Goal: Task Accomplishment & Management: Manage account settings

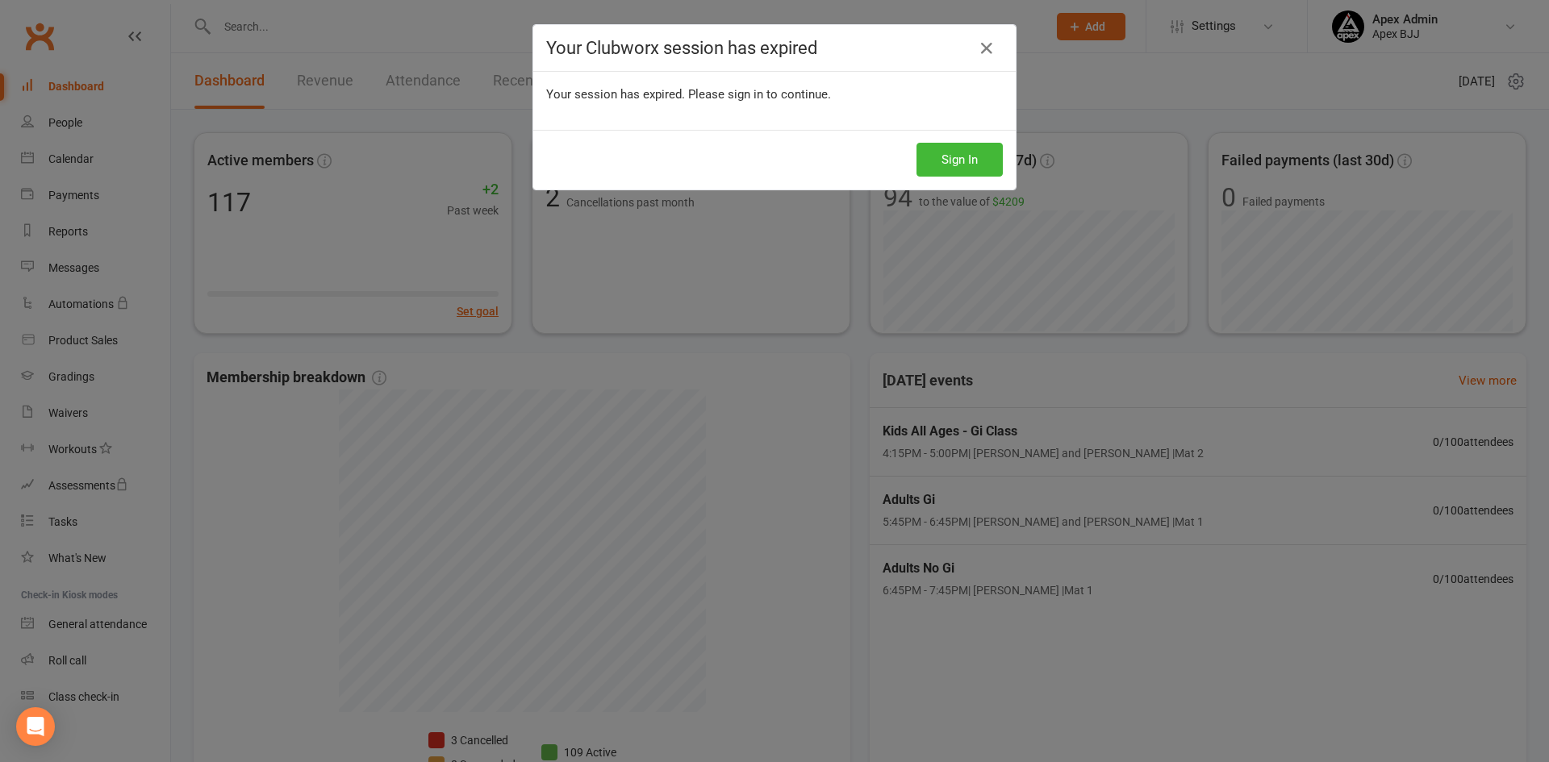
click at [965, 160] on div "Your Clubworx session has expired Your session has expired. Please sign in to c…" at bounding box center [774, 381] width 1549 height 762
click at [941, 163] on button "Sign In" at bounding box center [959, 160] width 86 height 34
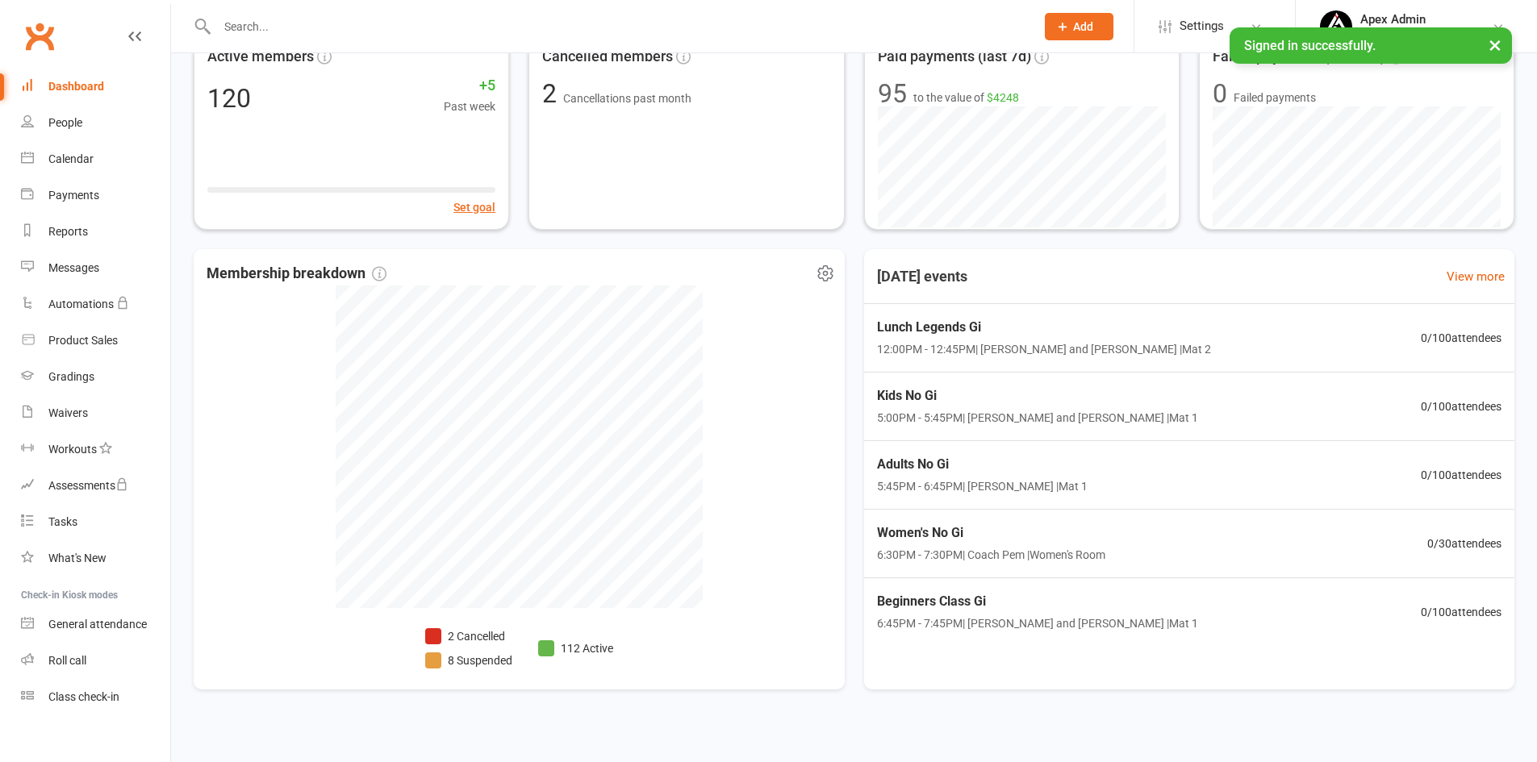
scroll to position [116, 0]
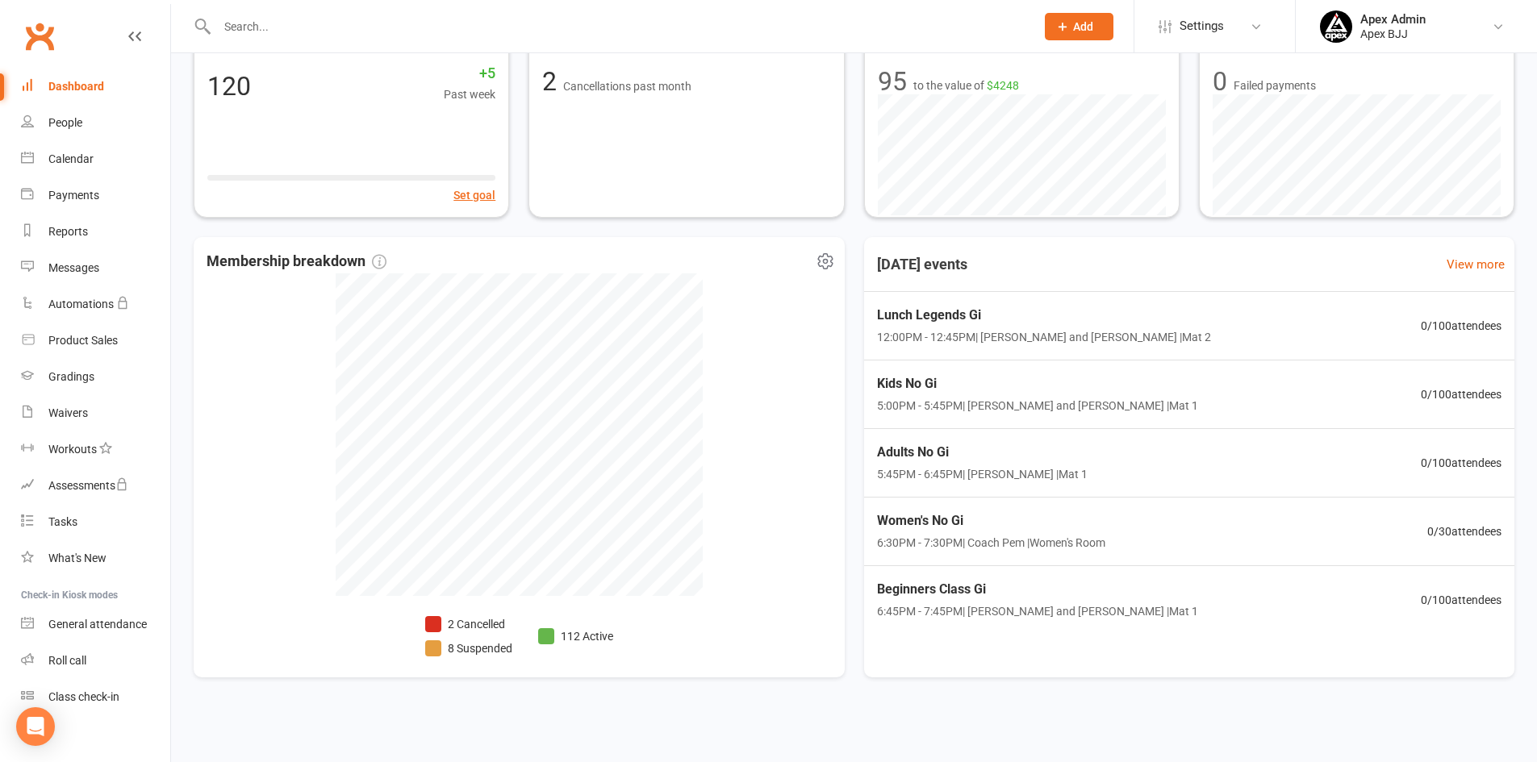
click at [507, 645] on li "8 Suspended" at bounding box center [468, 649] width 87 height 18
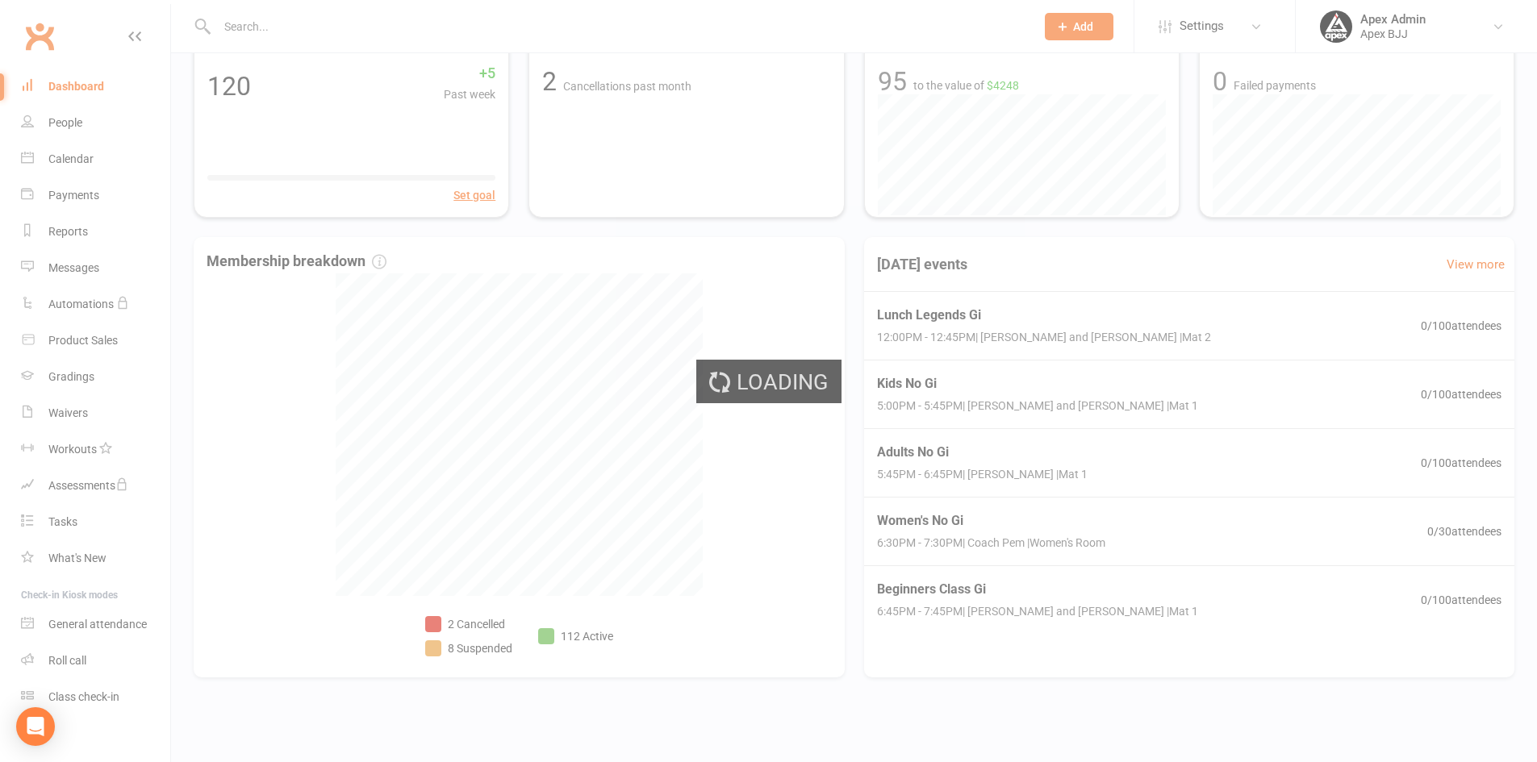
select select "100"
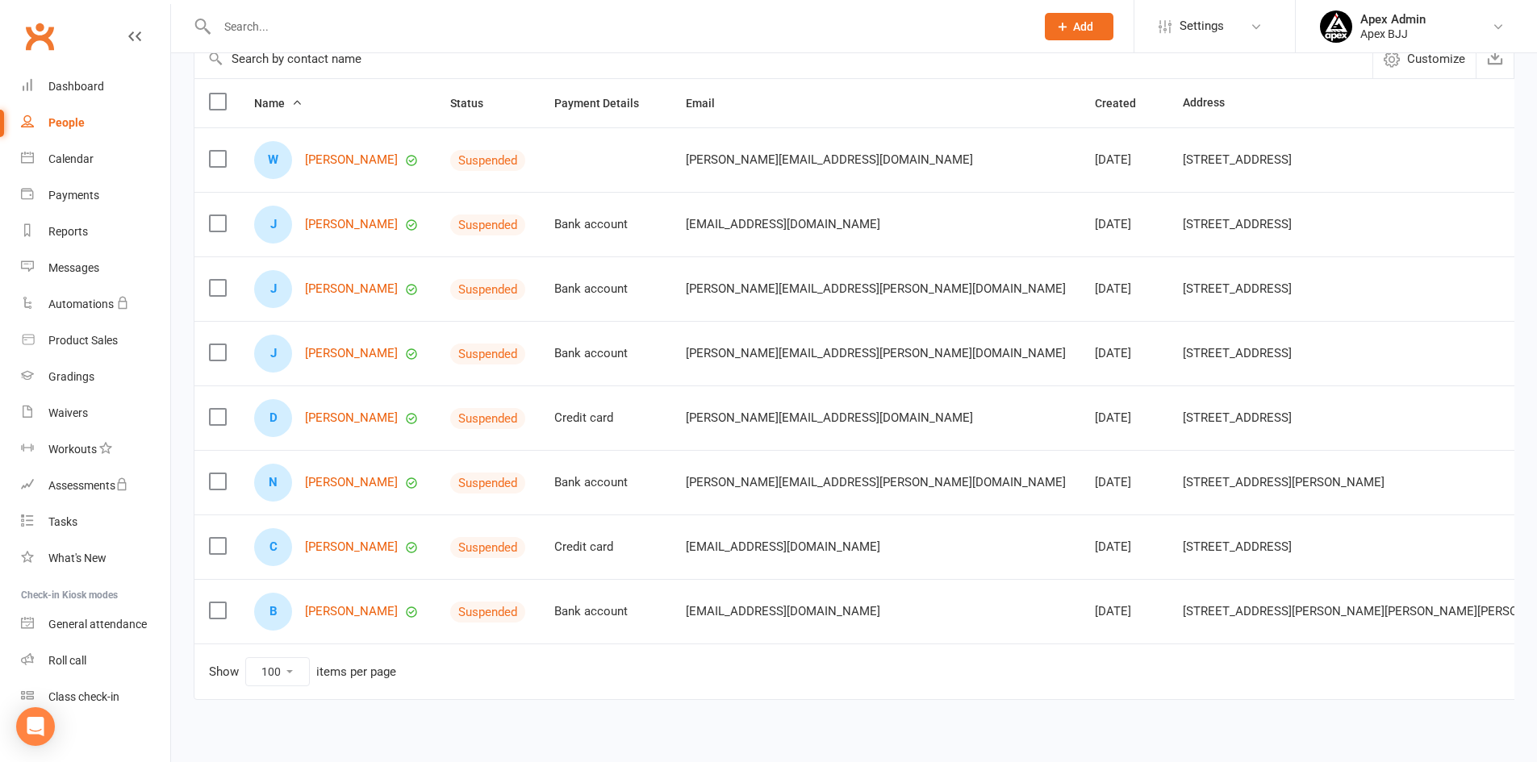
scroll to position [161, 0]
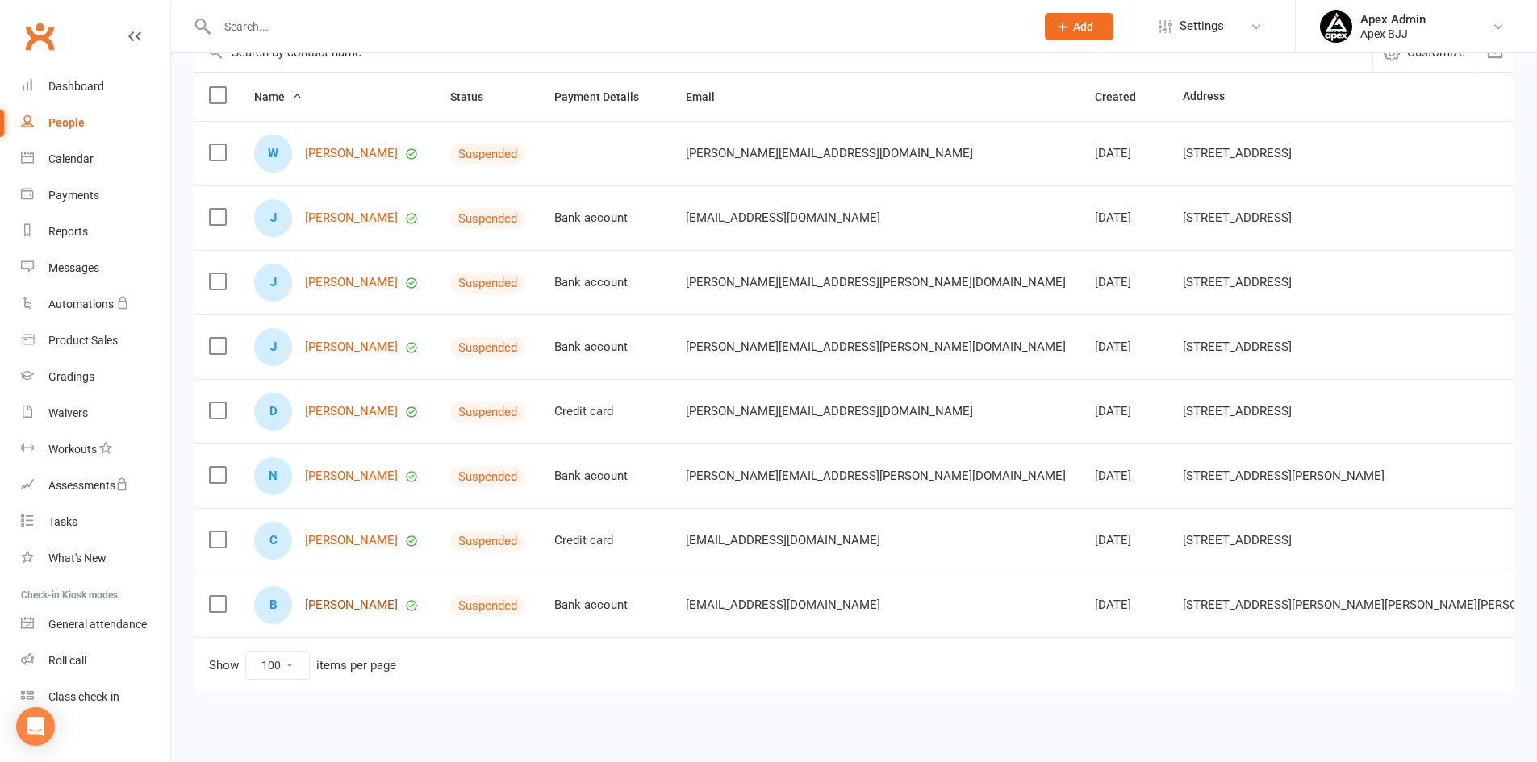
click at [325, 609] on link "Brendan Vu" at bounding box center [351, 606] width 93 height 14
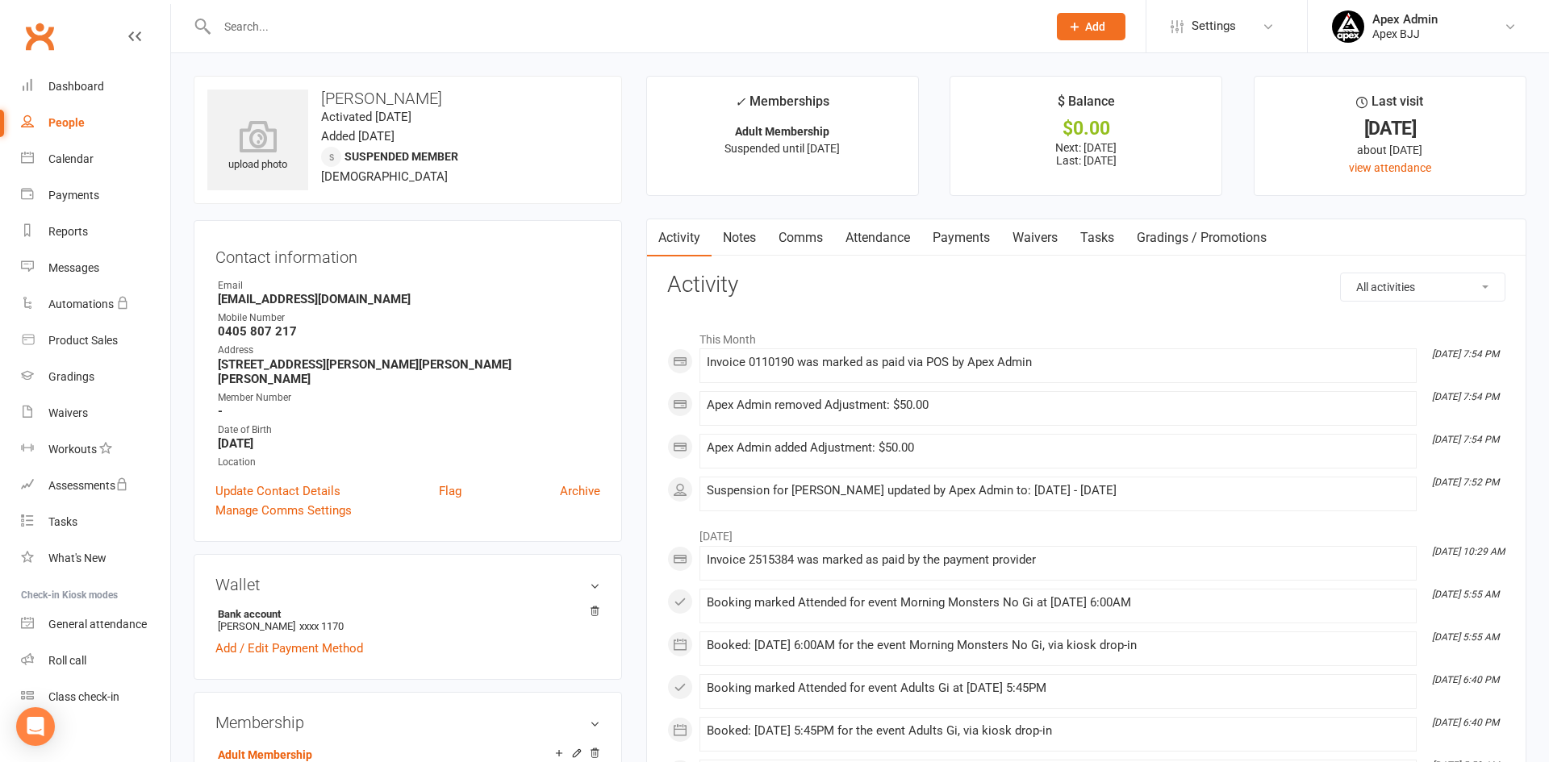
select select "100"
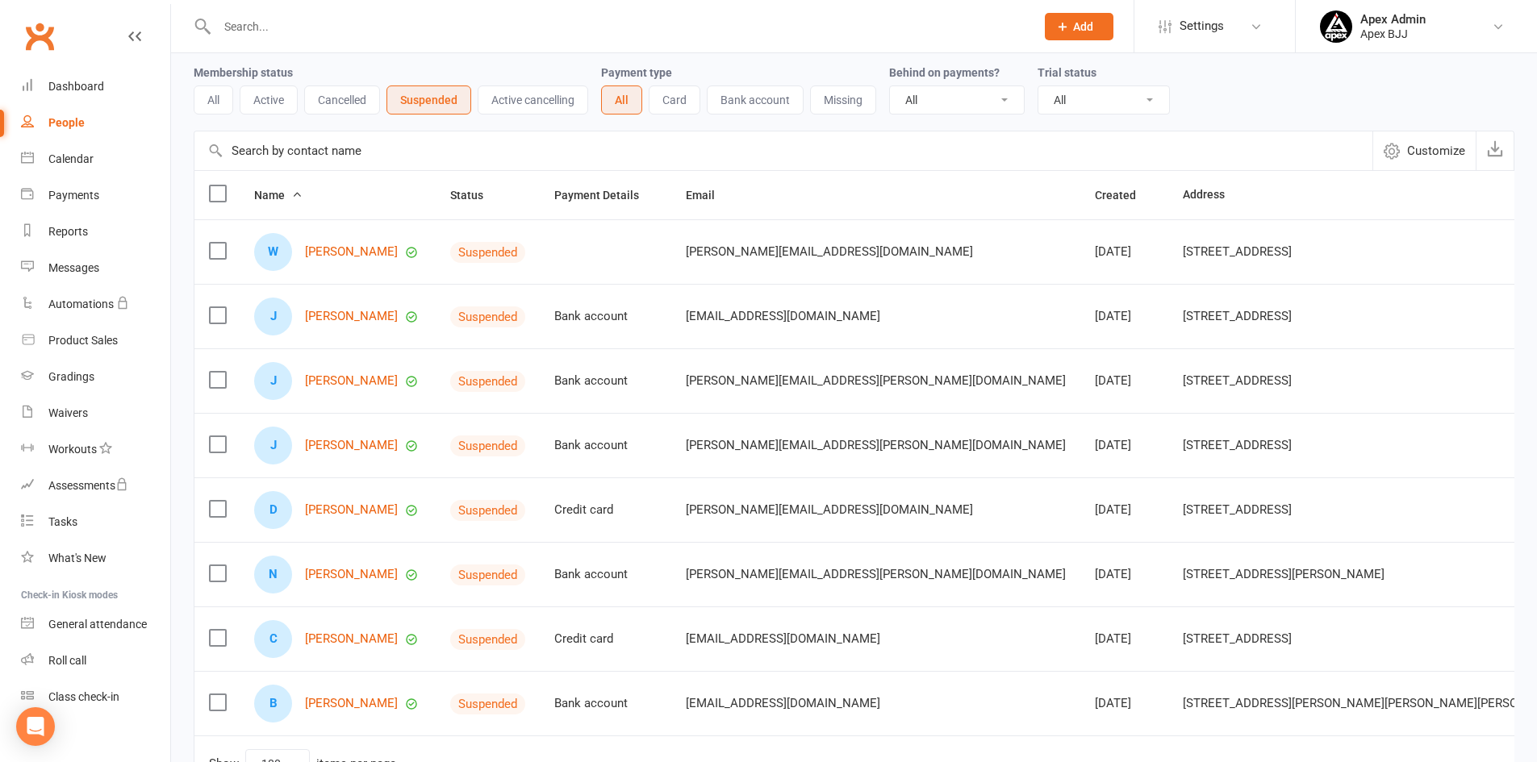
scroll to position [31, 0]
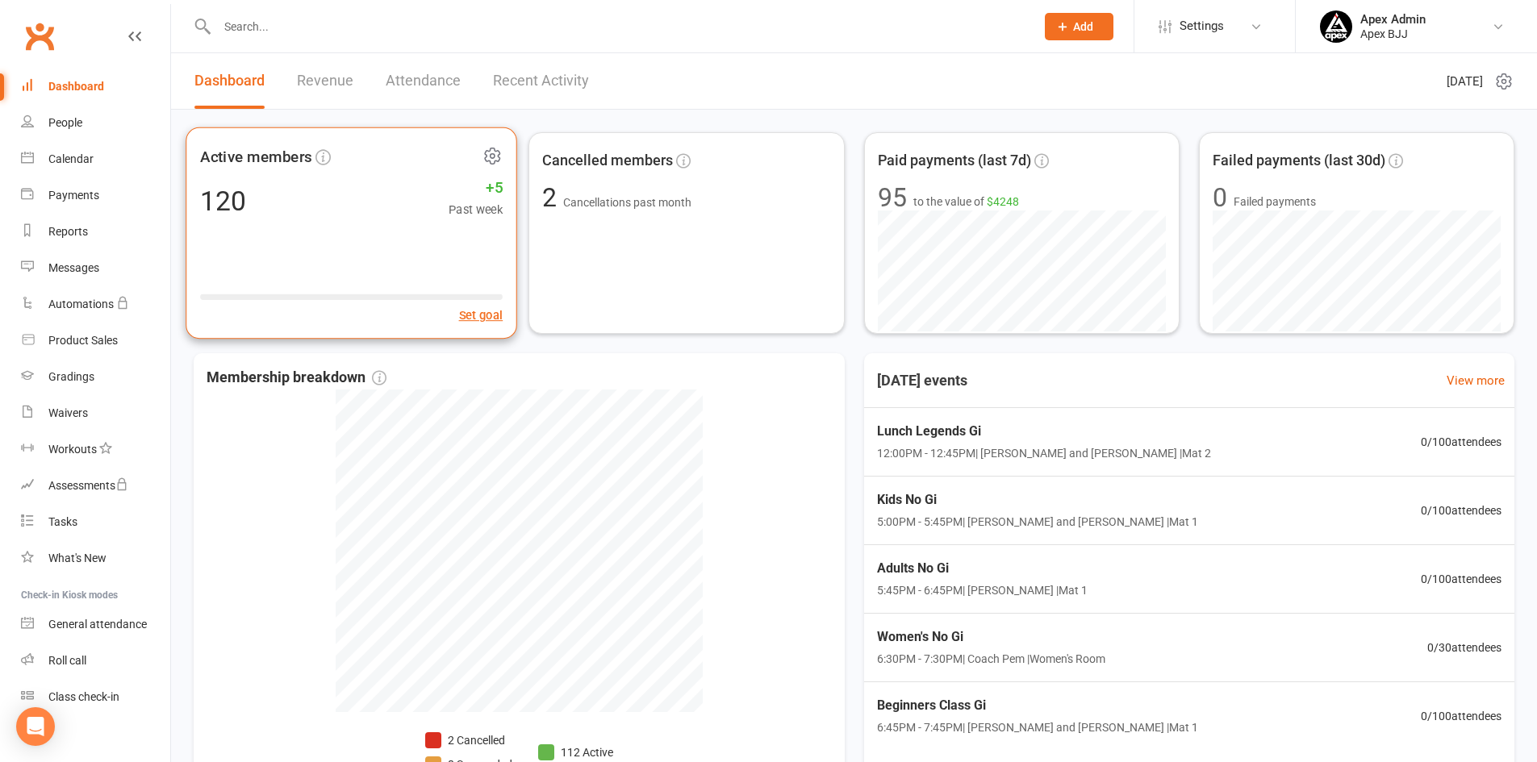
click at [501, 187] on span "+5" at bounding box center [476, 188] width 54 height 24
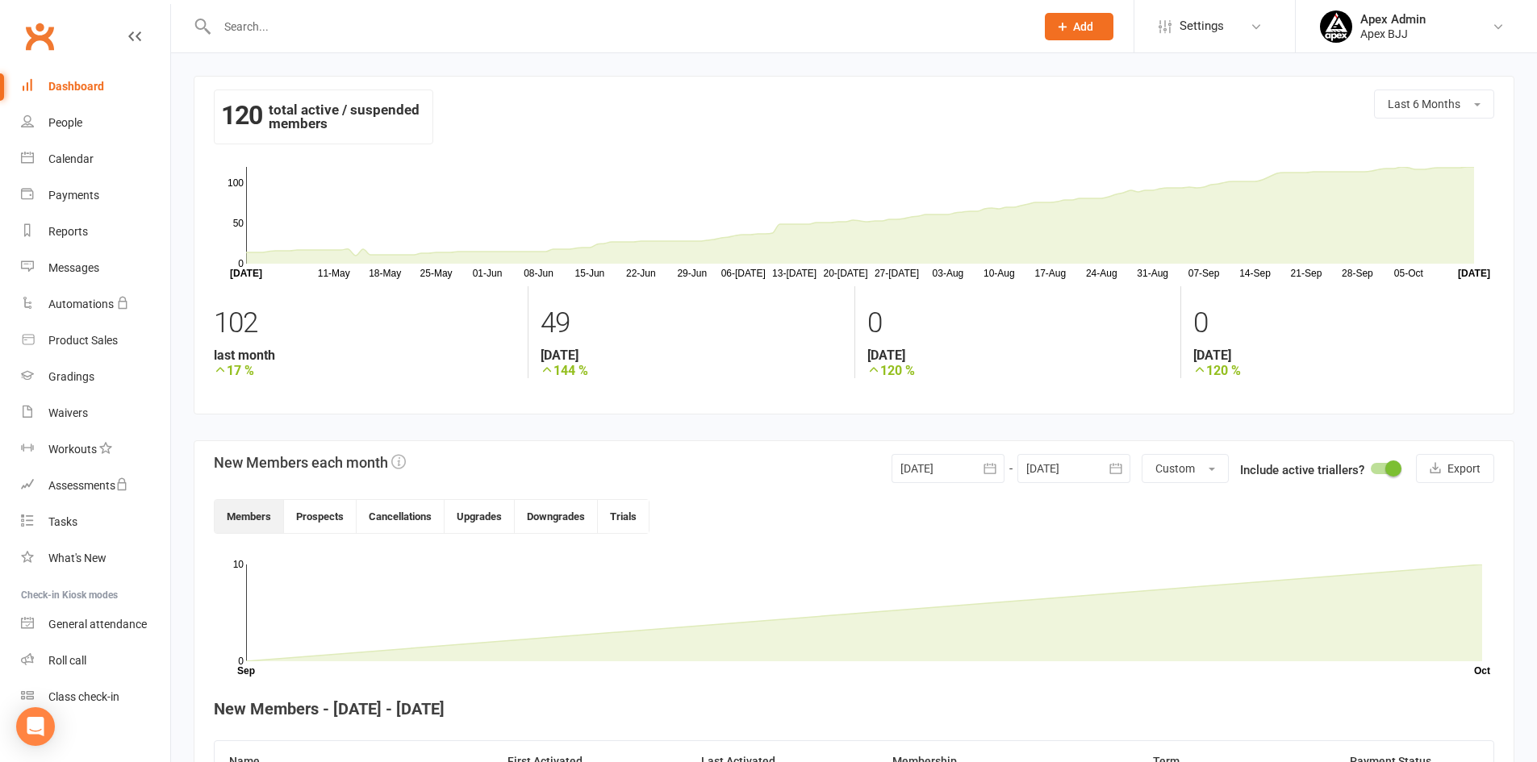
click at [83, 97] on link "Dashboard" at bounding box center [95, 87] width 149 height 36
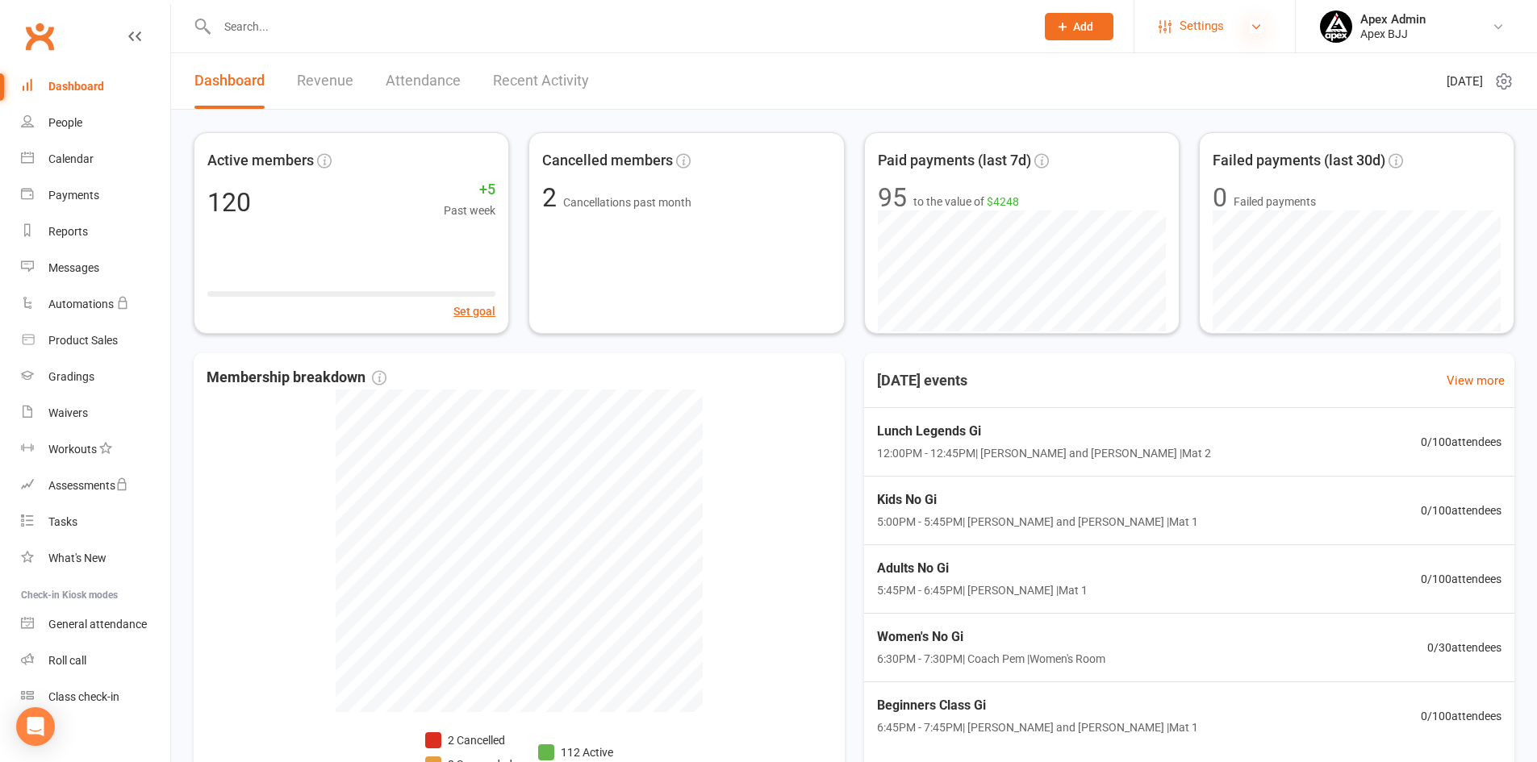
click at [1257, 28] on icon at bounding box center [1256, 26] width 13 height 13
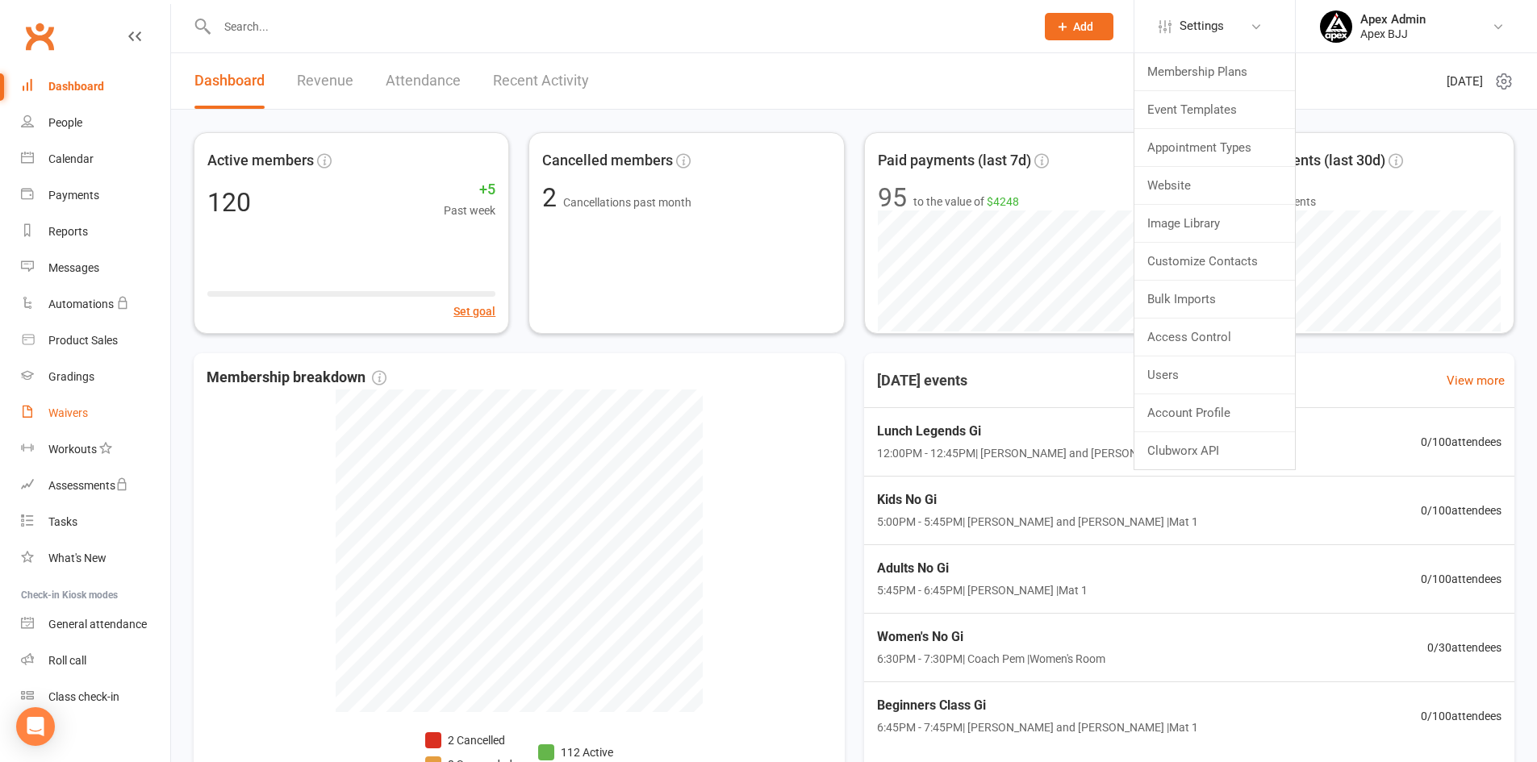
click at [61, 417] on div "Waivers" at bounding box center [68, 413] width 40 height 13
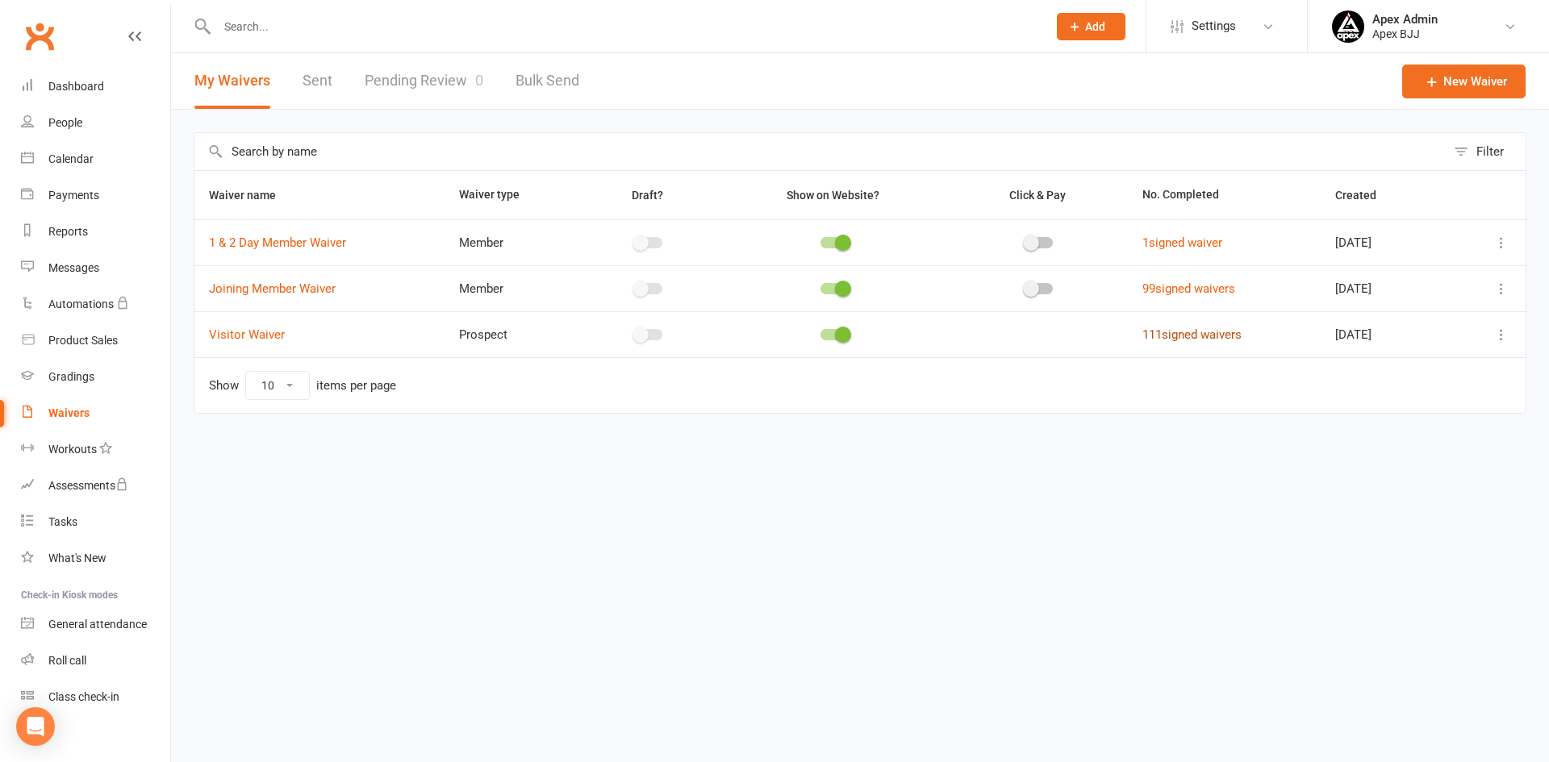
click at [1153, 332] on link "111 signed waivers" at bounding box center [1191, 335] width 99 height 15
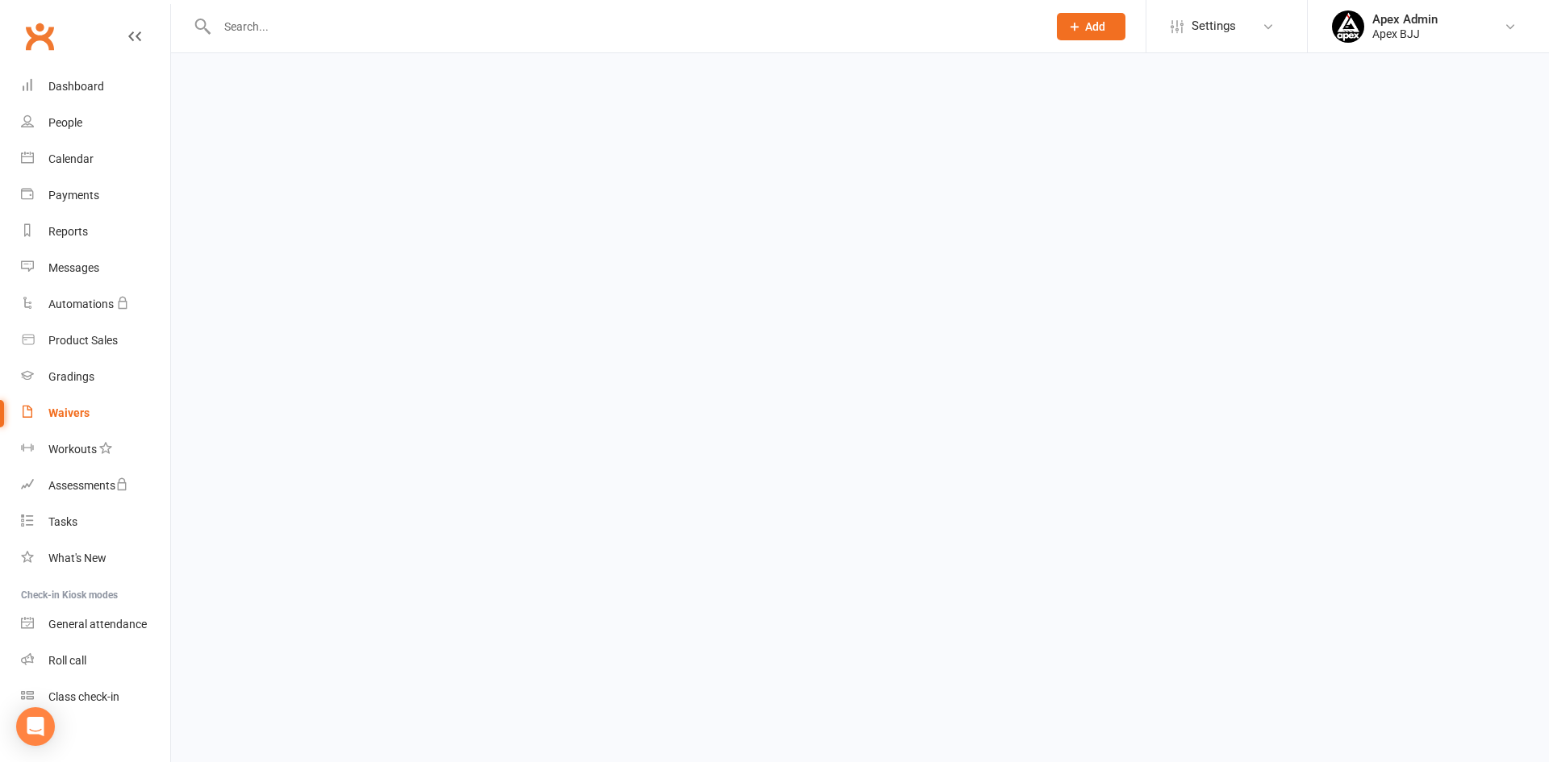
select select "100"
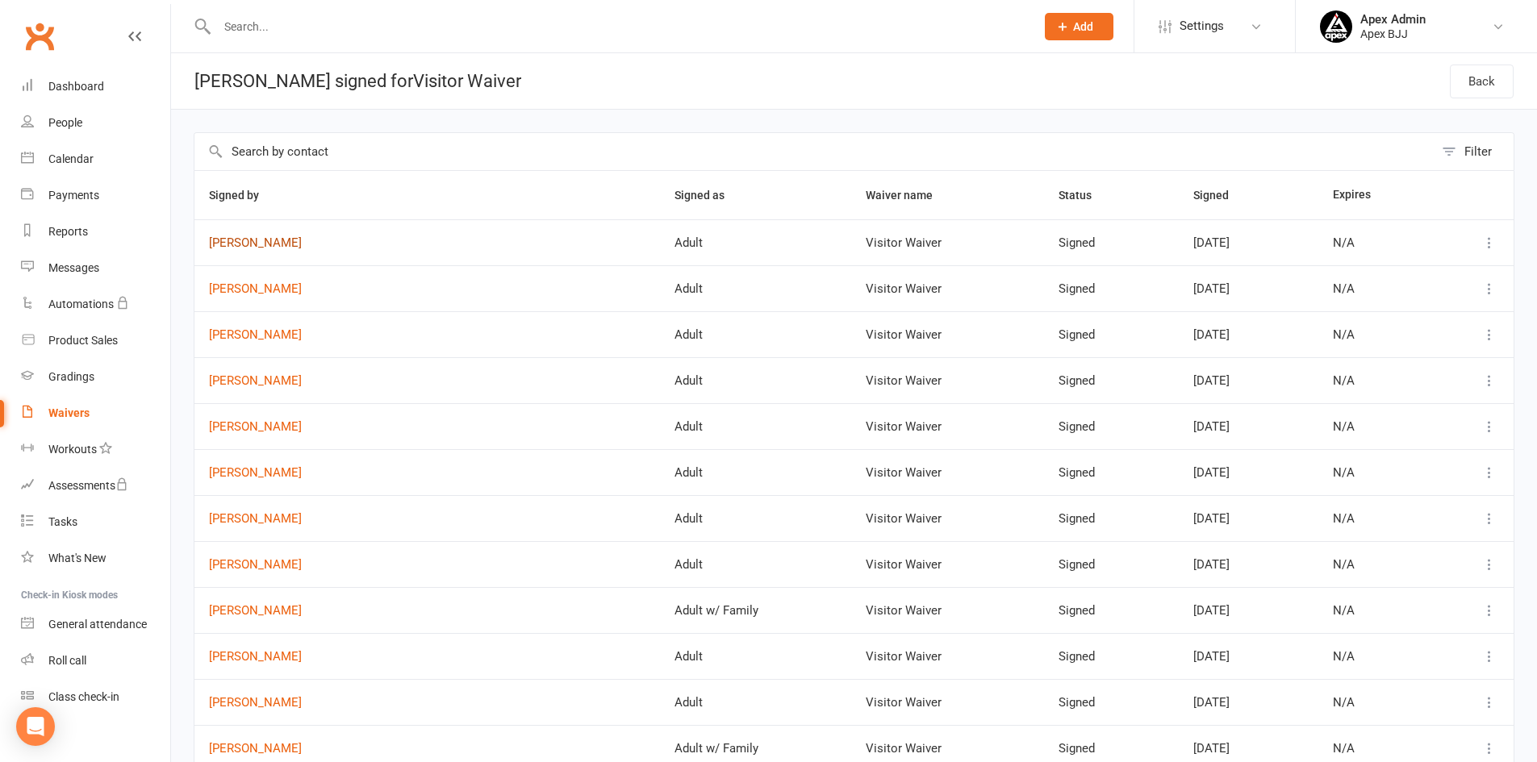
click at [270, 246] on link "Johnathan Yacoub" at bounding box center [427, 243] width 436 height 14
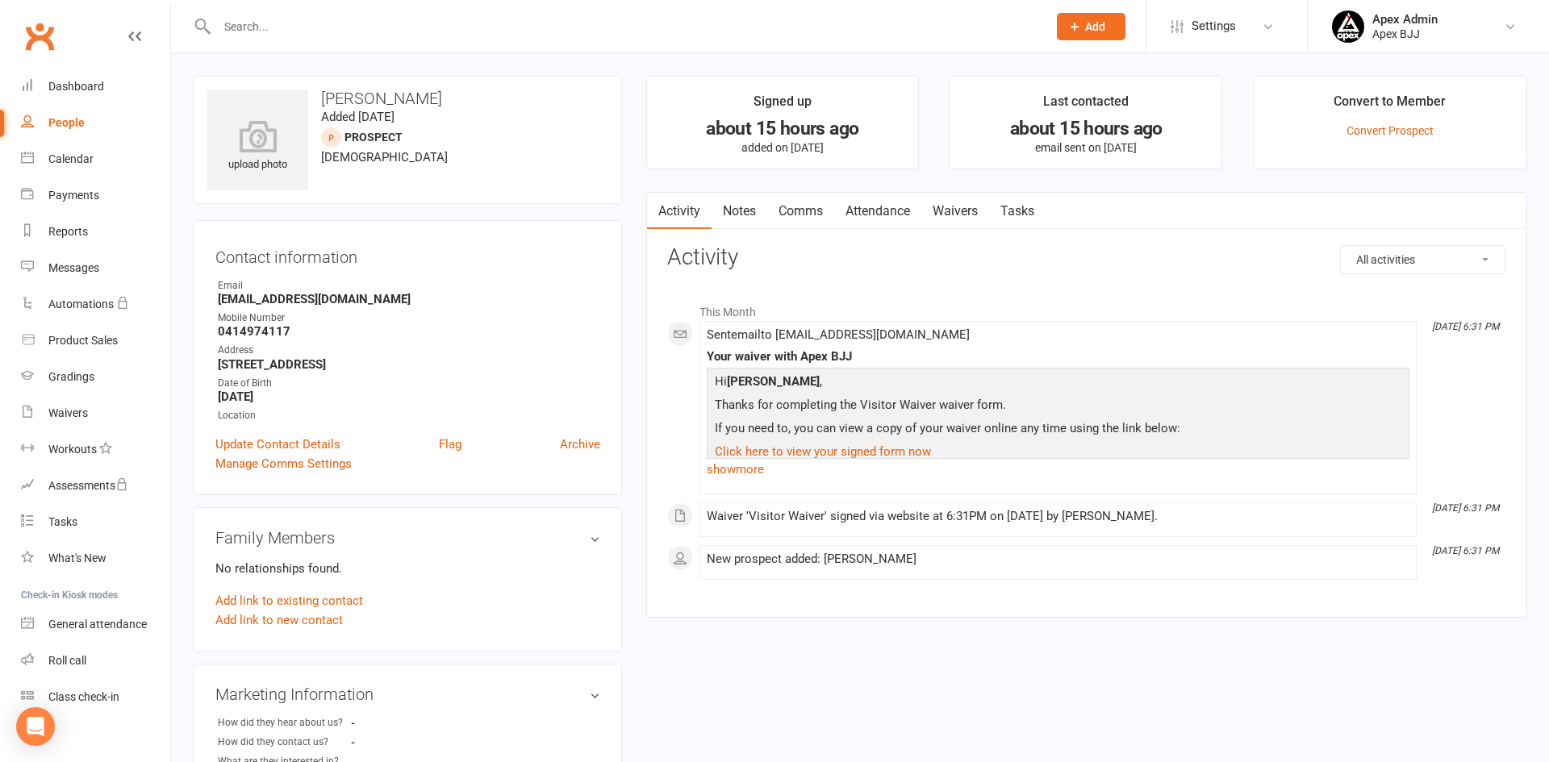
select select "100"
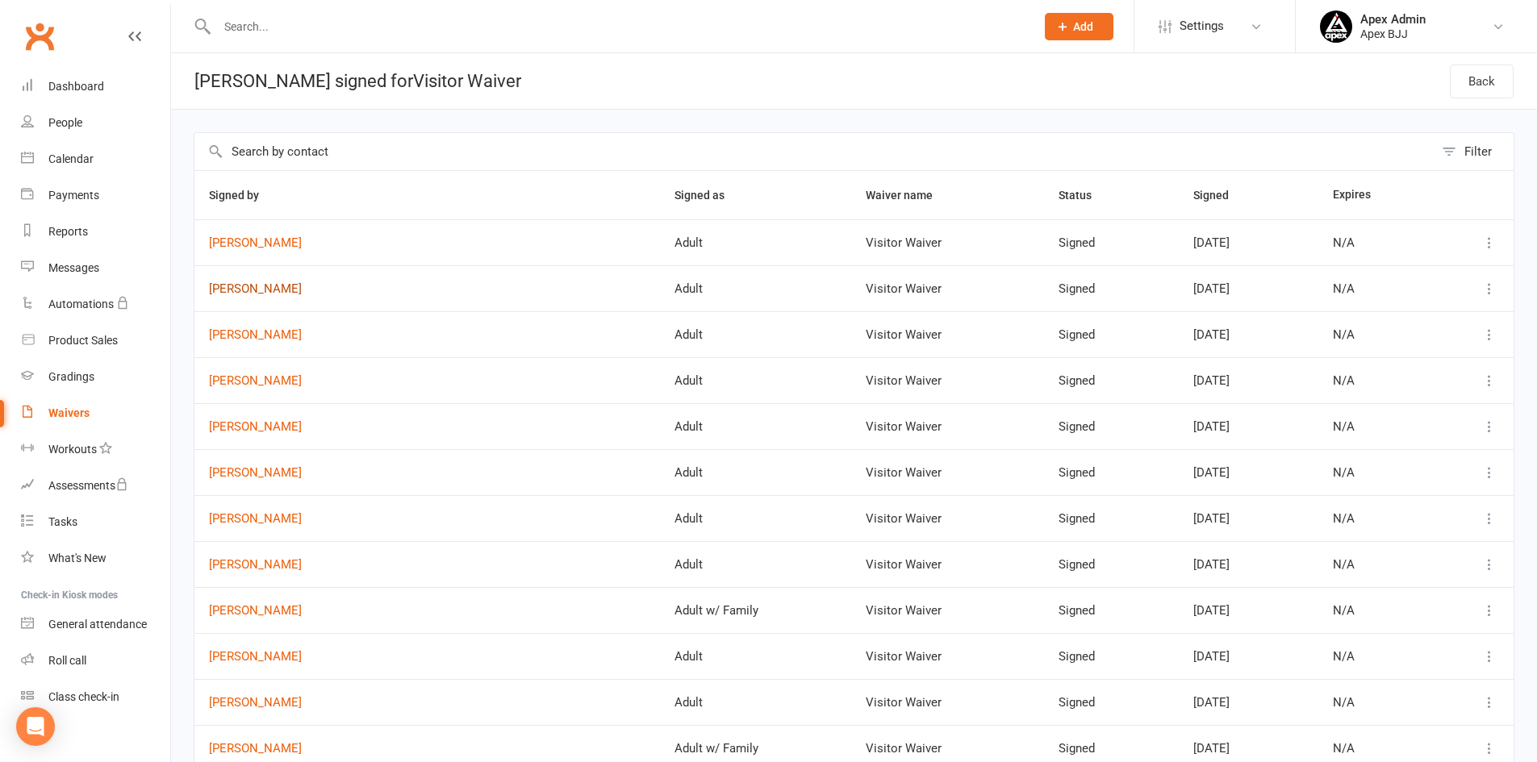
click at [273, 290] on link "Nikila Subramanian" at bounding box center [427, 289] width 436 height 14
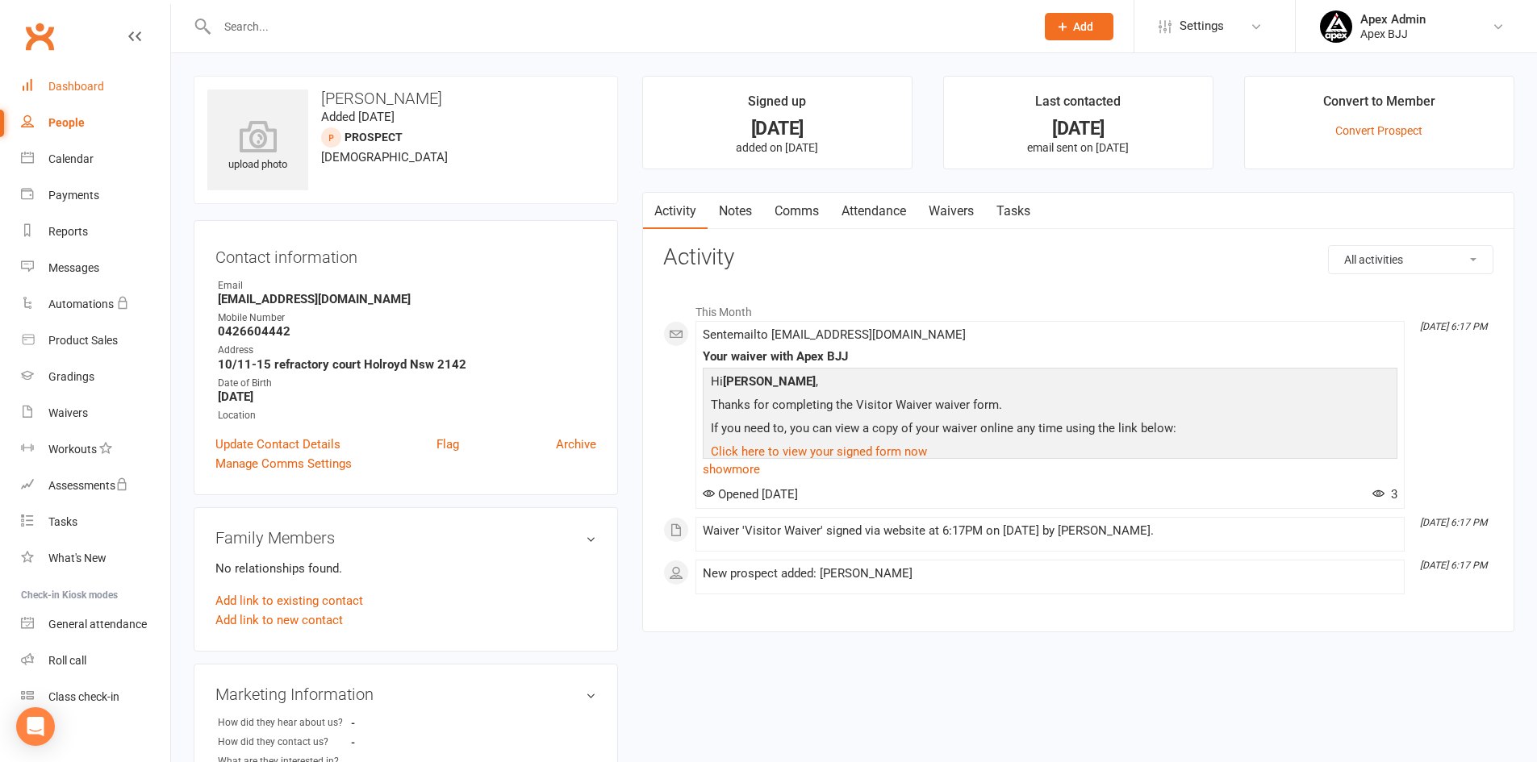
click at [88, 93] on div "Dashboard" at bounding box center [76, 86] width 56 height 13
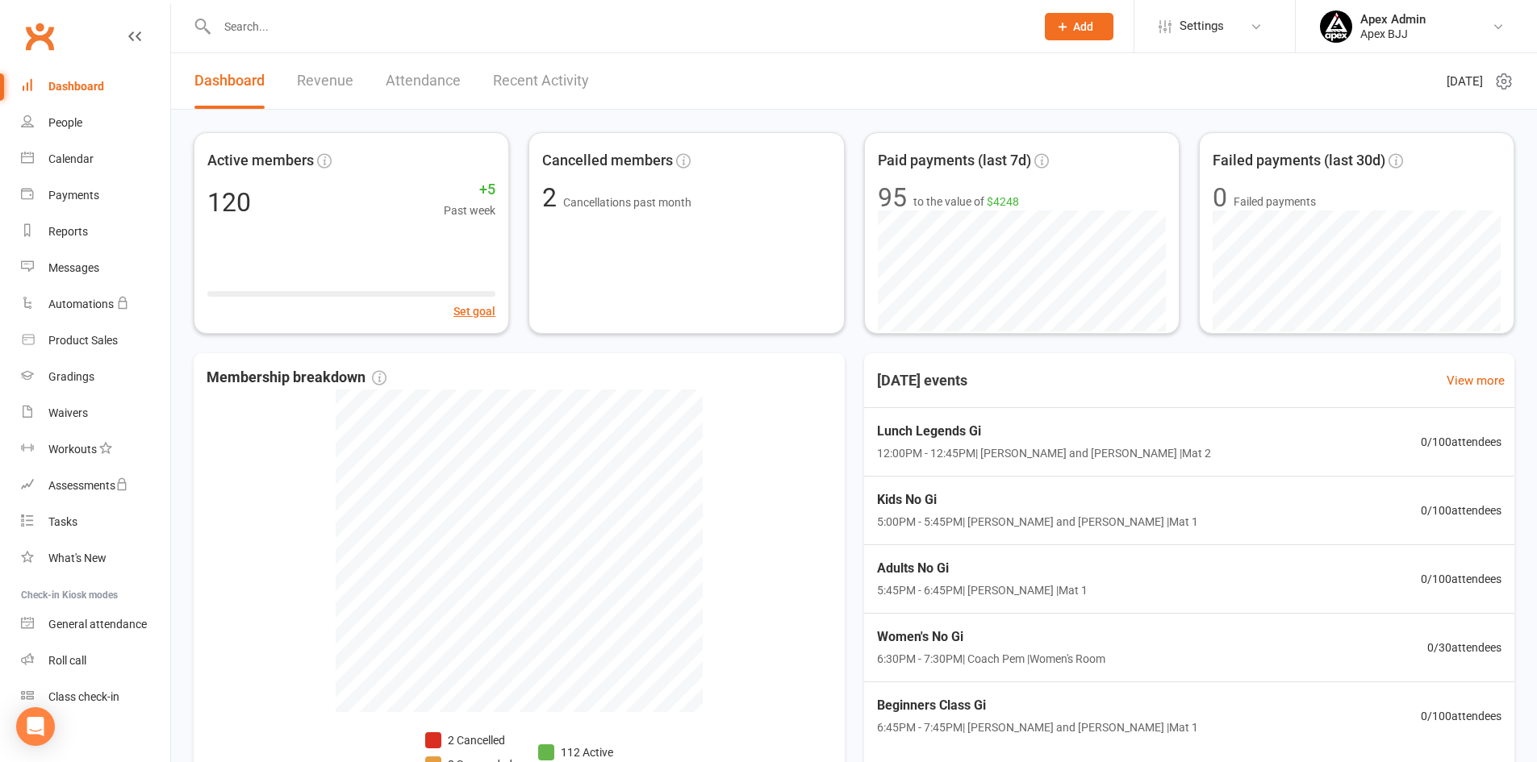
click at [344, 82] on link "Revenue" at bounding box center [325, 81] width 56 height 56
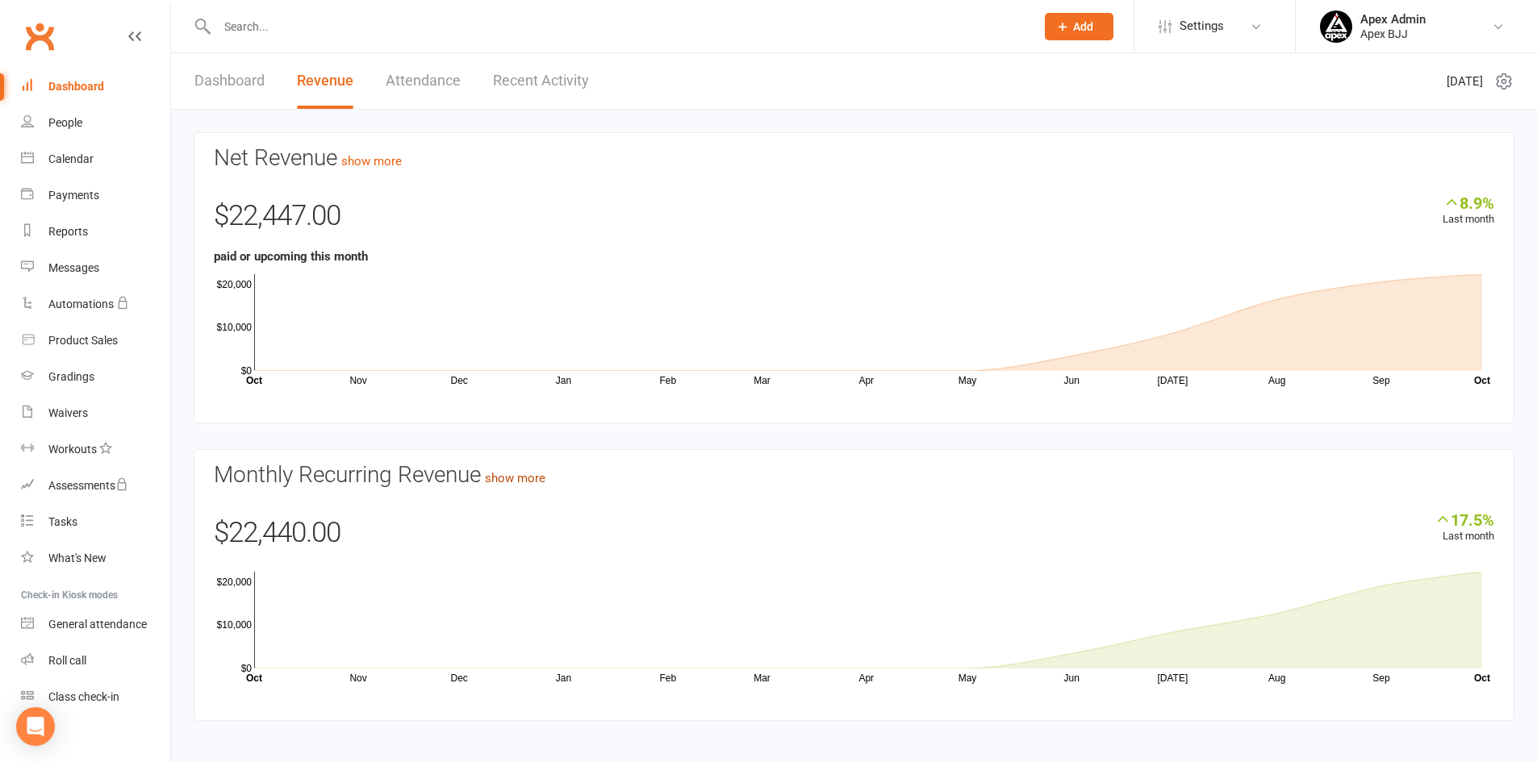
click at [512, 481] on link "show more" at bounding box center [515, 478] width 61 height 15
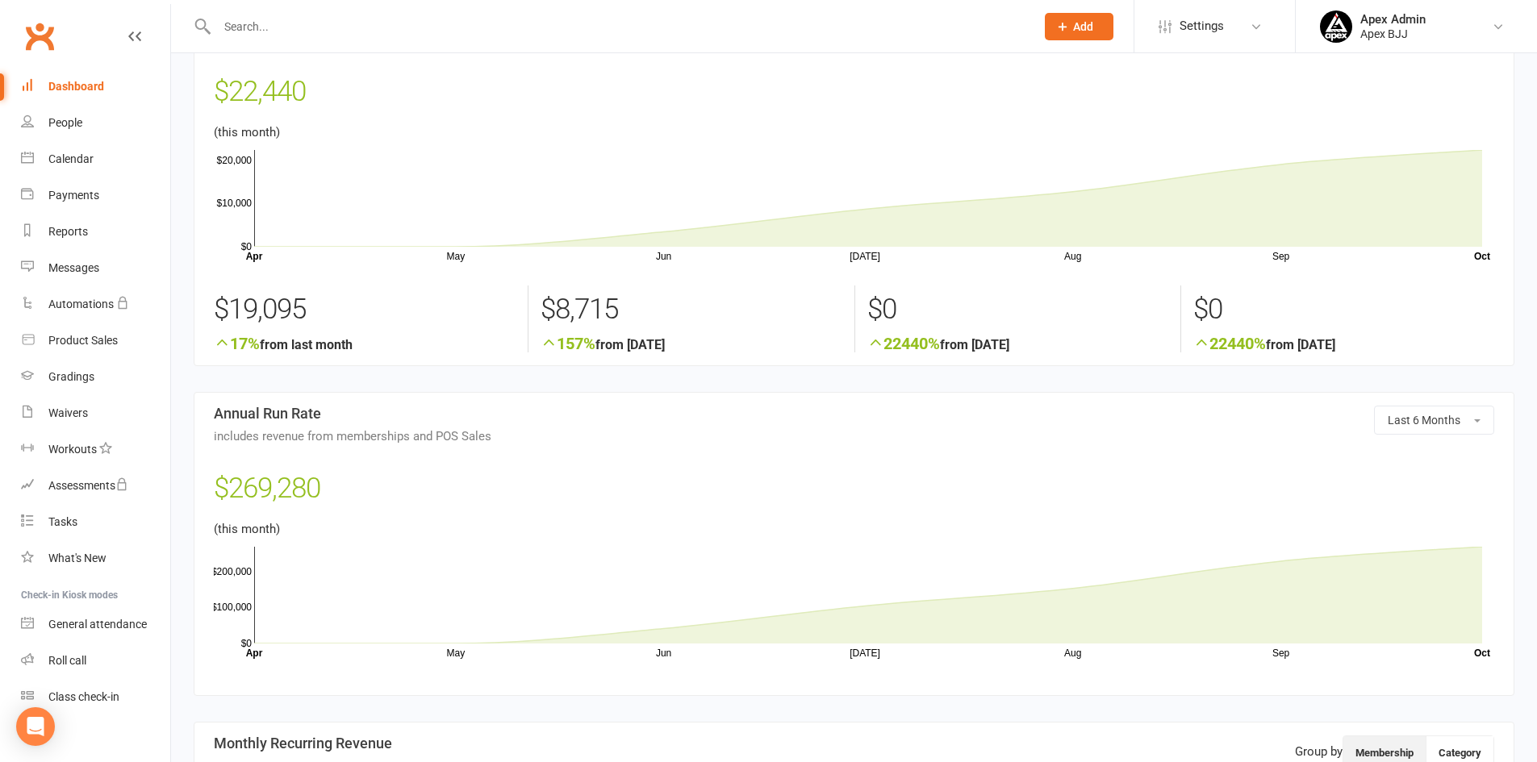
scroll to position [81, 0]
click at [86, 420] on link "Waivers" at bounding box center [95, 413] width 149 height 36
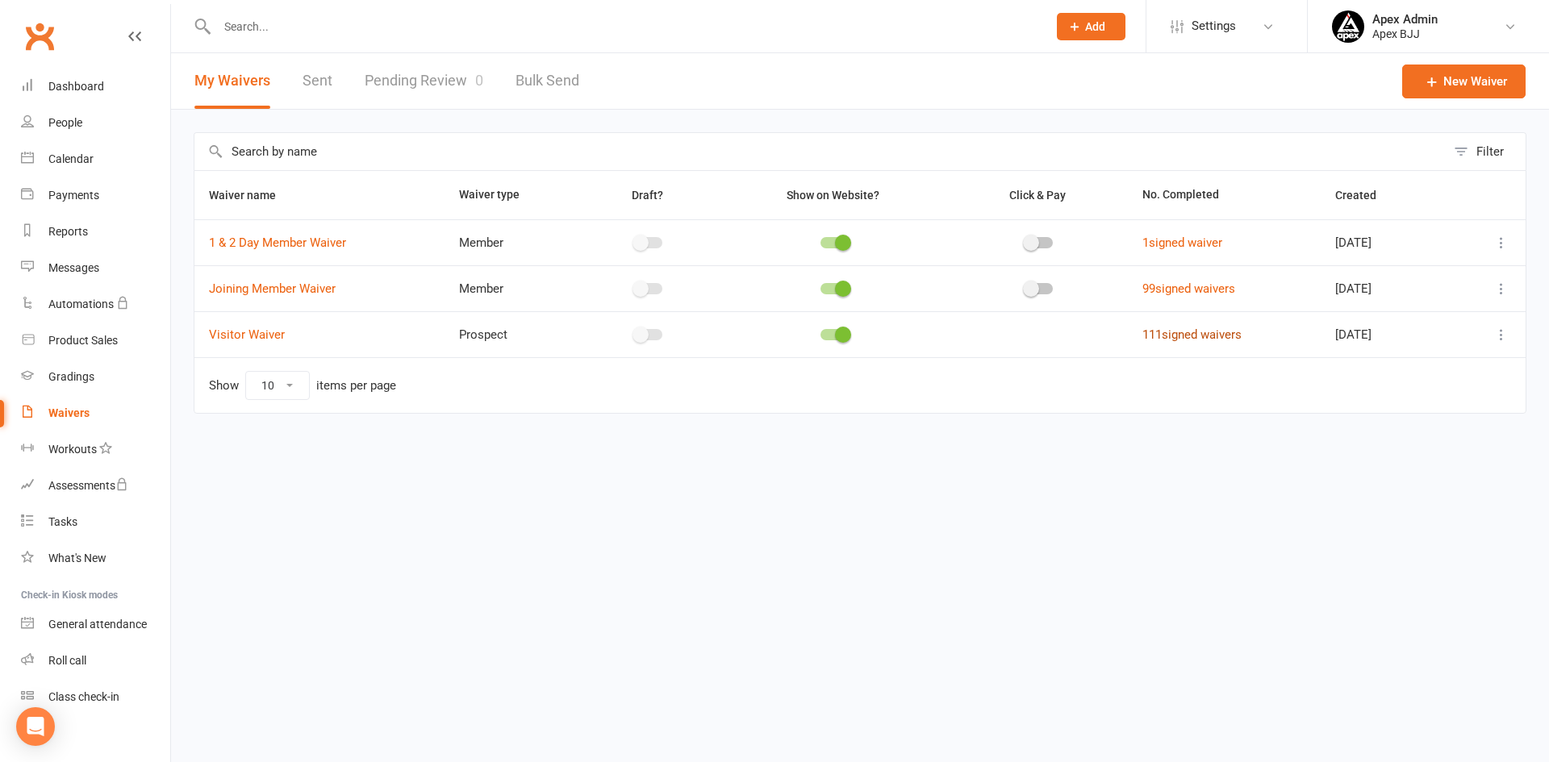
click at [1163, 338] on link "111 signed waivers" at bounding box center [1191, 335] width 99 height 15
select select "100"
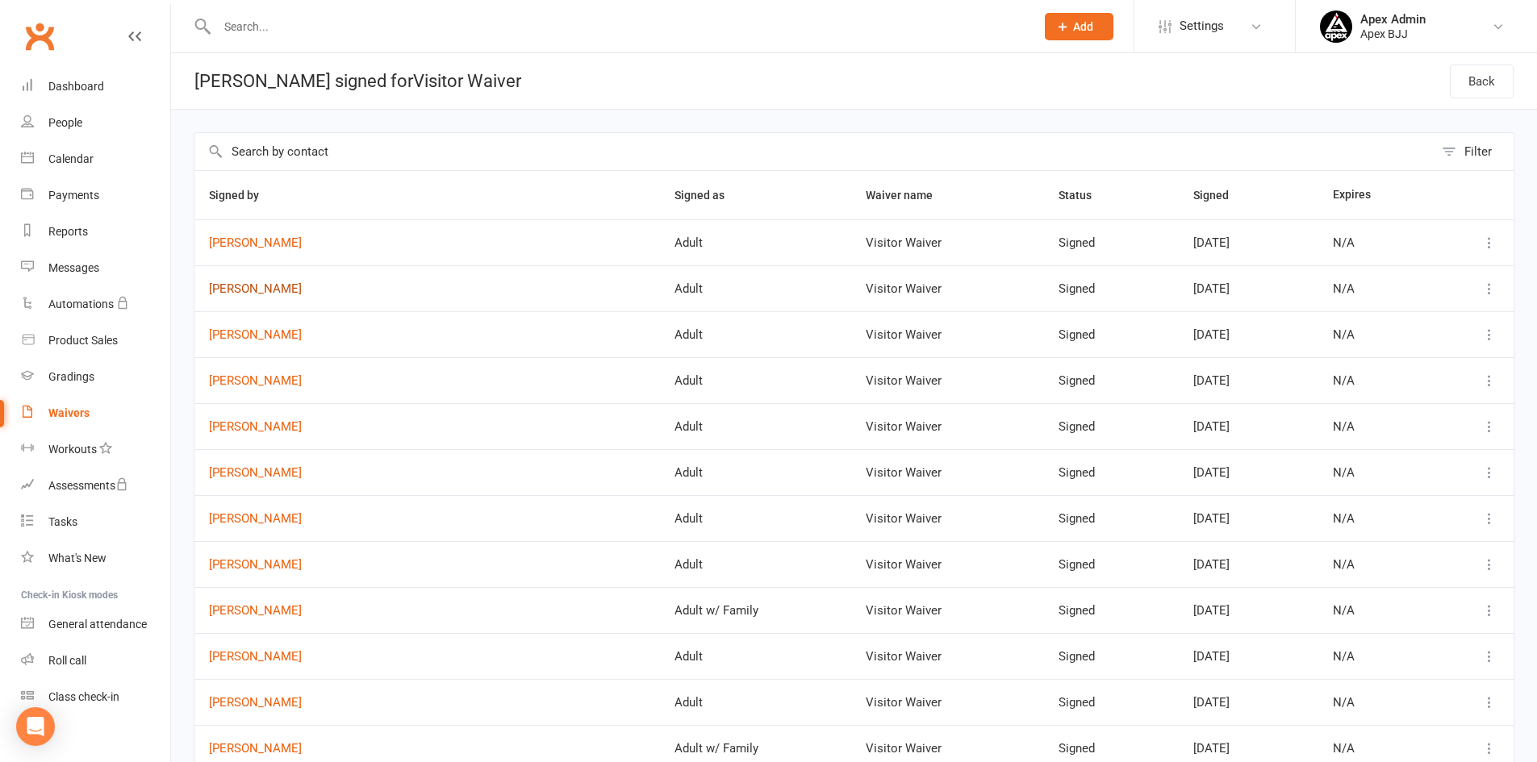
click at [300, 295] on link "Nikila Subramanian" at bounding box center [427, 289] width 436 height 14
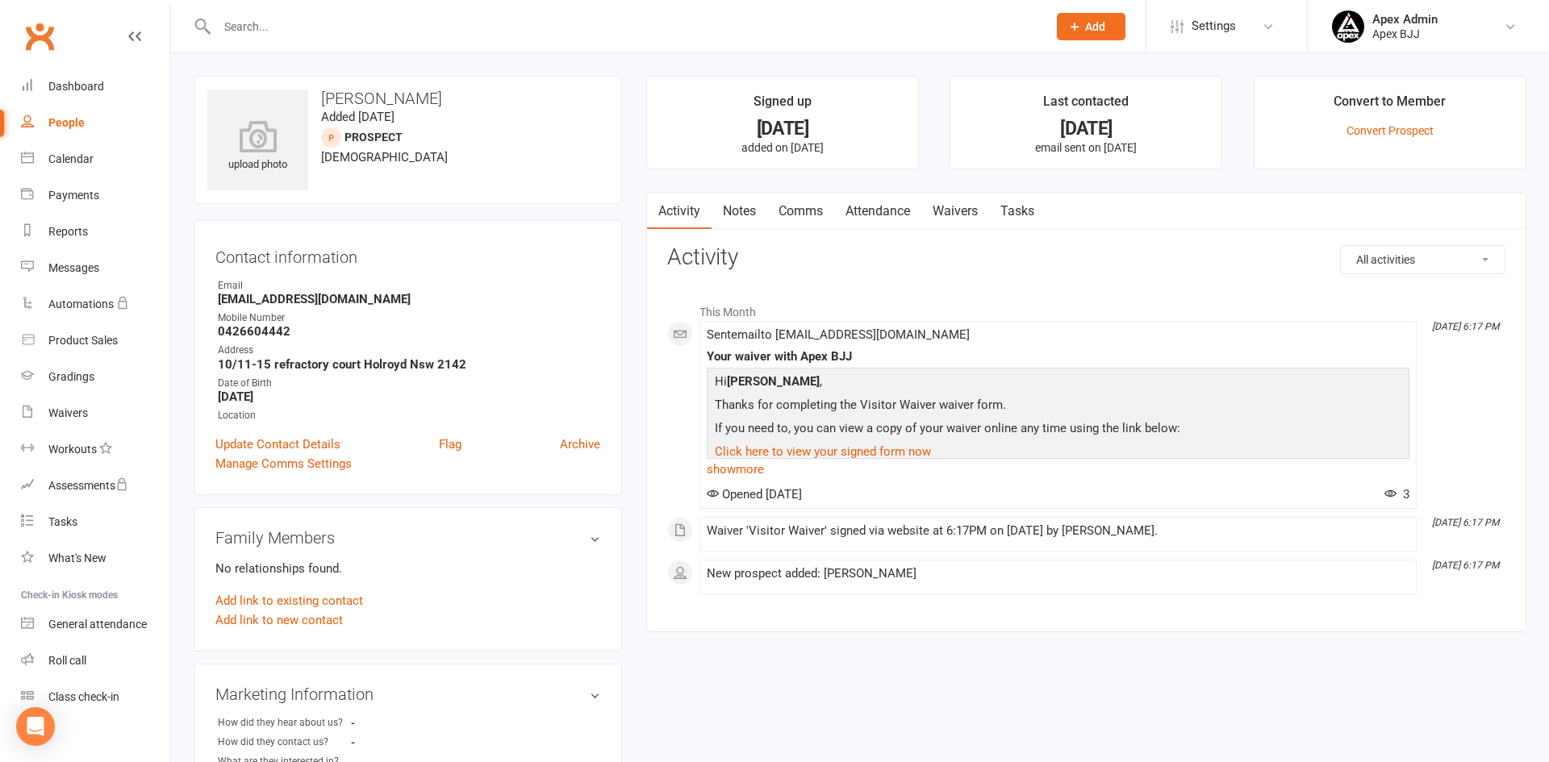
select select "100"
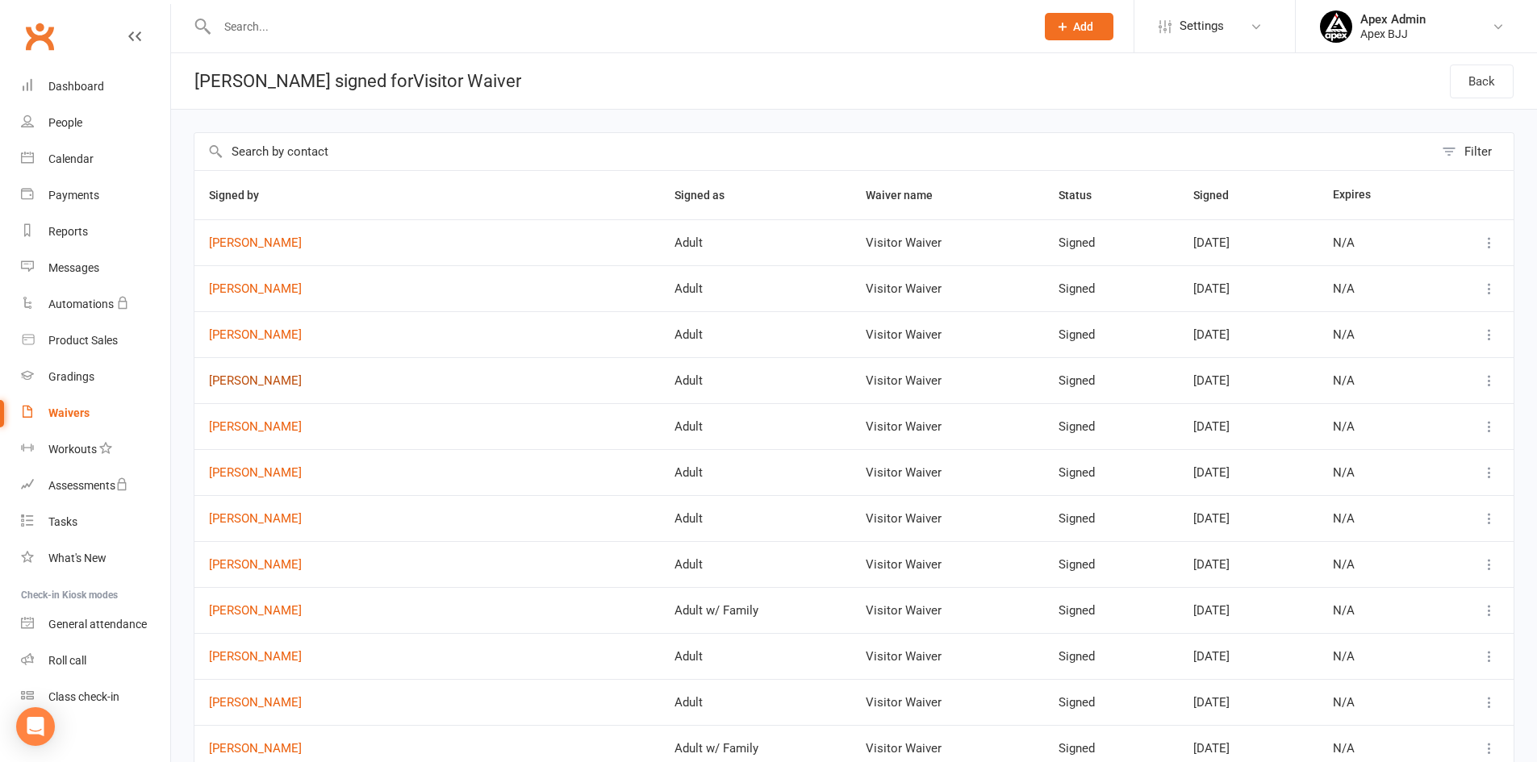
click at [228, 382] on link "Nick Thai" at bounding box center [427, 381] width 436 height 14
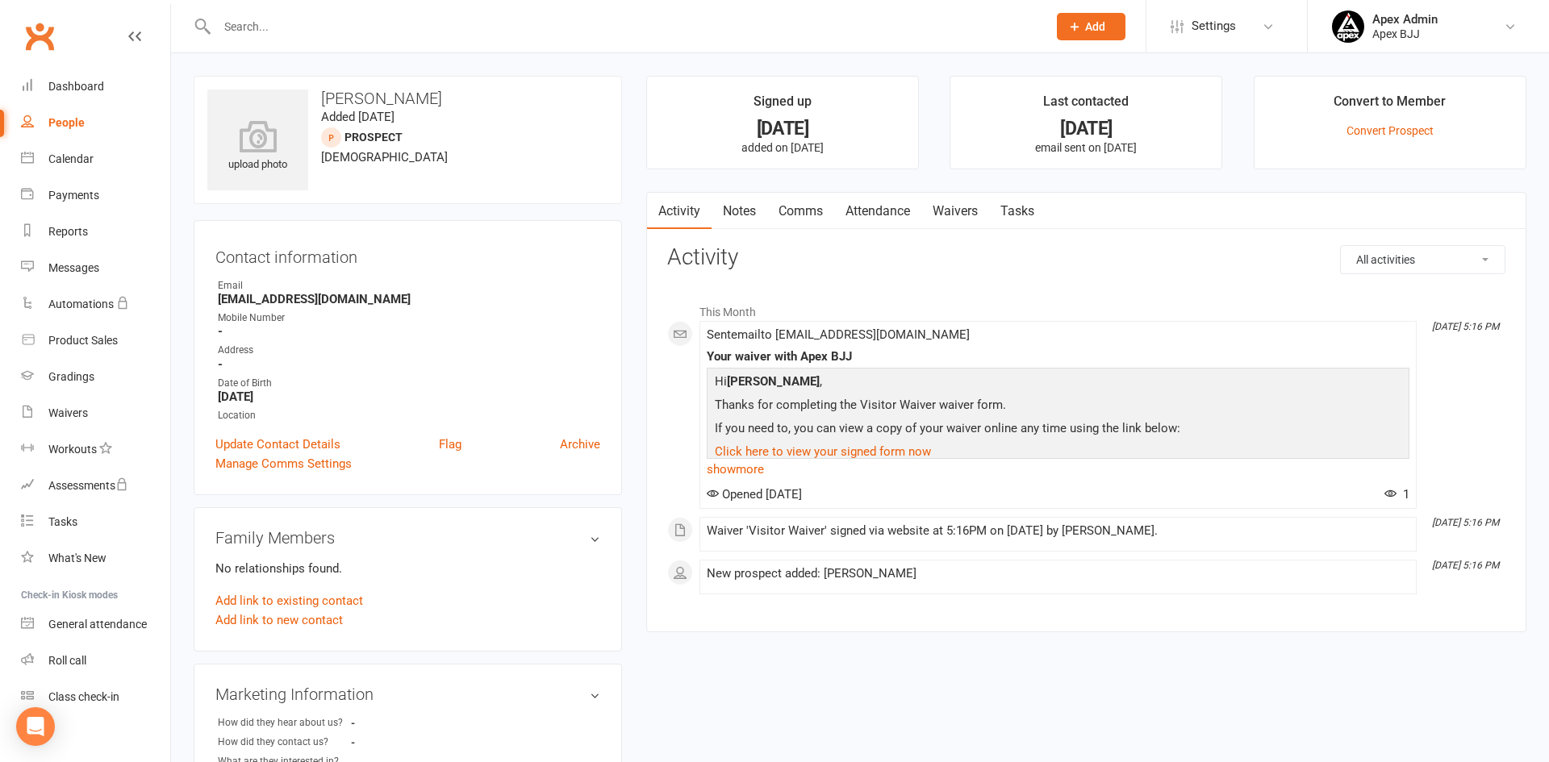
select select "100"
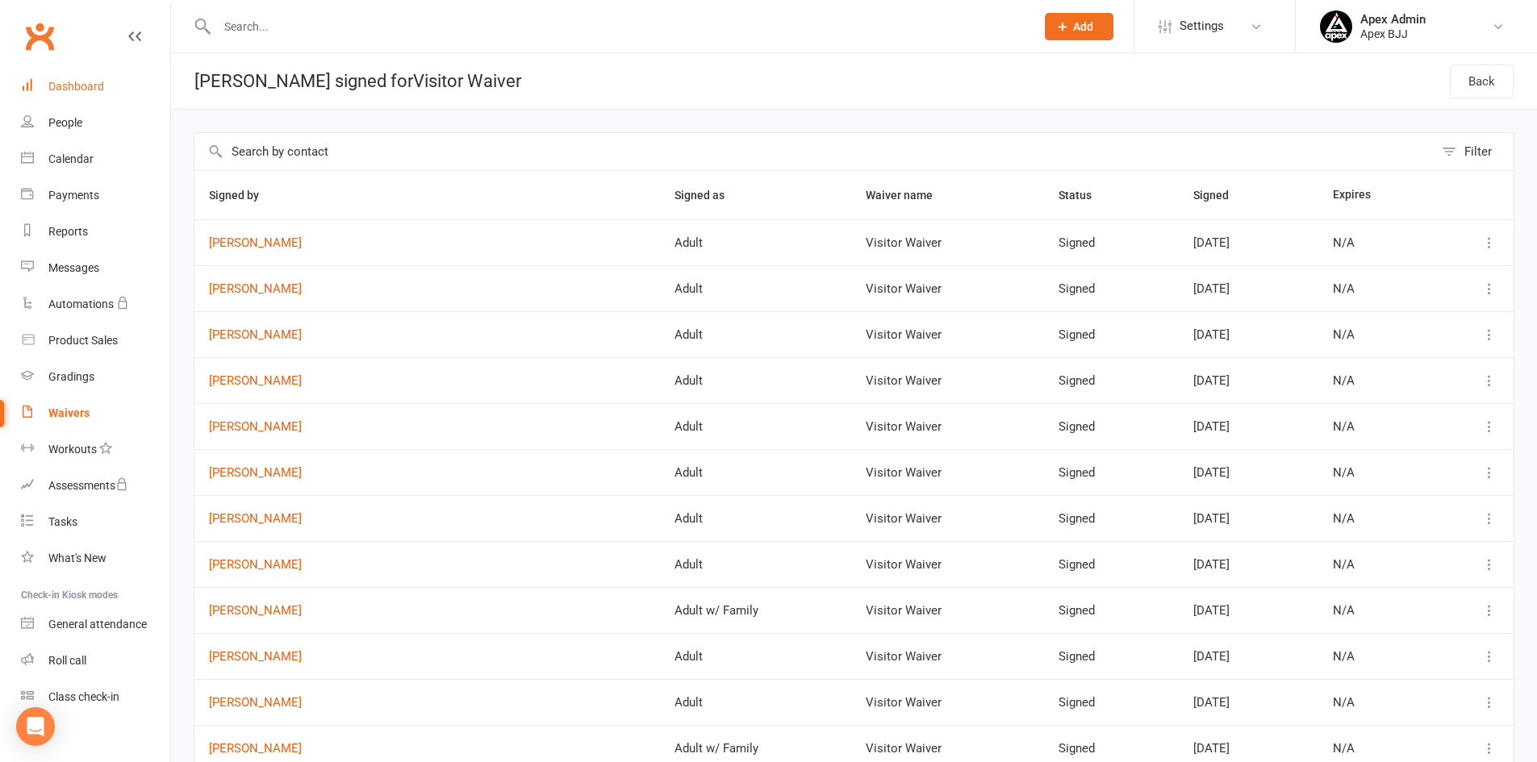
click at [90, 89] on div "Dashboard" at bounding box center [76, 86] width 56 height 13
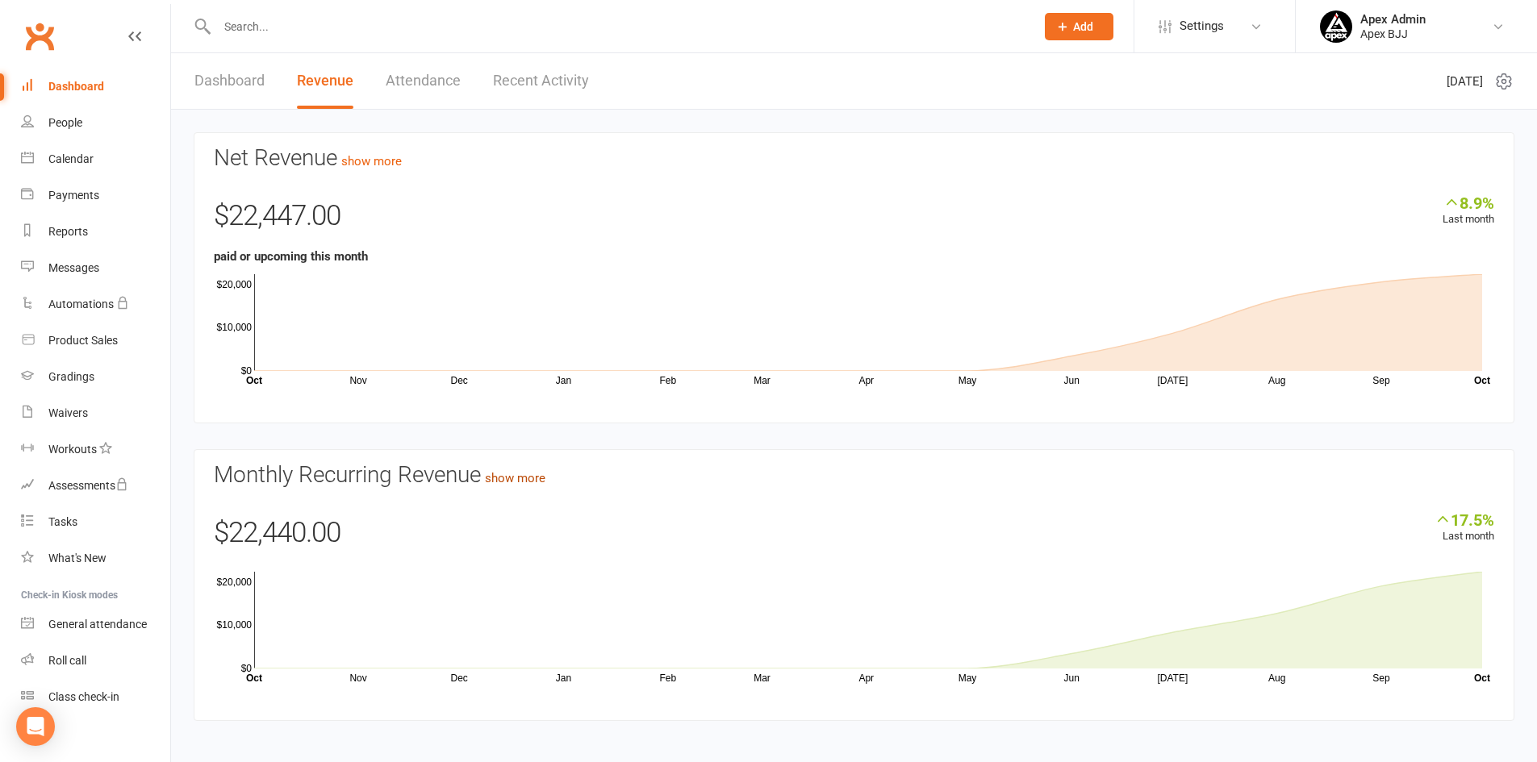
click at [545, 480] on link "show more" at bounding box center [515, 478] width 61 height 15
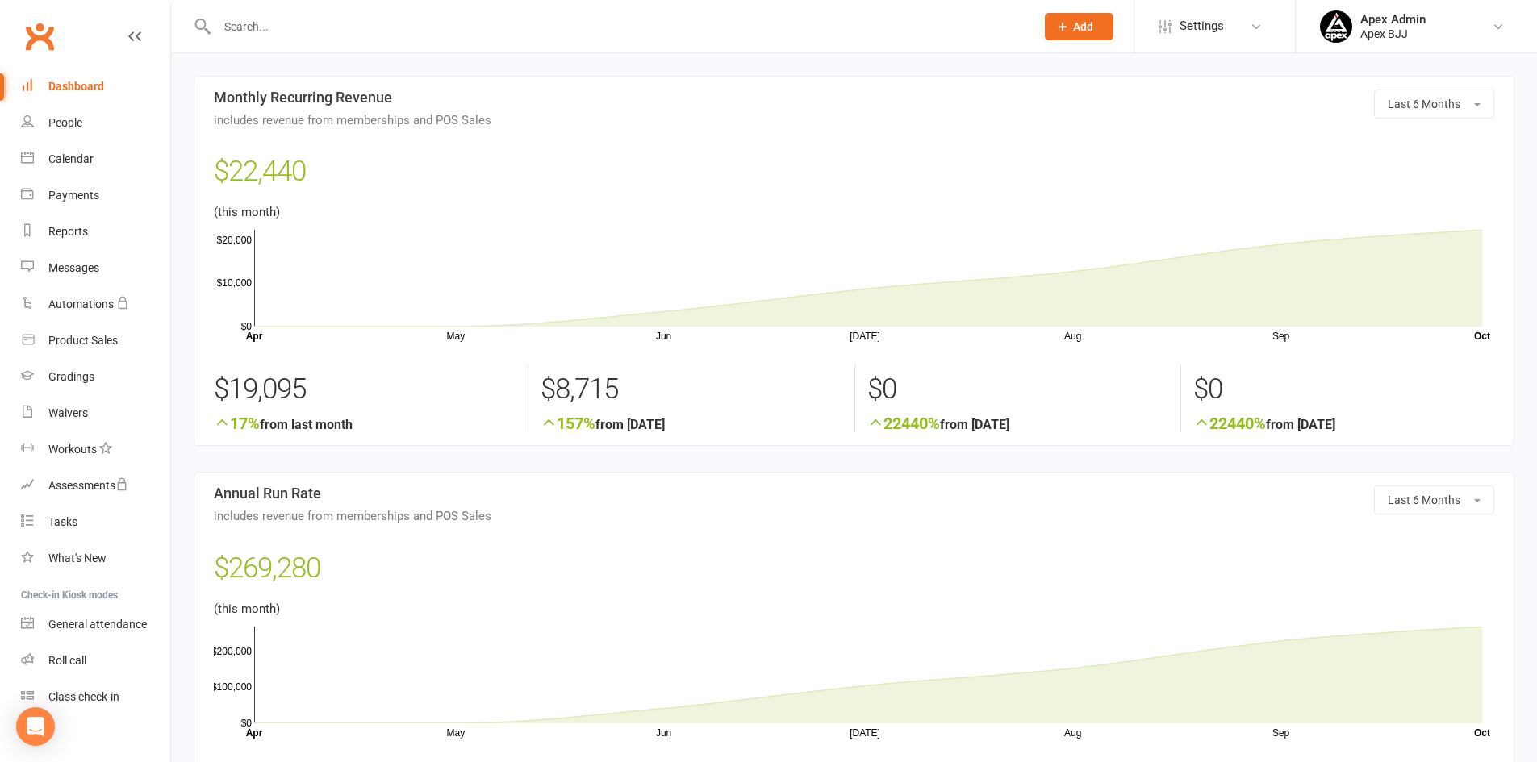
click at [87, 91] on div "Dashboard" at bounding box center [76, 86] width 56 height 13
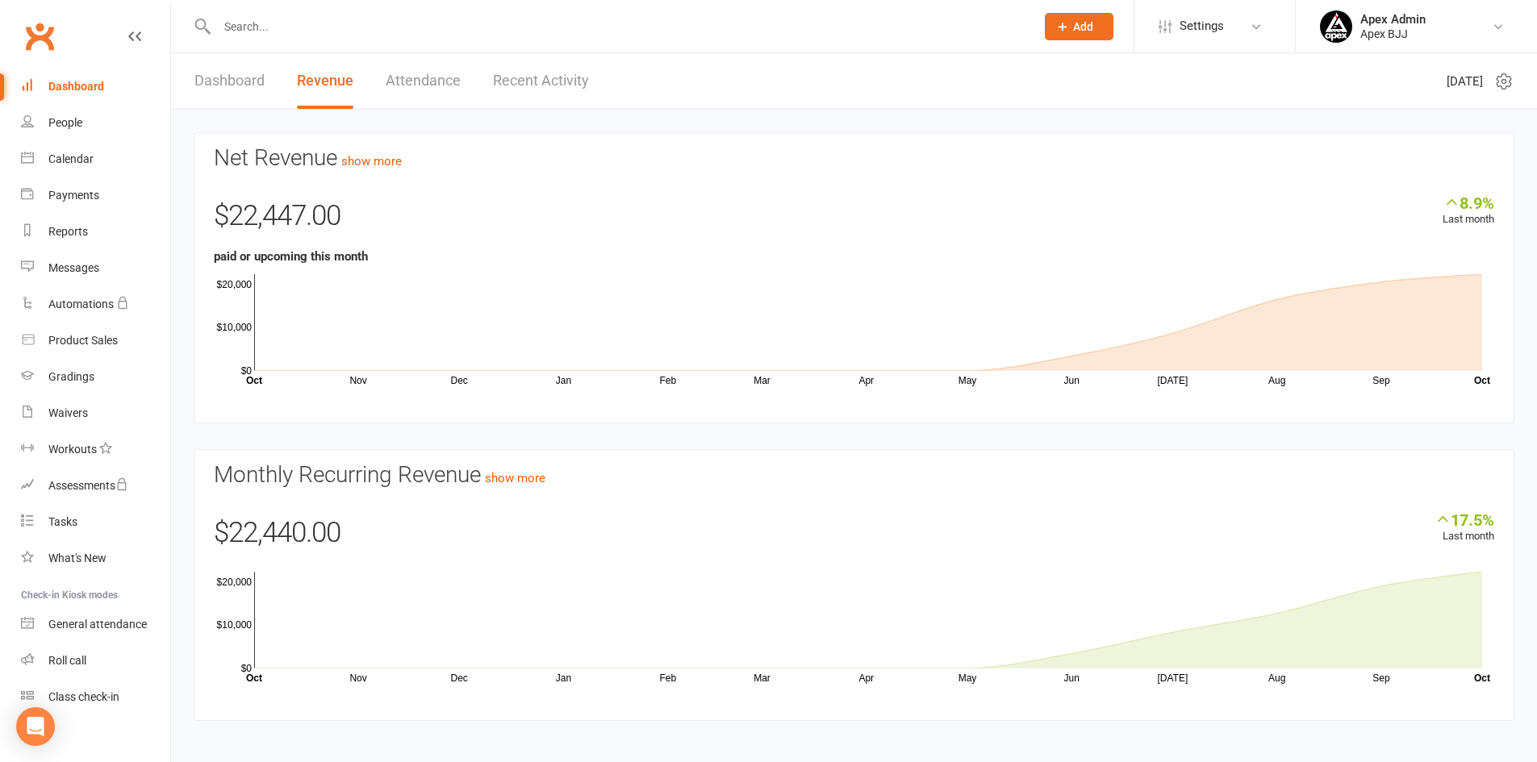
click at [213, 86] on link "Dashboard" at bounding box center [229, 81] width 70 height 56
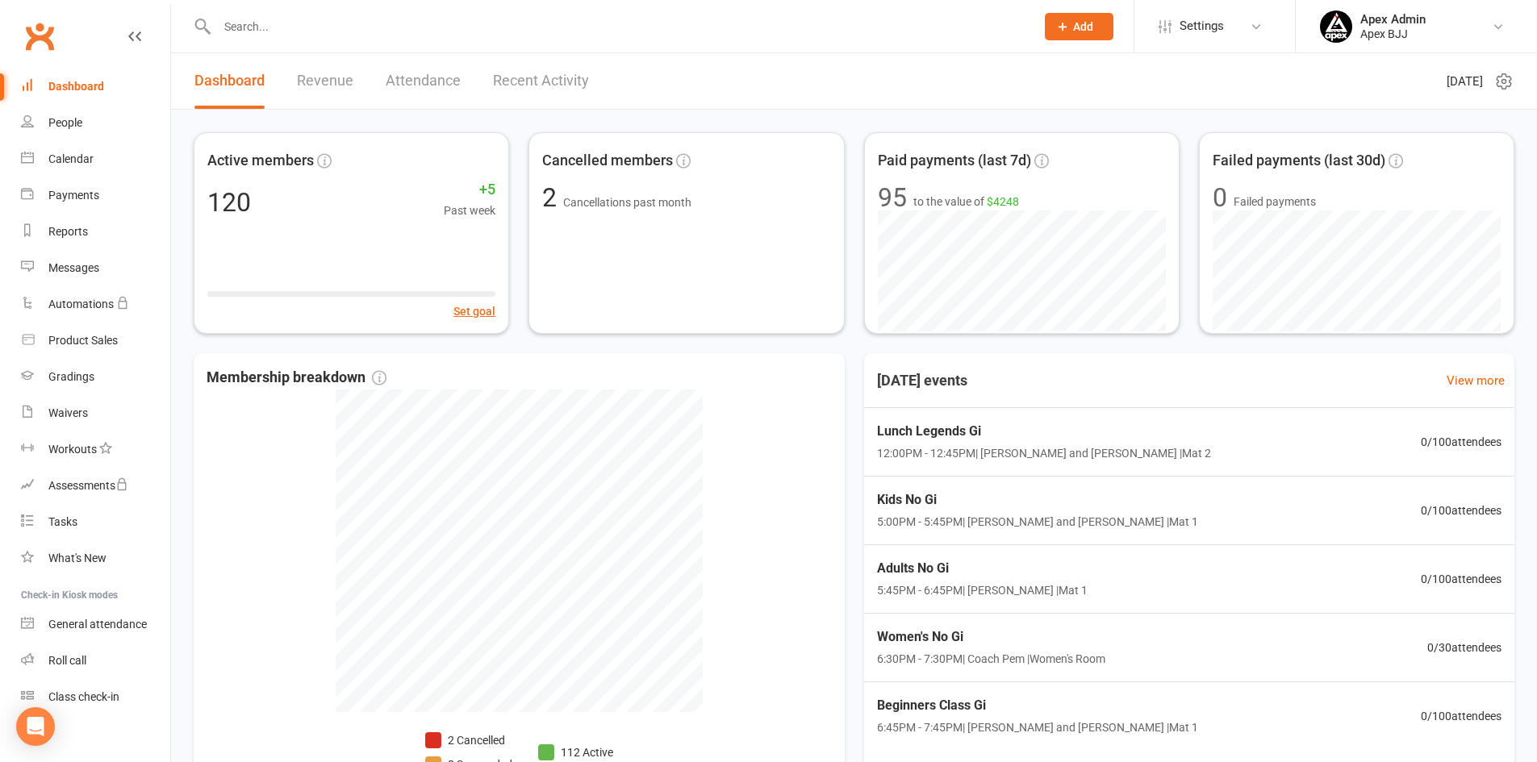
click at [308, 82] on link "Revenue" at bounding box center [325, 81] width 56 height 56
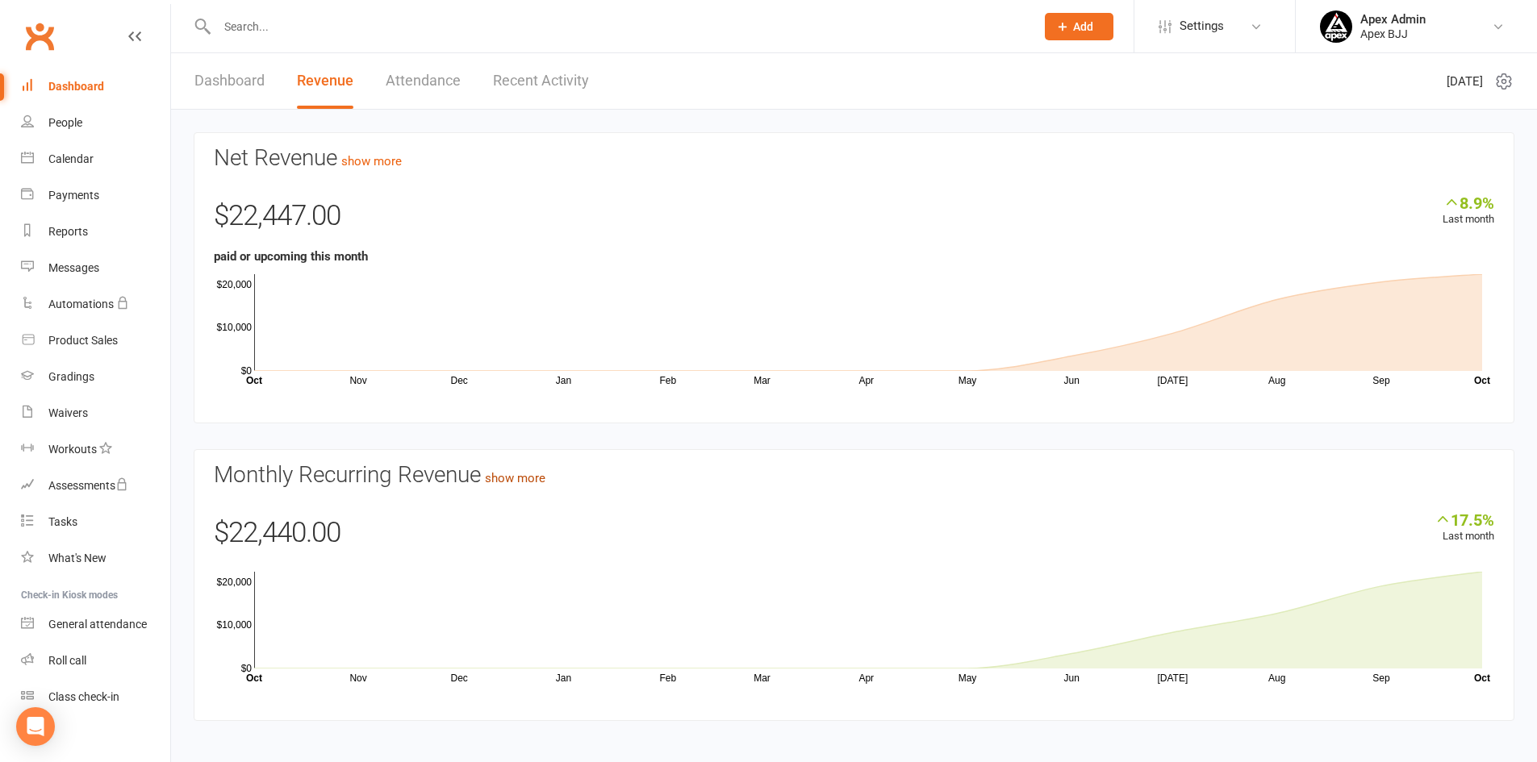
click at [542, 478] on link "show more" at bounding box center [515, 478] width 61 height 15
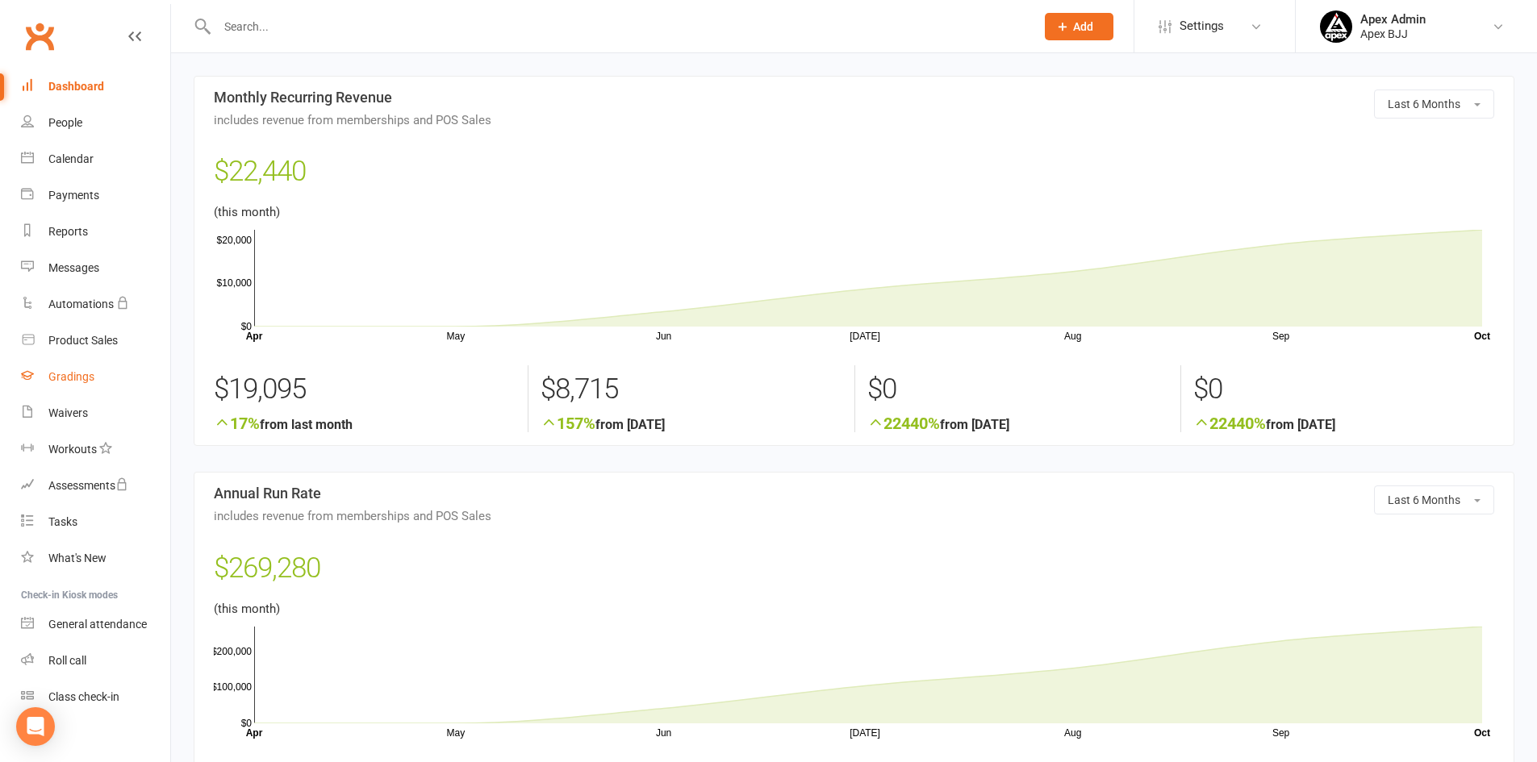
click at [52, 381] on div "Gradings" at bounding box center [71, 376] width 46 height 13
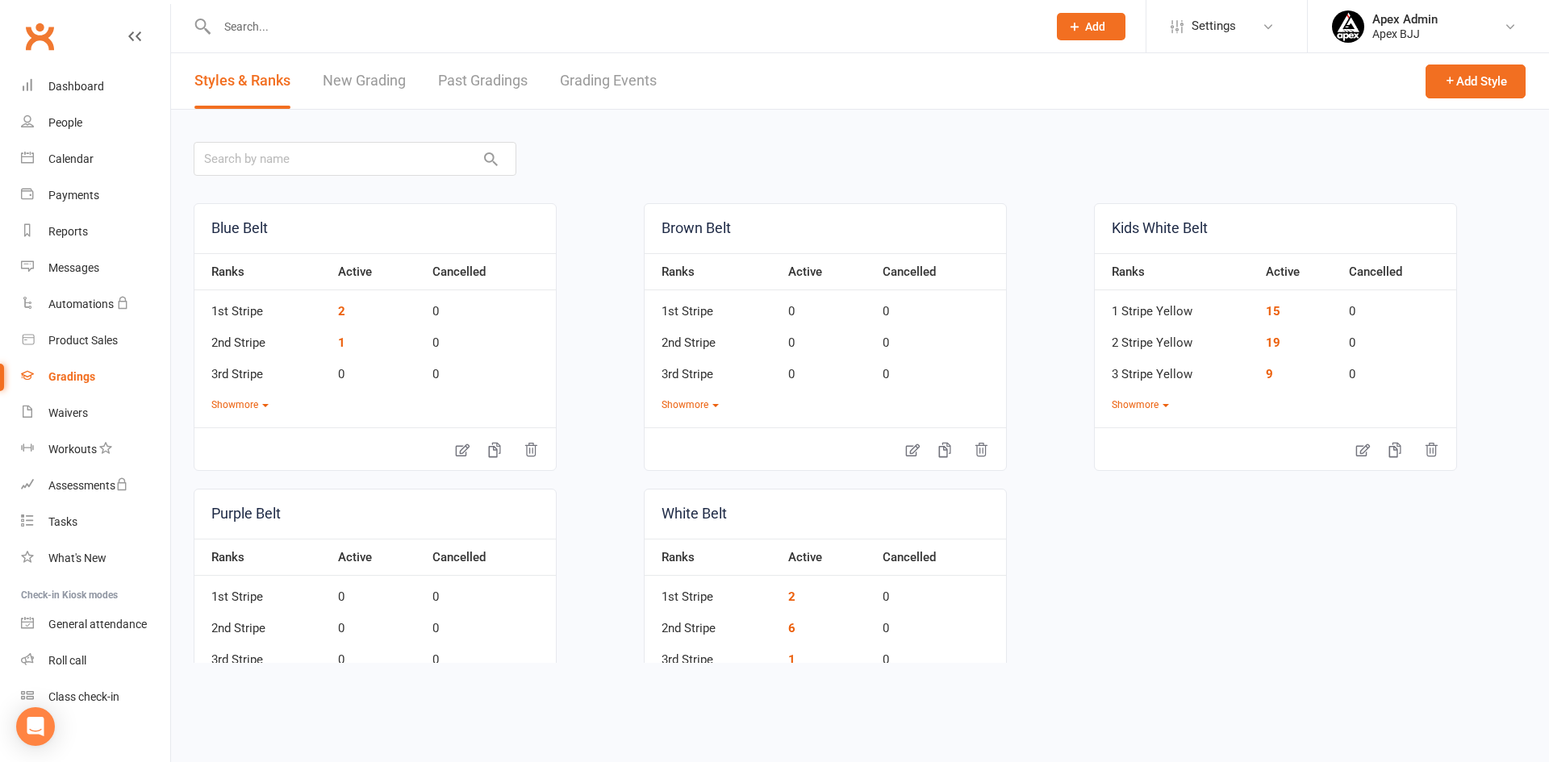
click at [368, 81] on link "New Grading" at bounding box center [364, 81] width 83 height 56
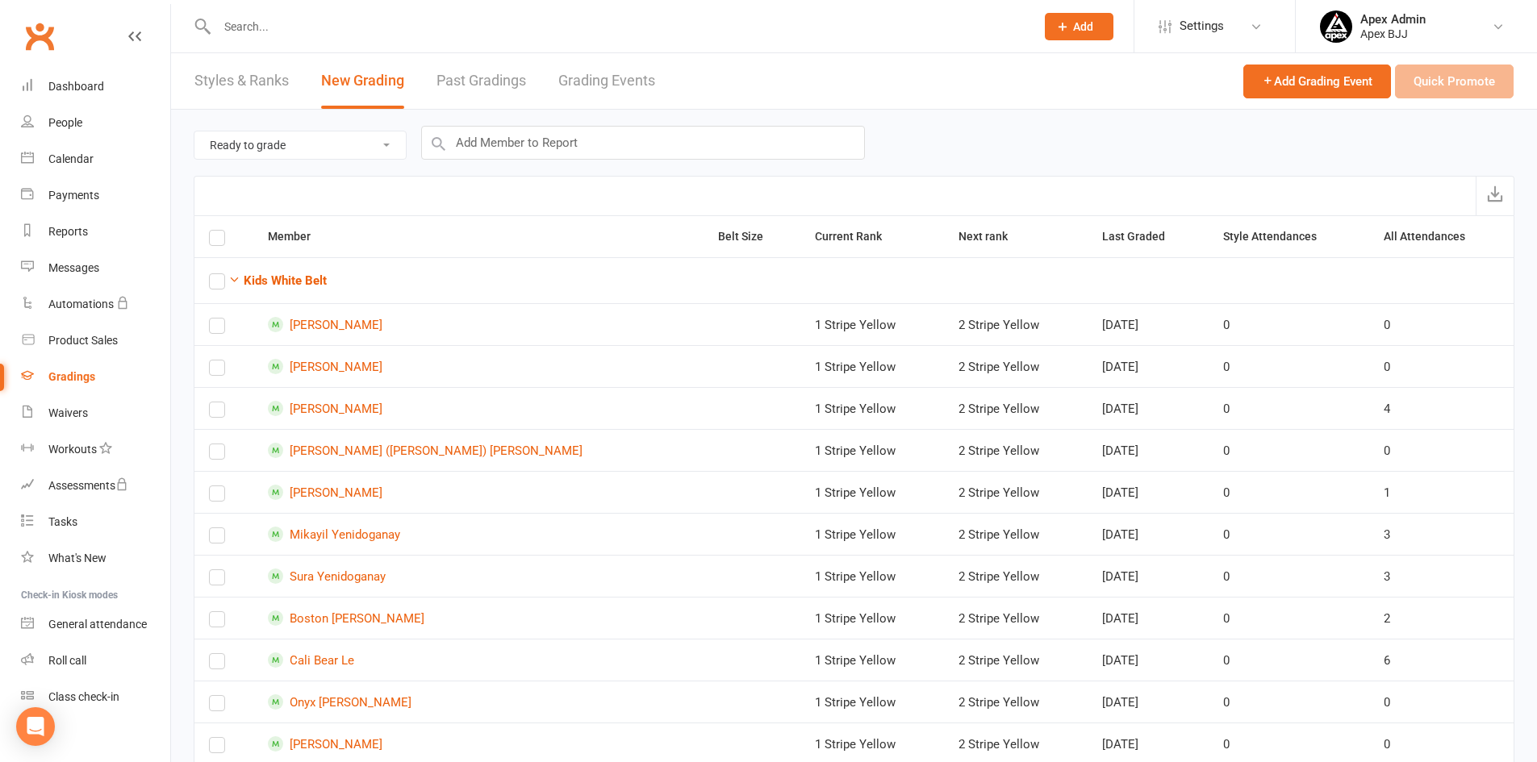
click at [265, 35] on input "text" at bounding box center [618, 26] width 812 height 23
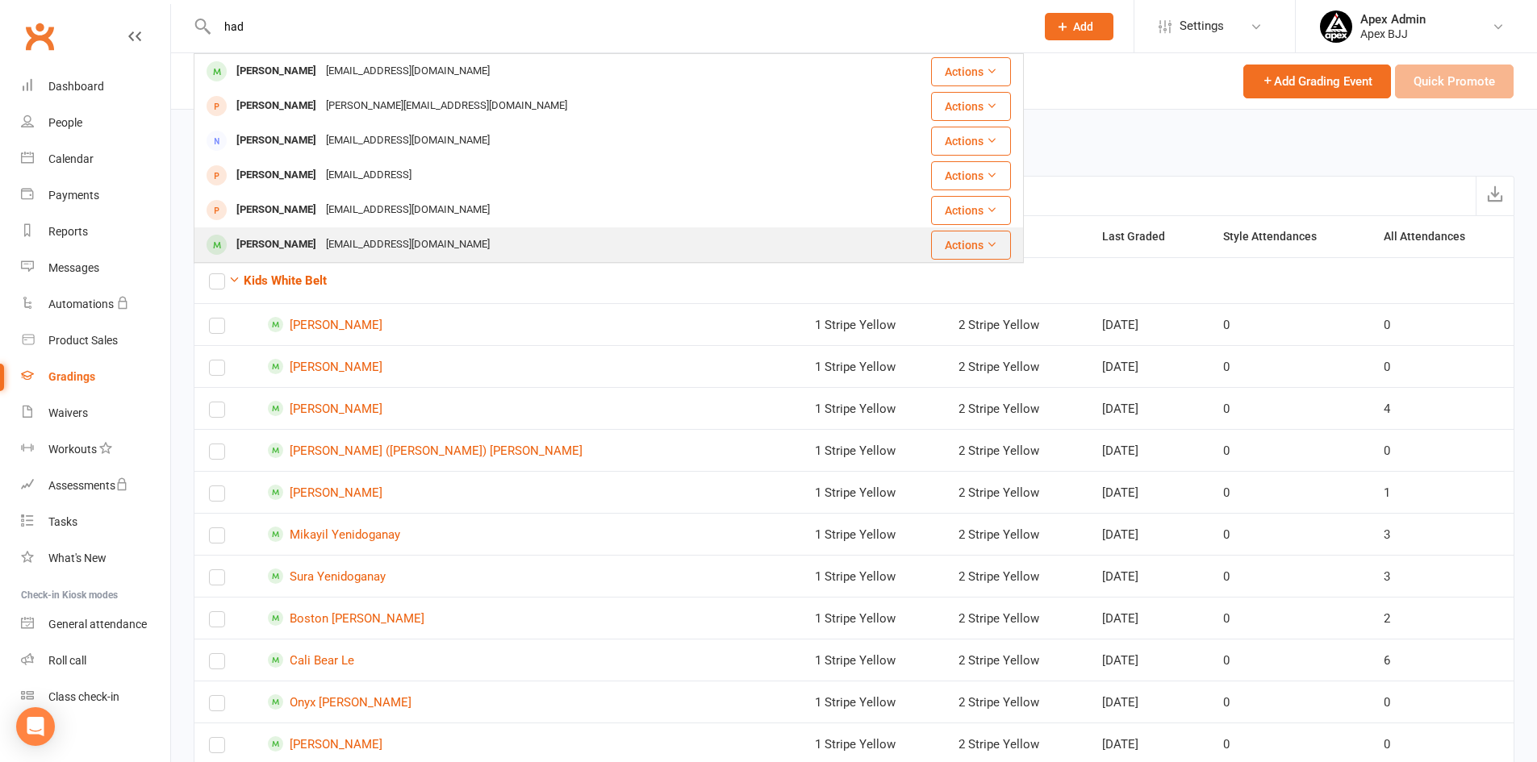
type input "had"
click at [248, 239] on div "Hady Hijazi" at bounding box center [277, 244] width 90 height 23
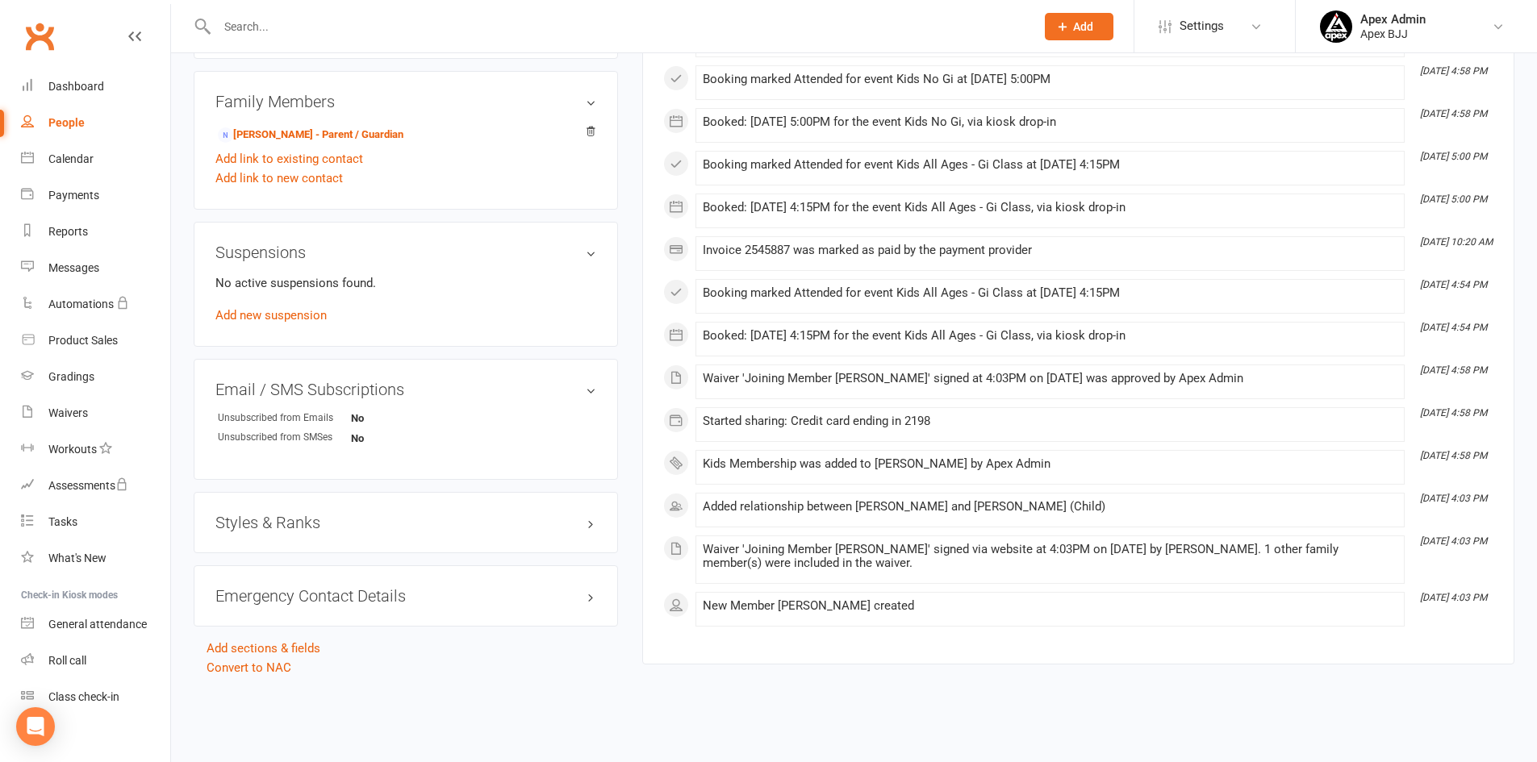
scroll to position [828, 0]
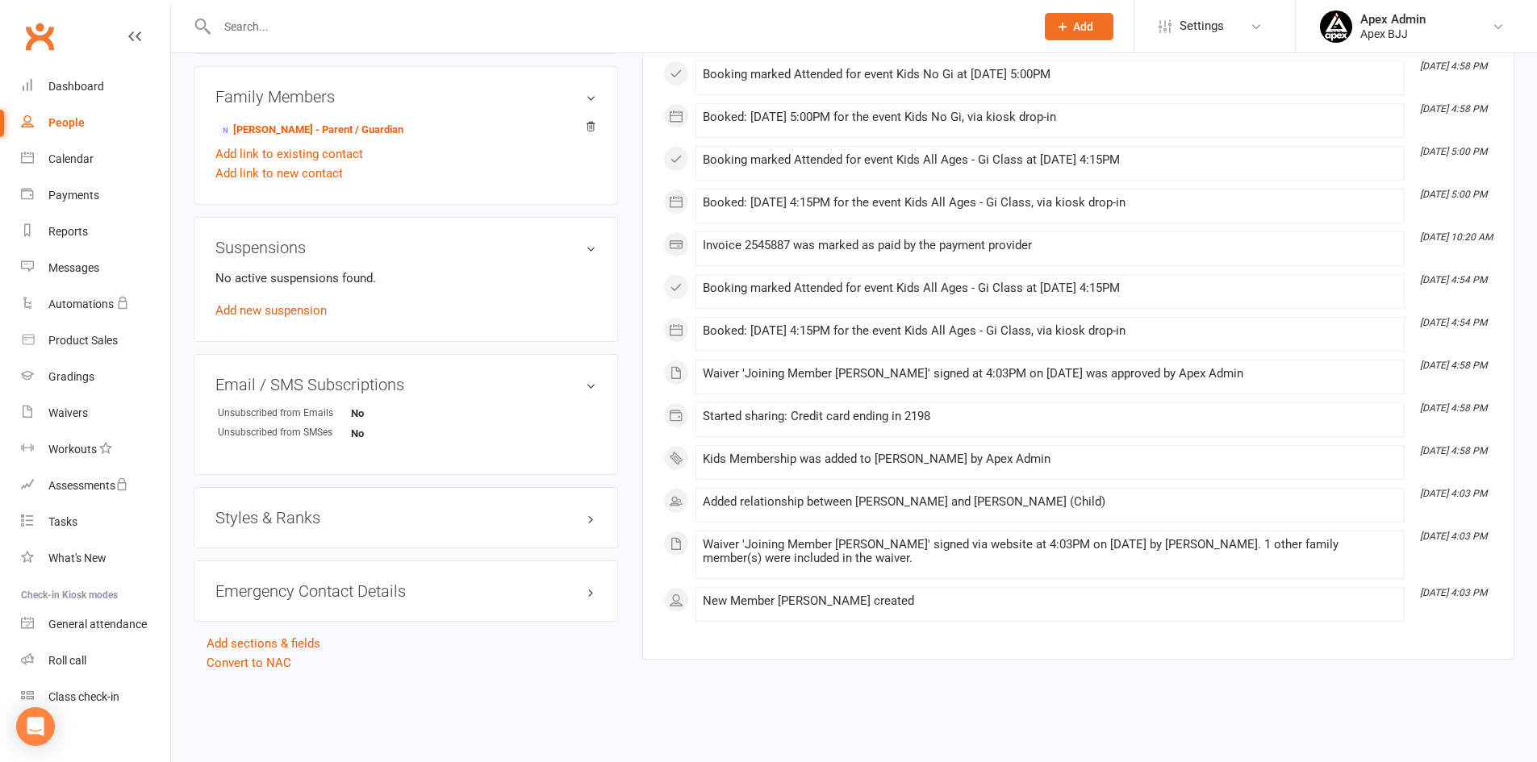
click at [397, 523] on h3 "Styles & Ranks" at bounding box center [405, 518] width 381 height 18
click at [728, 718] on div "upload photo Hady Hijazi Activated 16 September, 2025 Added 16 September, 2025 …" at bounding box center [854, 46] width 1345 height 1597
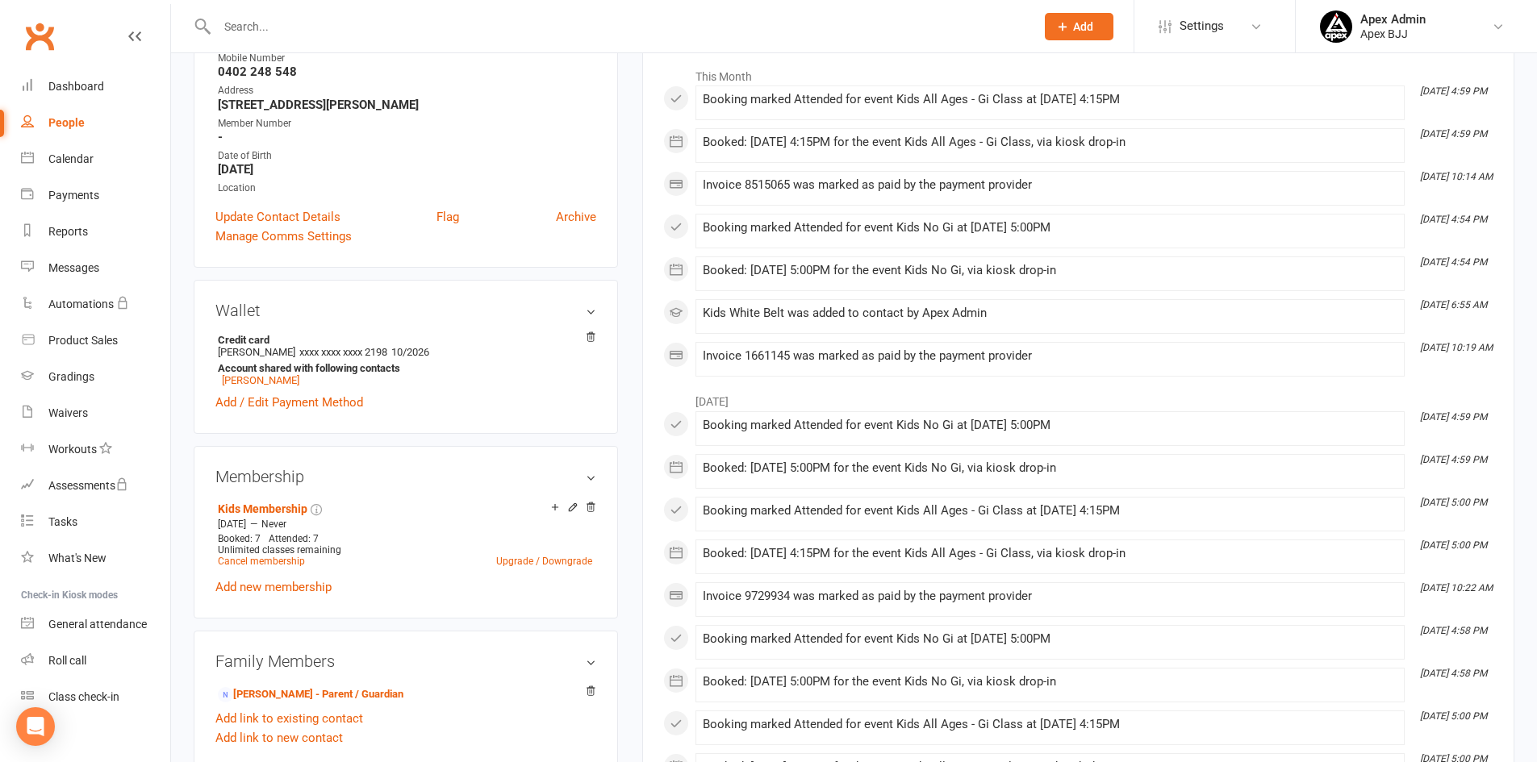
scroll to position [0, 0]
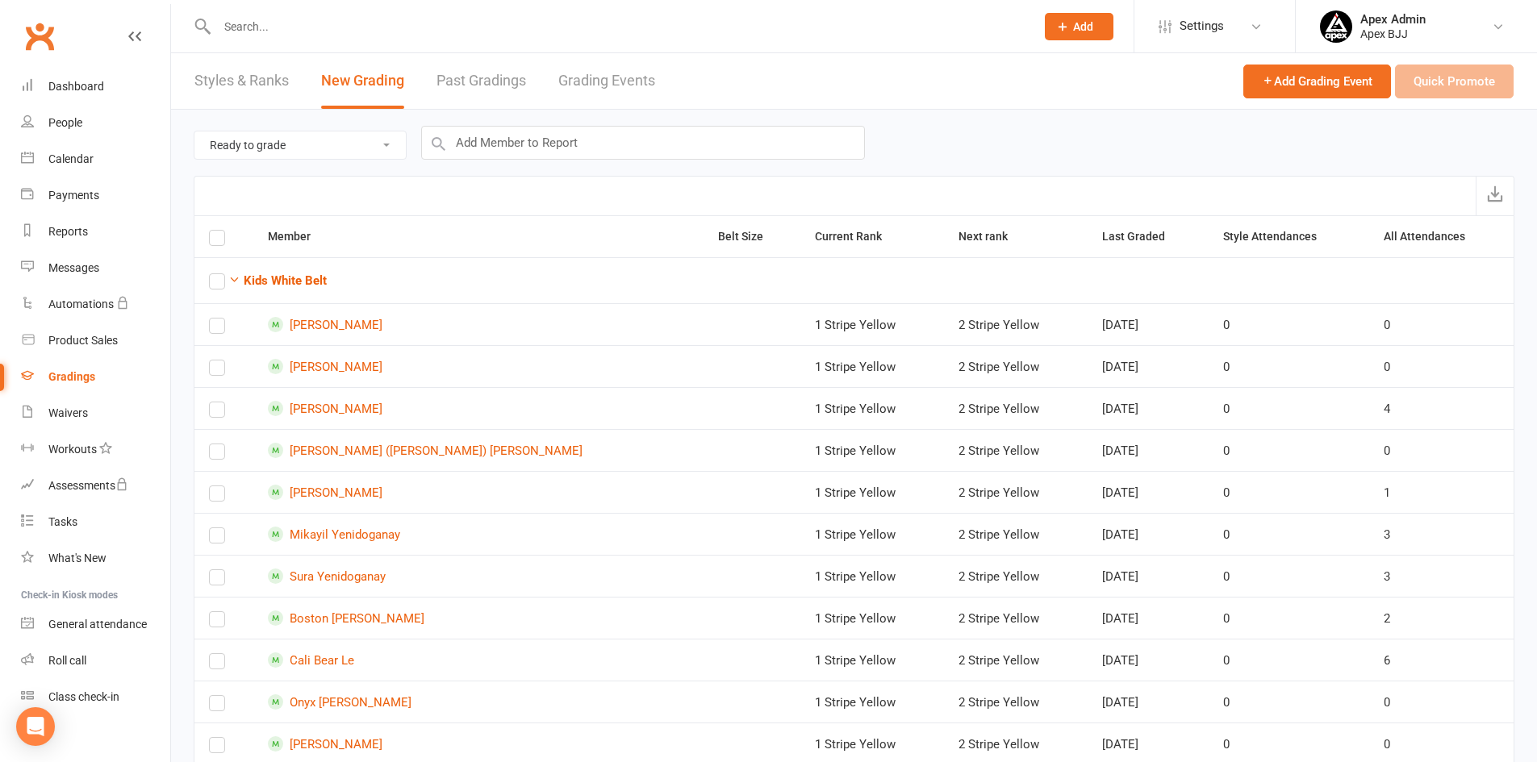
click at [369, 146] on select "Ready to grade All members enrolled in a style Active members enrolled in a sty…" at bounding box center [299, 145] width 211 height 27
select select "all_members_in_style"
click at [194, 132] on select "Ready to grade All members enrolled in a style Active members enrolled in a sty…" at bounding box center [299, 145] width 211 height 27
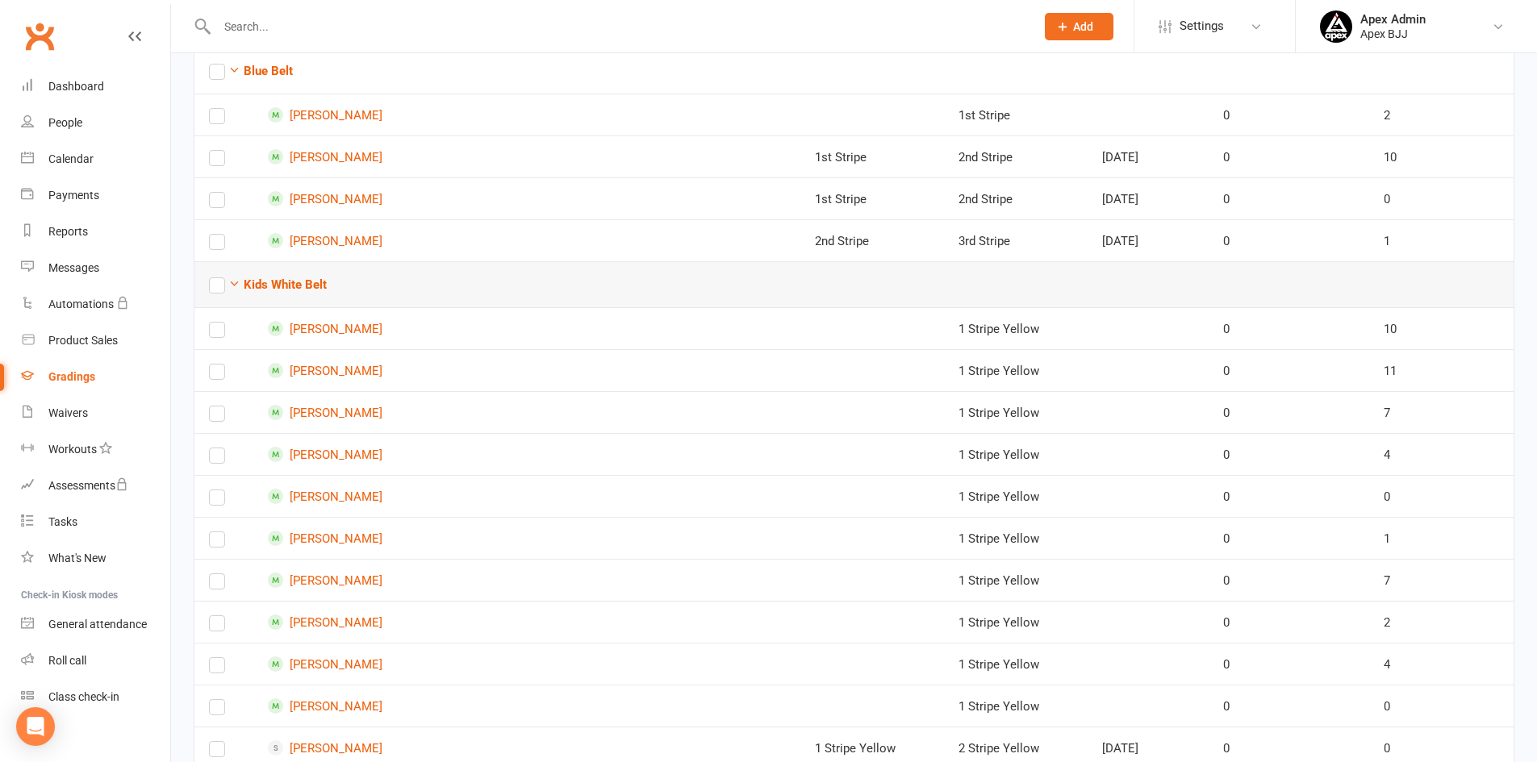
scroll to position [242, 0]
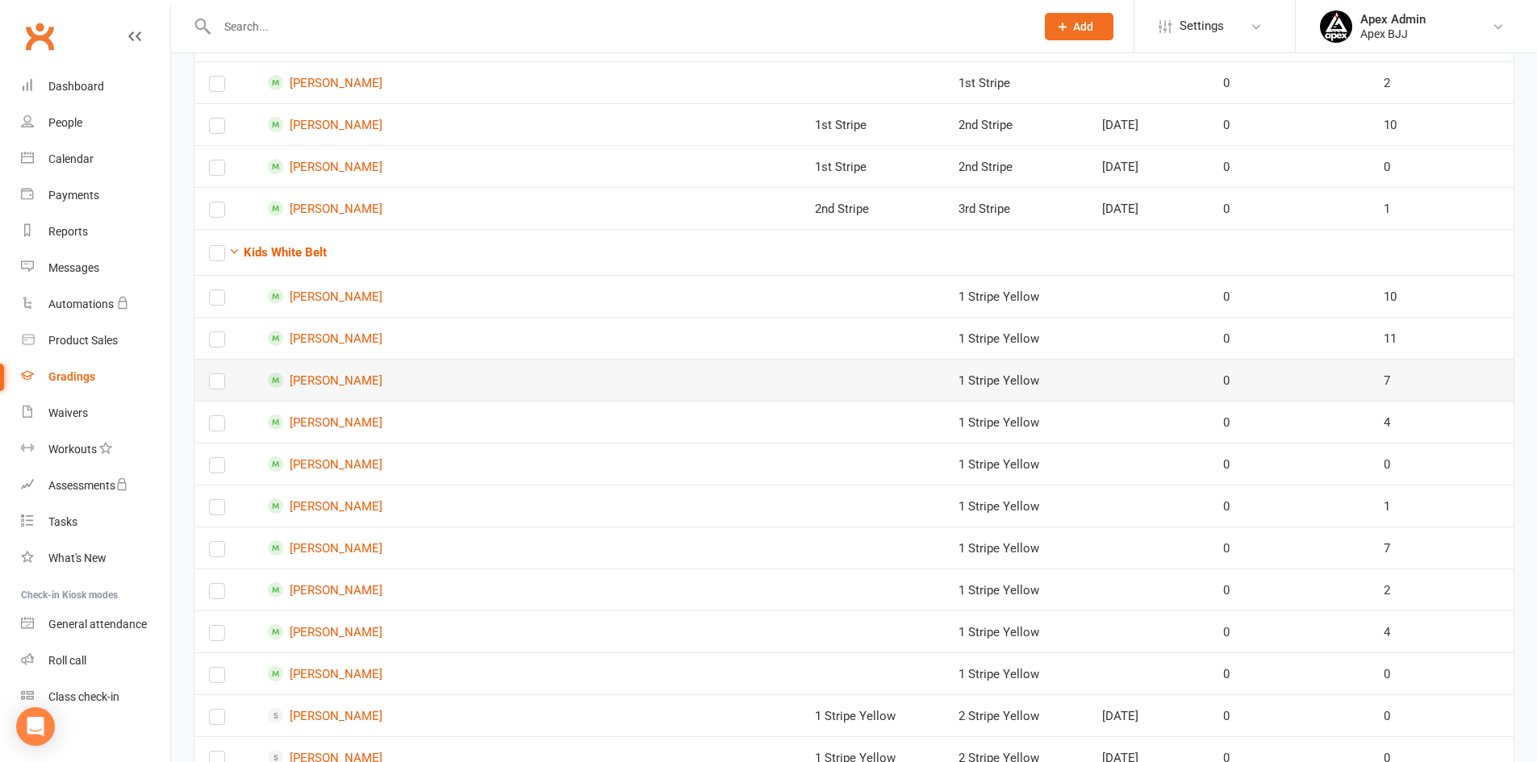
click at [216, 385] on label at bounding box center [217, 385] width 16 height 0
click at [216, 374] on input "checkbox" at bounding box center [217, 374] width 16 height 0
click at [214, 343] on label at bounding box center [217, 343] width 16 height 0
click at [214, 332] on input "checkbox" at bounding box center [217, 332] width 16 height 0
click at [221, 301] on label at bounding box center [217, 301] width 16 height 0
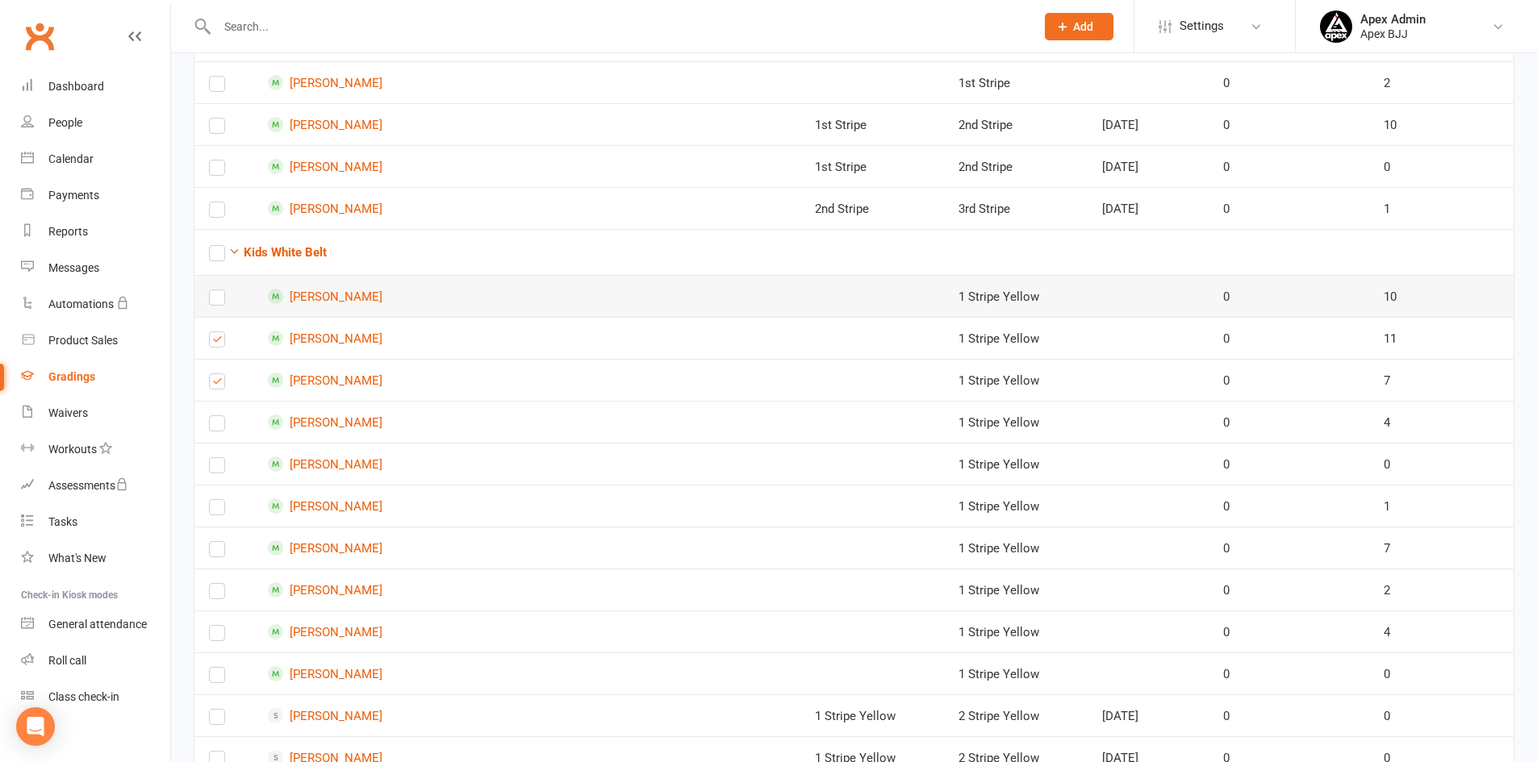
click at [221, 290] on input "checkbox" at bounding box center [217, 290] width 16 height 0
click at [219, 427] on label at bounding box center [217, 427] width 16 height 0
click at [219, 416] on input "checkbox" at bounding box center [217, 416] width 16 height 0
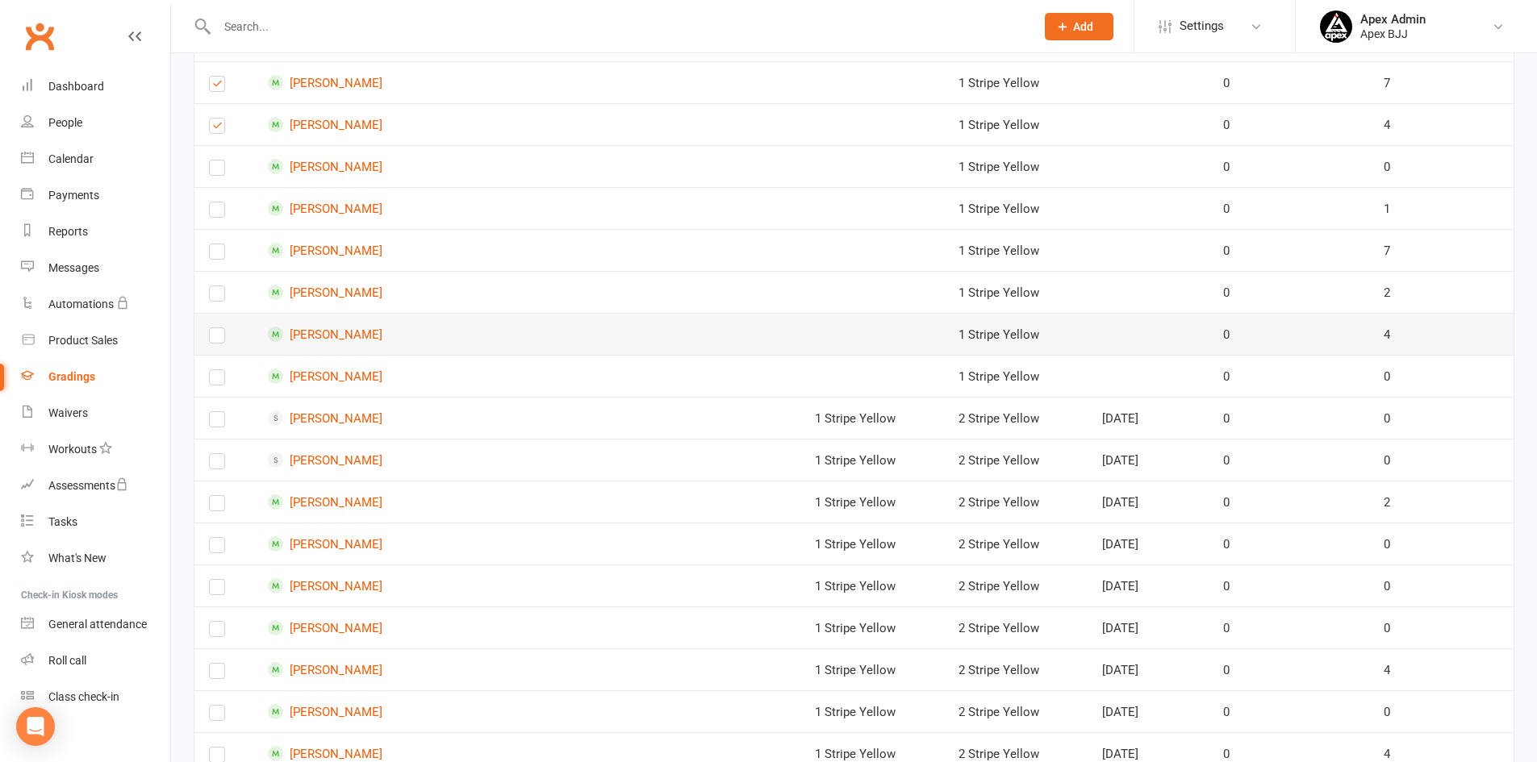
scroll to position [565, 0]
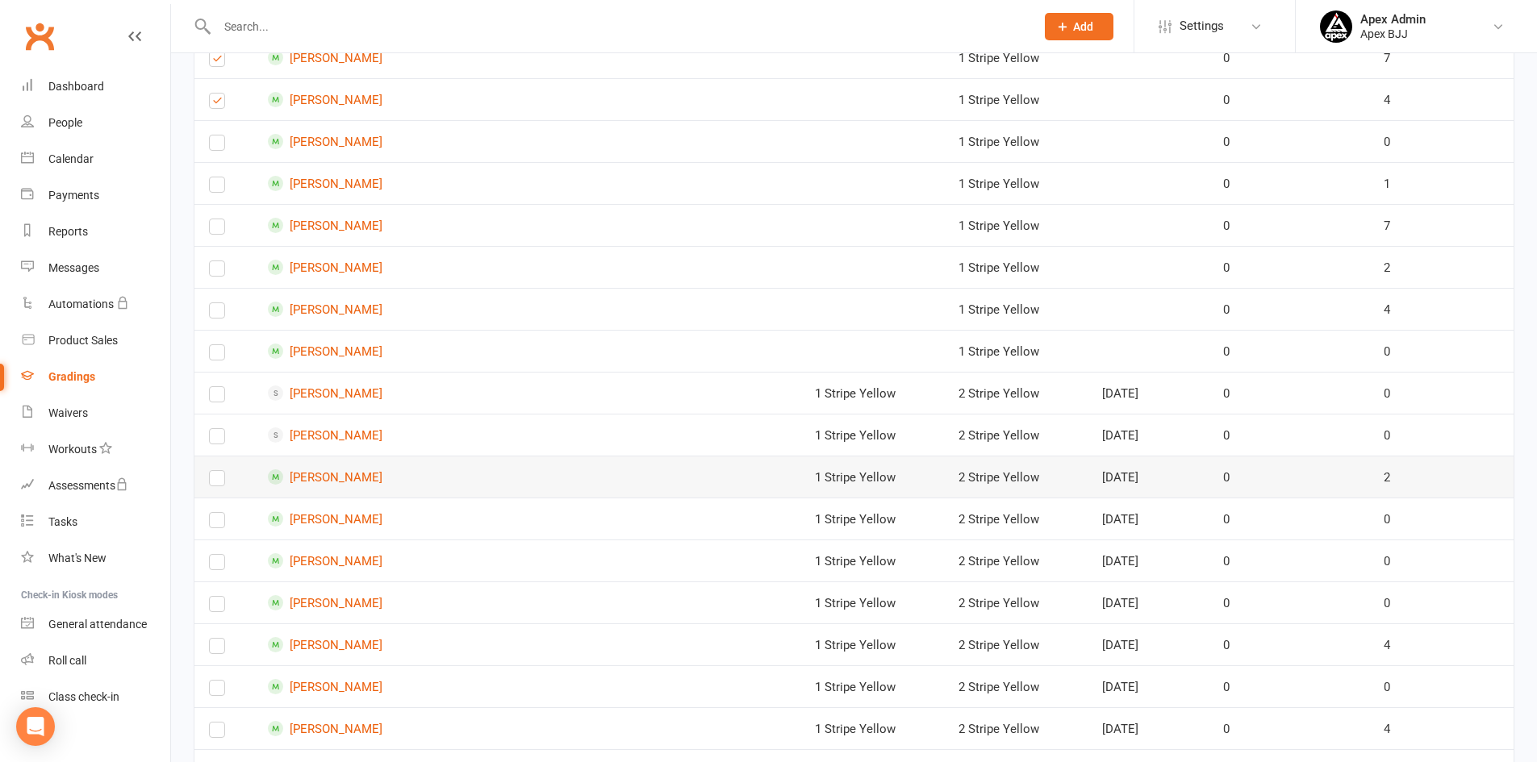
click at [215, 482] on label at bounding box center [217, 482] width 16 height 0
click at [215, 471] on input "checkbox" at bounding box center [217, 471] width 16 height 0
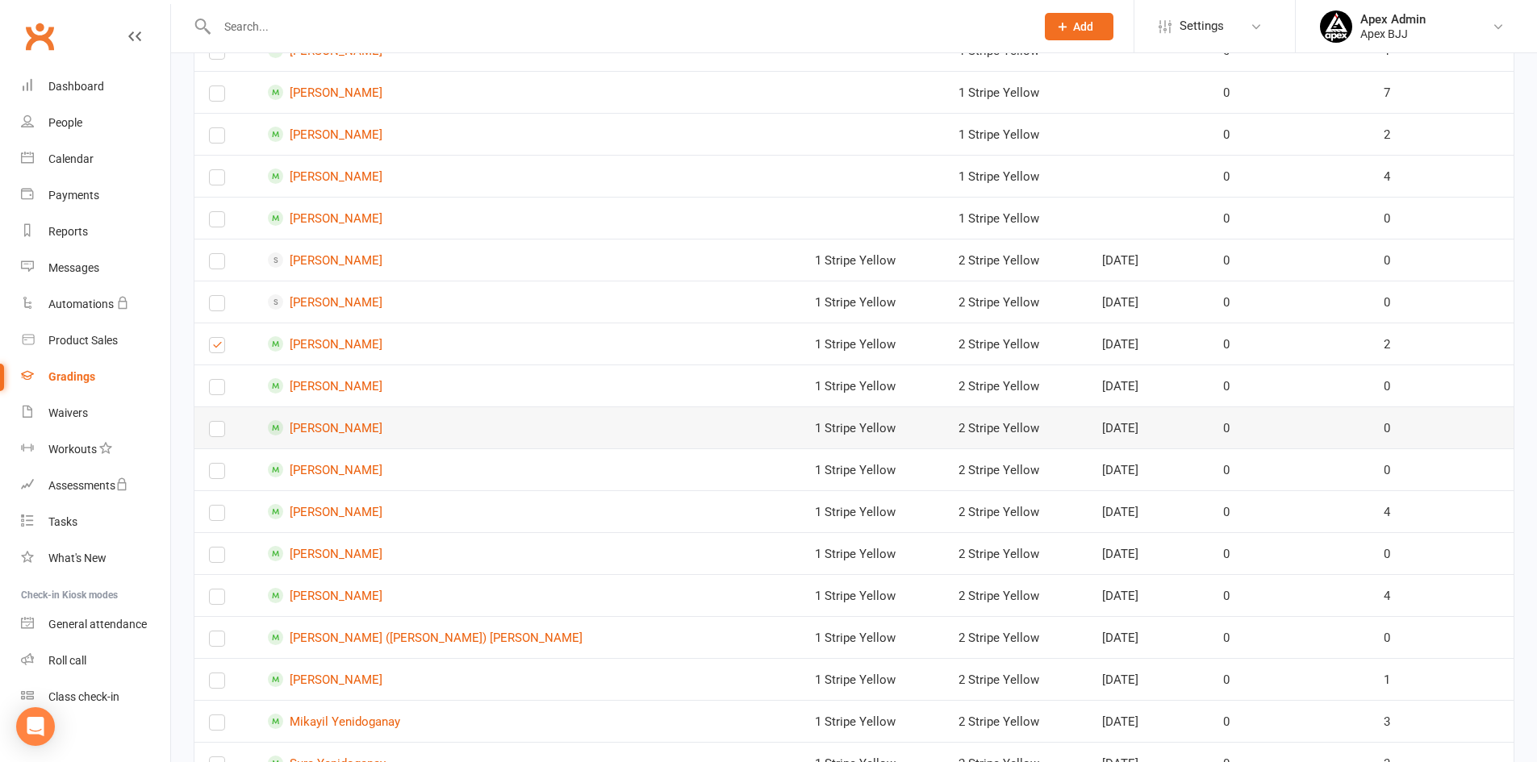
scroll to position [726, 0]
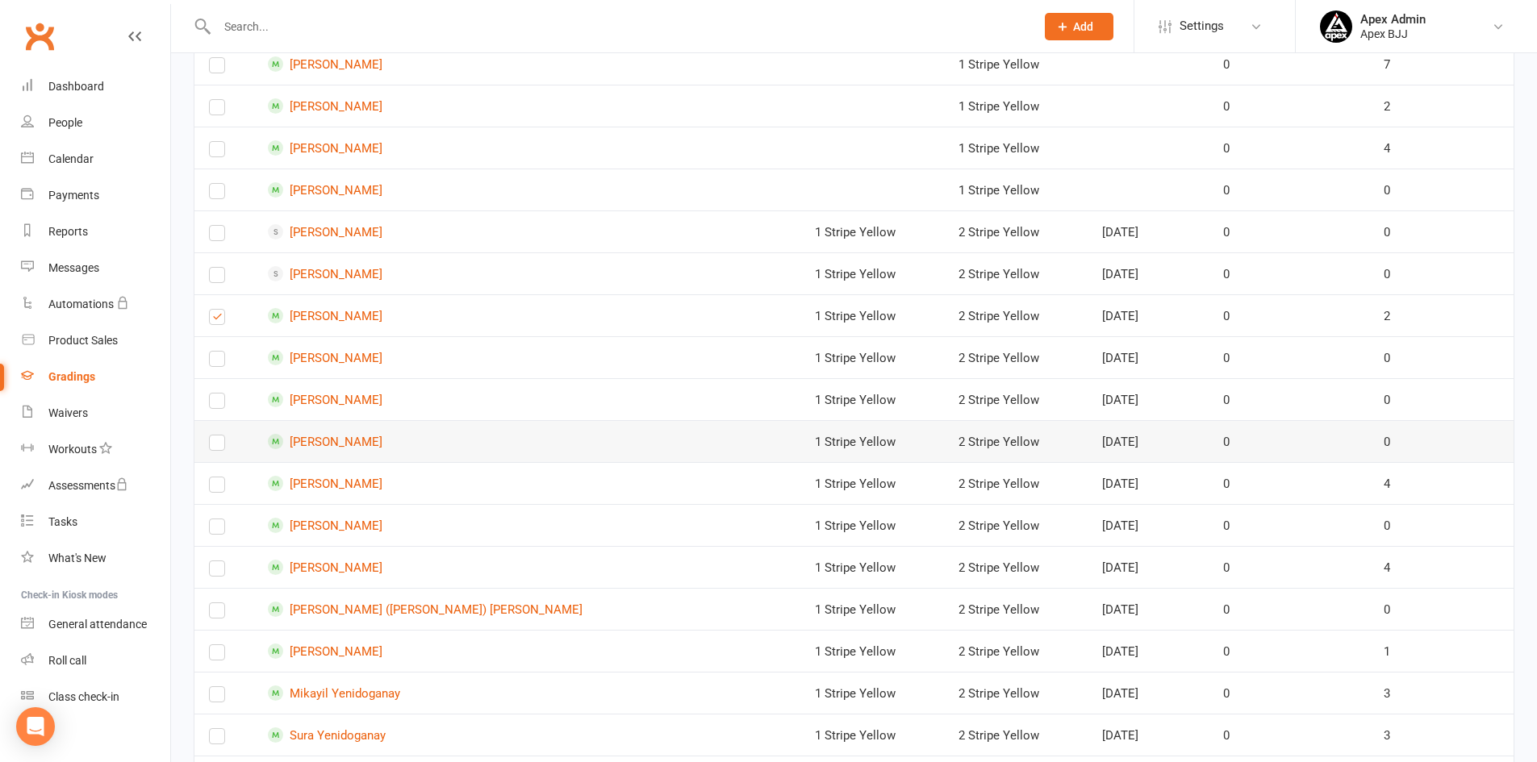
click at [218, 446] on label at bounding box center [217, 446] width 16 height 0
click at [218, 436] on input "checkbox" at bounding box center [217, 436] width 16 height 0
click at [219, 488] on label at bounding box center [217, 488] width 16 height 0
click at [219, 478] on input "checkbox" at bounding box center [217, 478] width 16 height 0
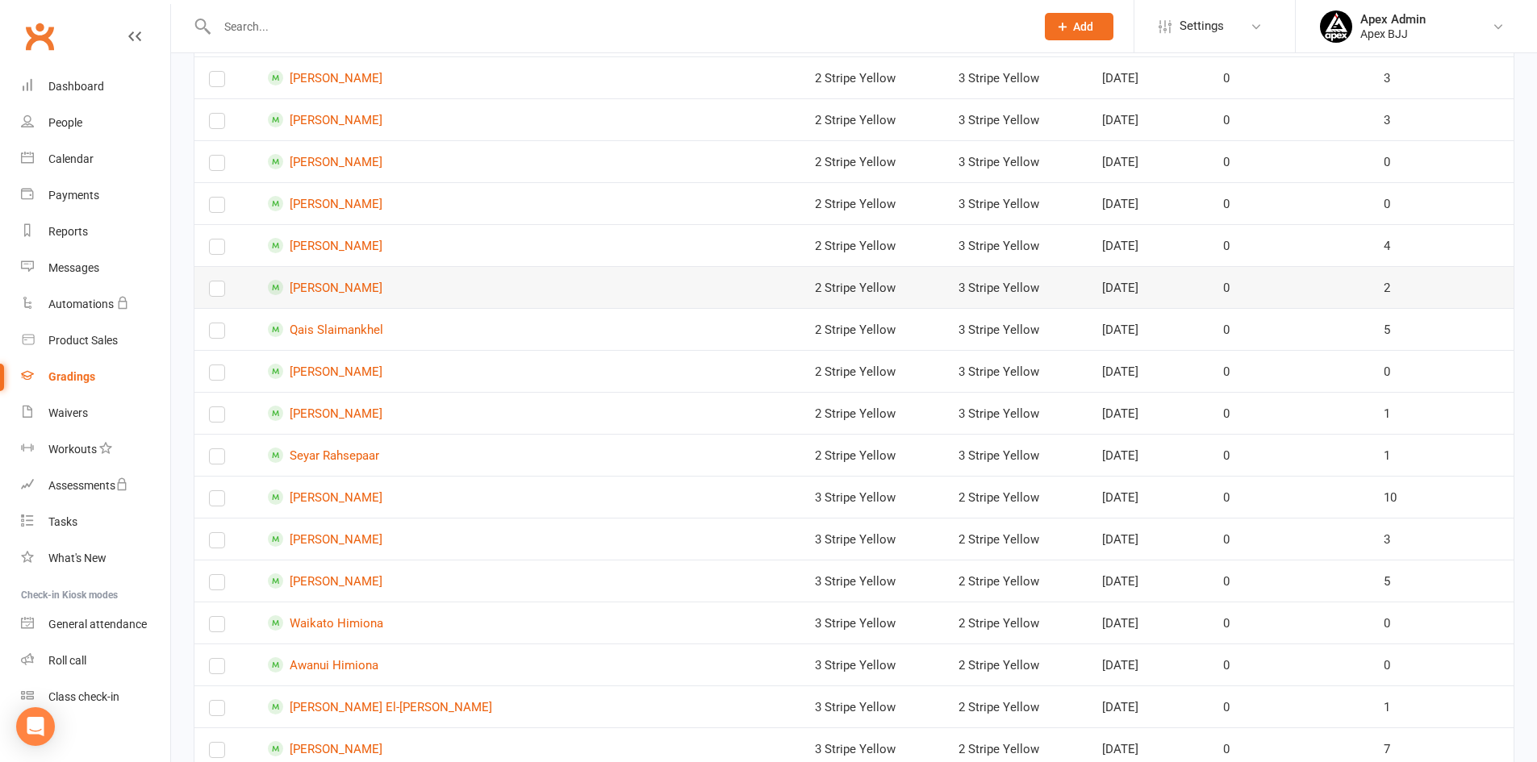
scroll to position [1942, 0]
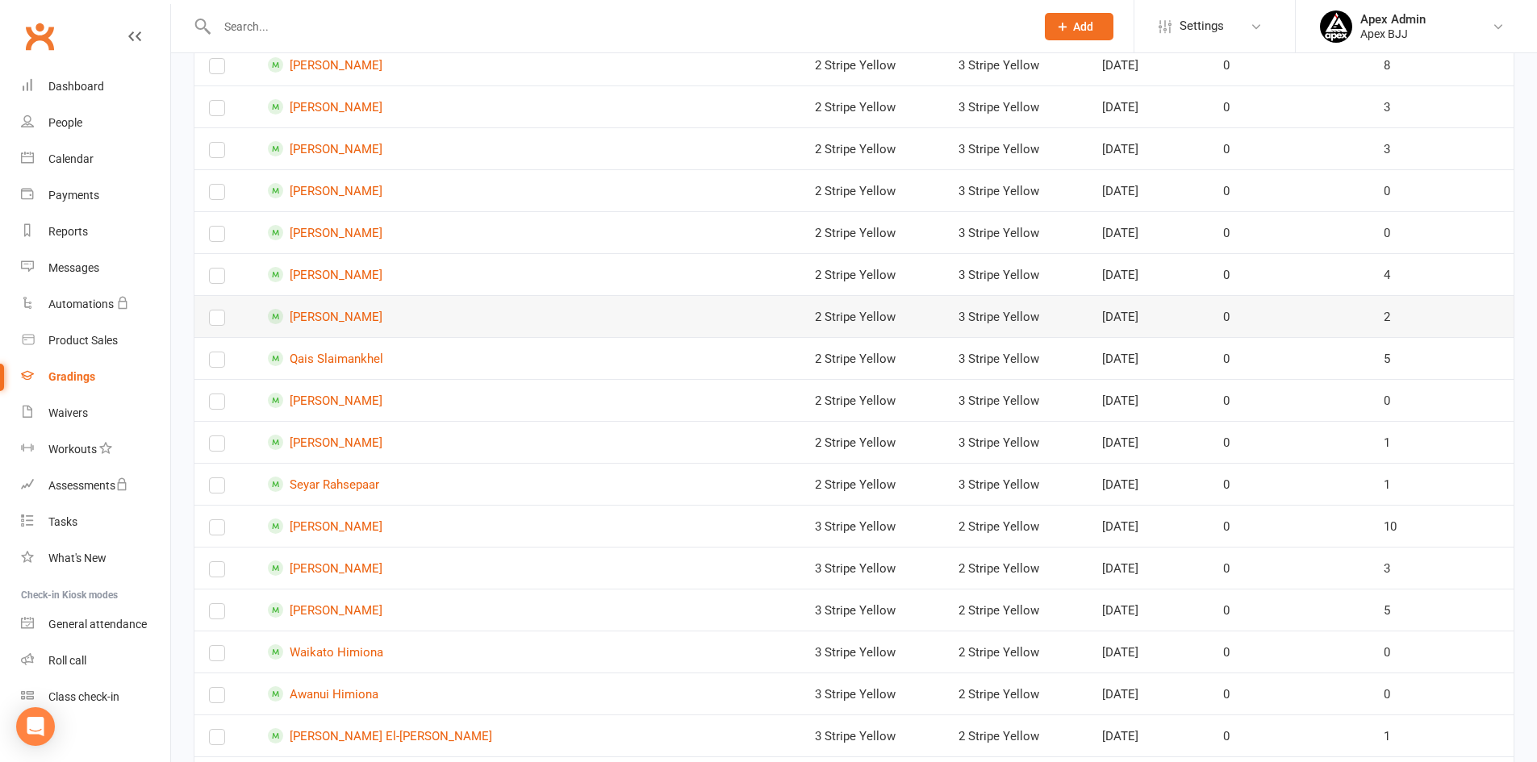
click at [219, 321] on label at bounding box center [217, 321] width 16 height 0
click at [219, 311] on input "checkbox" at bounding box center [217, 311] width 16 height 0
click at [214, 279] on label at bounding box center [217, 279] width 16 height 0
click at [214, 269] on input "checkbox" at bounding box center [217, 269] width 16 height 0
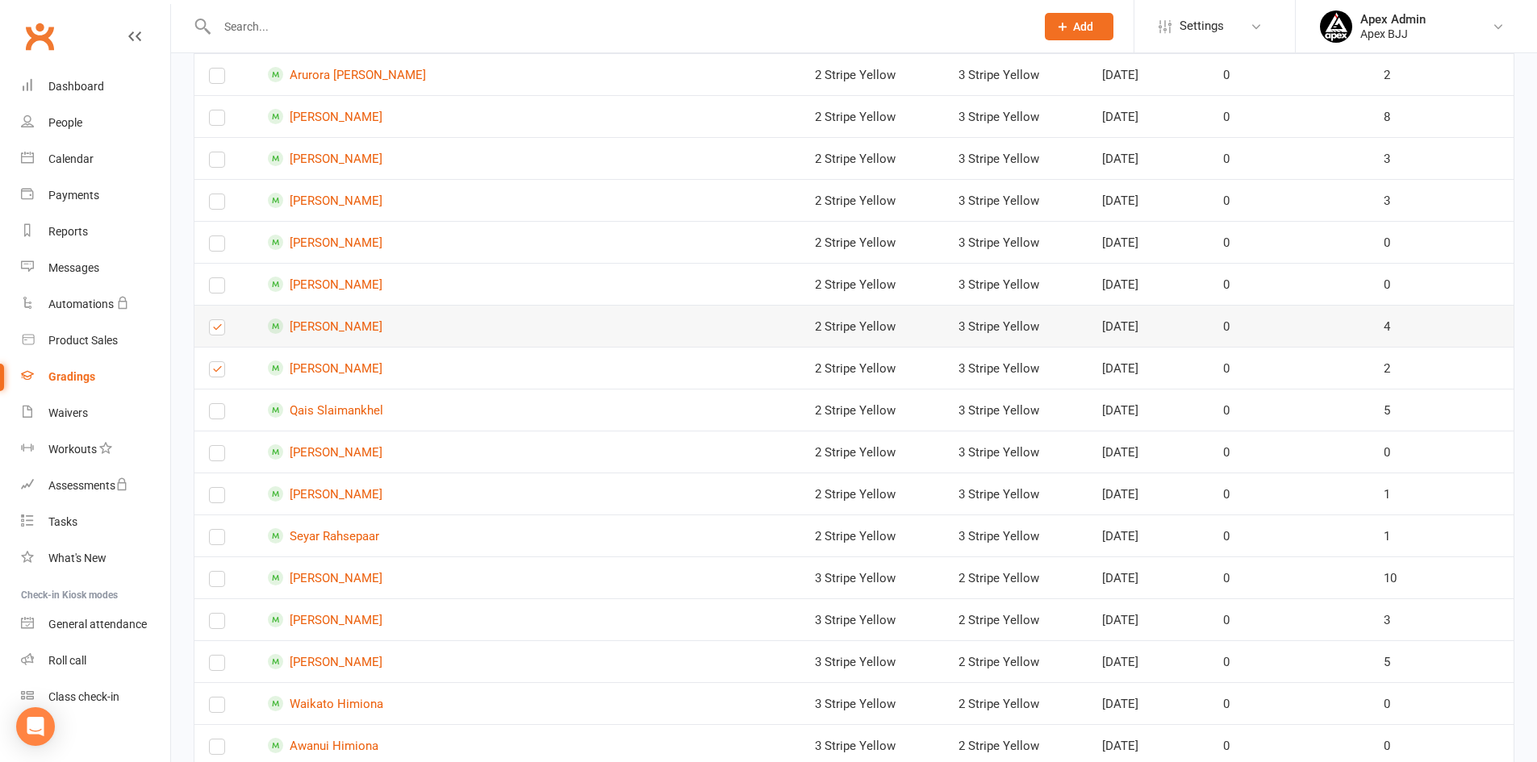
scroll to position [1780, 0]
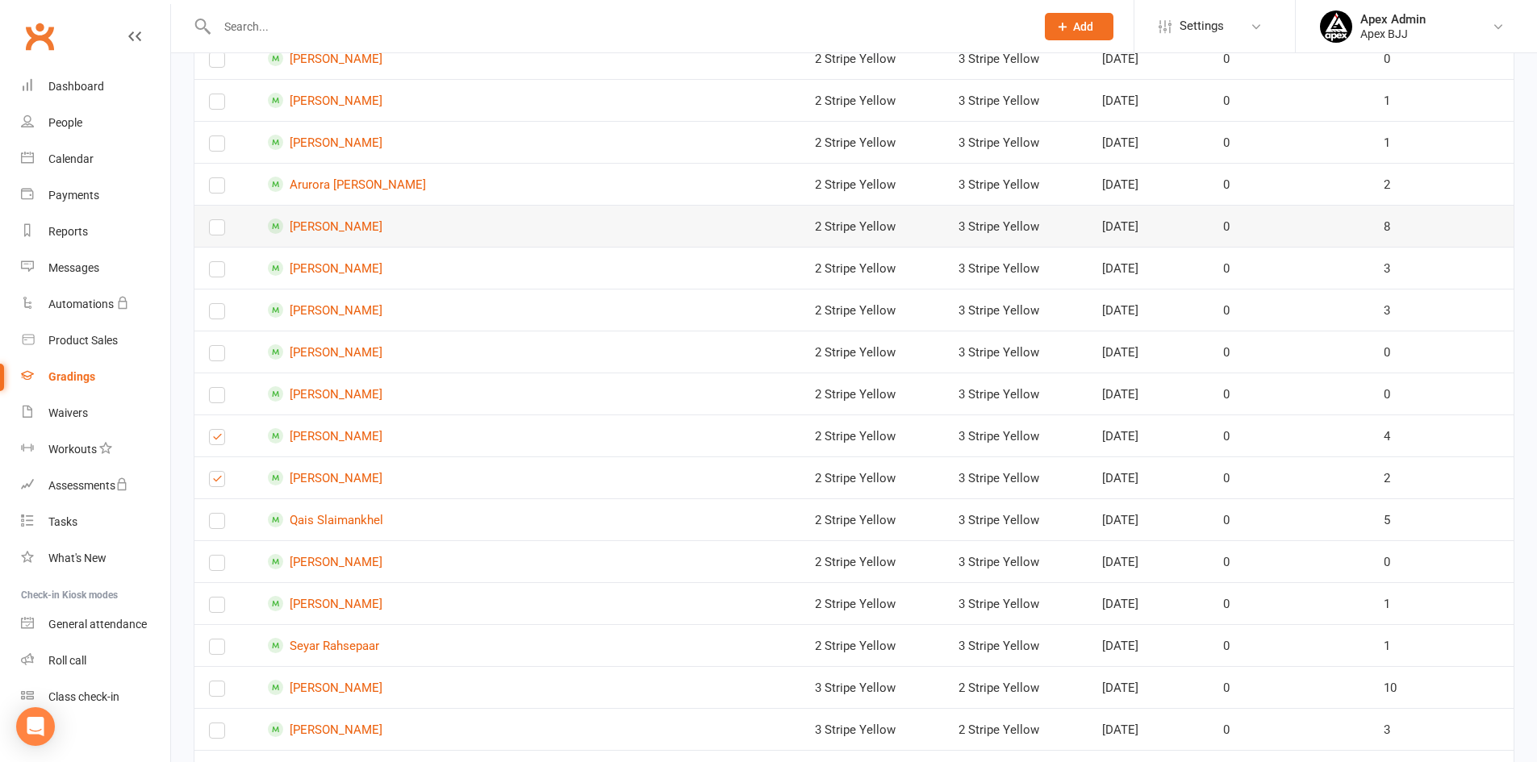
click at [215, 231] on label at bounding box center [217, 231] width 16 height 0
click at [215, 220] on input "checkbox" at bounding box center [217, 220] width 16 height 0
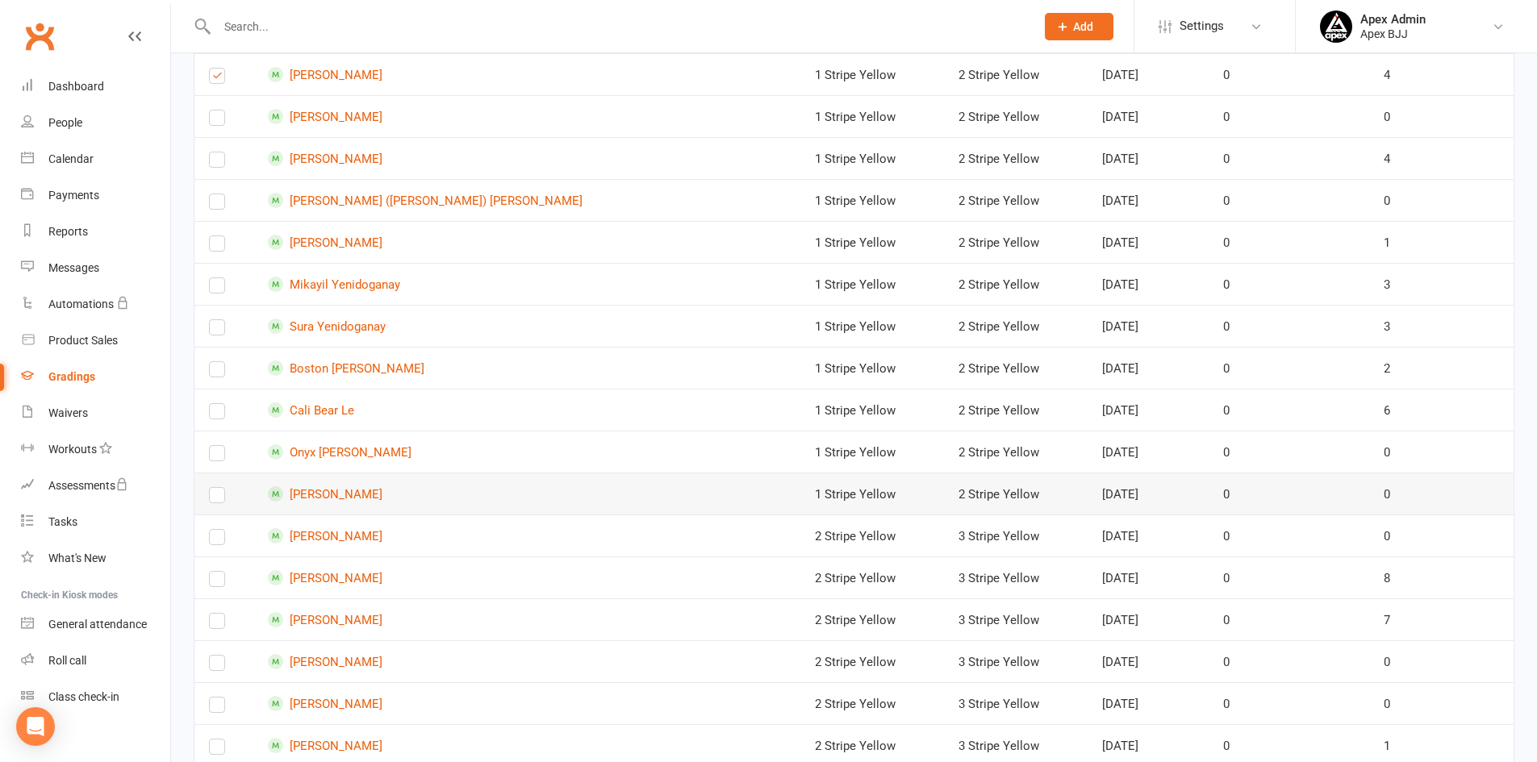
click at [213, 499] on label at bounding box center [217, 499] width 16 height 0
click at [213, 488] on input "checkbox" at bounding box center [217, 488] width 16 height 0
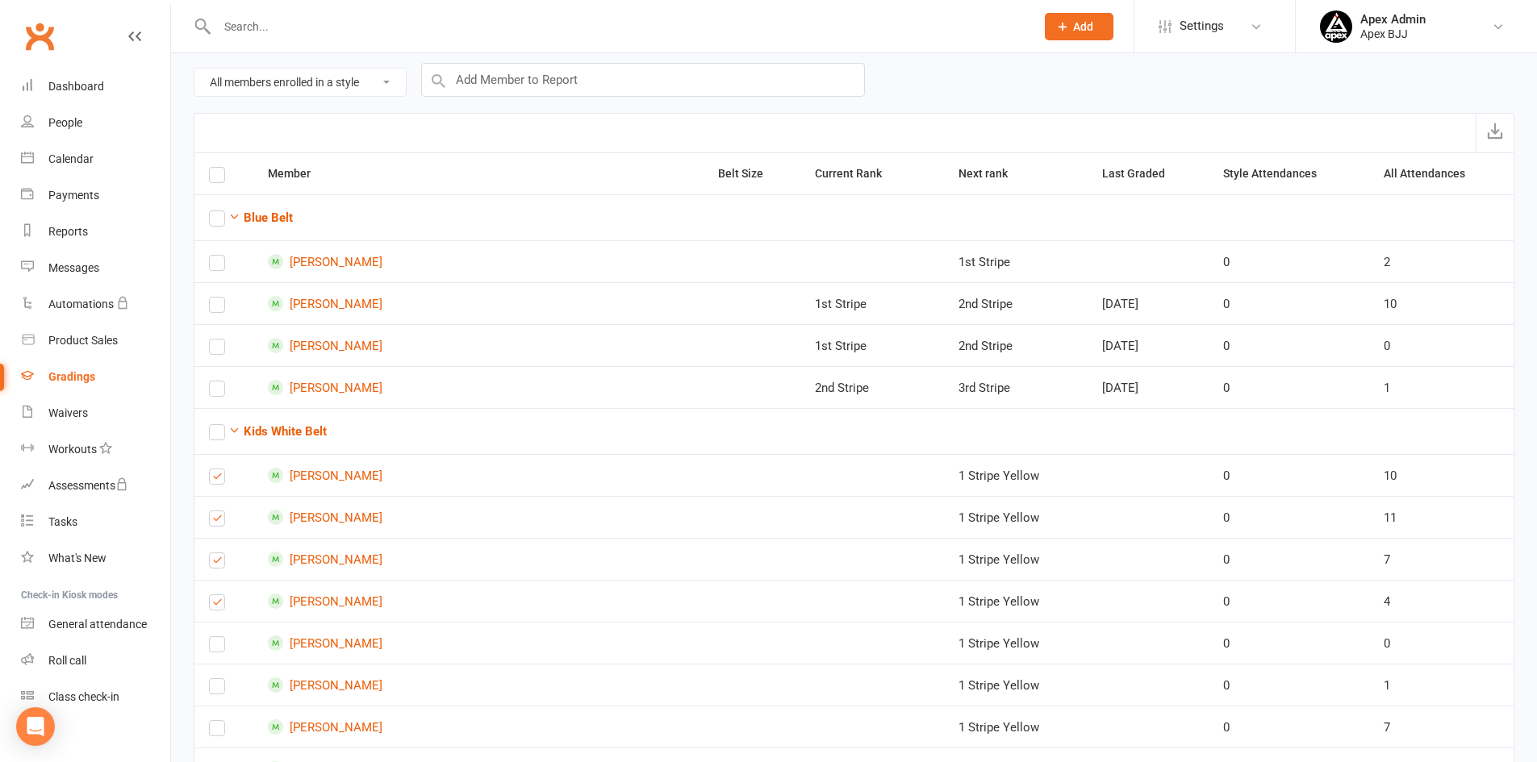
scroll to position [6, 0]
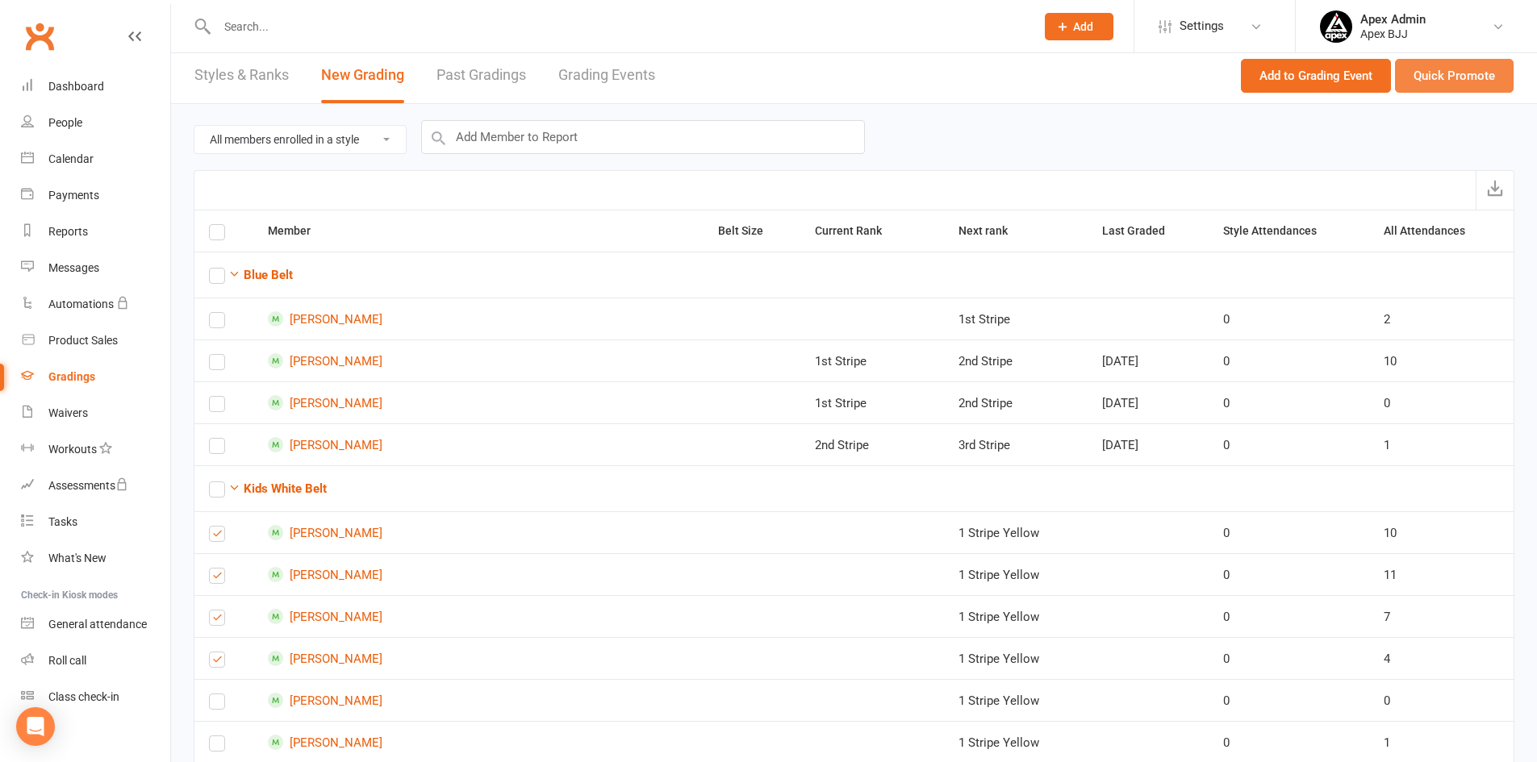
click at [1450, 81] on button "Quick Promote" at bounding box center [1454, 76] width 119 height 34
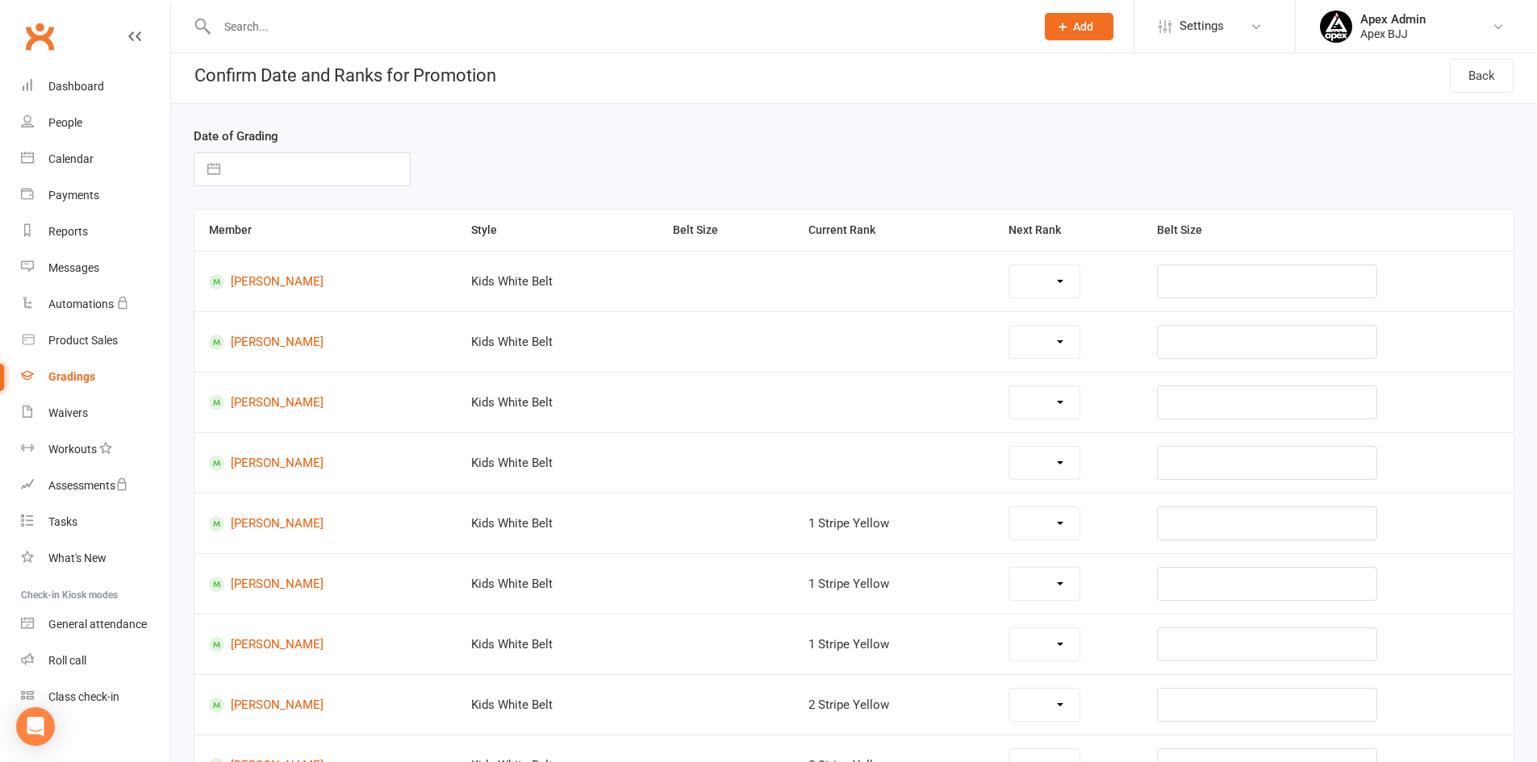
select select "44912"
select select "44913"
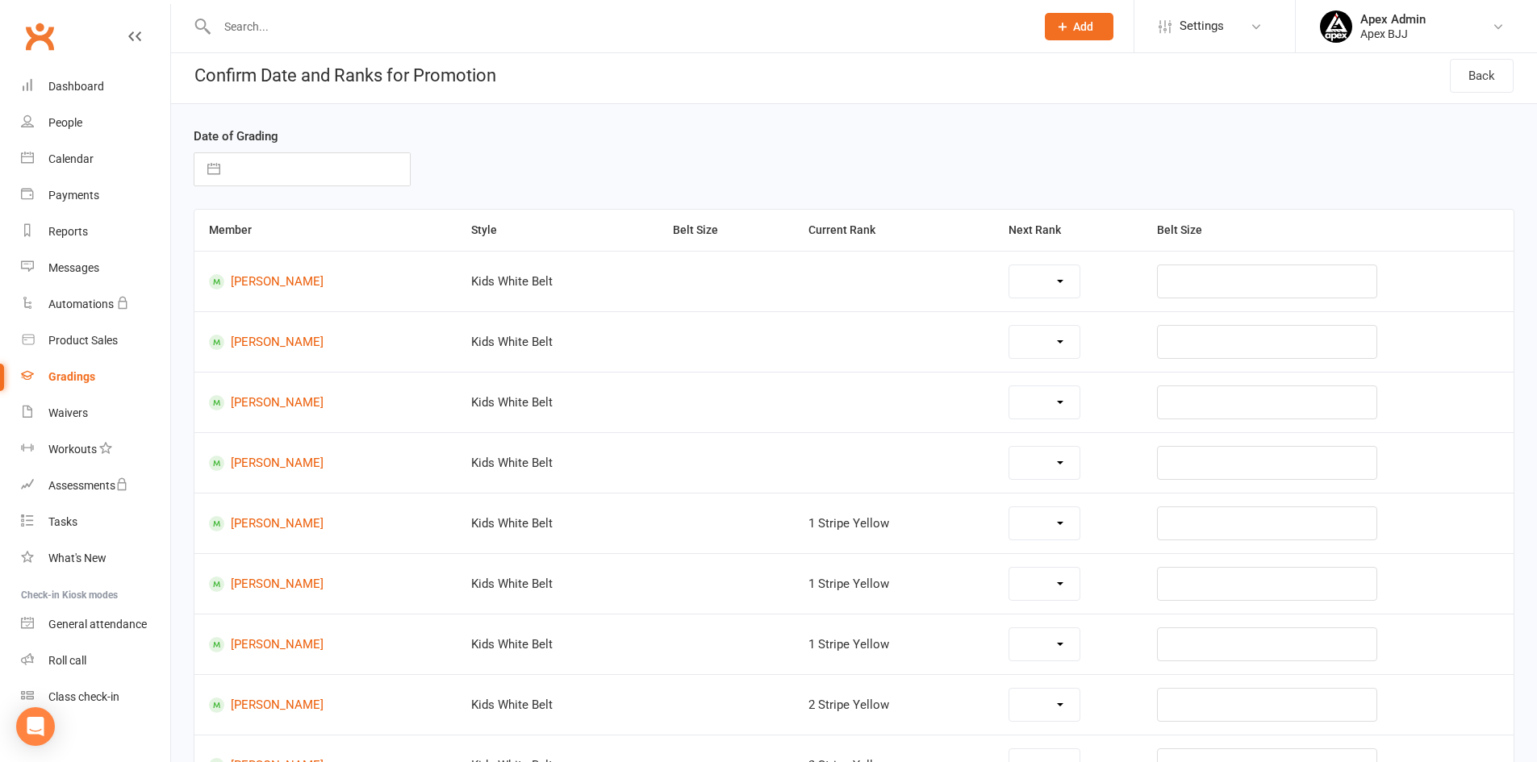
select select "44913"
select select "44914"
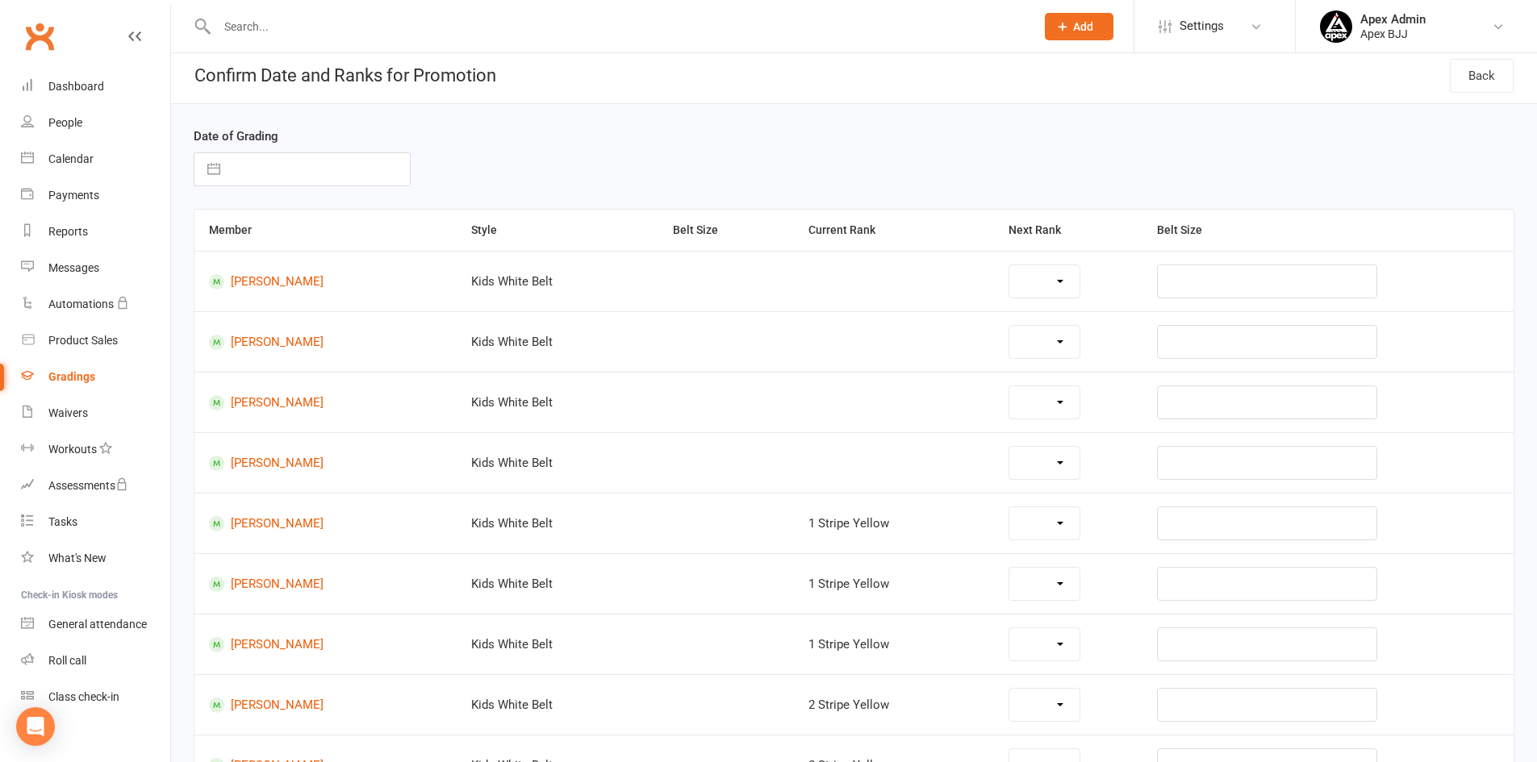
select select "44913"
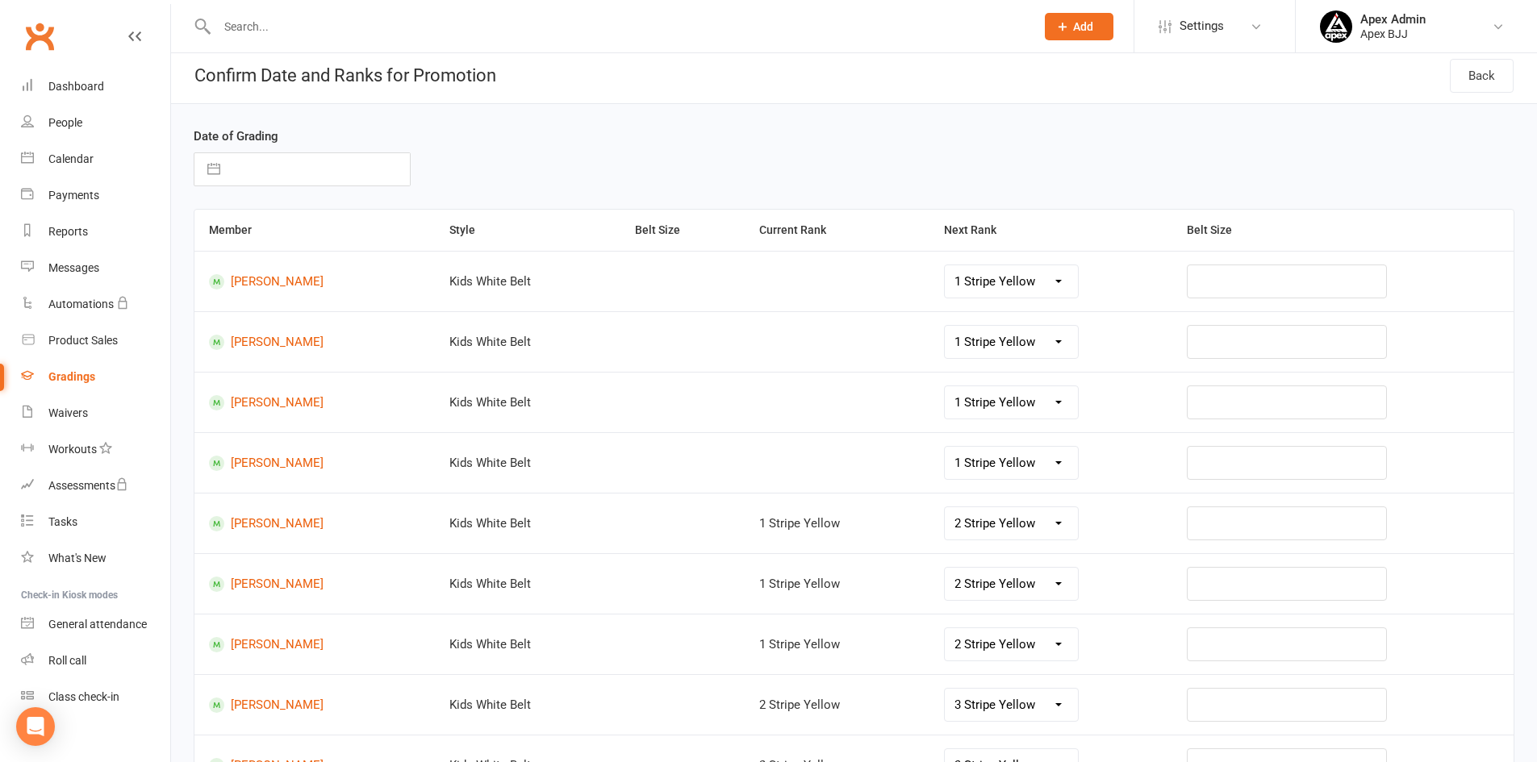
select select "8"
select select "2025"
select select "9"
select select "2025"
select select "10"
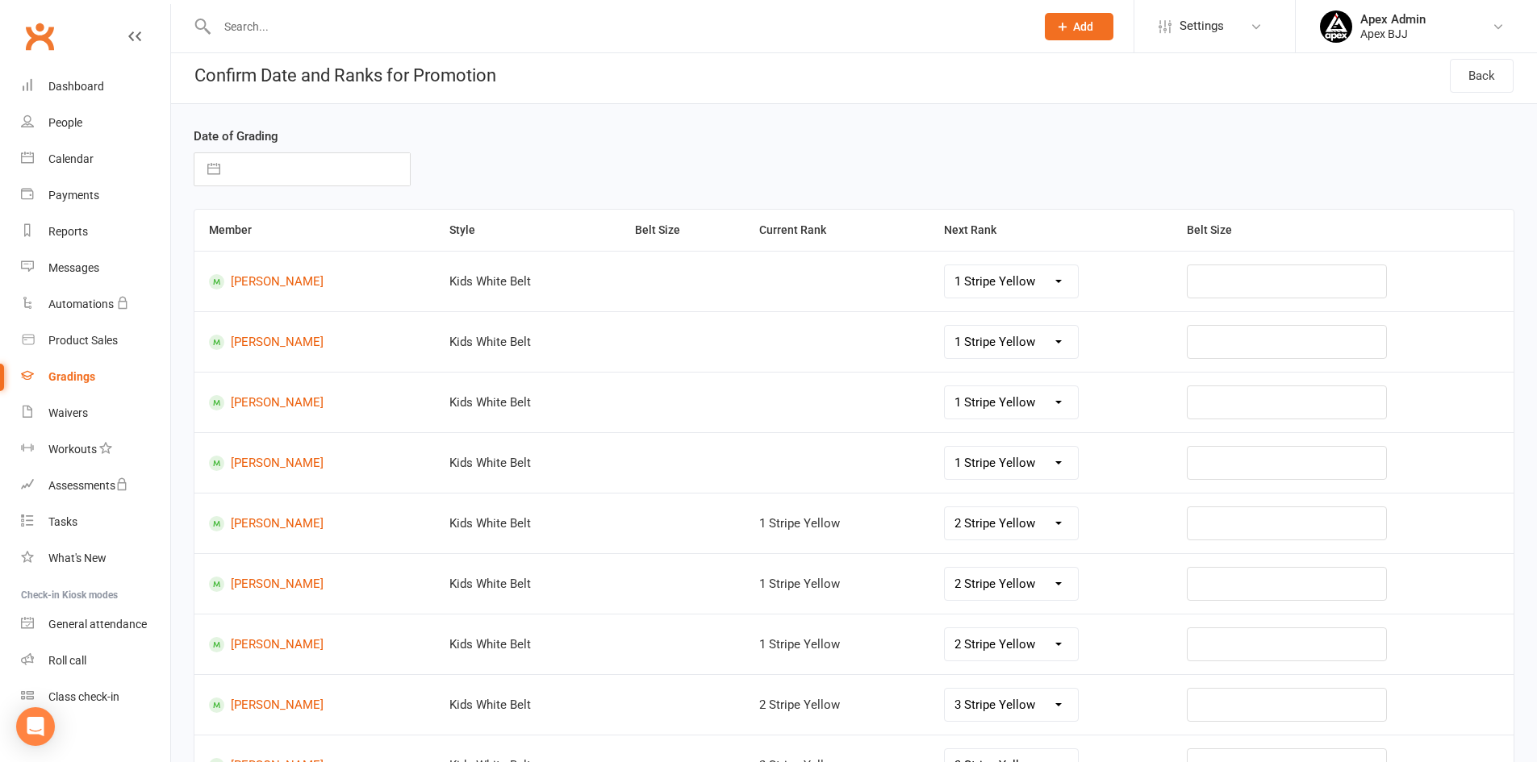
select select "2025"
click at [307, 176] on input "text" at bounding box center [319, 169] width 182 height 32
click at [261, 357] on td "13" at bounding box center [259, 353] width 31 height 31
type input "13 Oct 2025"
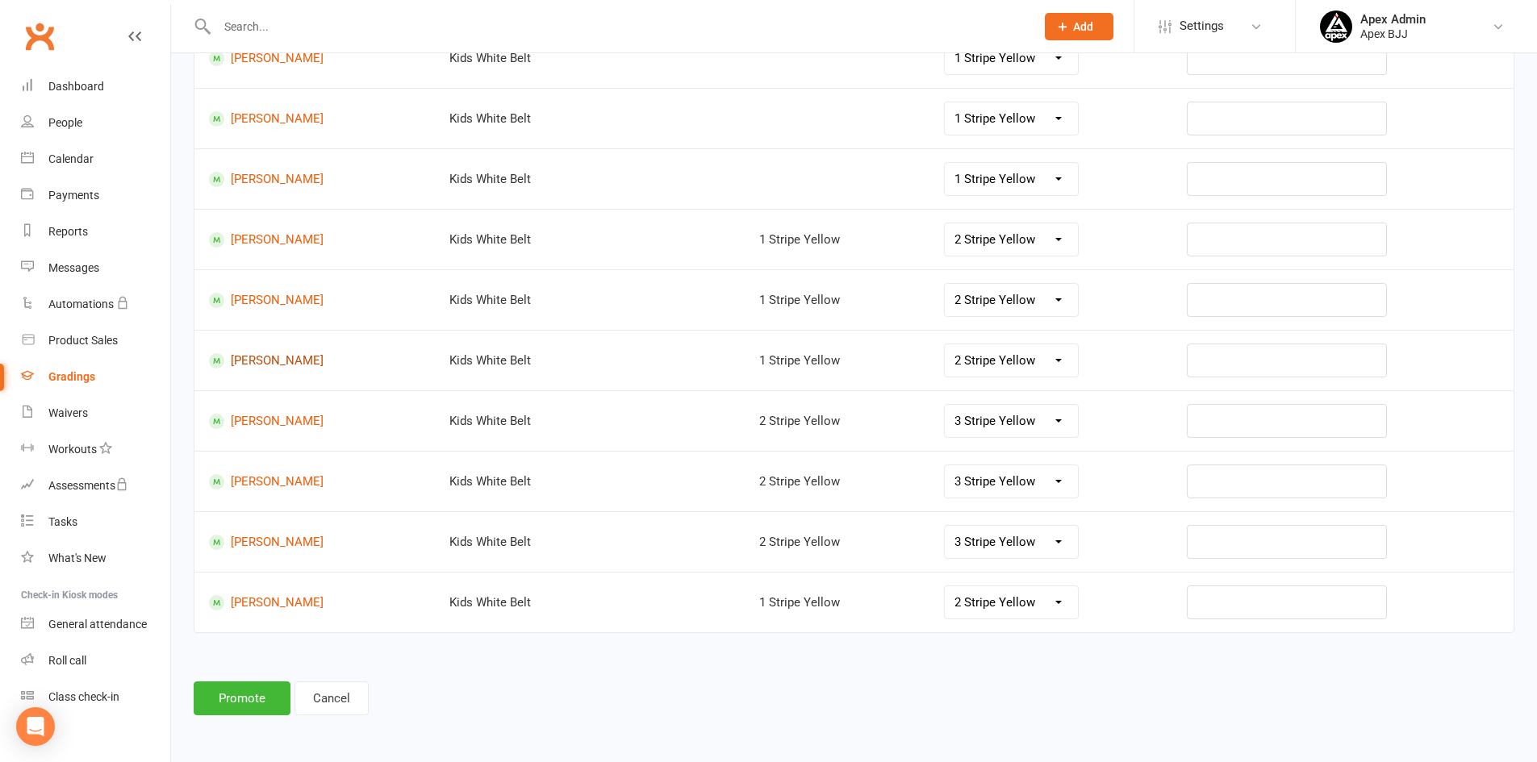
scroll to position [292, 0]
click at [257, 703] on button "Promote" at bounding box center [242, 696] width 97 height 34
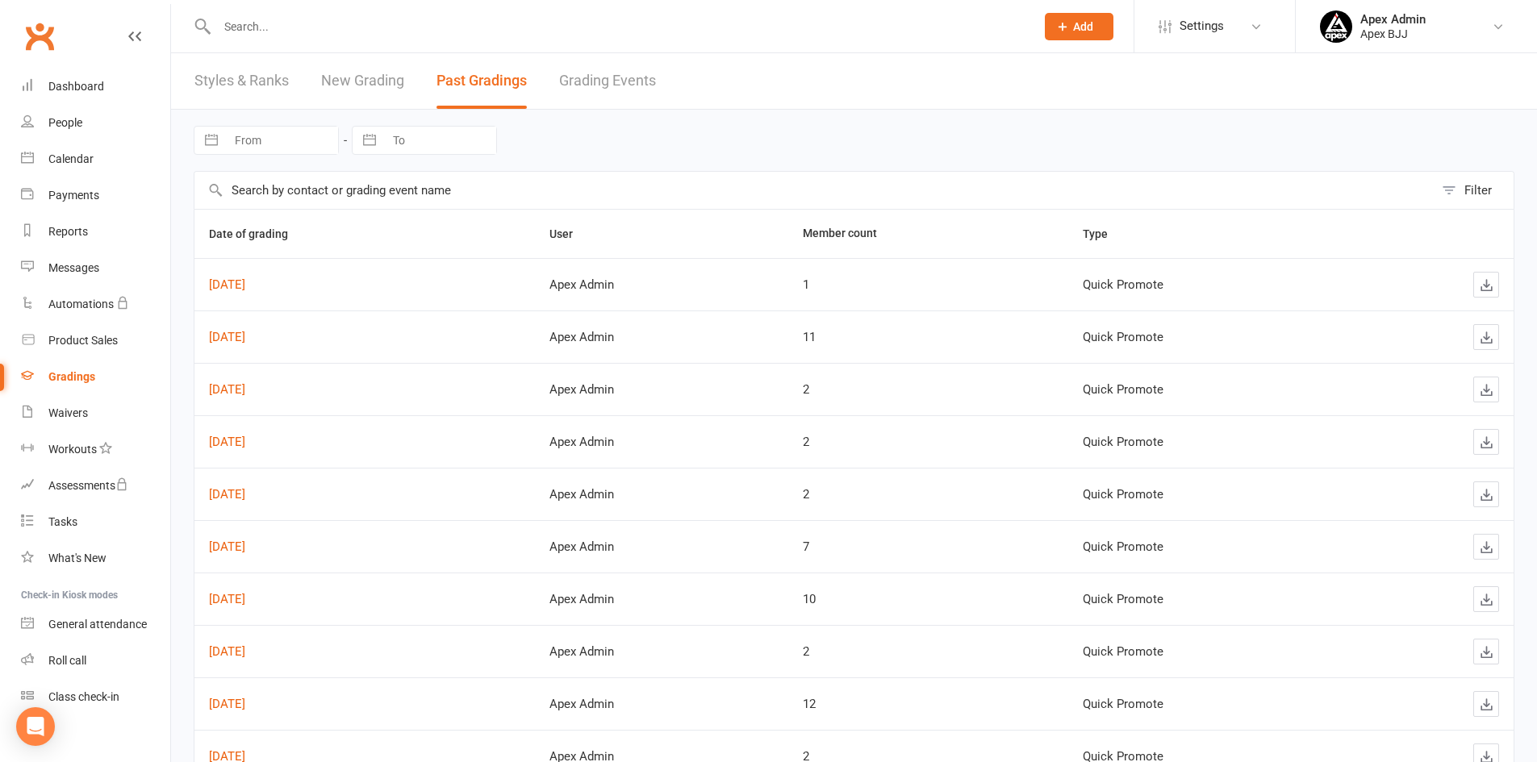
click at [270, 83] on link "Styles & Ranks" at bounding box center [241, 81] width 94 height 56
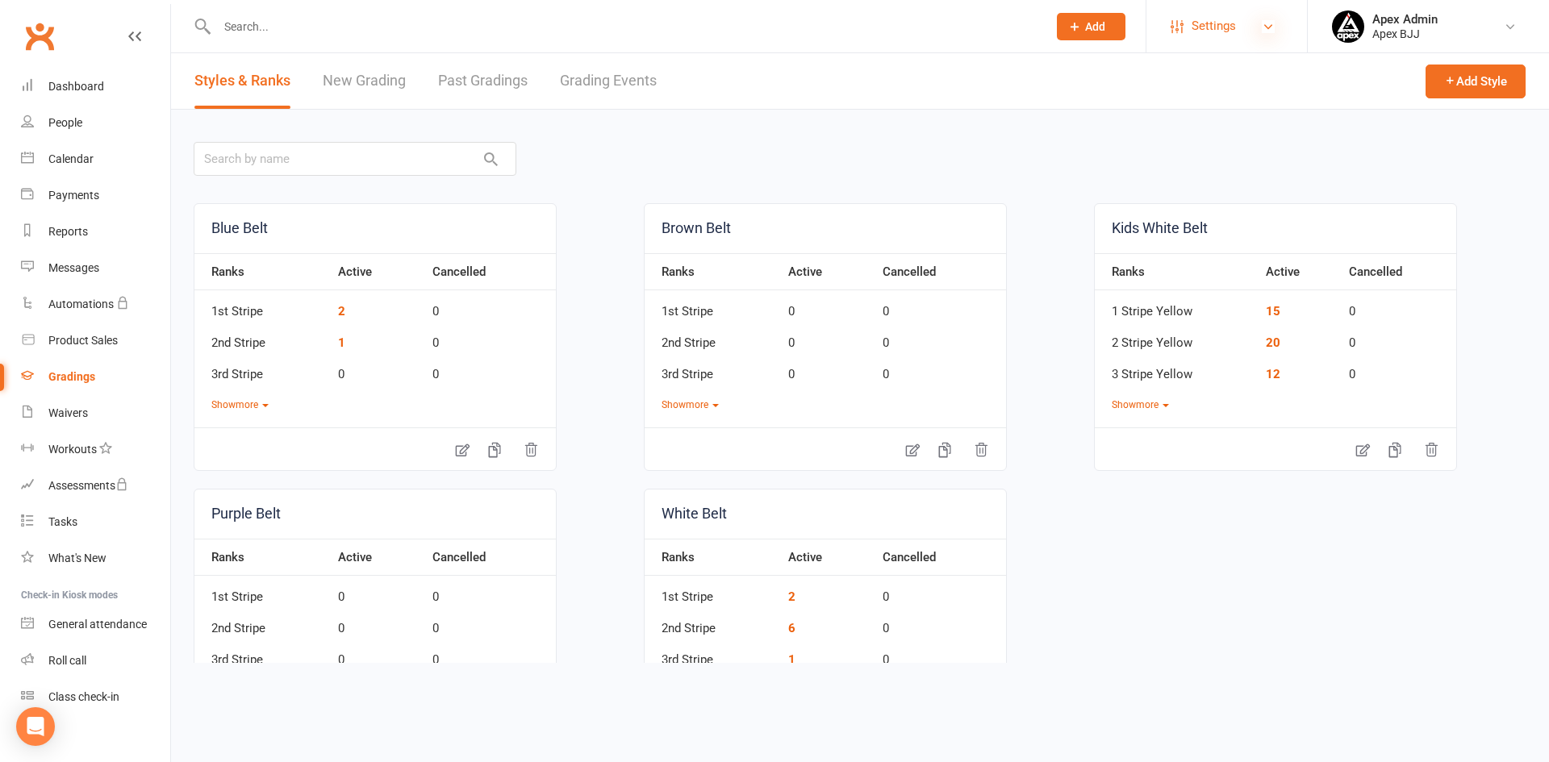
click at [1267, 26] on icon at bounding box center [1268, 26] width 13 height 13
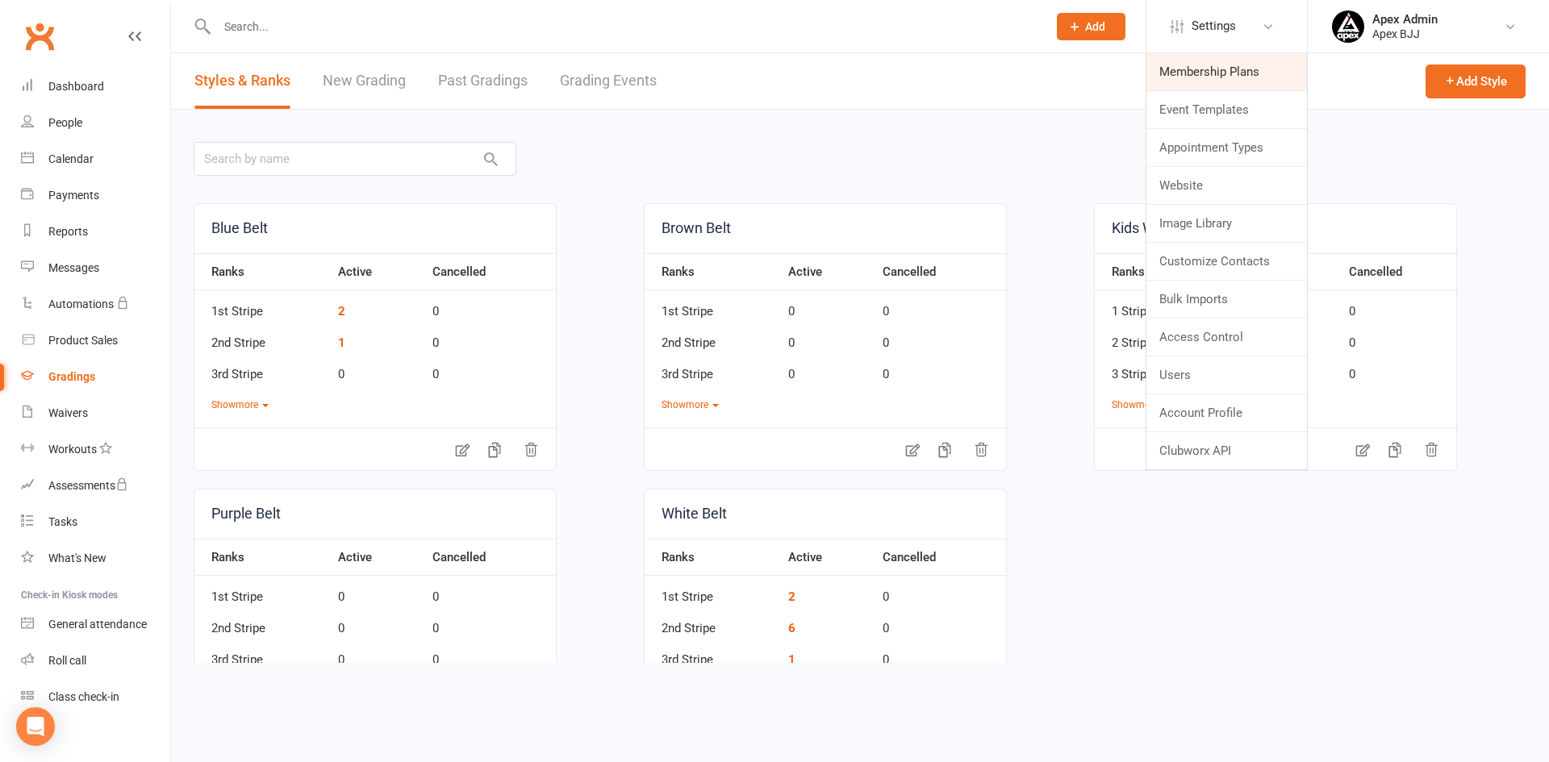
click at [1222, 79] on link "Membership Plans" at bounding box center [1226, 71] width 161 height 37
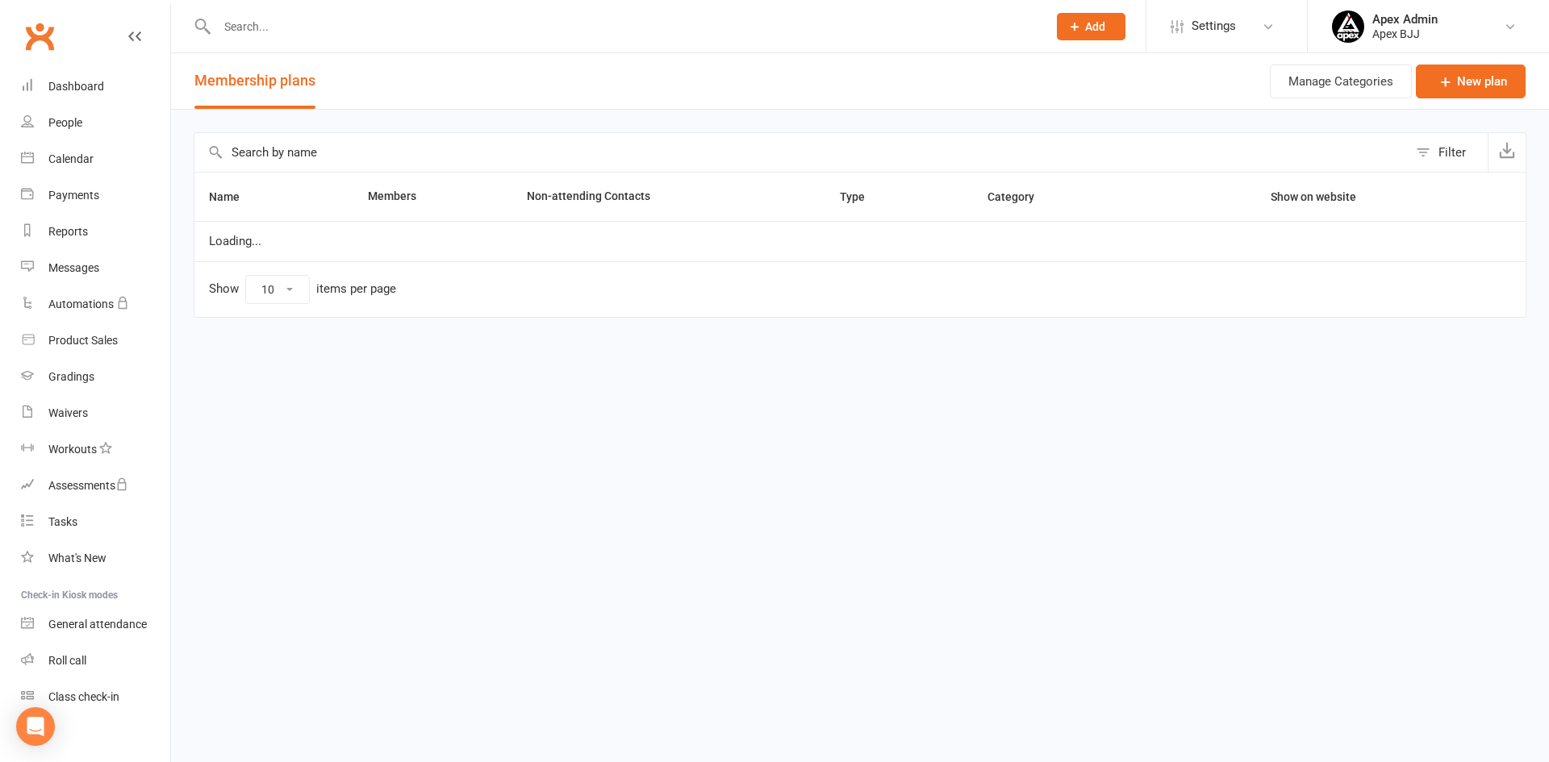
select select "100"
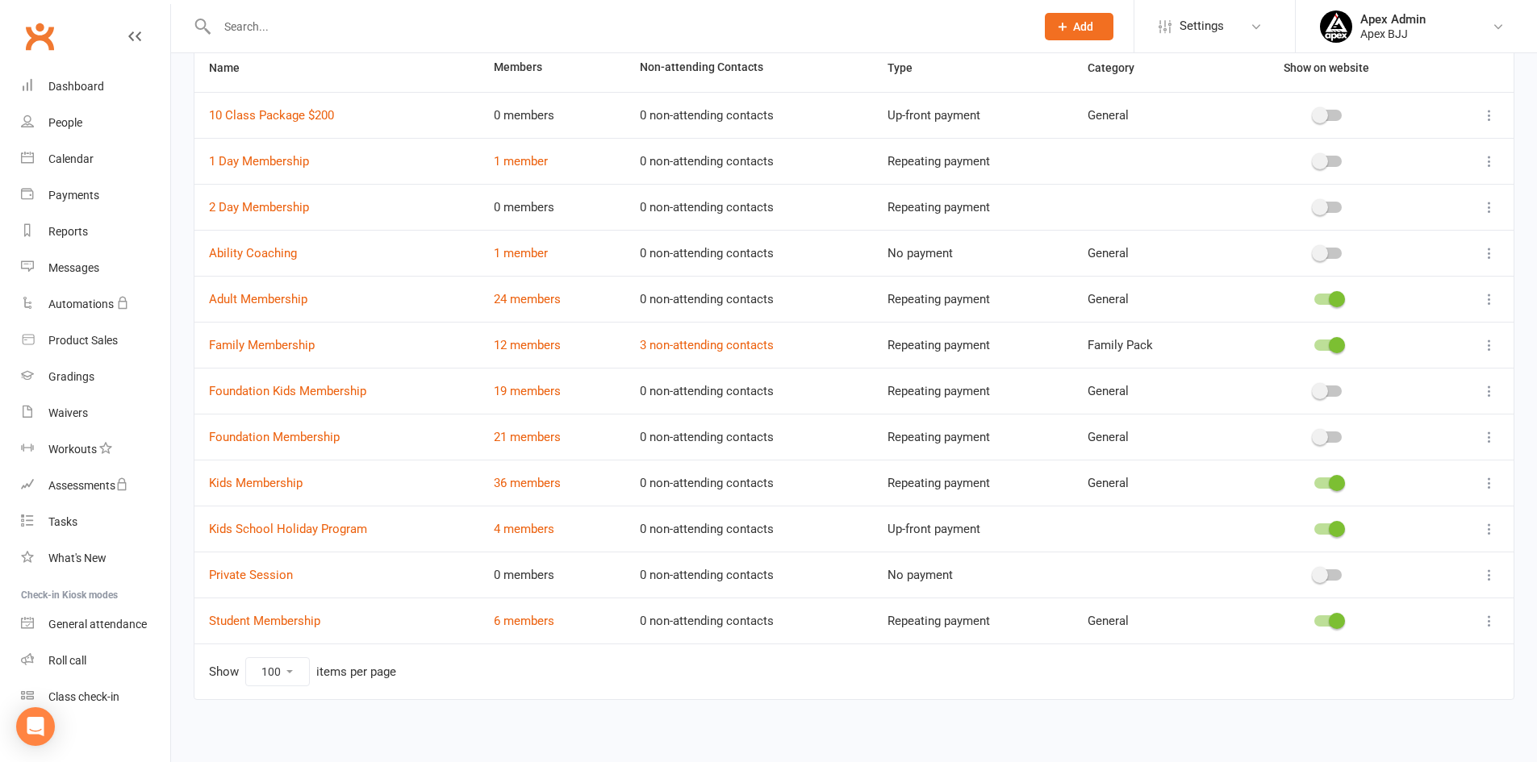
scroll to position [136, 0]
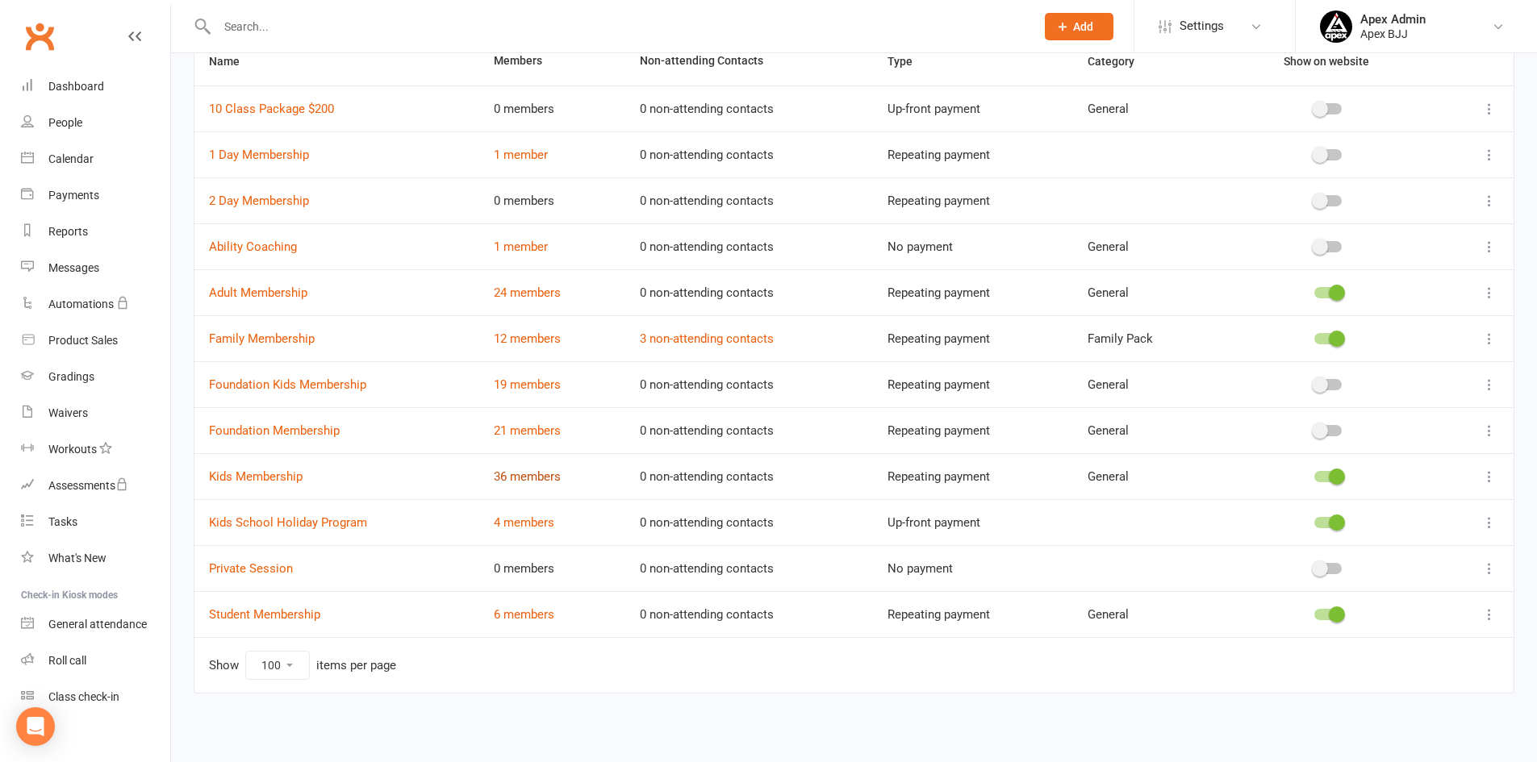
click at [524, 478] on link "36 members" at bounding box center [527, 477] width 67 height 15
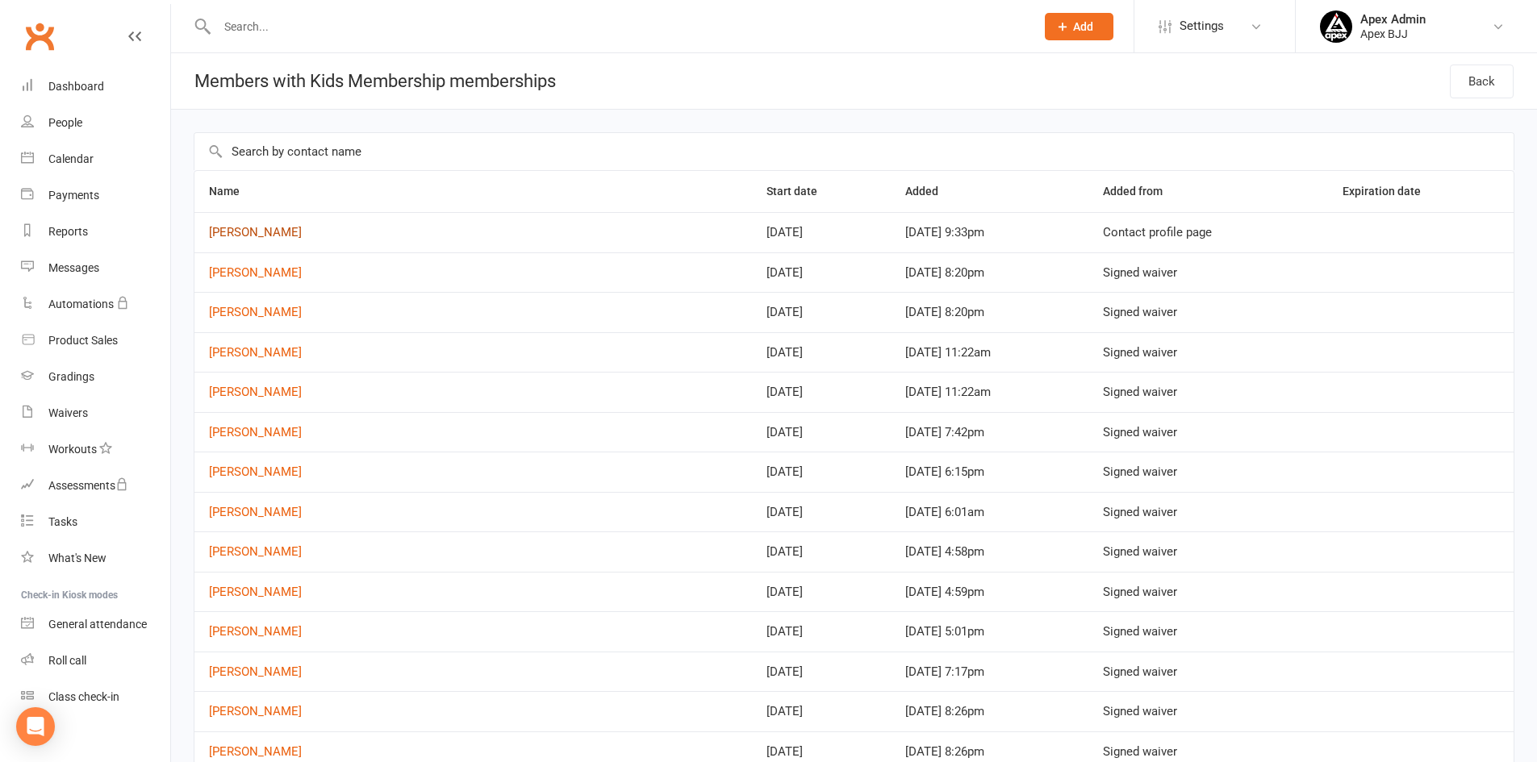
click at [275, 235] on link "Omar Kabbara" at bounding box center [255, 232] width 93 height 15
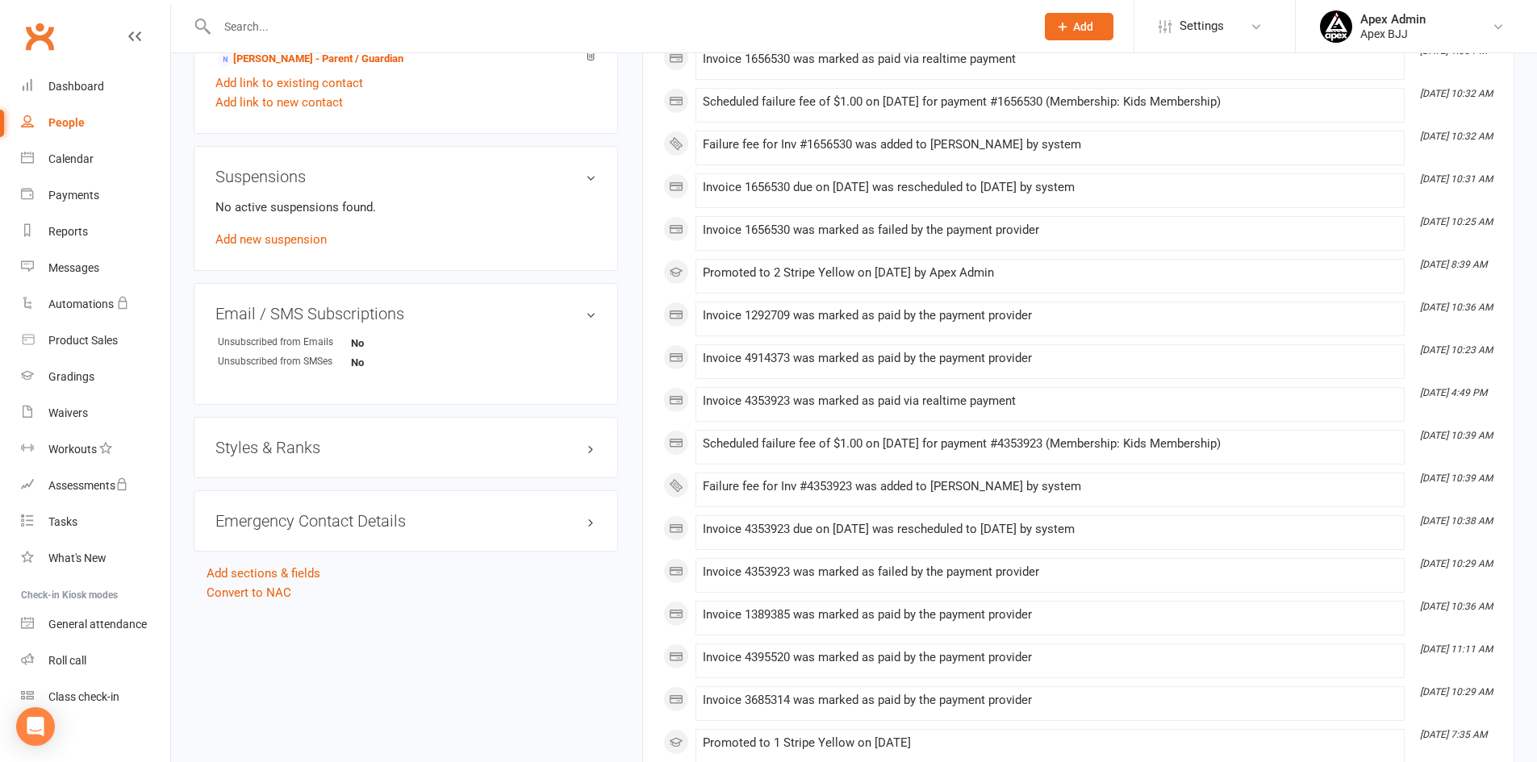
scroll to position [887, 0]
click at [317, 446] on h3 "Styles & Ranks" at bounding box center [405, 446] width 381 height 18
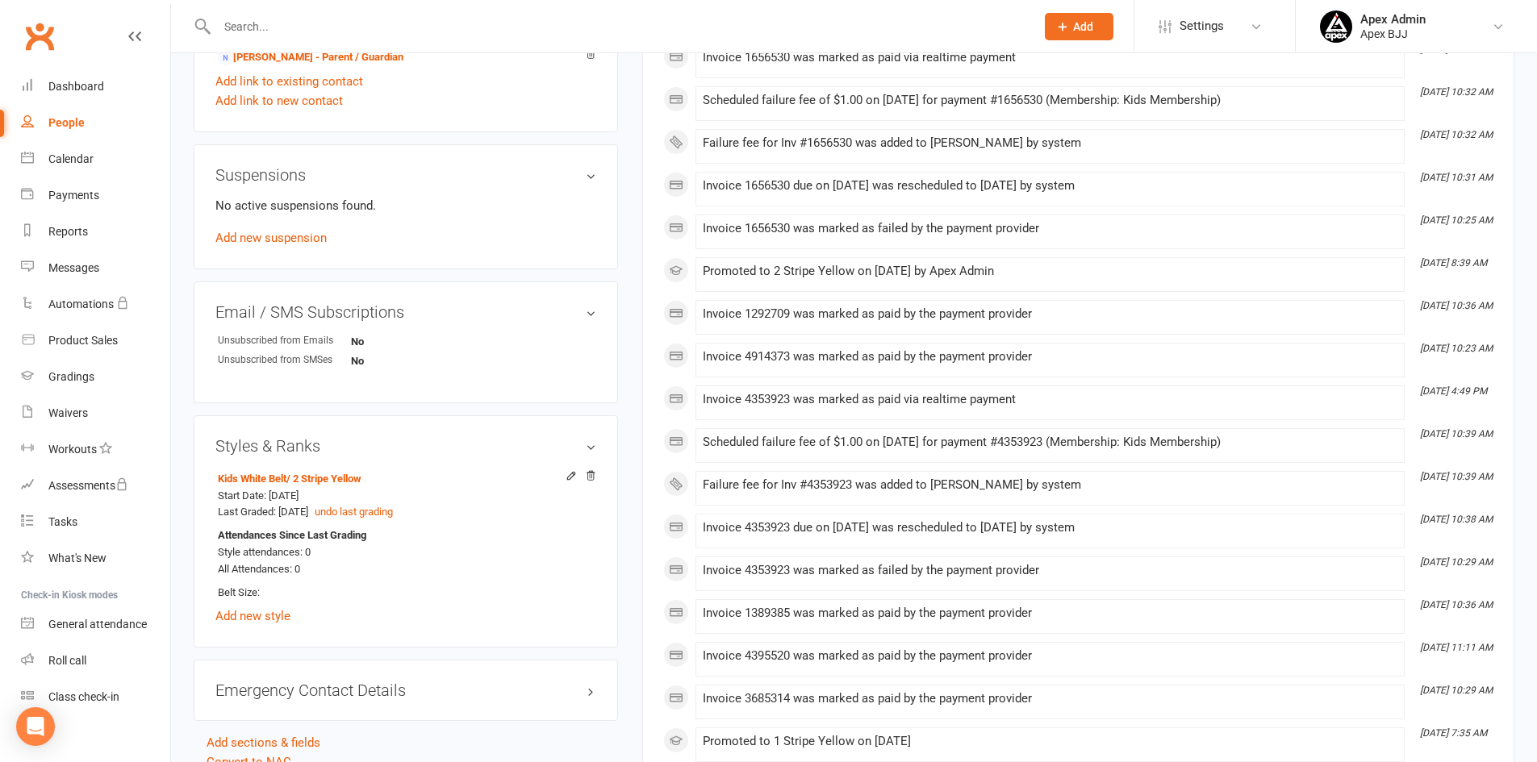
click at [317, 446] on h3 "Styles & Ranks" at bounding box center [405, 446] width 381 height 18
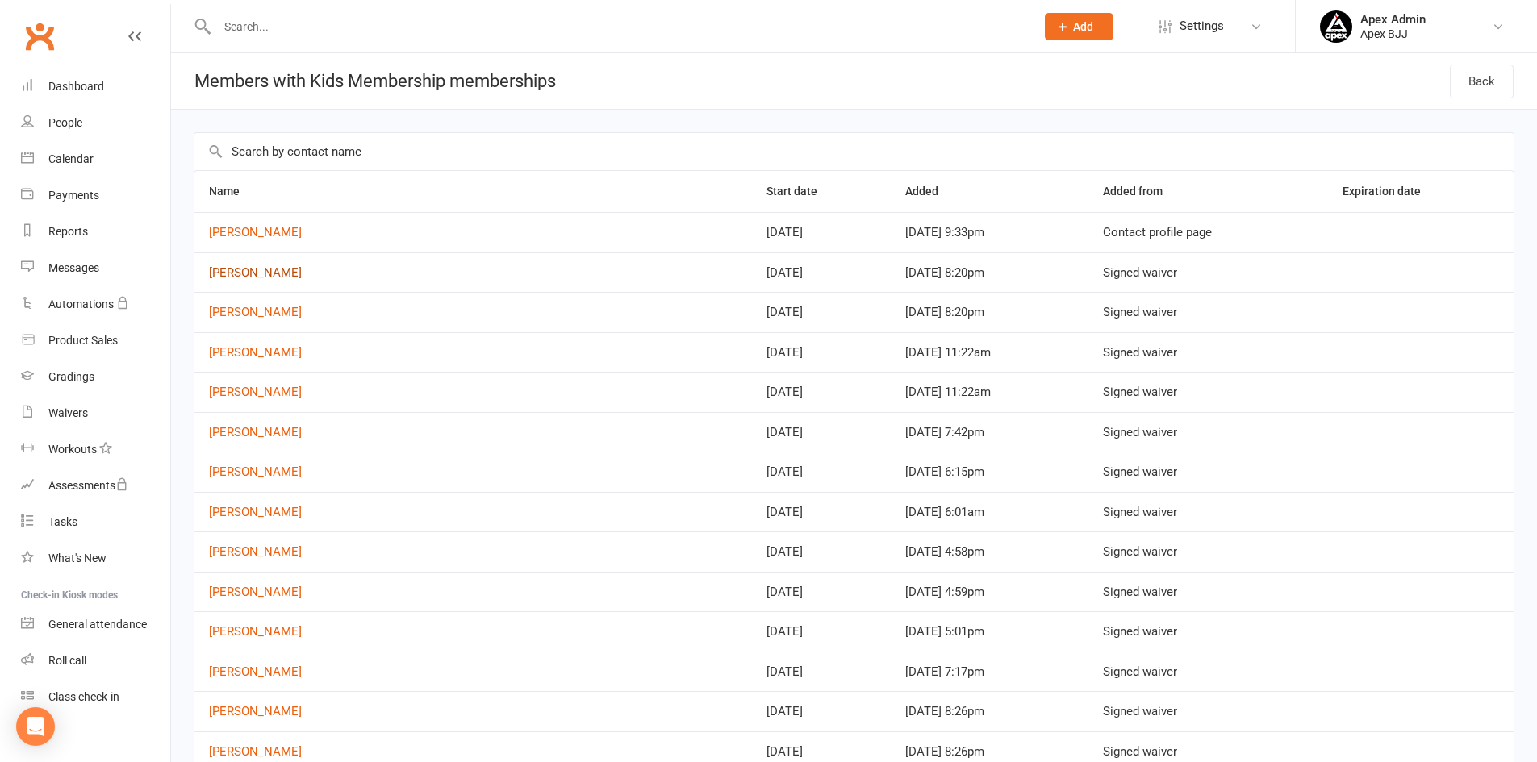
click at [261, 270] on link "Bob Gebrael" at bounding box center [255, 272] width 93 height 15
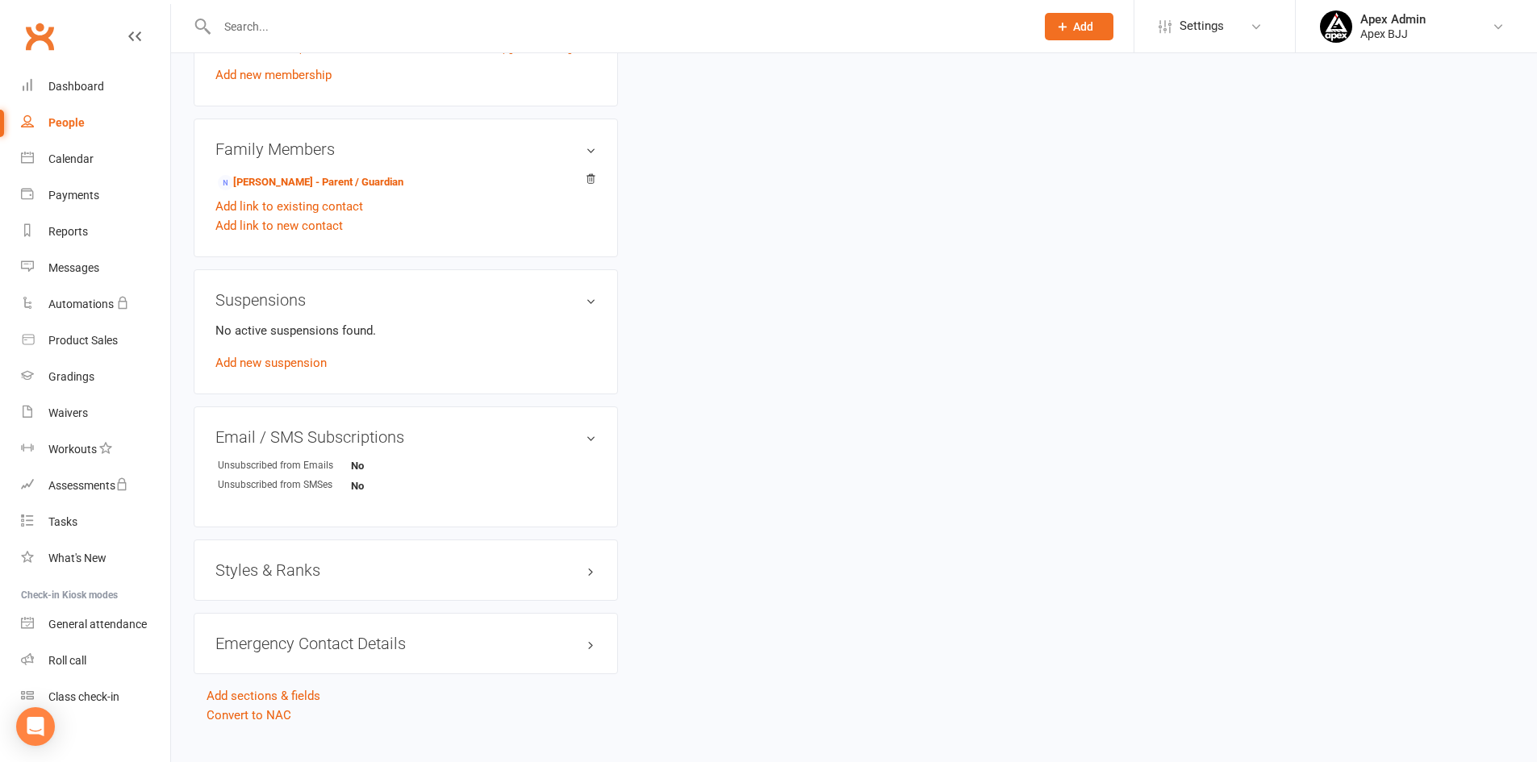
scroll to position [802, 0]
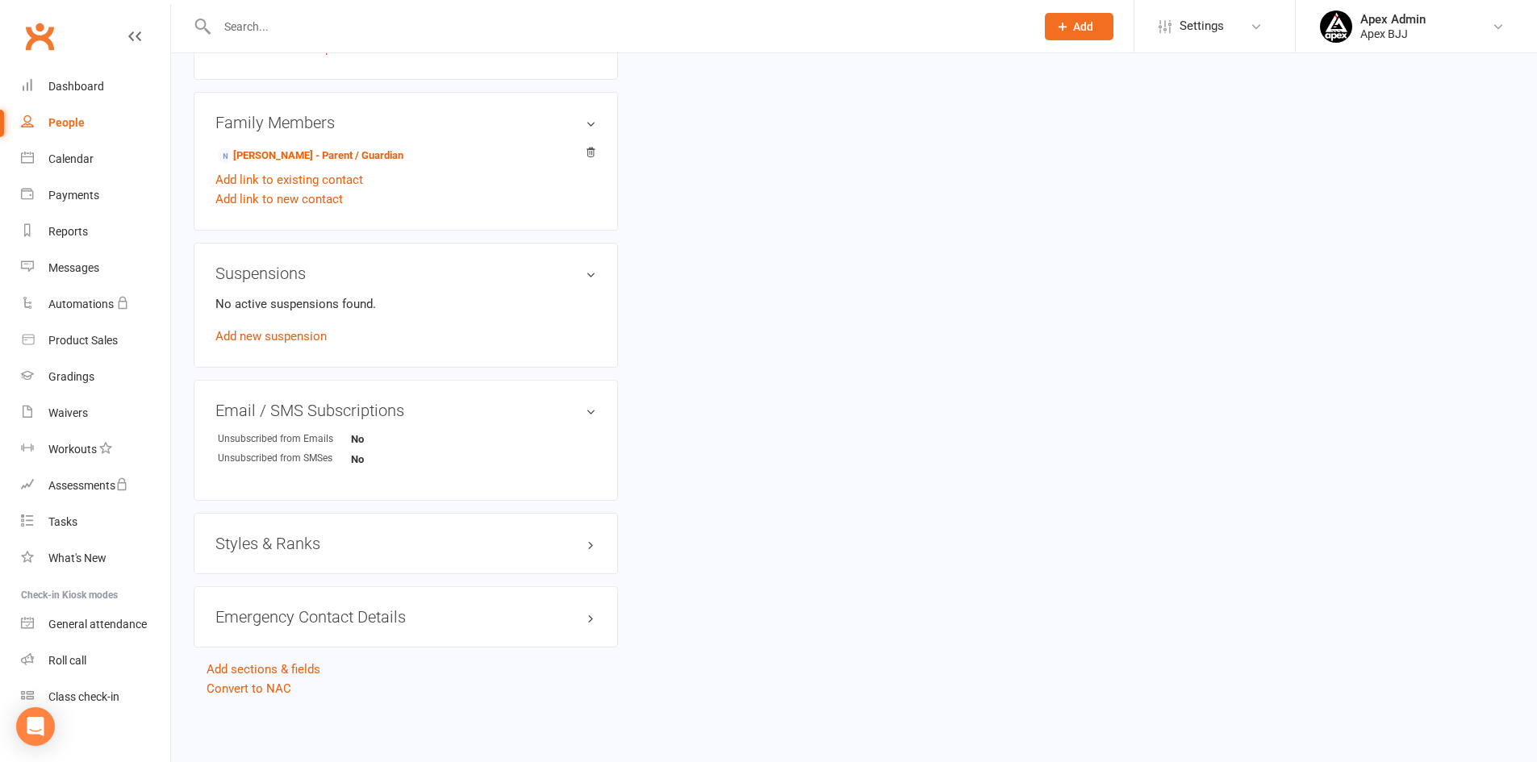
click at [435, 542] on h3 "Styles & Ranks" at bounding box center [405, 544] width 381 height 18
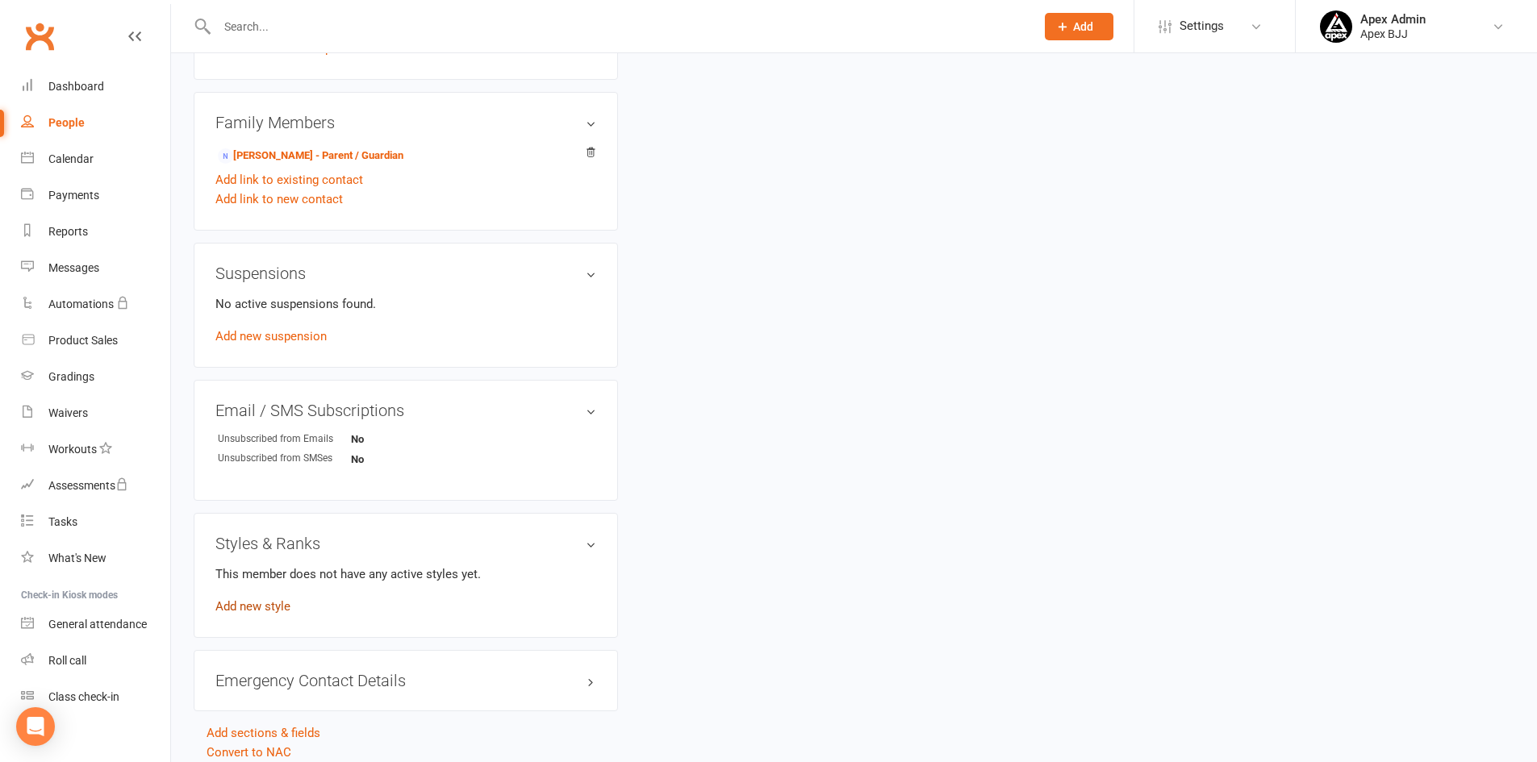
click at [263, 605] on link "Add new style" at bounding box center [252, 606] width 75 height 15
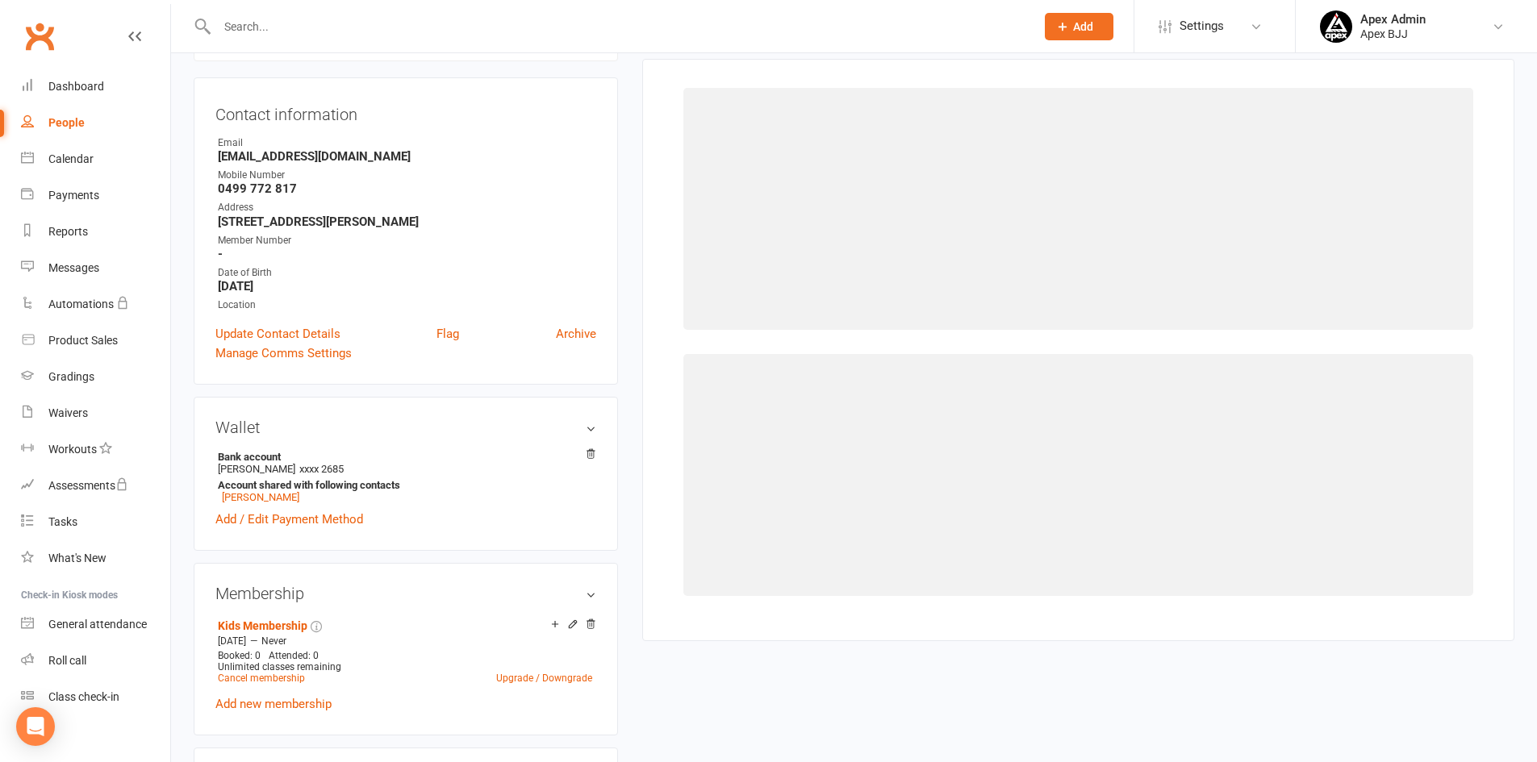
scroll to position [124, 0]
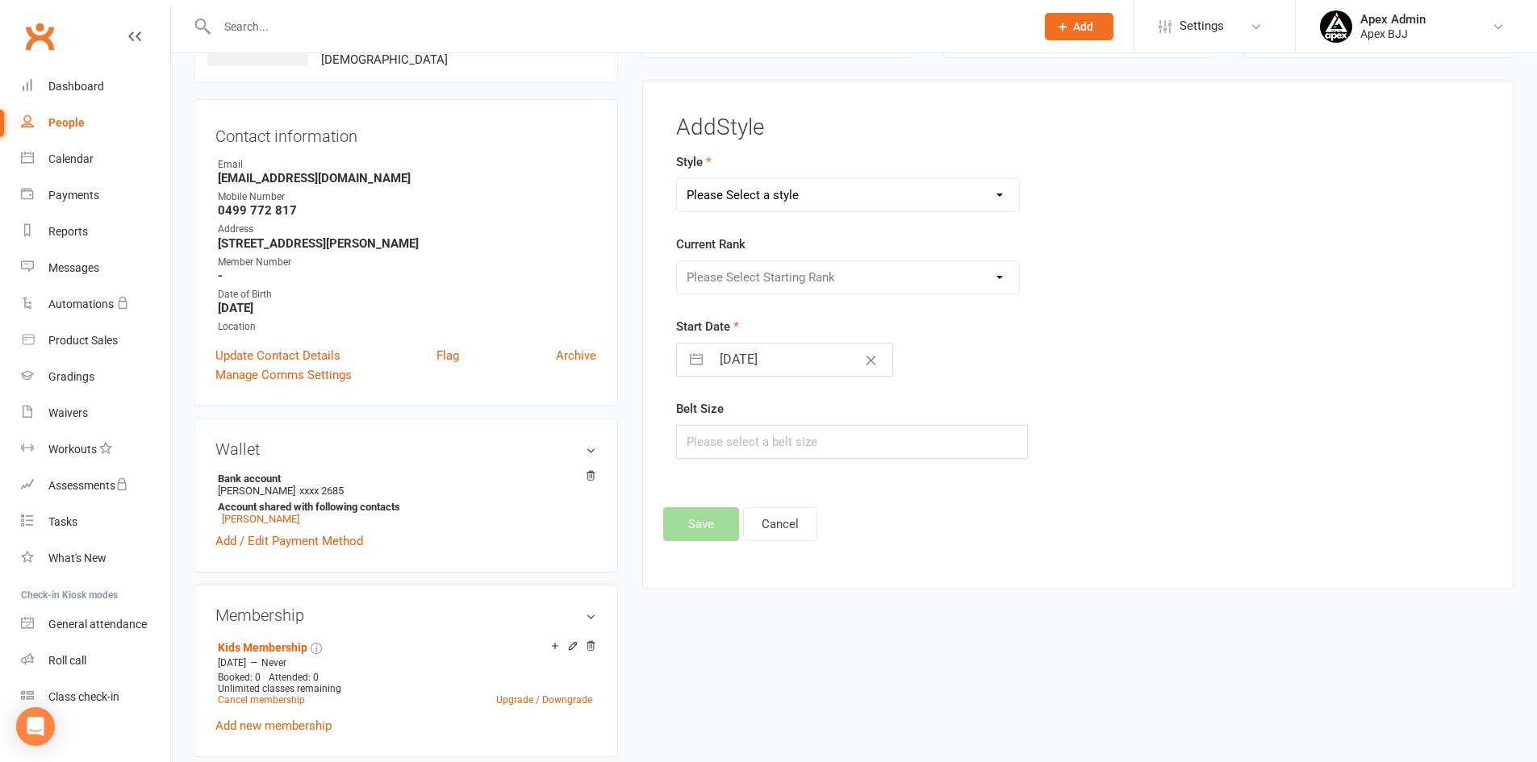
click at [875, 202] on select "Please Select a style Blue Belt Brown Belt Kids White Belt Purple Belt White Be…" at bounding box center [848, 195] width 343 height 32
select select "3748"
click at [677, 179] on select "Please Select a style Blue Belt Brown Belt Kids White Belt Purple Belt White Be…" at bounding box center [848, 195] width 343 height 32
click at [991, 202] on select "Blue Belt Brown Belt Kids White Belt Purple Belt White Belt" at bounding box center [848, 195] width 343 height 32
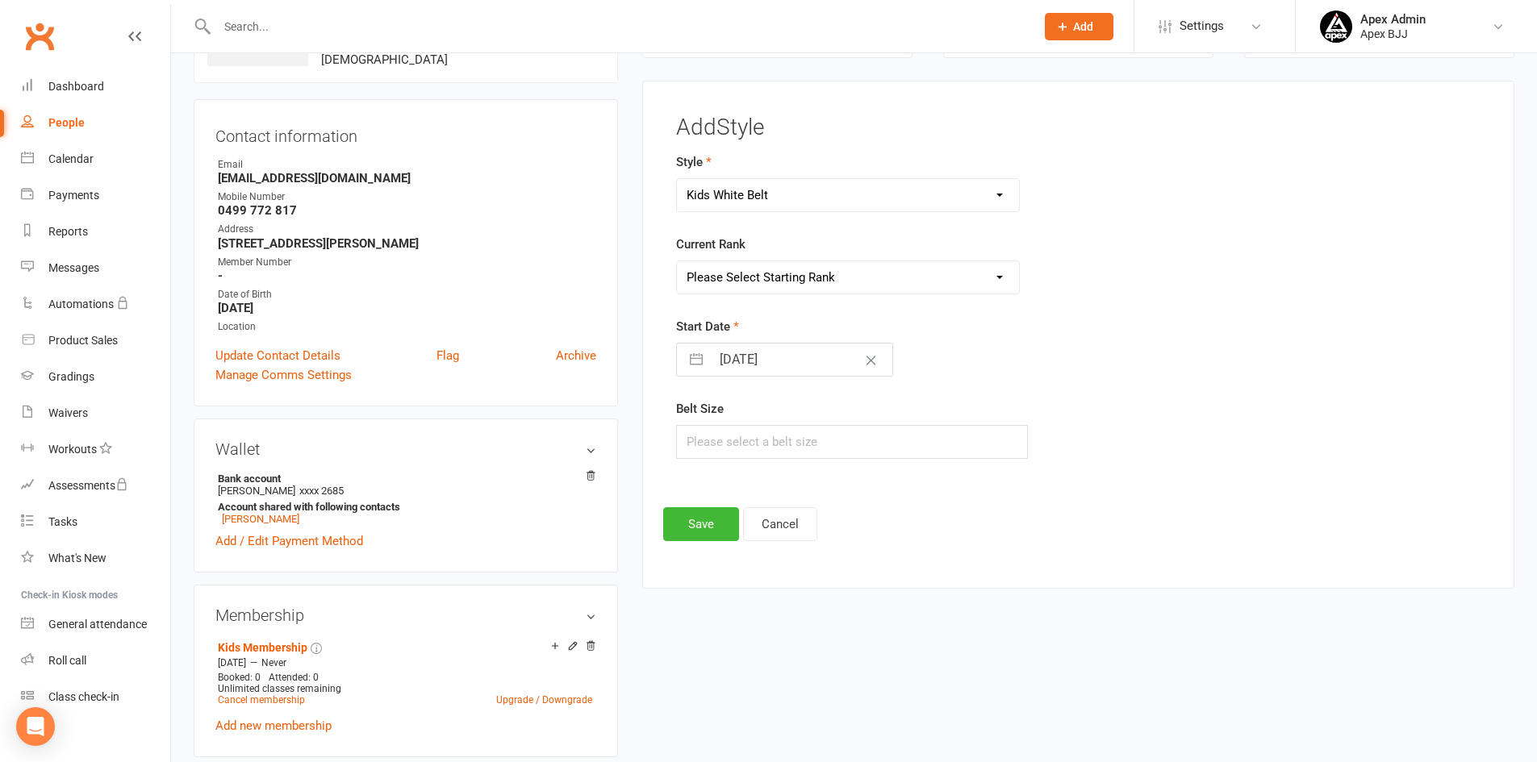
click at [971, 282] on select "Please Select Starting Rank 1 Stripe Yellow 2 Stripe Yellow 3 Stripe Yellow 2 S…" at bounding box center [848, 277] width 343 height 32
click at [1010, 264] on select "Please Select Starting Rank 1 Stripe Yellow 2 Stripe Yellow 3 Stripe Yellow 2 S…" at bounding box center [848, 277] width 343 height 32
click at [708, 527] on button "Save" at bounding box center [701, 524] width 76 height 34
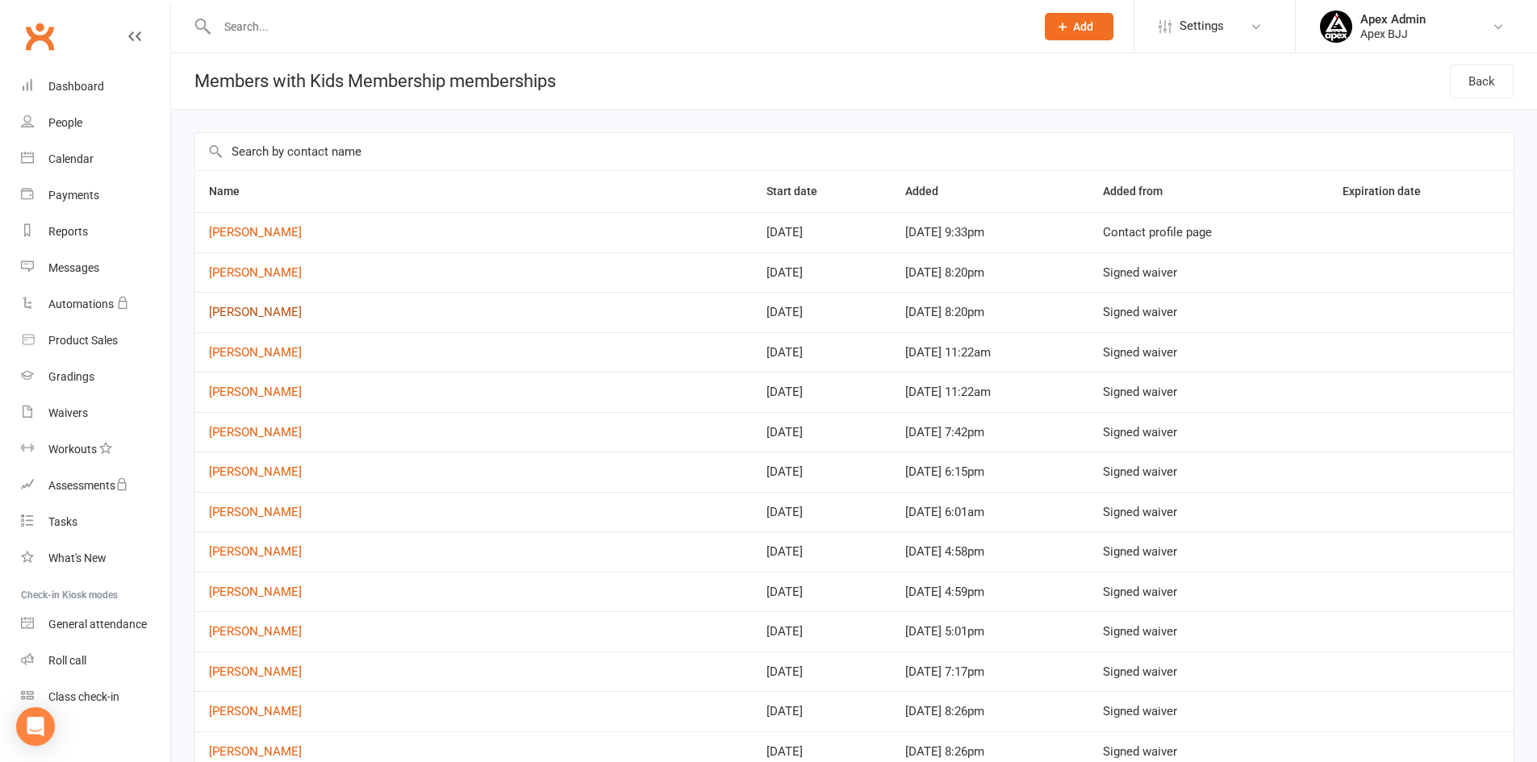
click at [251, 315] on link "Azalea Khawly" at bounding box center [255, 312] width 93 height 15
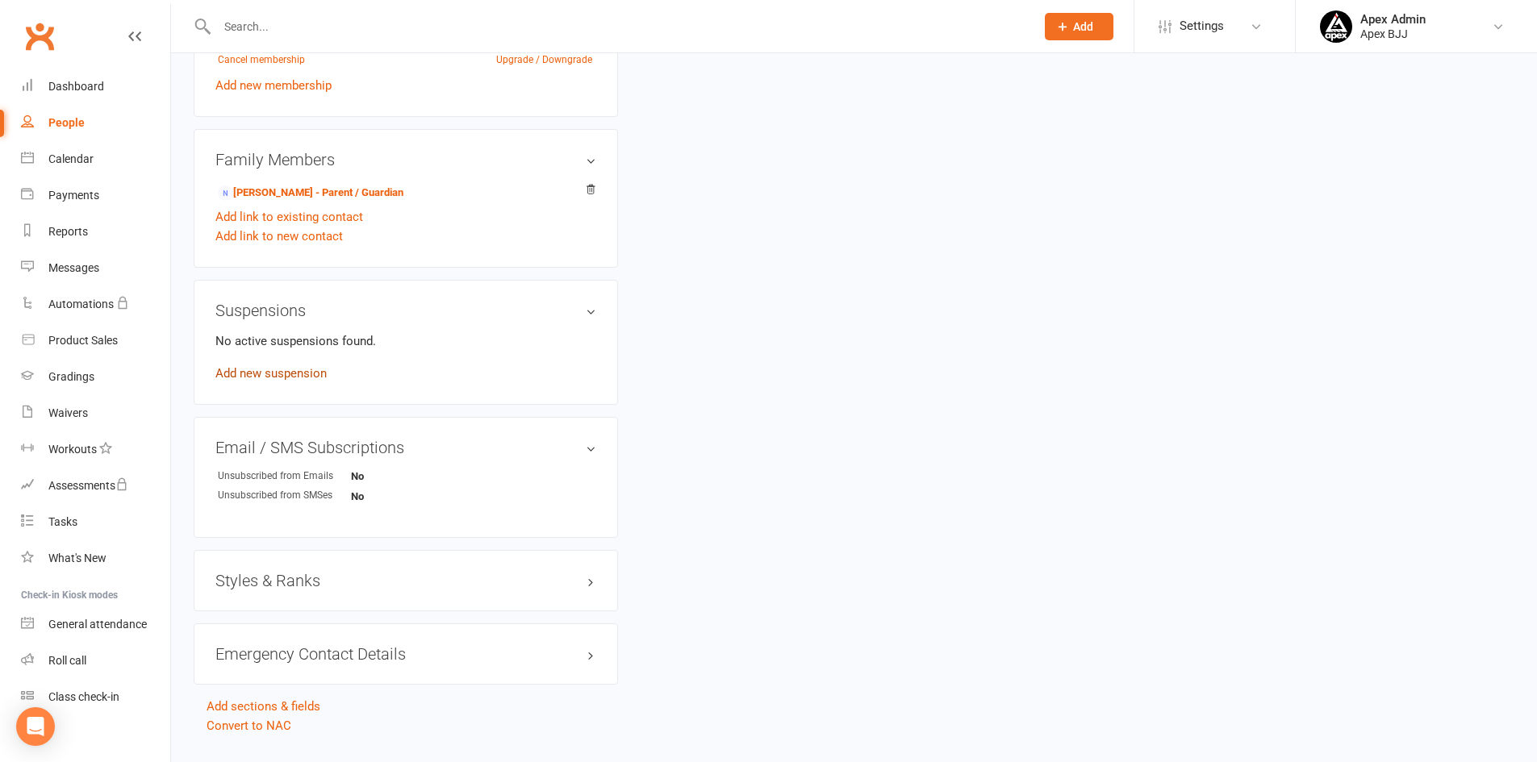
scroll to position [802, 0]
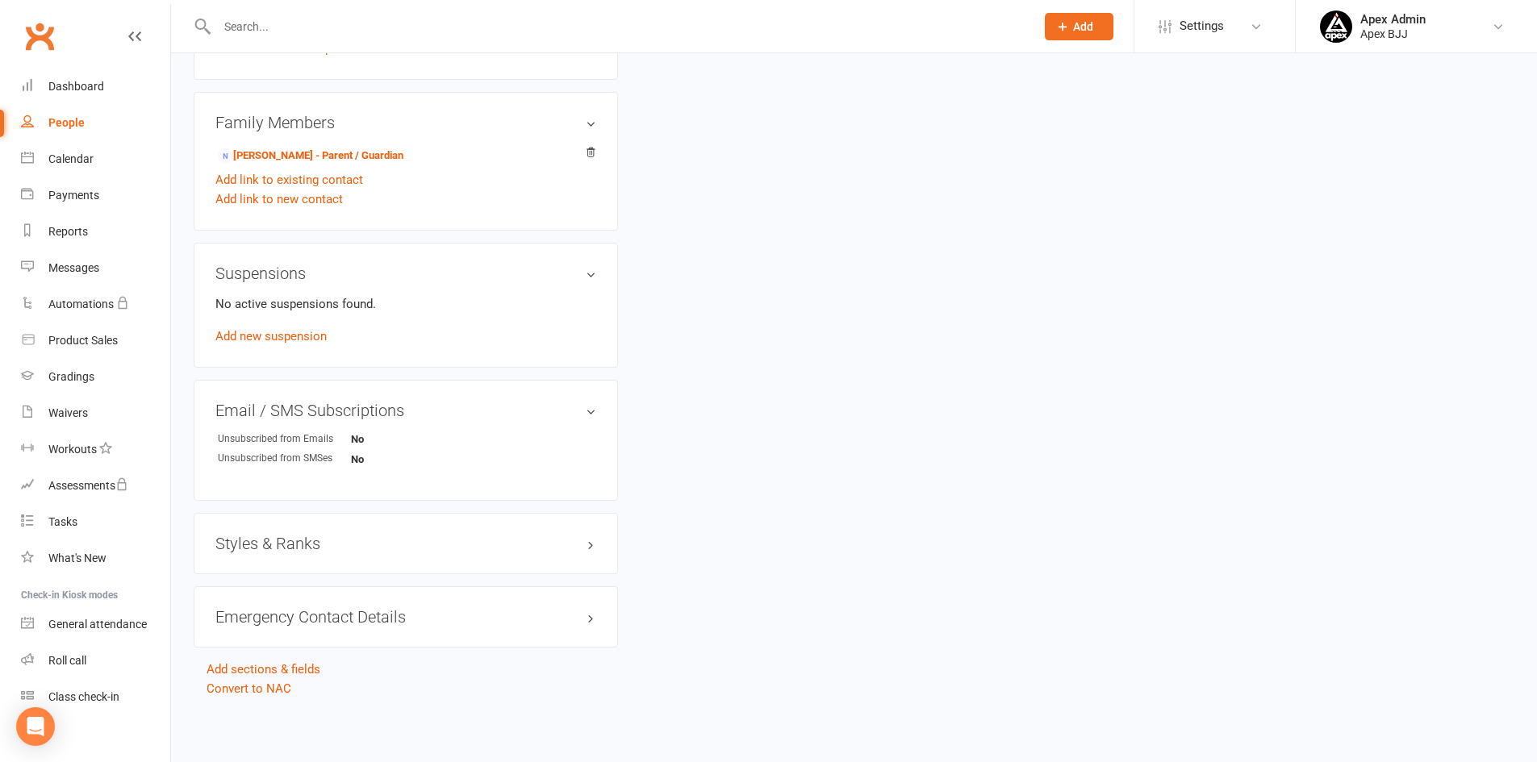
click at [388, 547] on h3 "Styles & Ranks" at bounding box center [405, 544] width 381 height 18
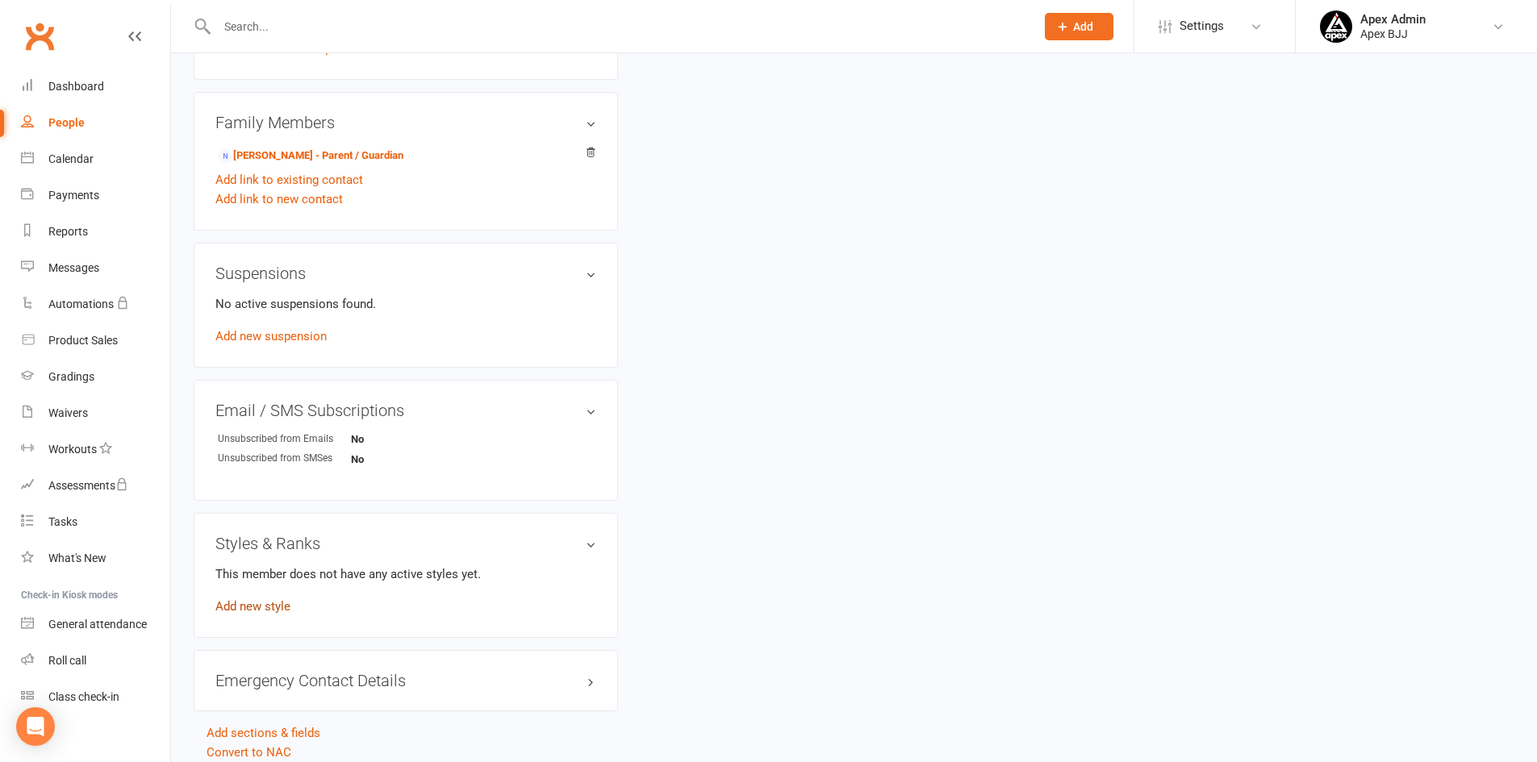
click at [278, 612] on link "Add new style" at bounding box center [252, 606] width 75 height 15
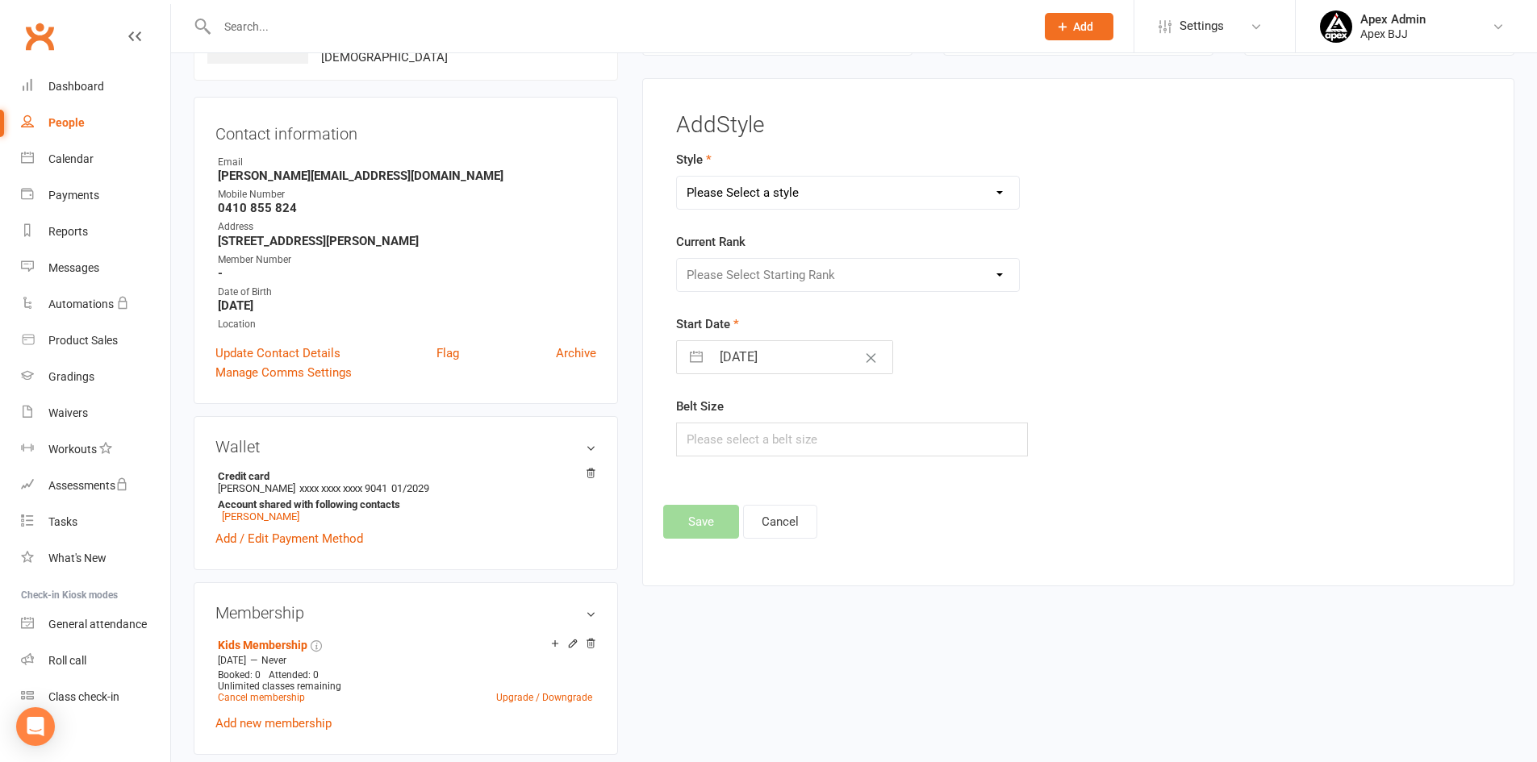
scroll to position [124, 0]
click at [849, 186] on select "Please Select a style Blue Belt Brown Belt Kids White Belt Purple Belt White Be…" at bounding box center [848, 195] width 343 height 32
select select "3748"
click at [677, 179] on select "Please Select a style Blue Belt Brown Belt Kids White Belt Purple Belt White Be…" at bounding box center [848, 195] width 343 height 32
click at [802, 282] on select "Please Select Starting Rank 1 Stripe Yellow 2 Stripe Yellow 3 Stripe Yellow 2 S…" at bounding box center [848, 277] width 343 height 32
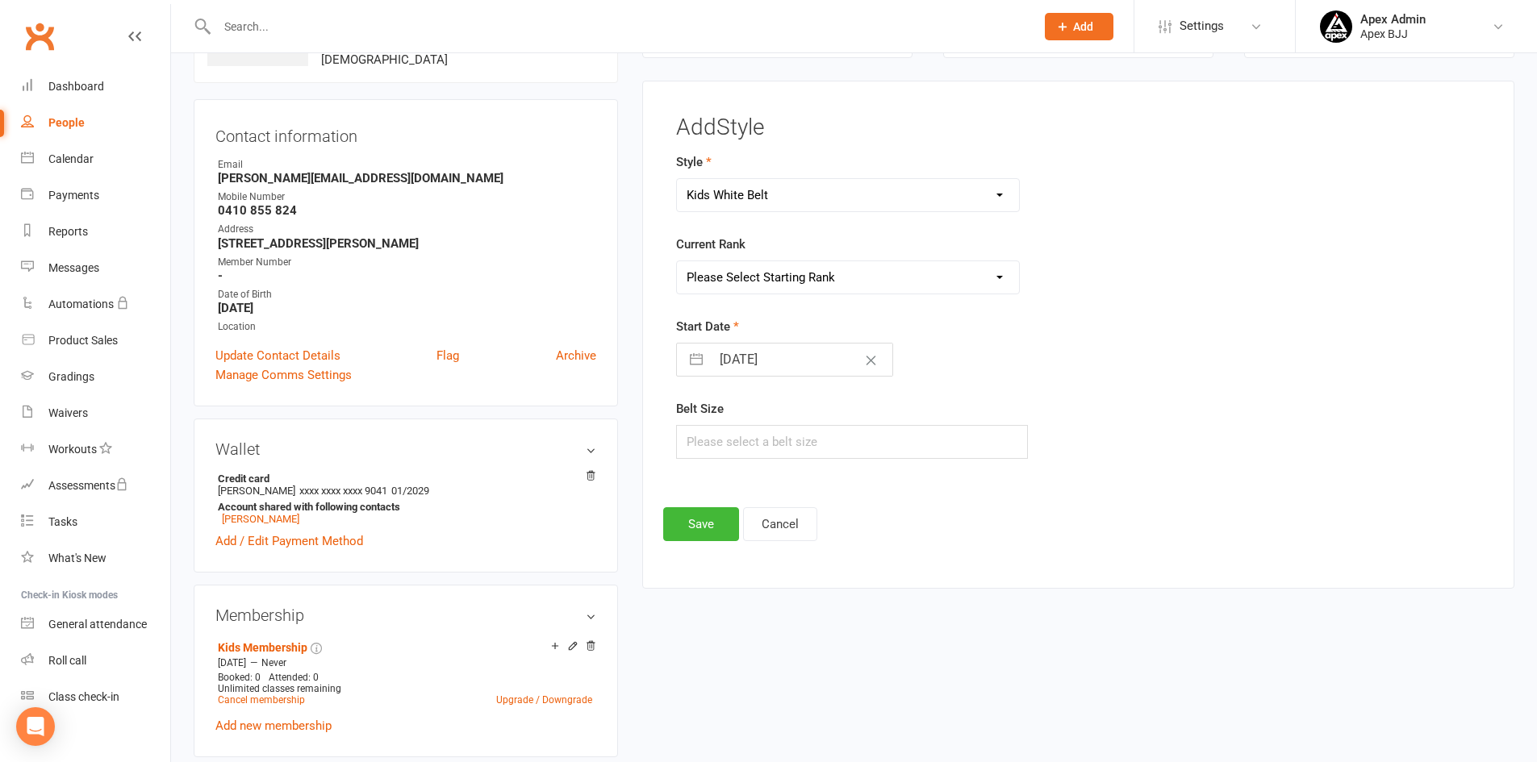
click at [802, 282] on select "Please Select Starting Rank 1 Stripe Yellow 2 Stripe Yellow 3 Stripe Yellow 2 S…" at bounding box center [848, 277] width 343 height 32
click at [703, 524] on button "Save" at bounding box center [701, 524] width 76 height 34
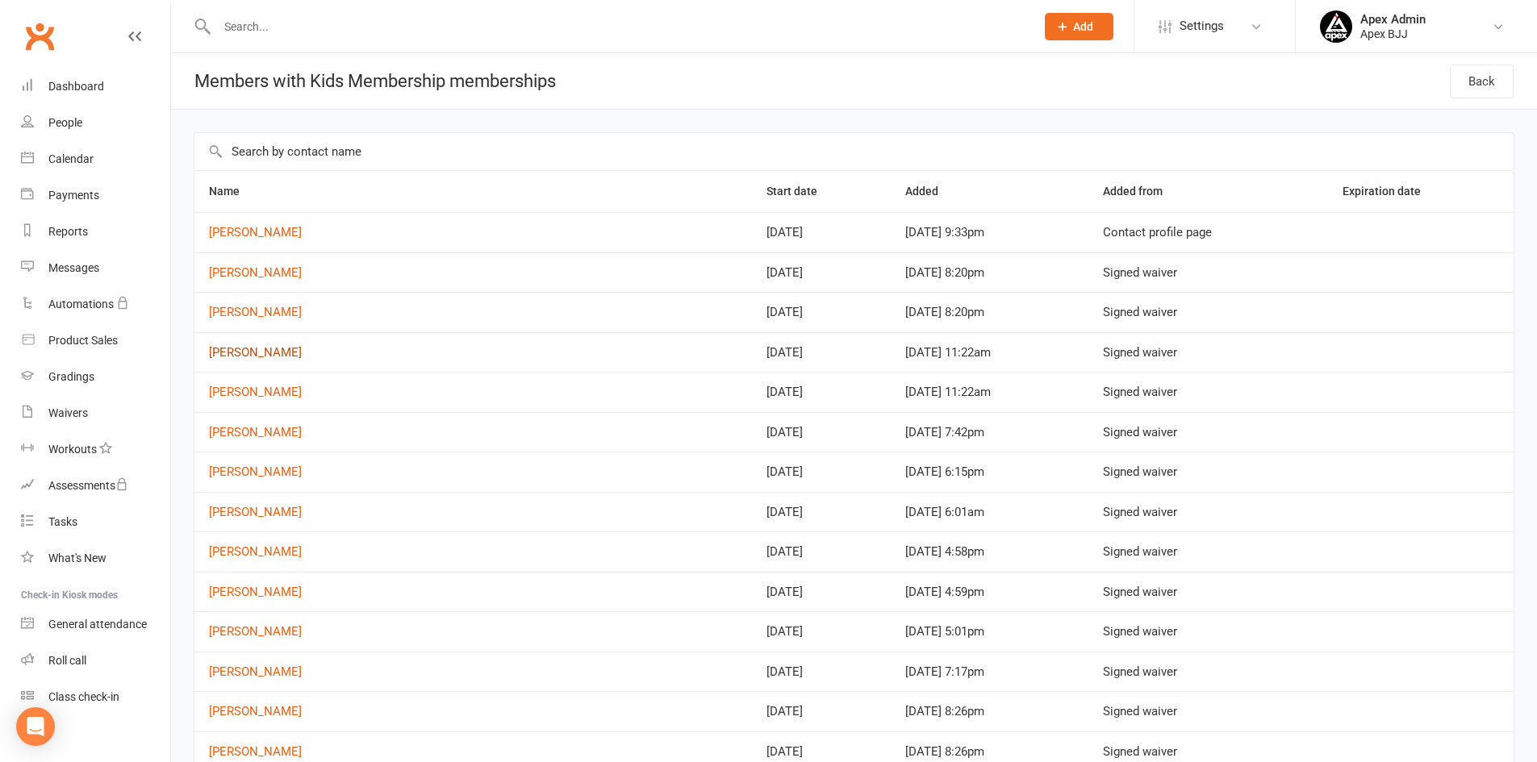
click at [256, 351] on link "Rayann Noori" at bounding box center [255, 352] width 93 height 15
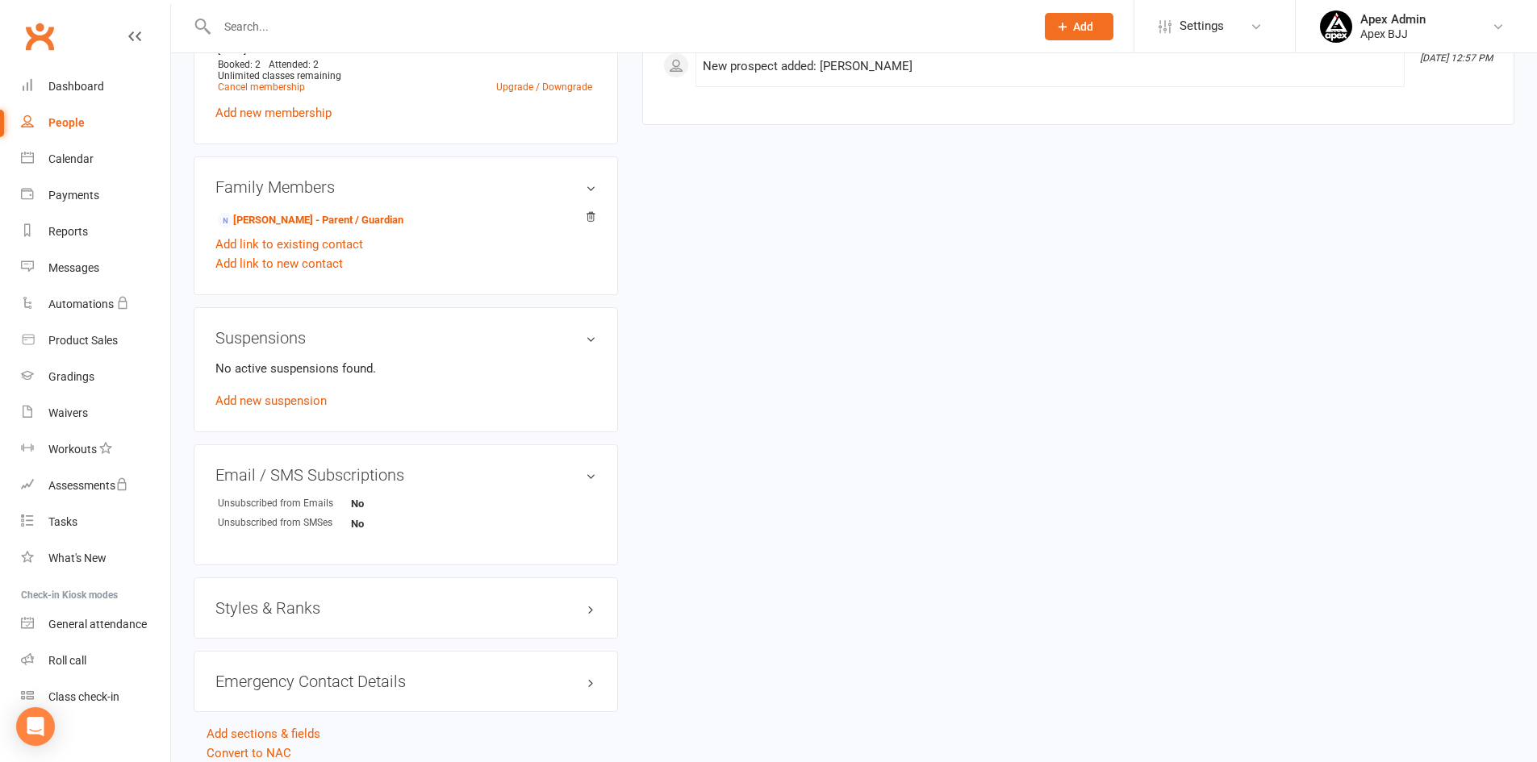
scroll to position [802, 0]
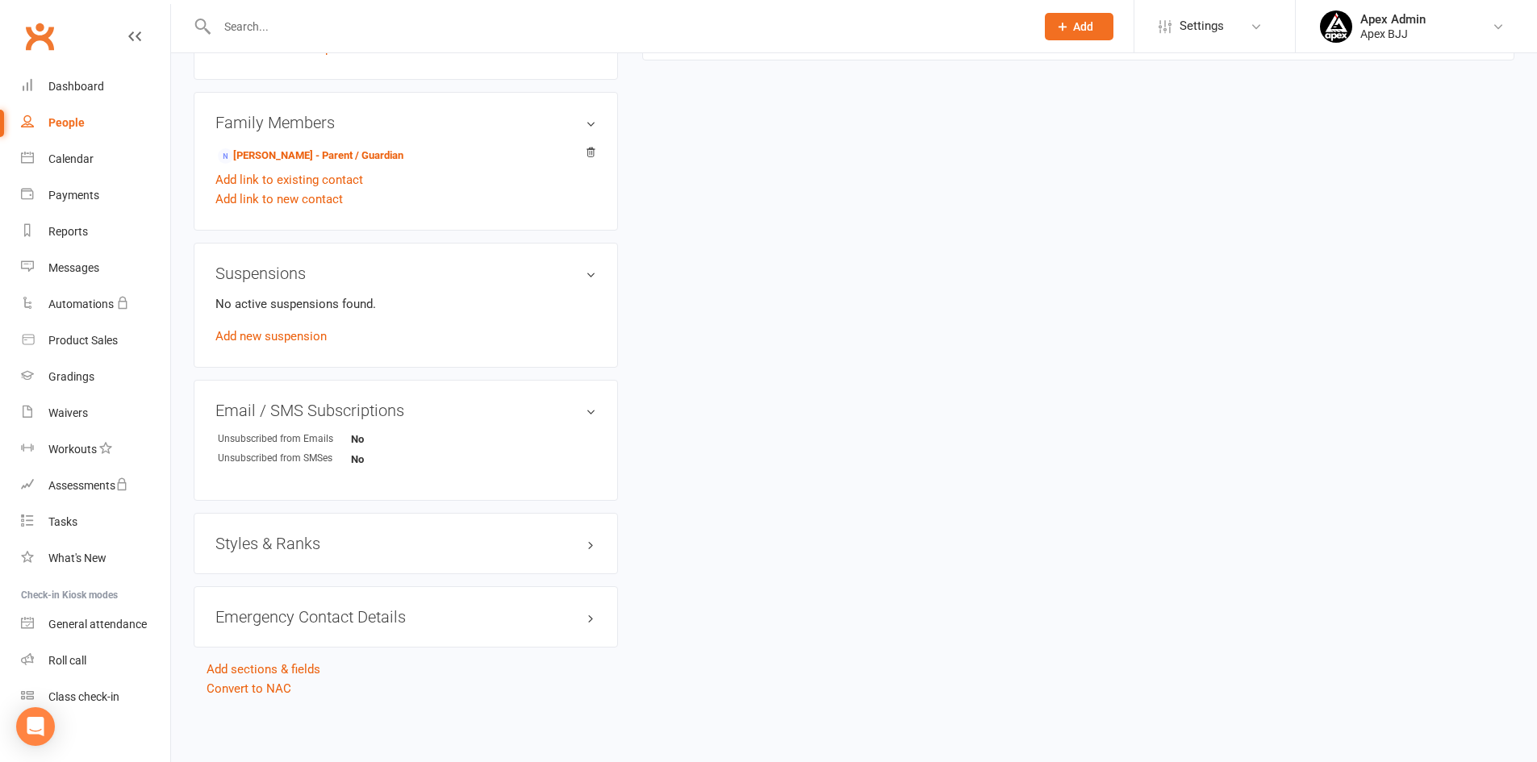
click at [333, 546] on h3 "Styles & Ranks" at bounding box center [405, 544] width 381 height 18
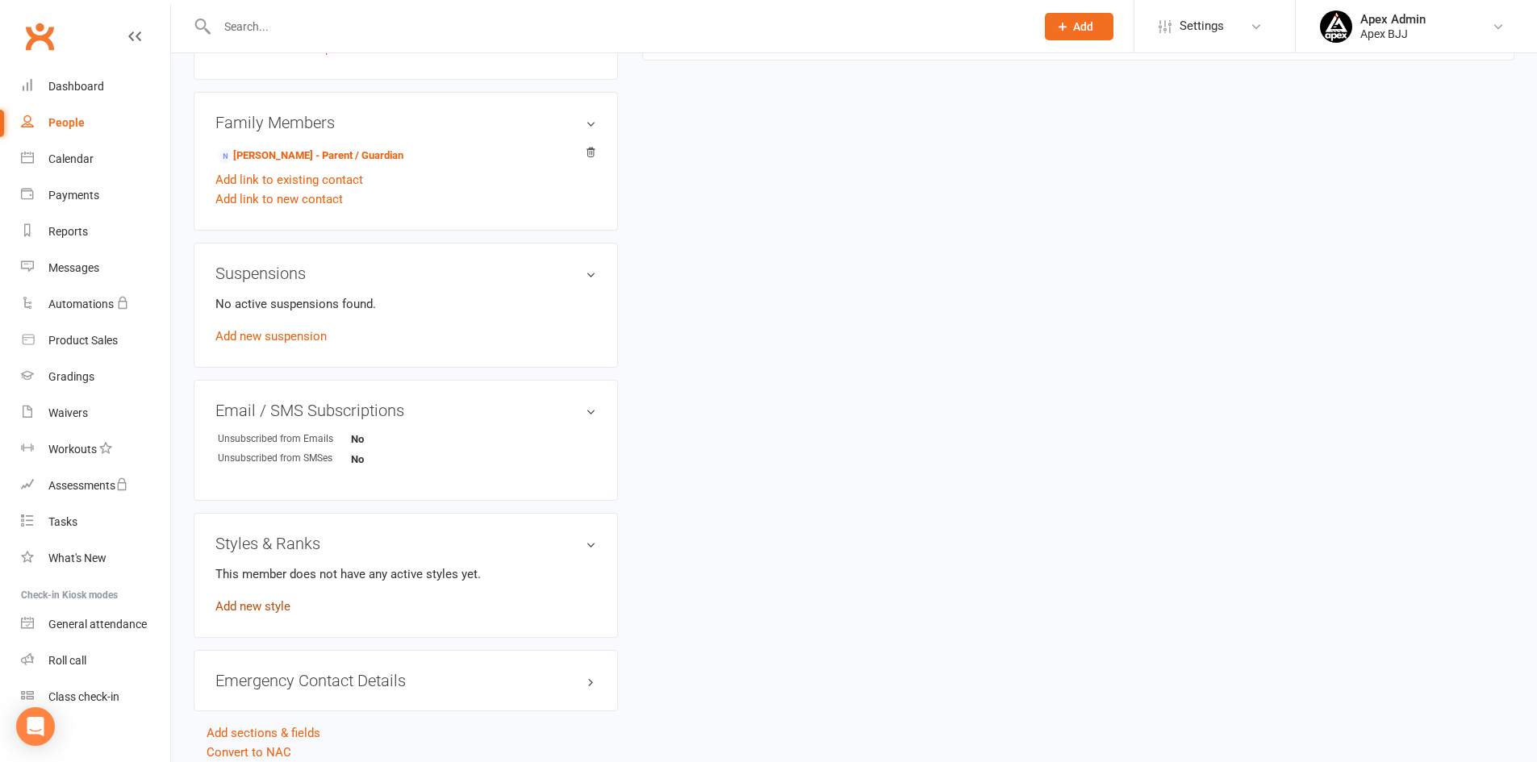
click at [278, 607] on link "Add new style" at bounding box center [252, 606] width 75 height 15
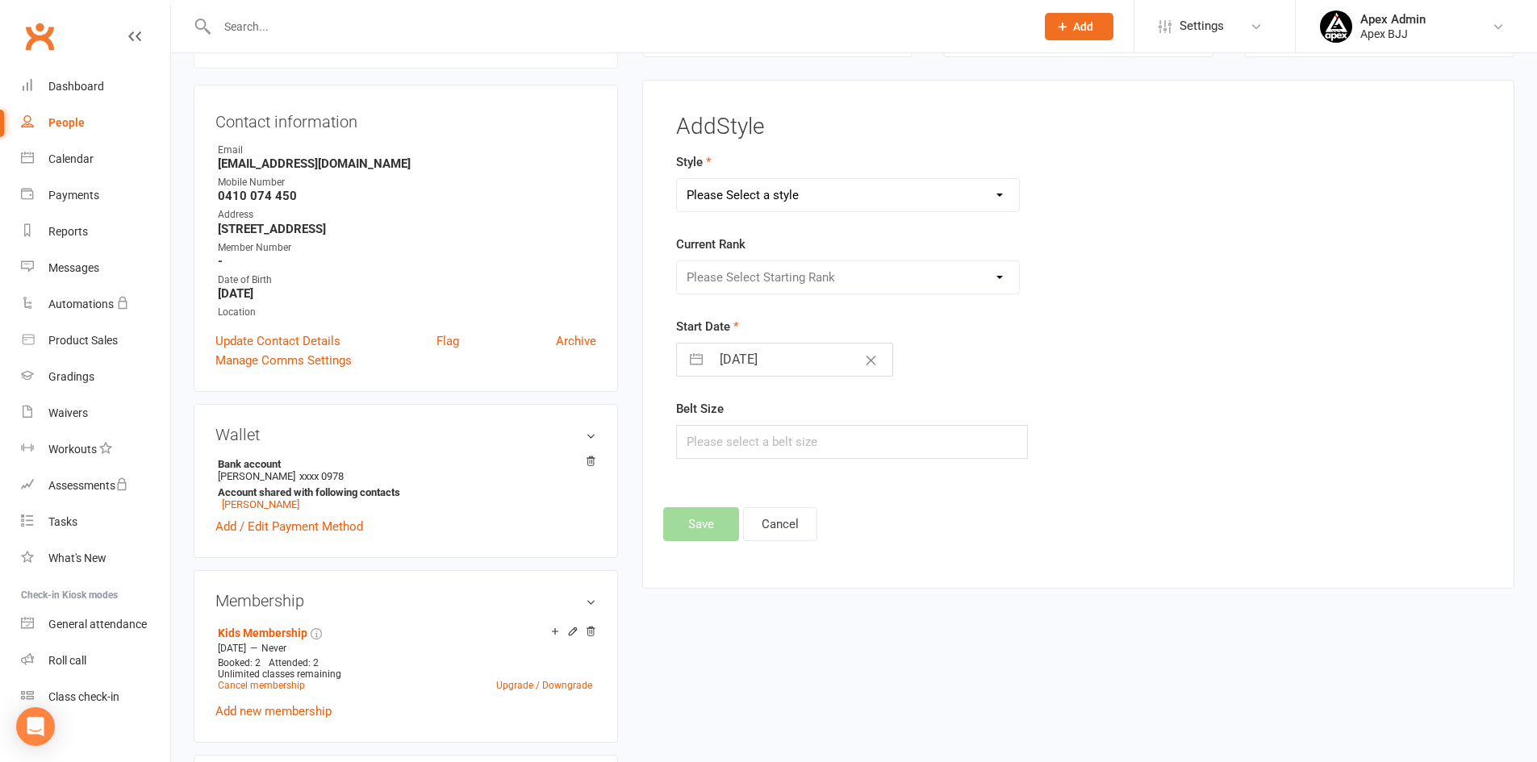
scroll to position [138, 0]
click at [873, 202] on select "Please Select a style Blue Belt Brown Belt Kids White Belt Purple Belt White Be…" at bounding box center [848, 196] width 343 height 32
select select "3748"
click at [677, 180] on select "Please Select a style Blue Belt Brown Belt Kids White Belt Purple Belt White Be…" at bounding box center [848, 196] width 343 height 32
click at [822, 286] on select "Please Select Starting Rank 1 Stripe Yellow 2 Stripe Yellow 3 Stripe Yellow 2 S…" at bounding box center [848, 278] width 343 height 32
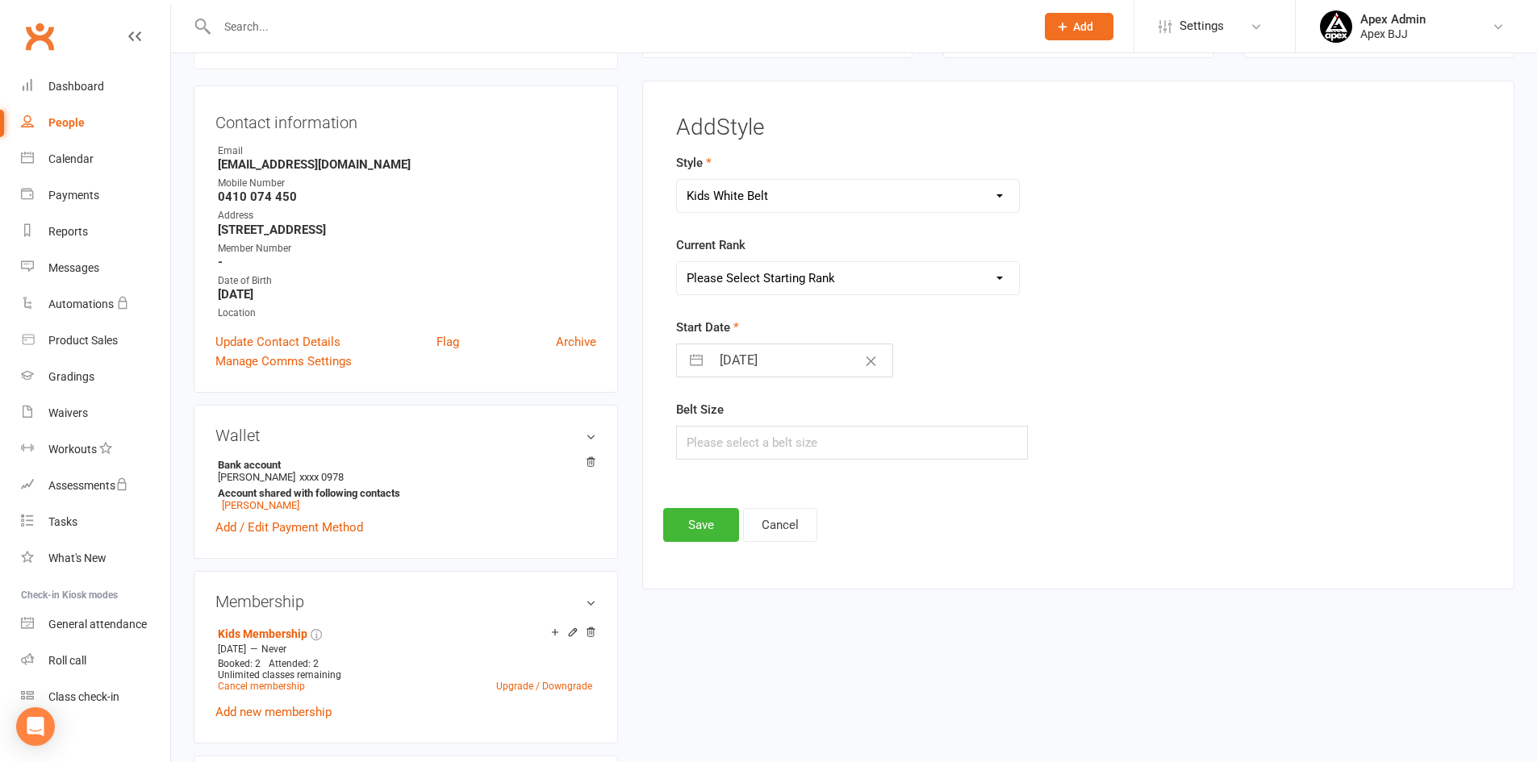
click at [822, 287] on select "Please Select Starting Rank 1 Stripe Yellow 2 Stripe Yellow 3 Stripe Yellow 2 S…" at bounding box center [848, 278] width 343 height 32
click at [716, 526] on button "Save" at bounding box center [701, 525] width 76 height 34
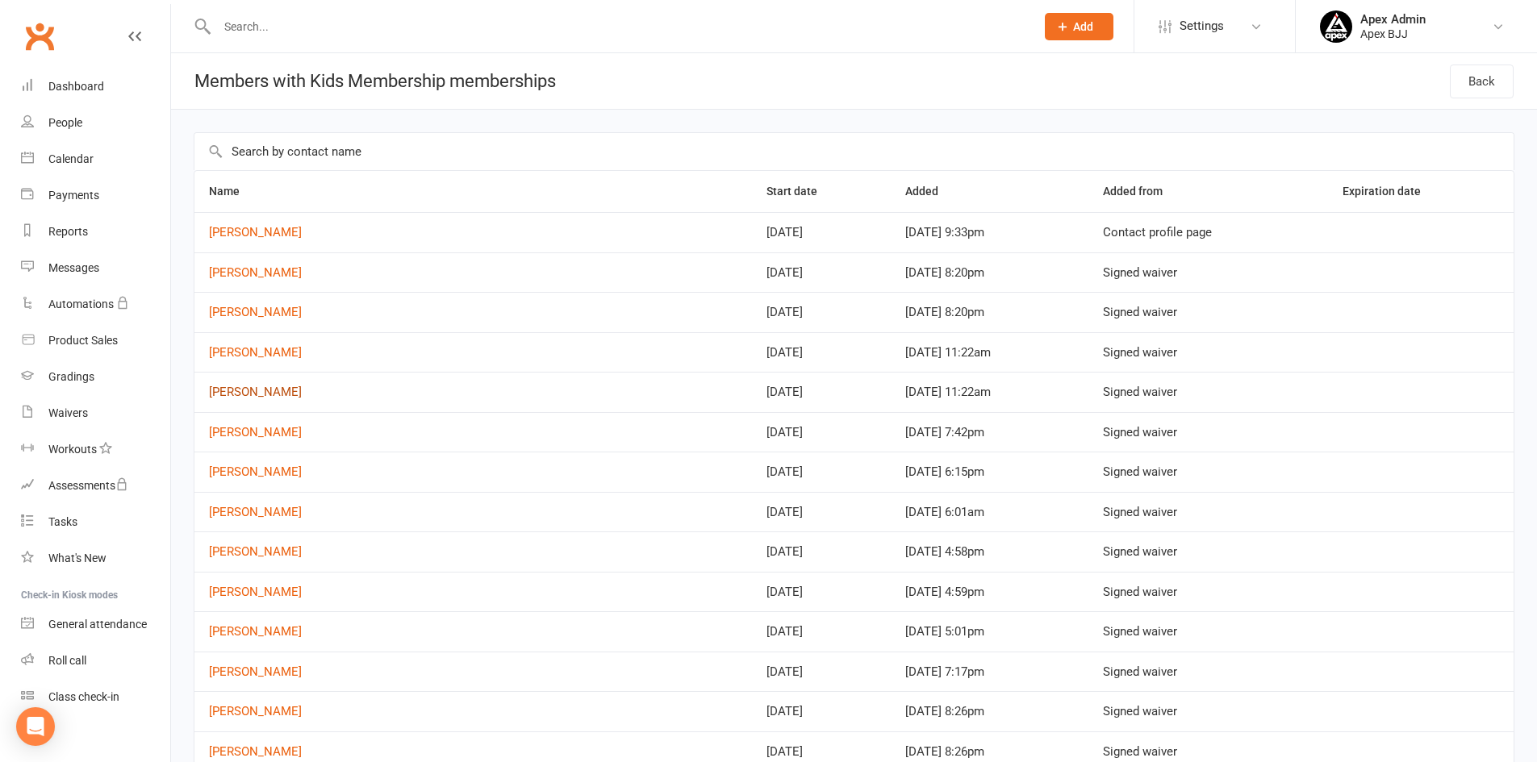
click at [256, 393] on link "Sahel Rayan" at bounding box center [255, 392] width 93 height 15
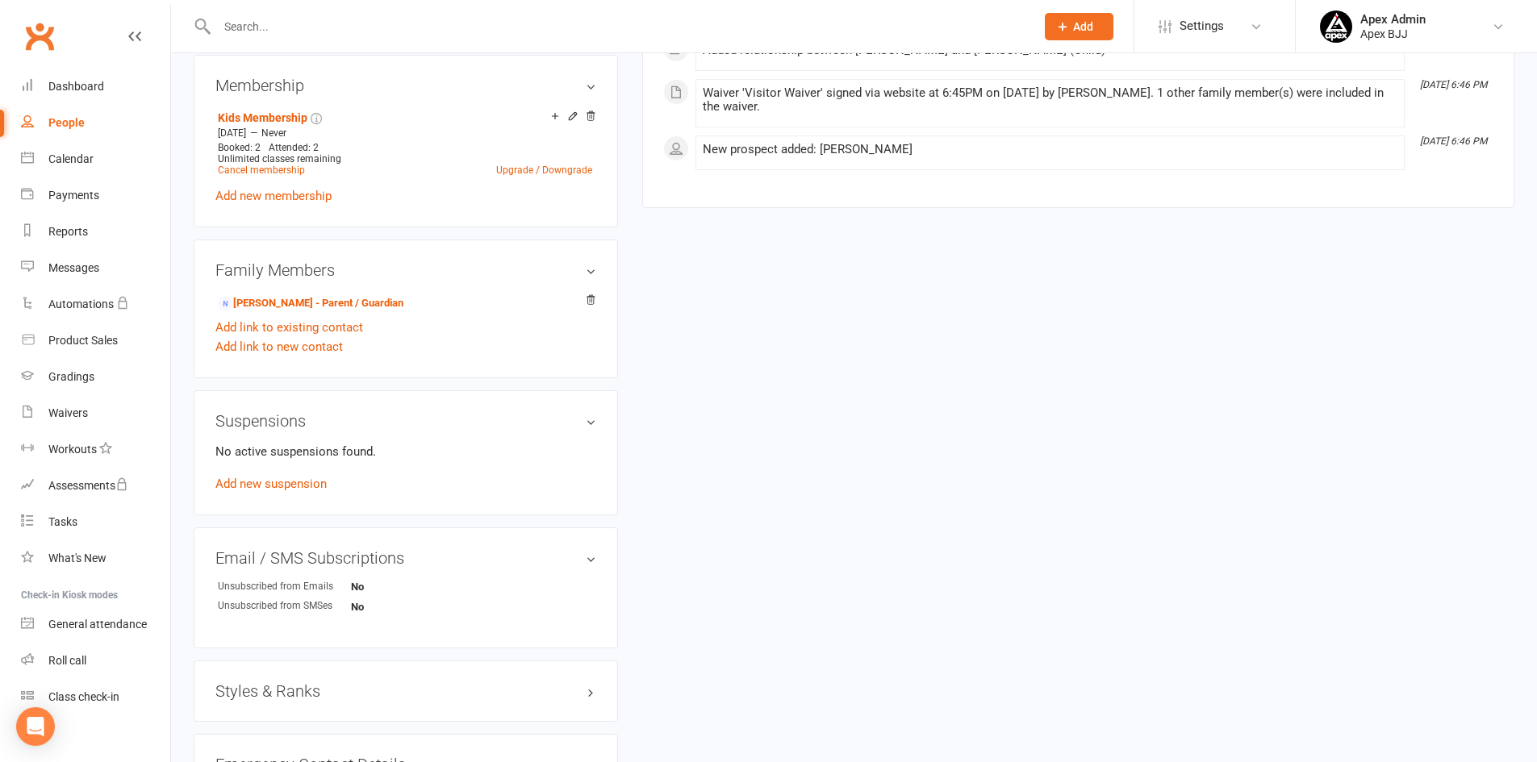
scroll to position [802, 0]
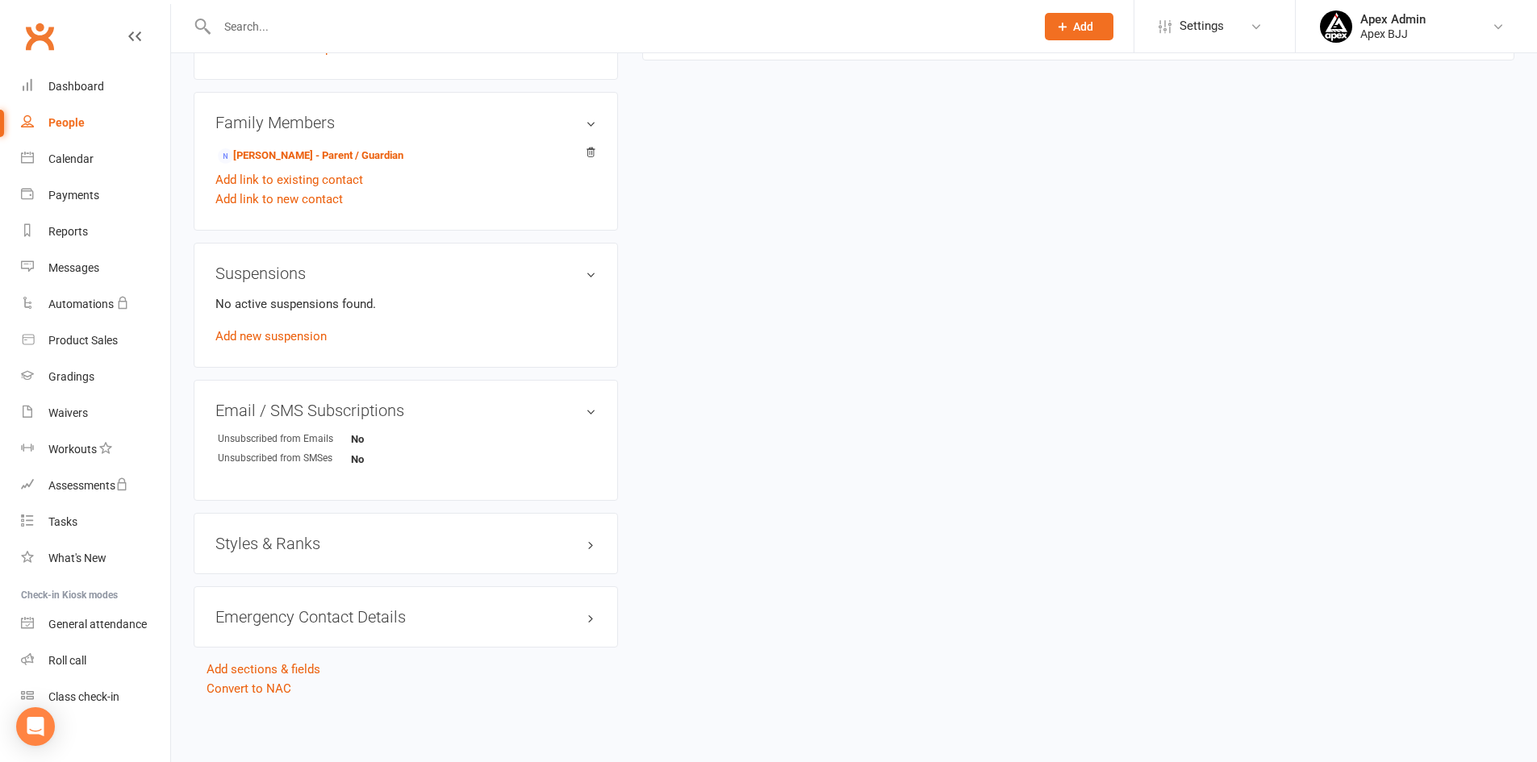
click at [329, 539] on h3 "Styles & Ranks" at bounding box center [405, 544] width 381 height 18
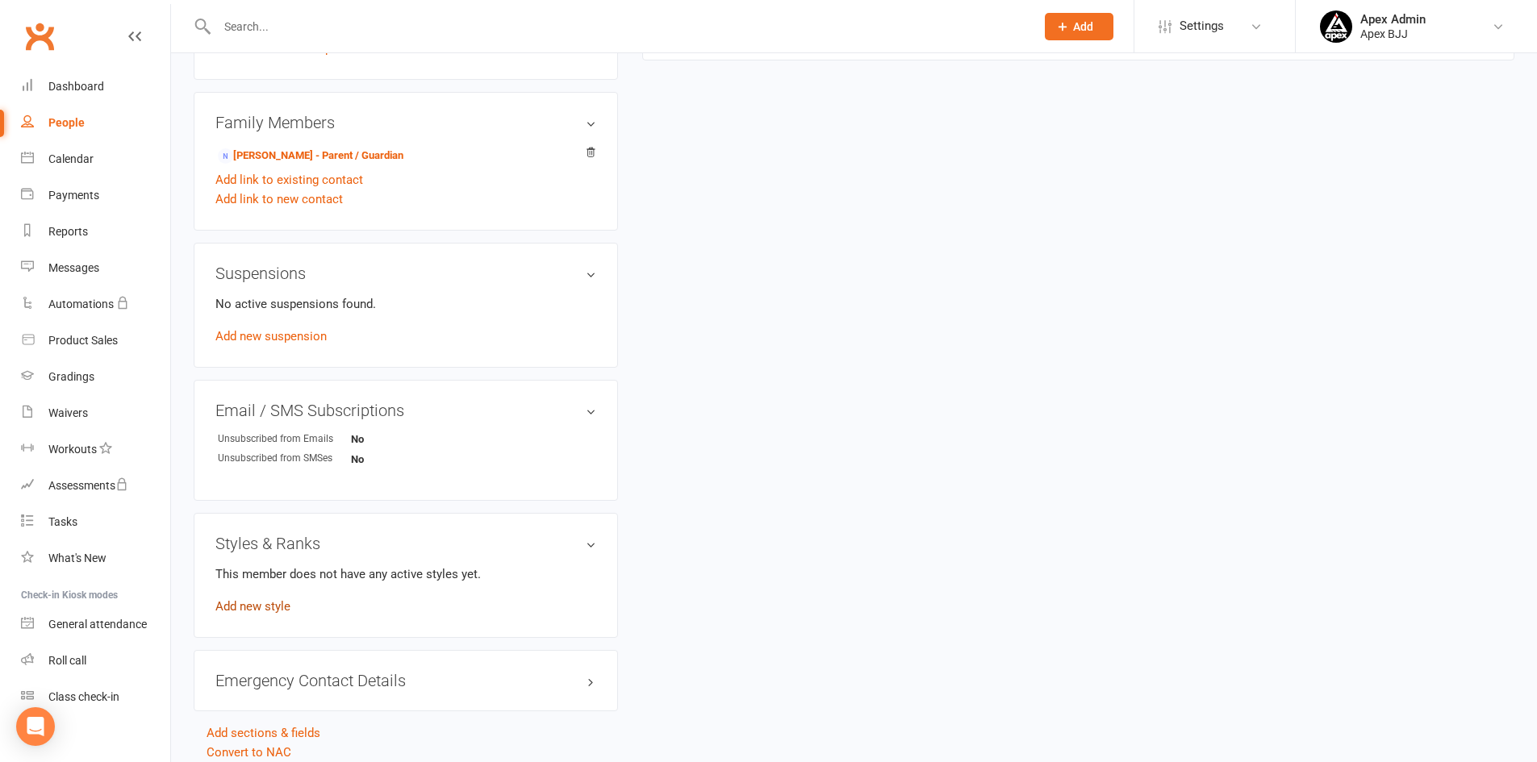
click at [275, 612] on link "Add new style" at bounding box center [252, 606] width 75 height 15
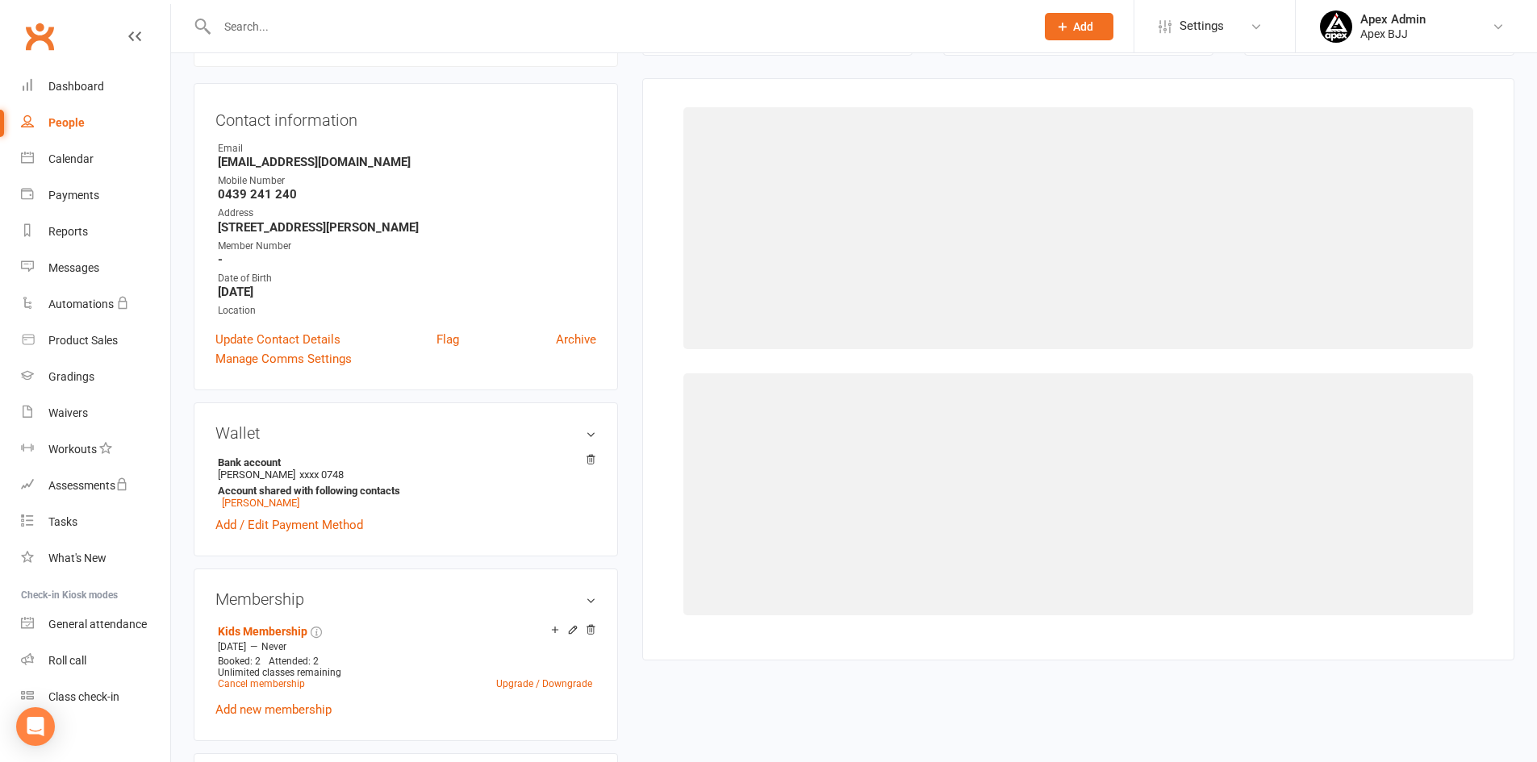
scroll to position [138, 0]
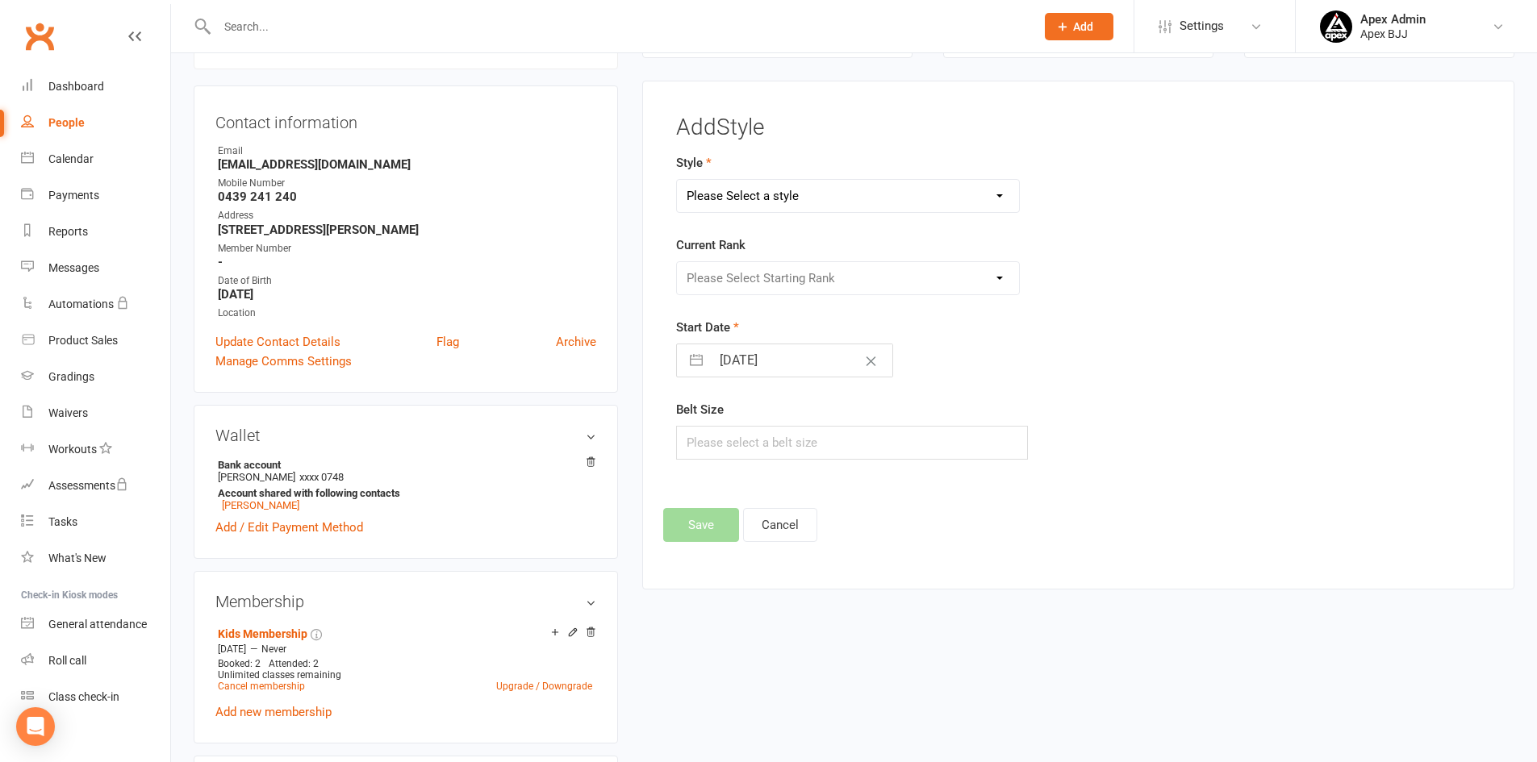
click at [966, 198] on select "Please Select a style Blue Belt Brown Belt Kids White Belt Purple Belt White Be…" at bounding box center [848, 196] width 343 height 32
select select "3748"
click at [677, 180] on select "Please Select a style Blue Belt Brown Belt Kids White Belt Purple Belt White Be…" at bounding box center [848, 196] width 343 height 32
select select "8"
select select "2025"
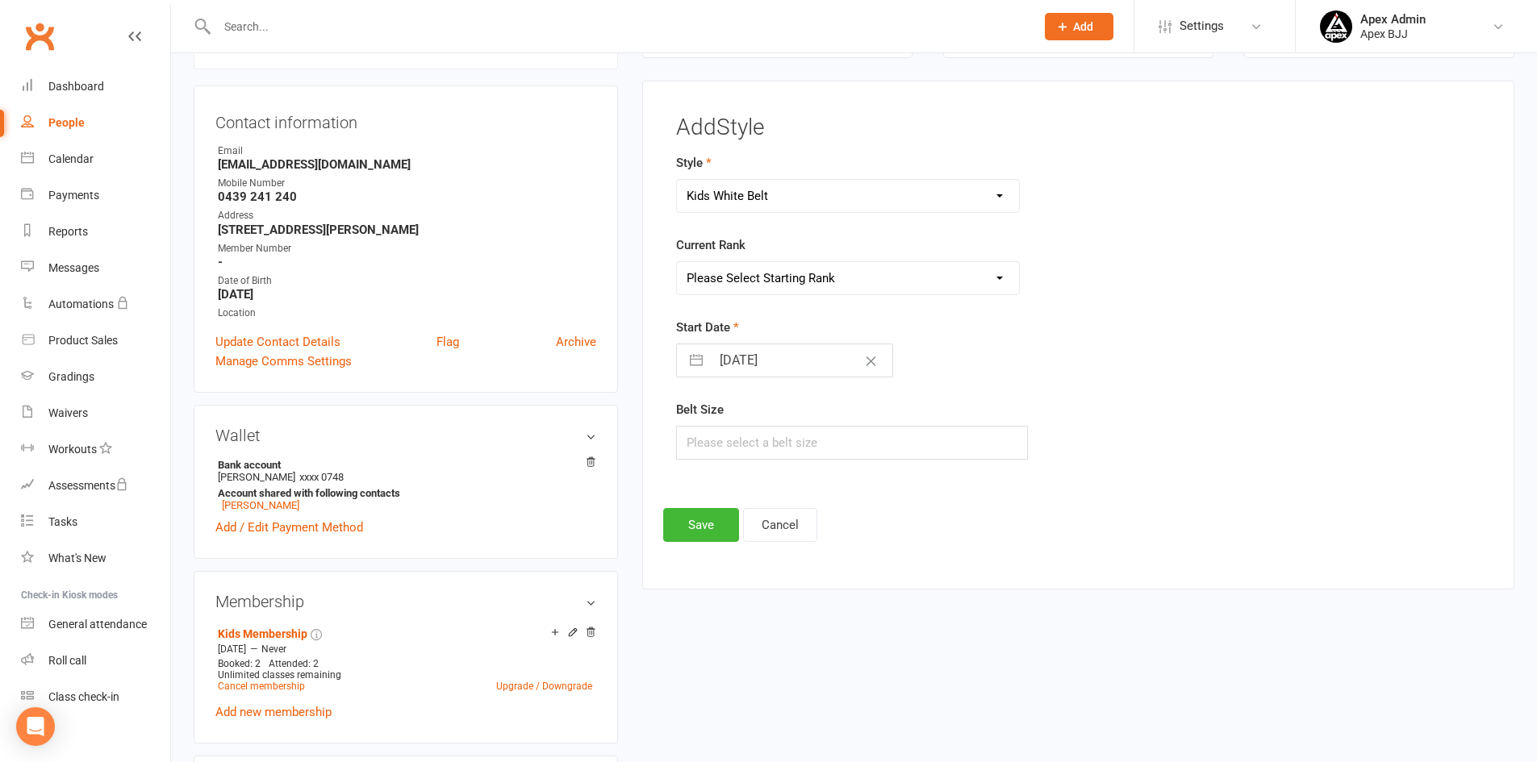
select select "9"
select select "2025"
select select "10"
select select "2025"
click at [795, 367] on input "14 Oct 2025" at bounding box center [802, 360] width 182 height 32
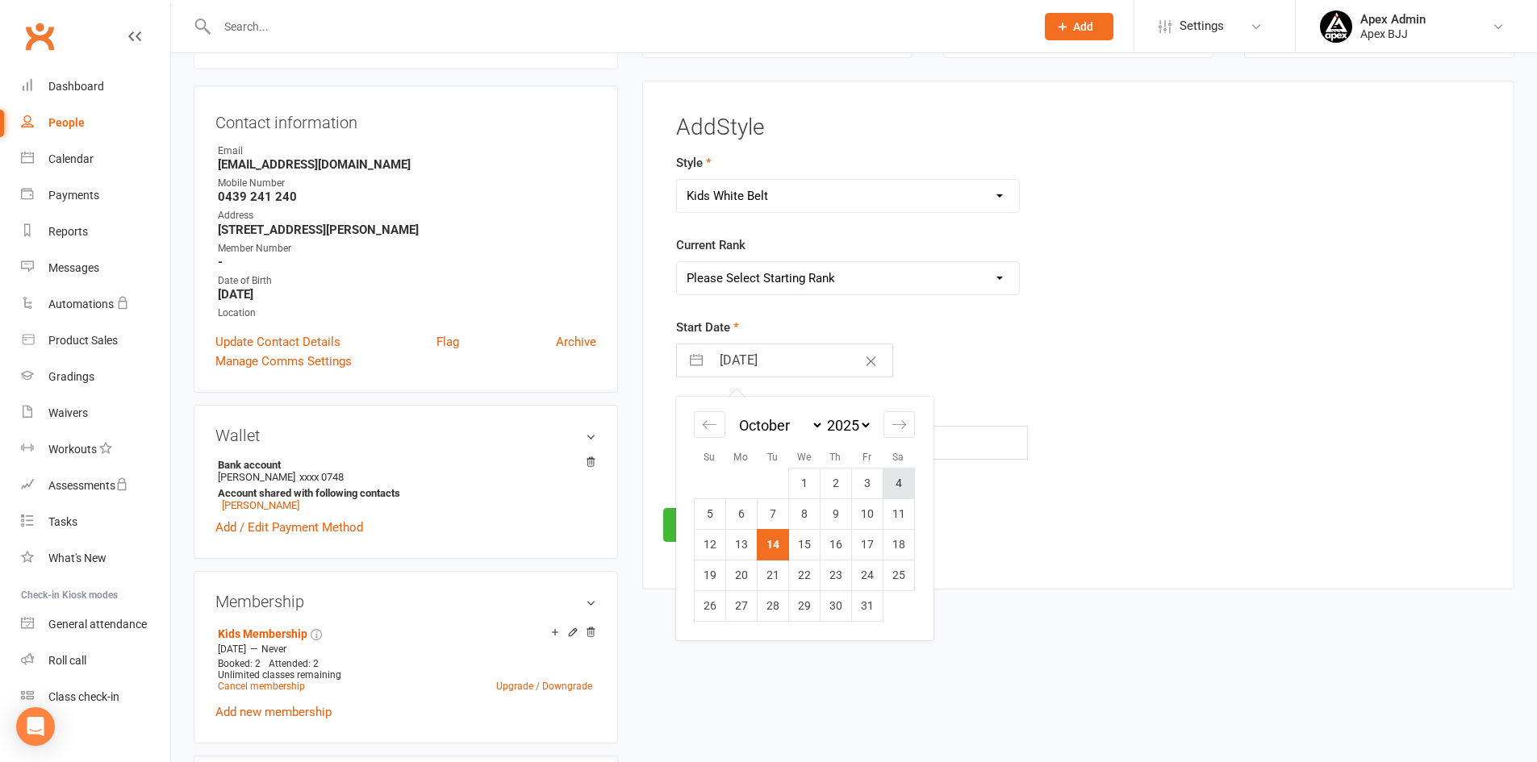
click at [901, 486] on td "4" at bounding box center [898, 483] width 31 height 31
type input "04 Oct 2025"
click at [697, 528] on button "Save" at bounding box center [701, 525] width 76 height 34
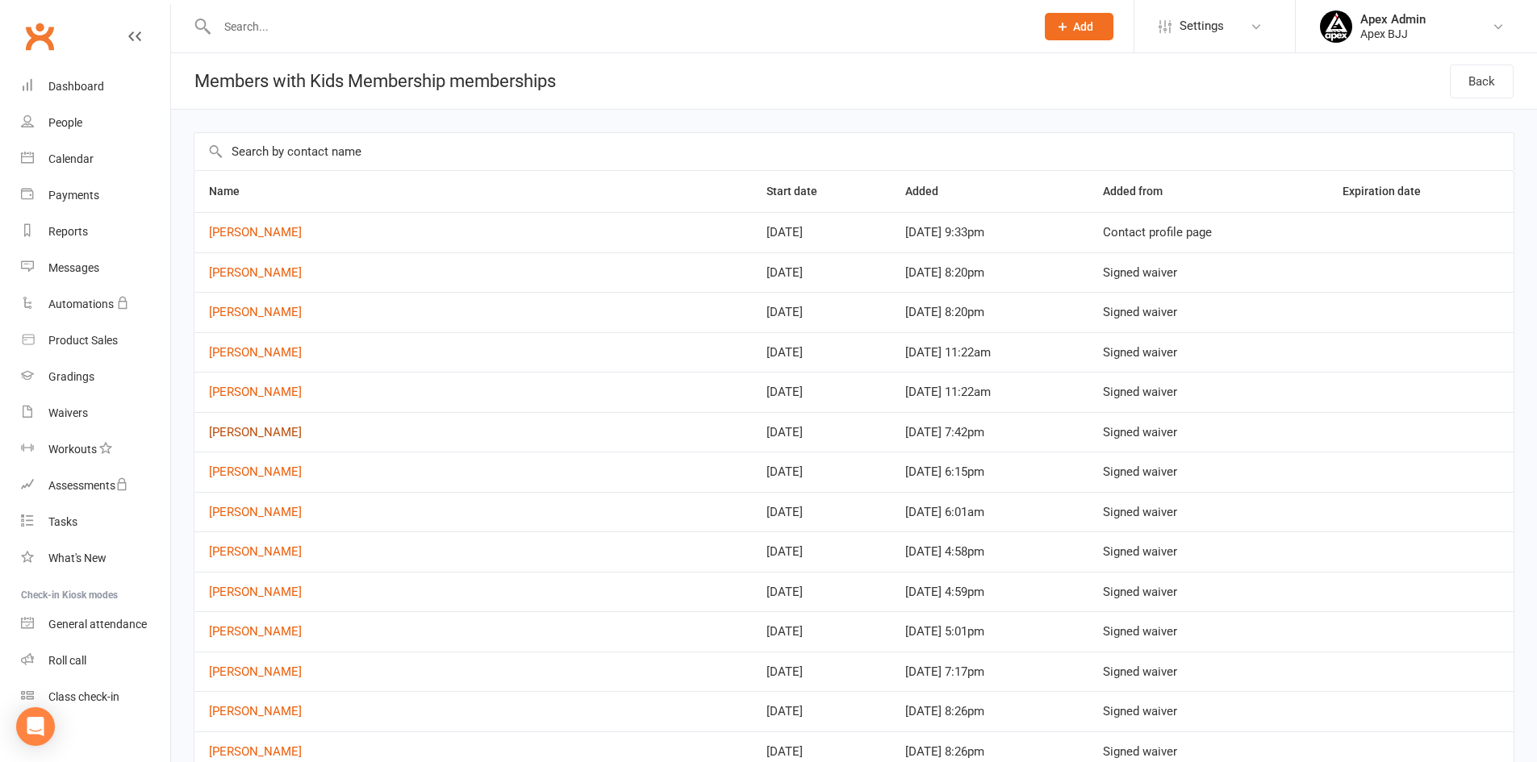
click at [258, 438] on link "Rabih Naboulsi" at bounding box center [255, 432] width 93 height 15
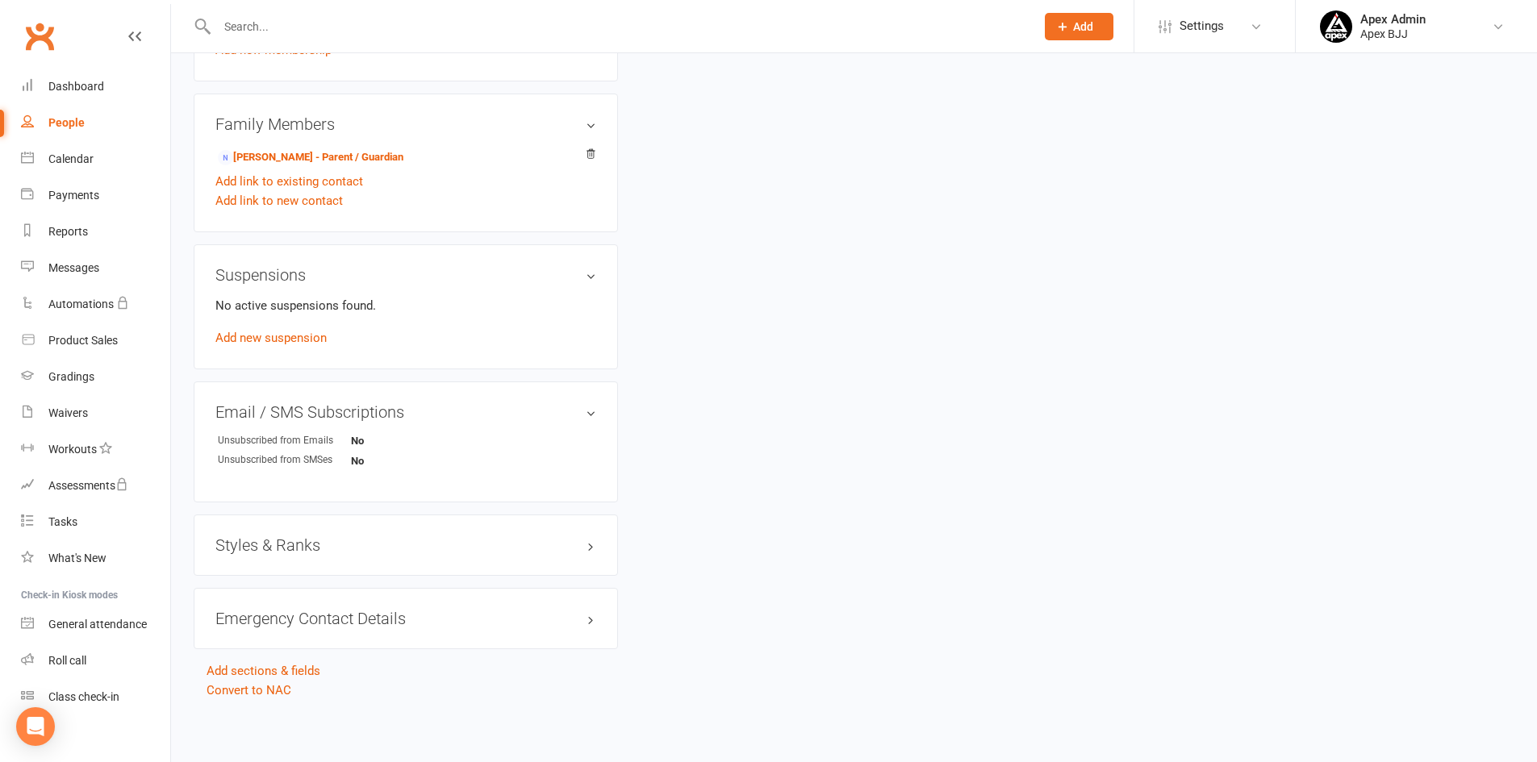
scroll to position [802, 0]
click at [335, 541] on h3 "Styles & Ranks" at bounding box center [405, 544] width 381 height 18
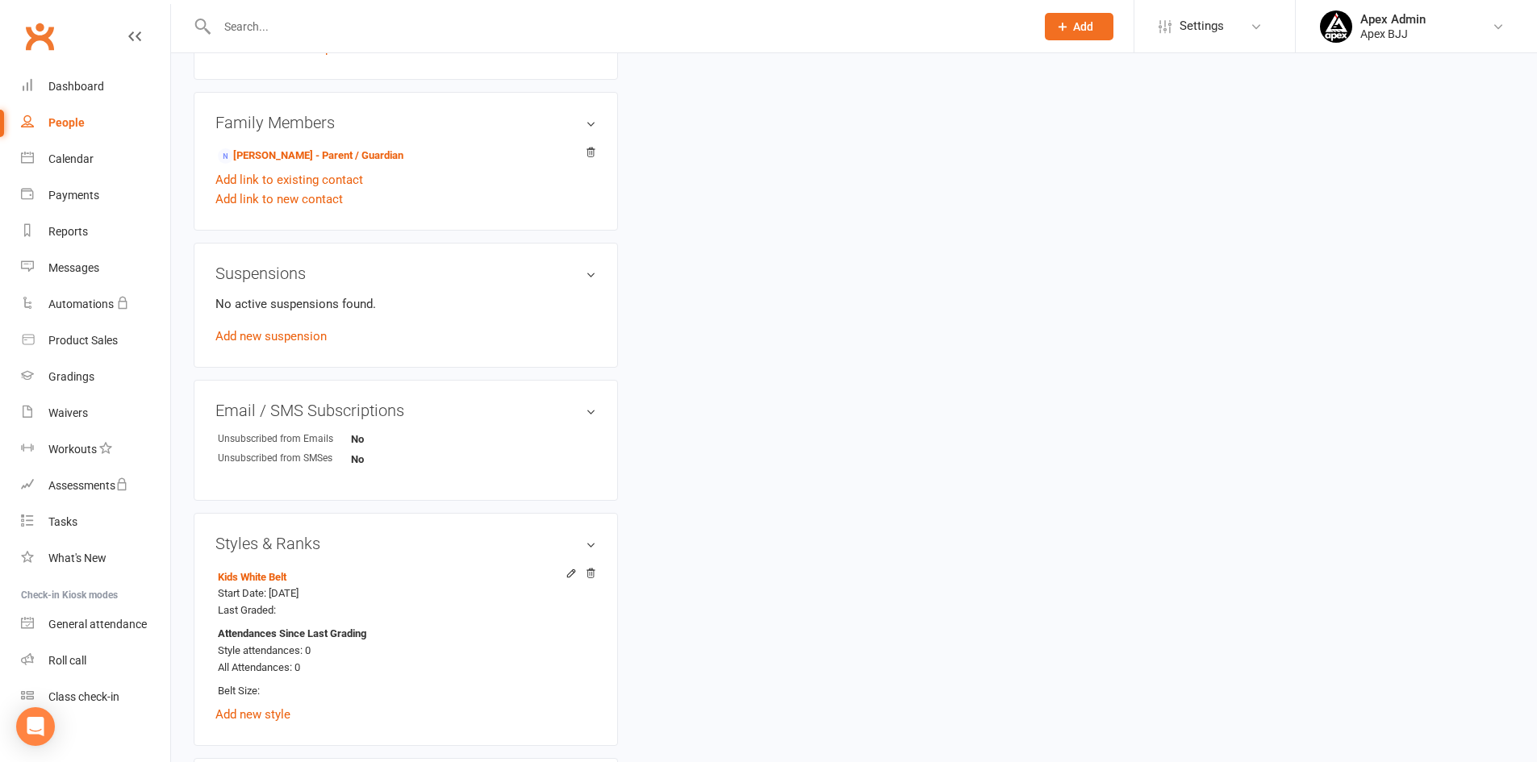
click at [335, 541] on h3 "Styles & Ranks" at bounding box center [405, 544] width 381 height 18
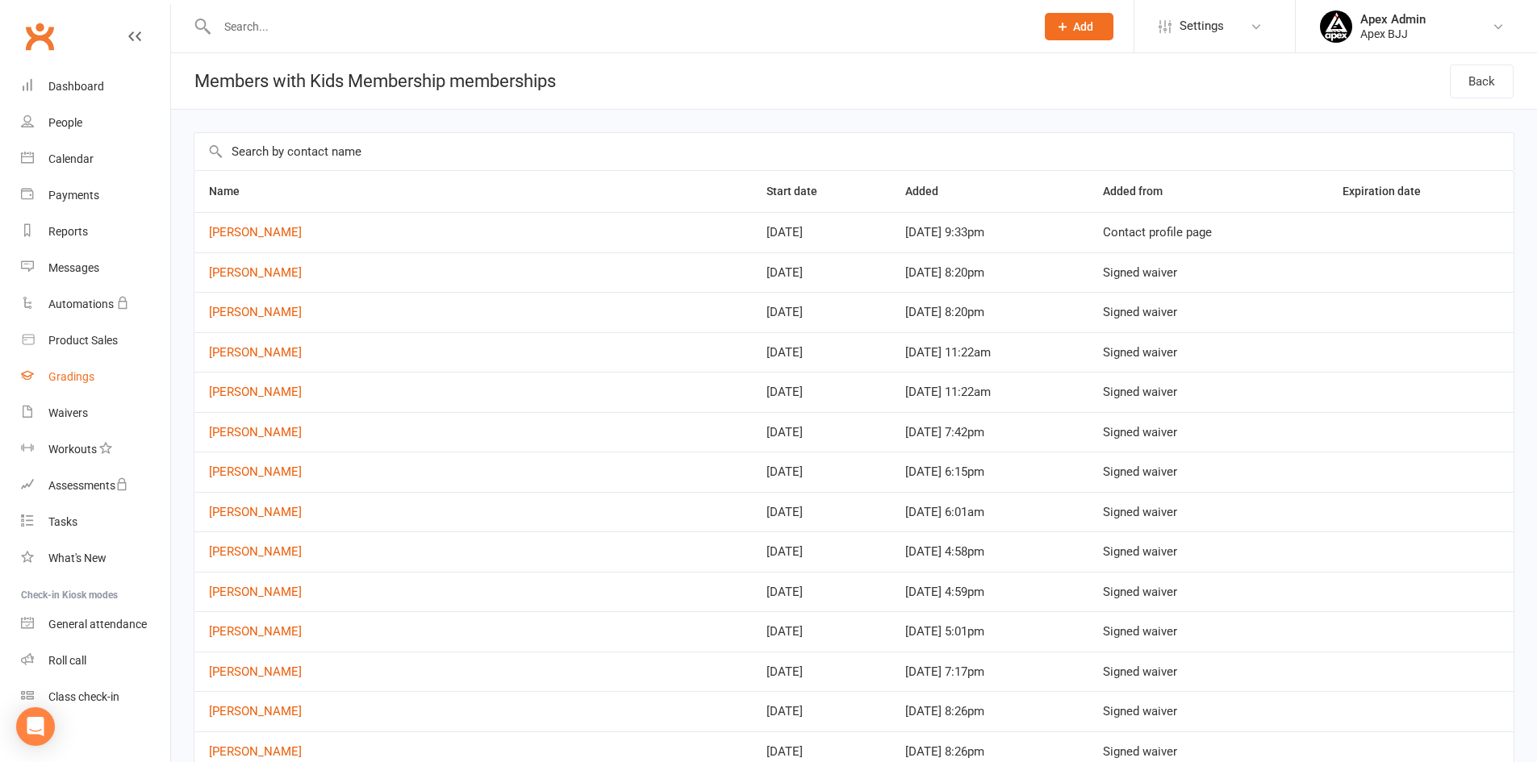
click at [74, 376] on div "Gradings" at bounding box center [71, 376] width 46 height 13
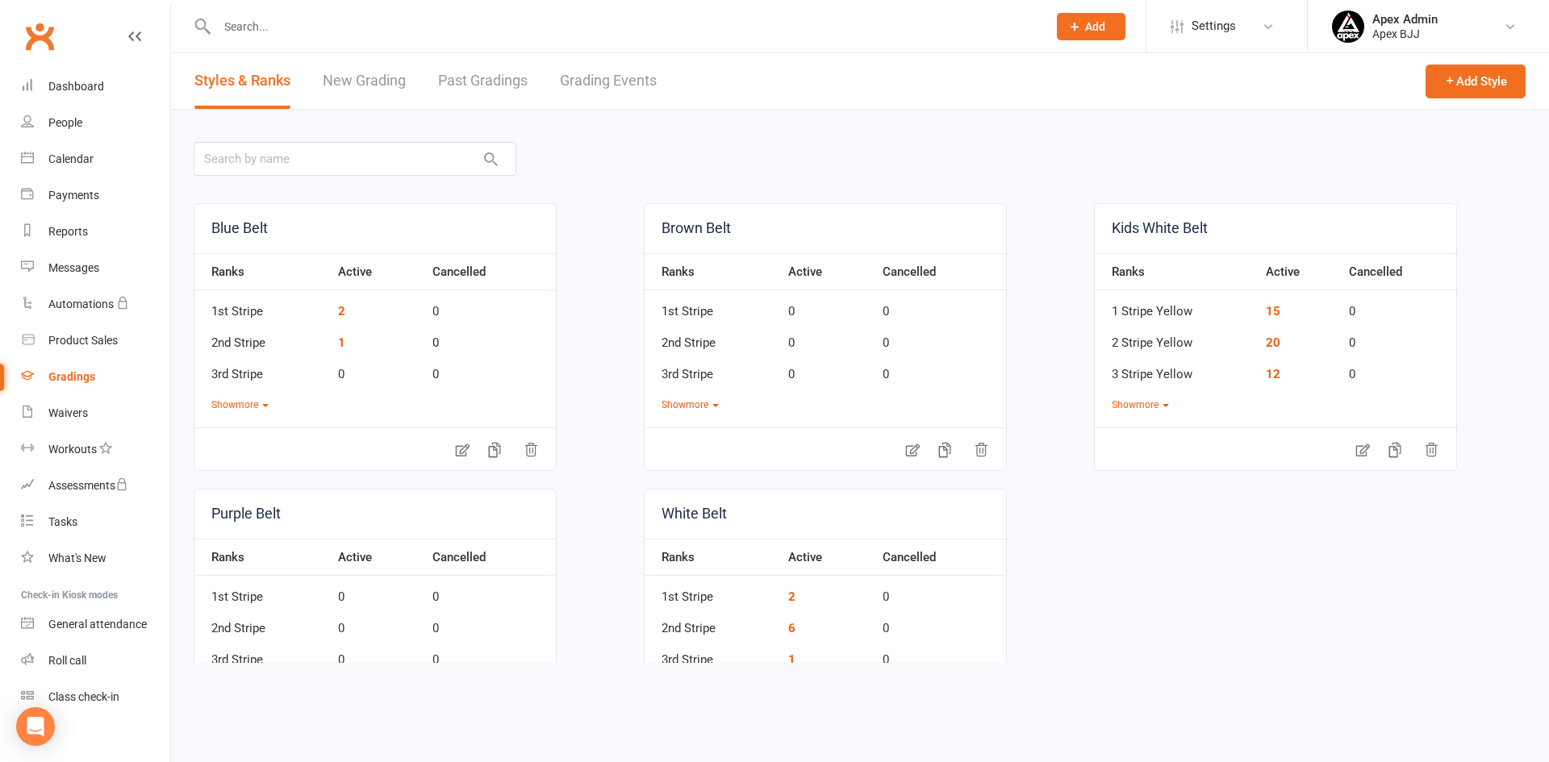
click at [387, 77] on link "New Grading" at bounding box center [364, 81] width 83 height 56
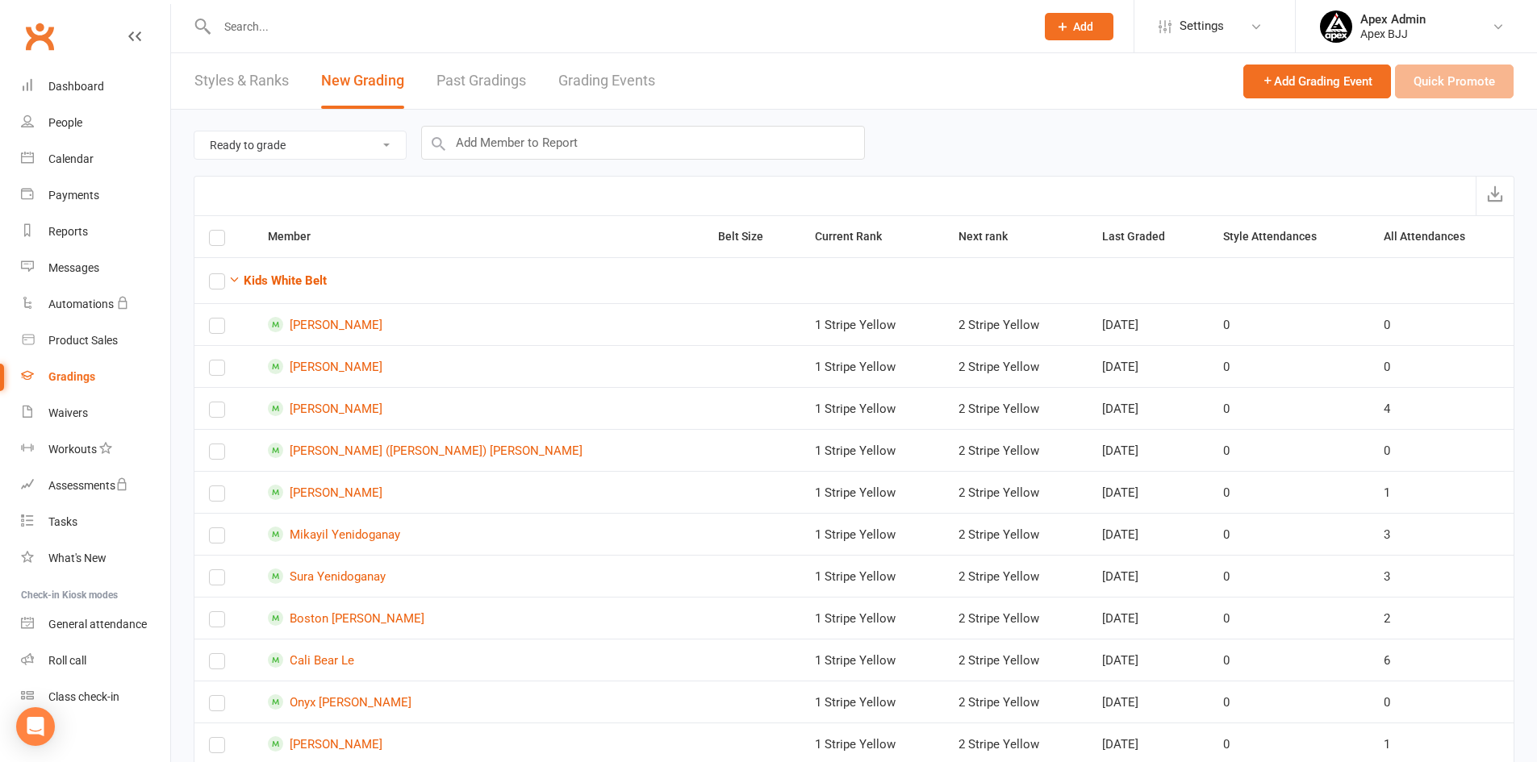
click at [394, 144] on select "Ready to grade All members enrolled in a style Active members enrolled in a sty…" at bounding box center [299, 145] width 211 height 27
select select "all_members_in_style"
click at [194, 132] on select "Ready to grade All members enrolled in a style Active members enrolled in a sty…" at bounding box center [299, 145] width 211 height 27
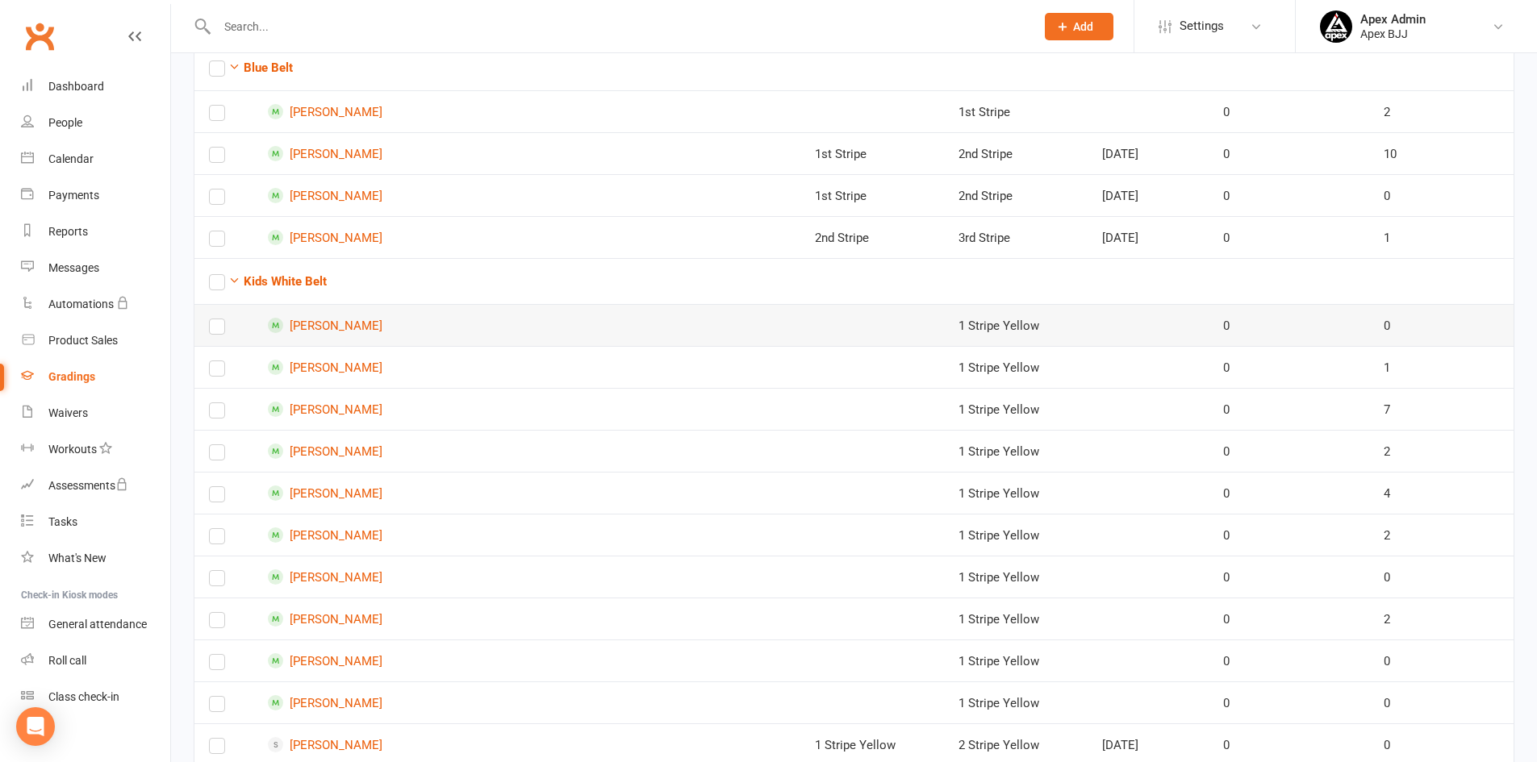
scroll to position [242, 0]
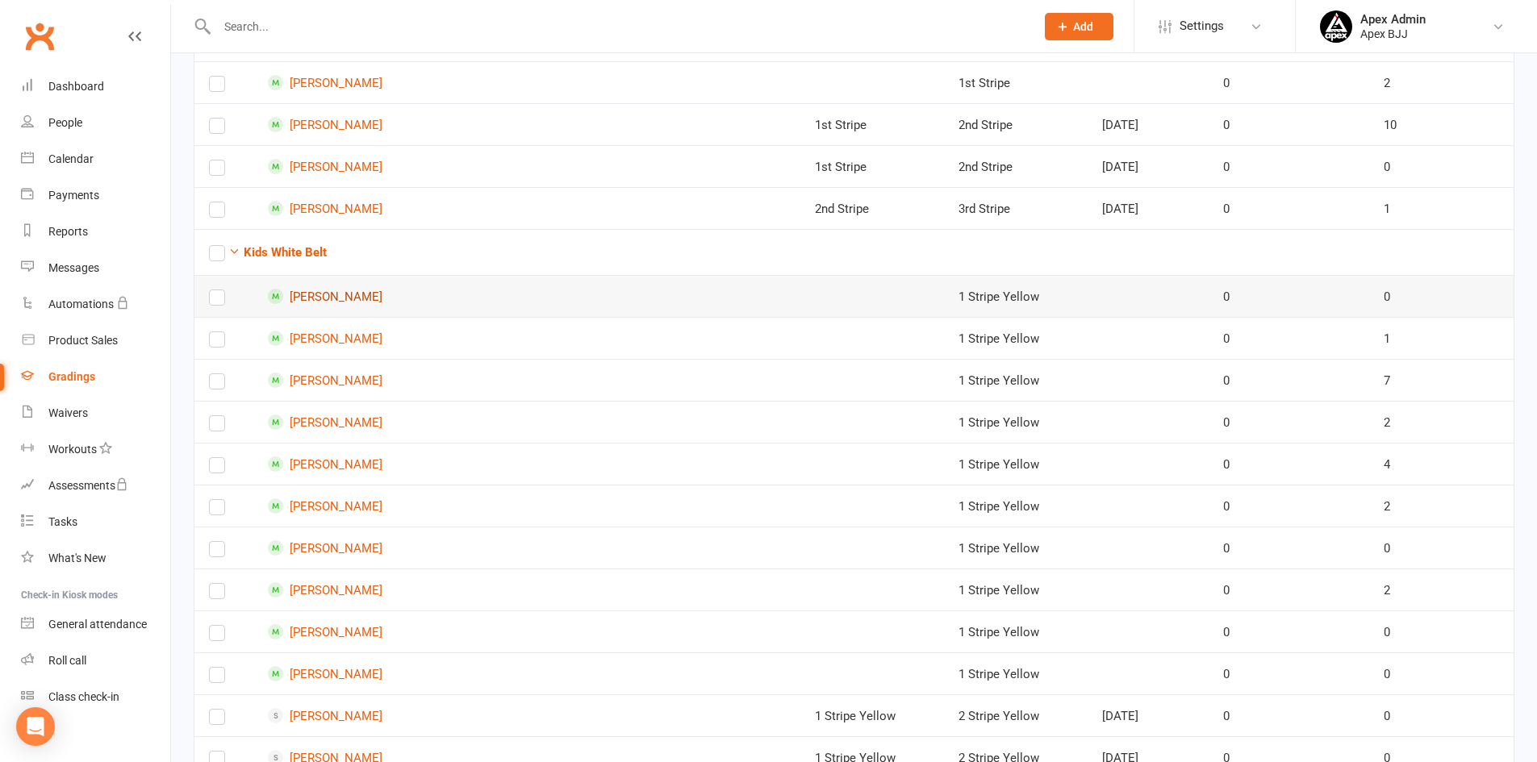
click at [345, 297] on link "Isaiah Kordi" at bounding box center [478, 296] width 421 height 15
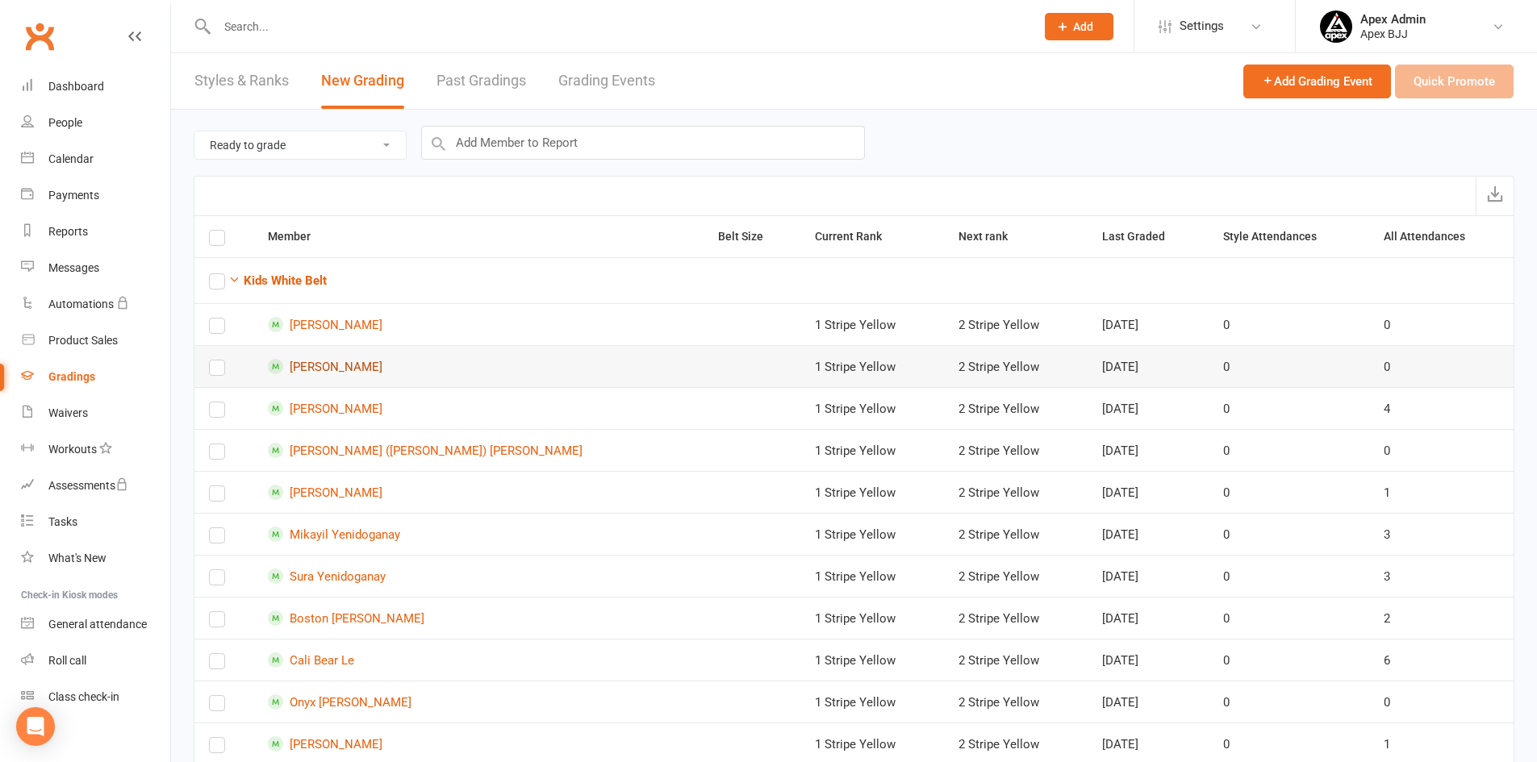
click at [360, 369] on link "Xavier Loret" at bounding box center [478, 366] width 421 height 15
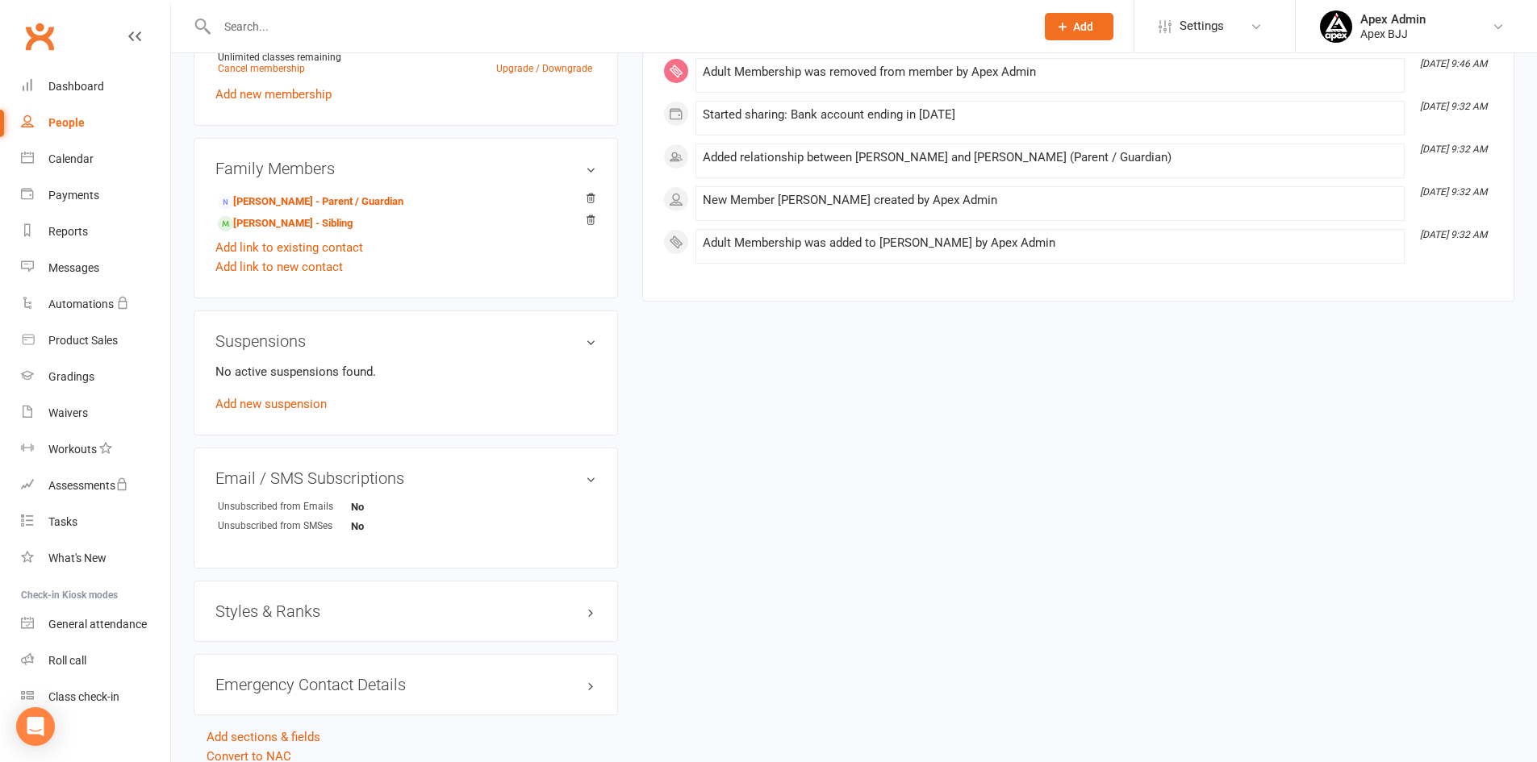
scroll to position [866, 0]
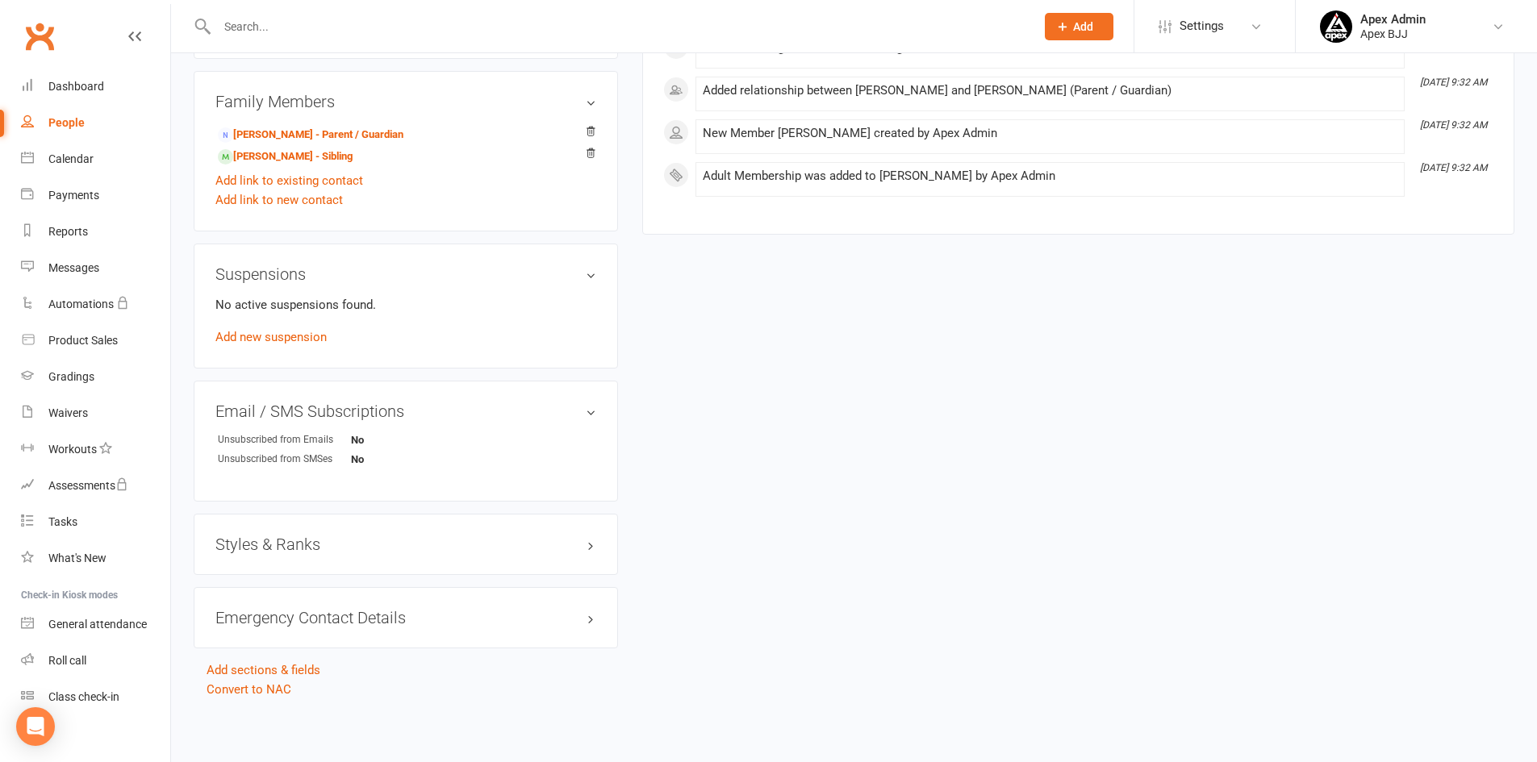
click at [444, 554] on div "Styles & Ranks" at bounding box center [406, 544] width 424 height 61
click at [454, 536] on h3 "Styles & Ranks" at bounding box center [405, 545] width 381 height 18
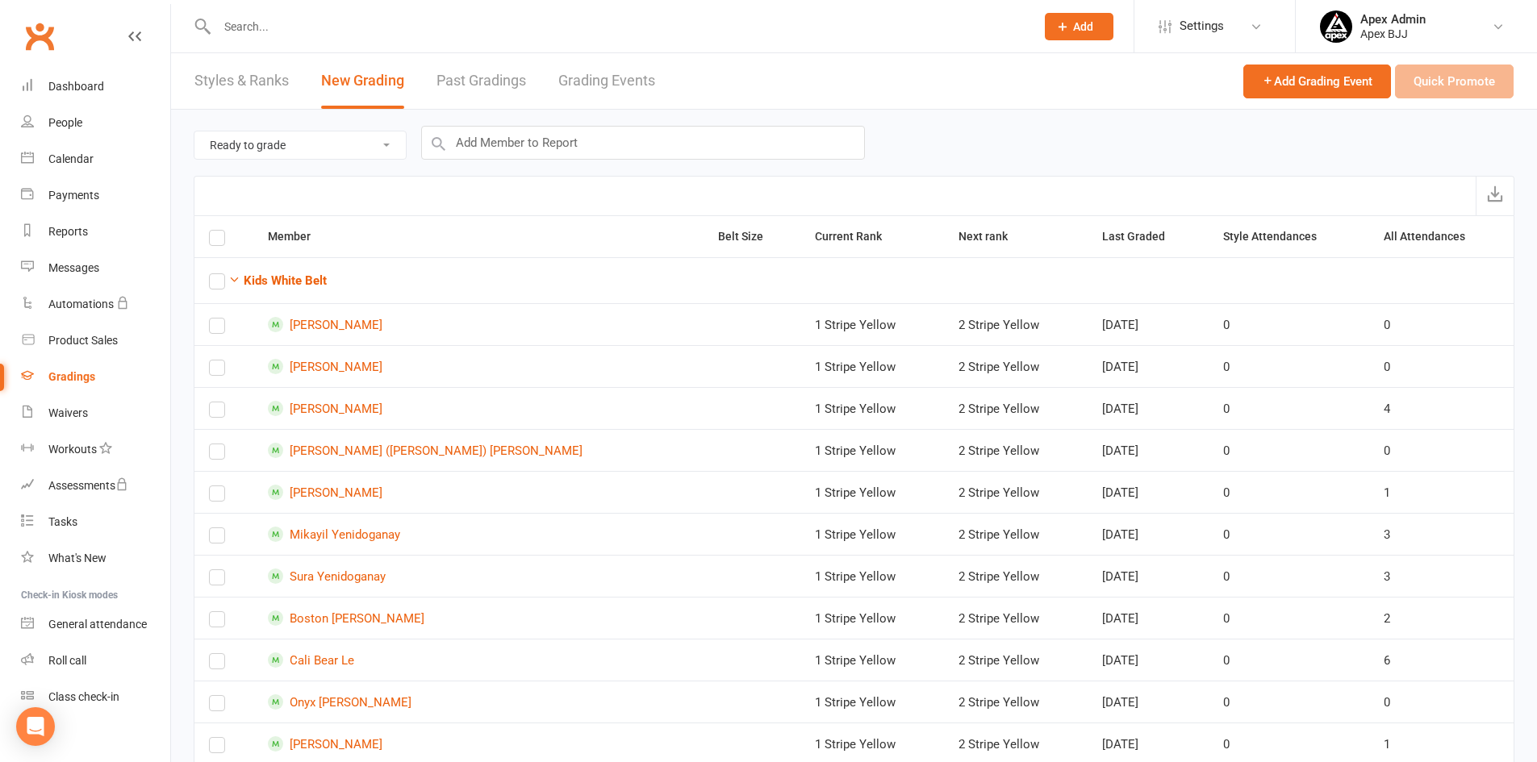
click at [377, 149] on select "Ready to grade All members enrolled in a style Active members enrolled in a sty…" at bounding box center [299, 145] width 211 height 27
select select "all_members_in_style"
click at [194, 132] on select "Ready to grade All members enrolled in a style Active members enrolled in a sty…" at bounding box center [299, 145] width 211 height 27
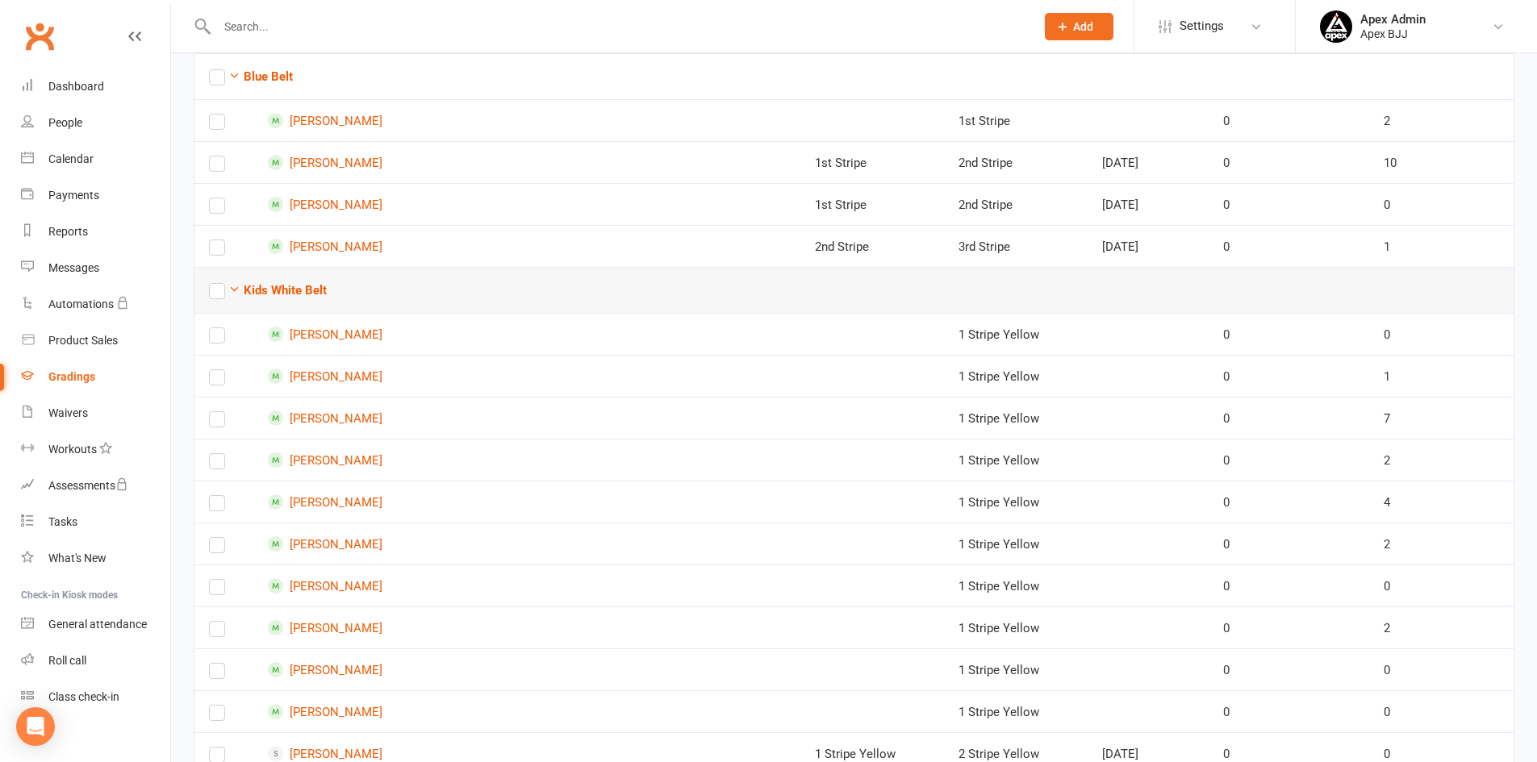
scroll to position [242, 0]
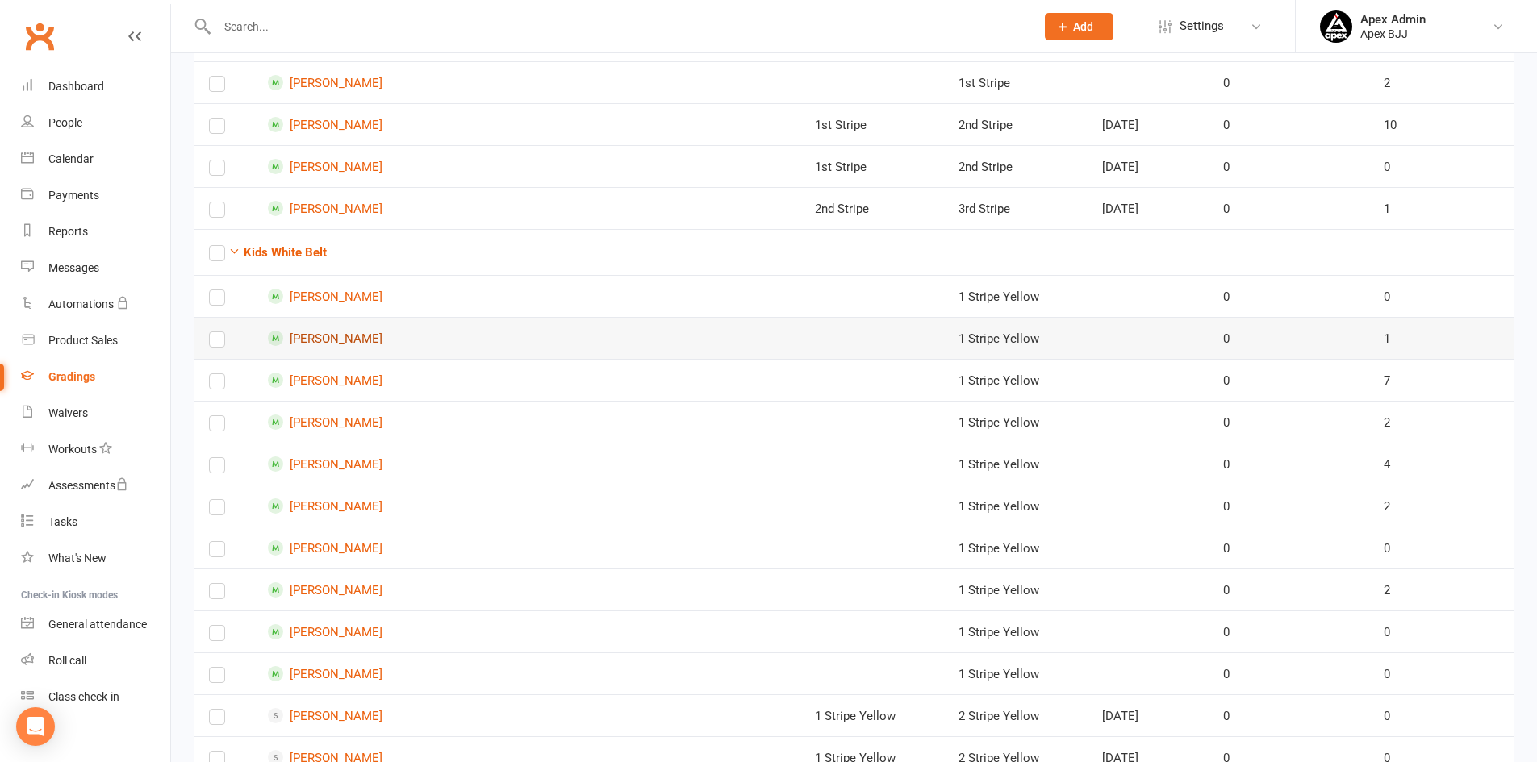
click at [358, 338] on link "Xavier Obeid" at bounding box center [478, 338] width 421 height 15
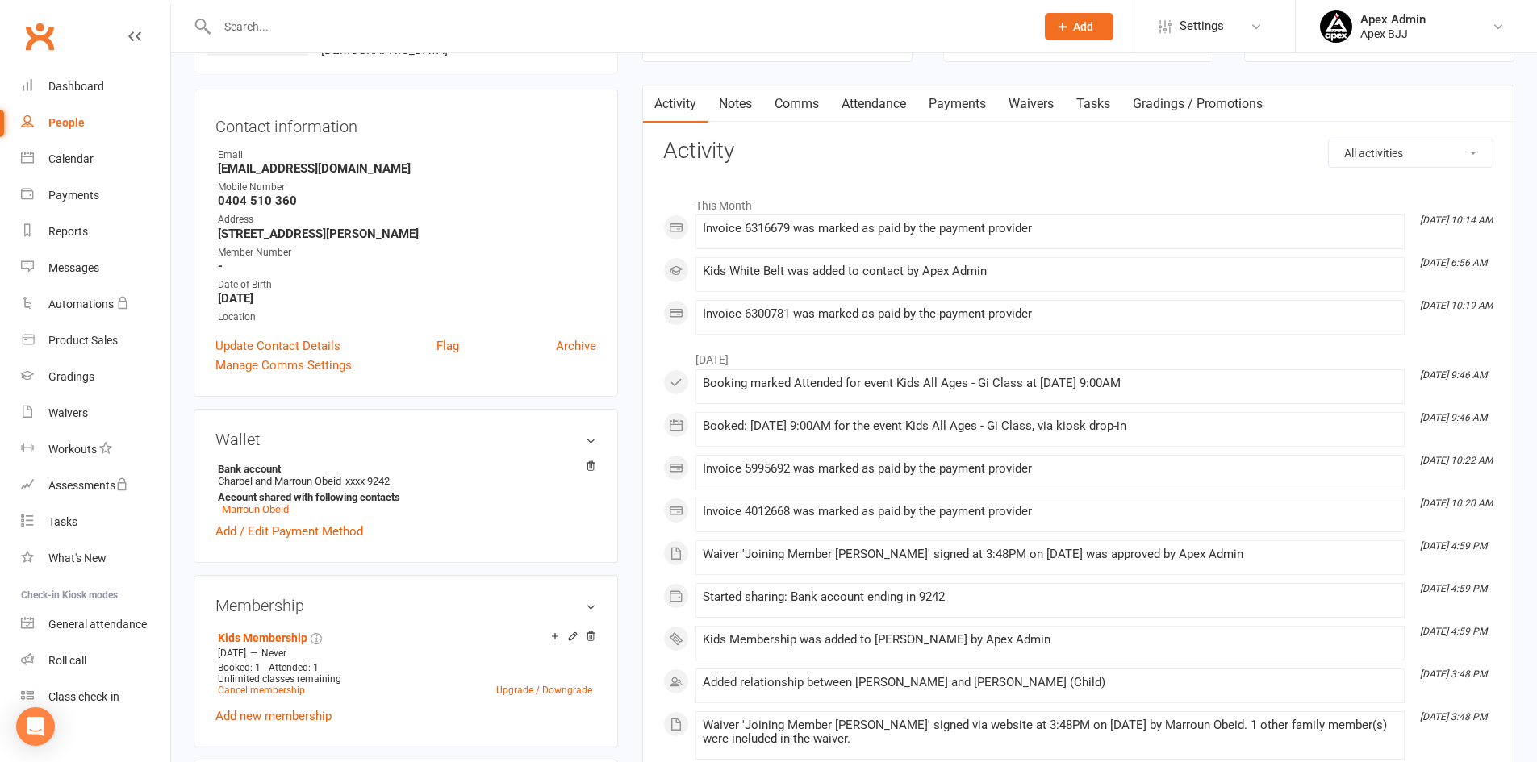
scroll to position [161, 0]
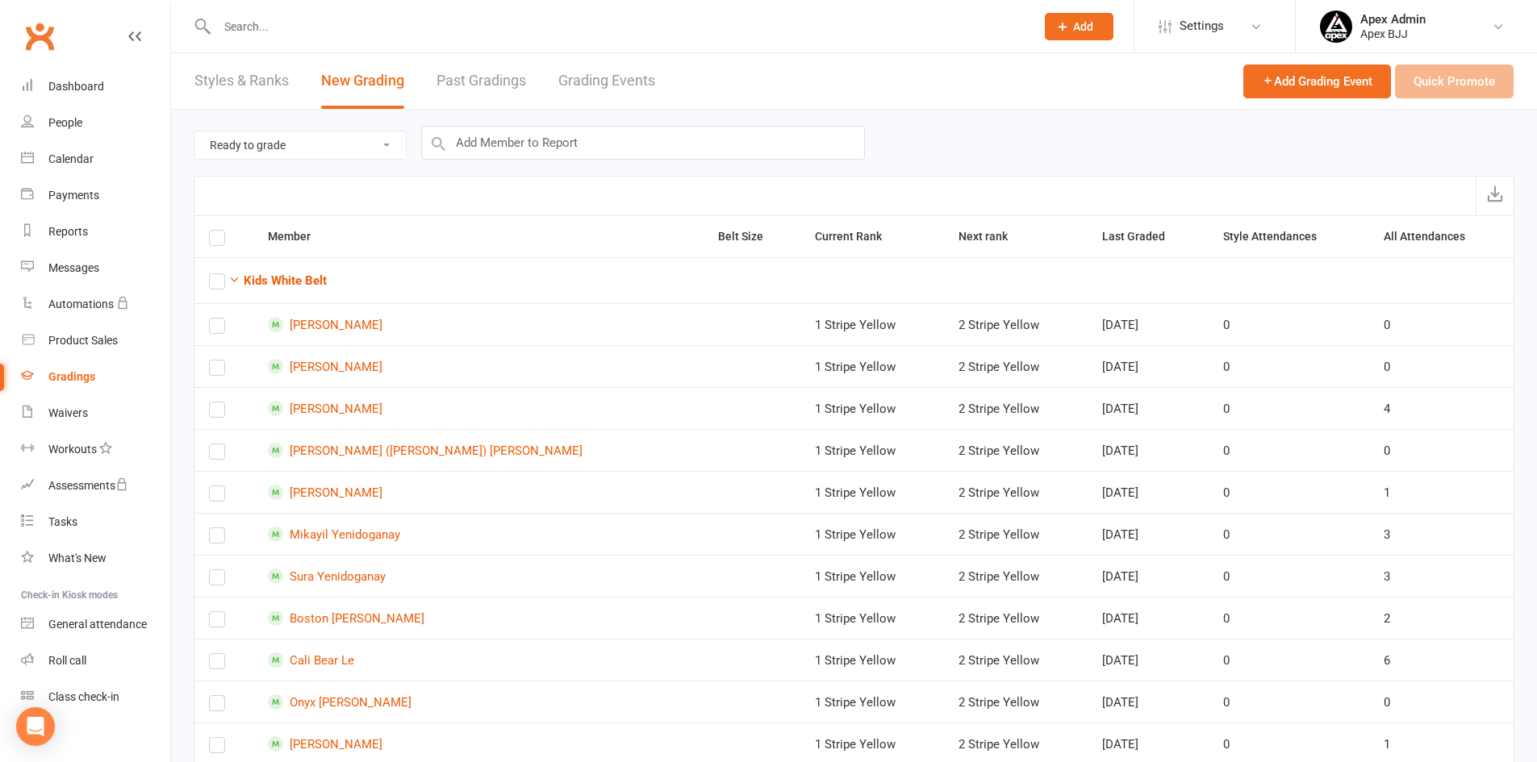
click at [344, 152] on select "Ready to grade All members enrolled in a style Active members enrolled in a sty…" at bounding box center [299, 145] width 211 height 27
select select "all_members_in_style"
click at [194, 132] on select "Ready to grade All members enrolled in a style Active members enrolled in a sty…" at bounding box center [299, 145] width 211 height 27
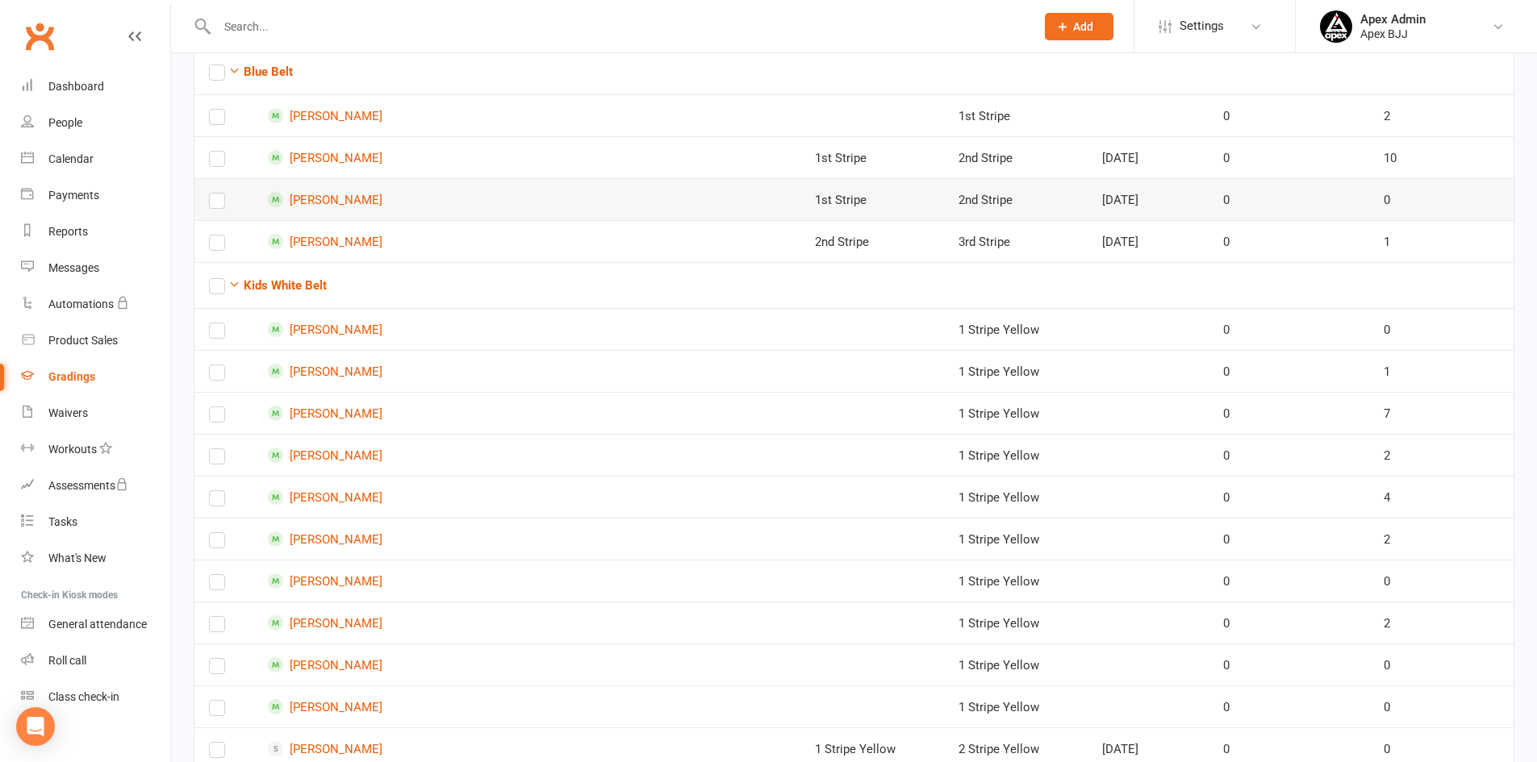
scroll to position [242, 0]
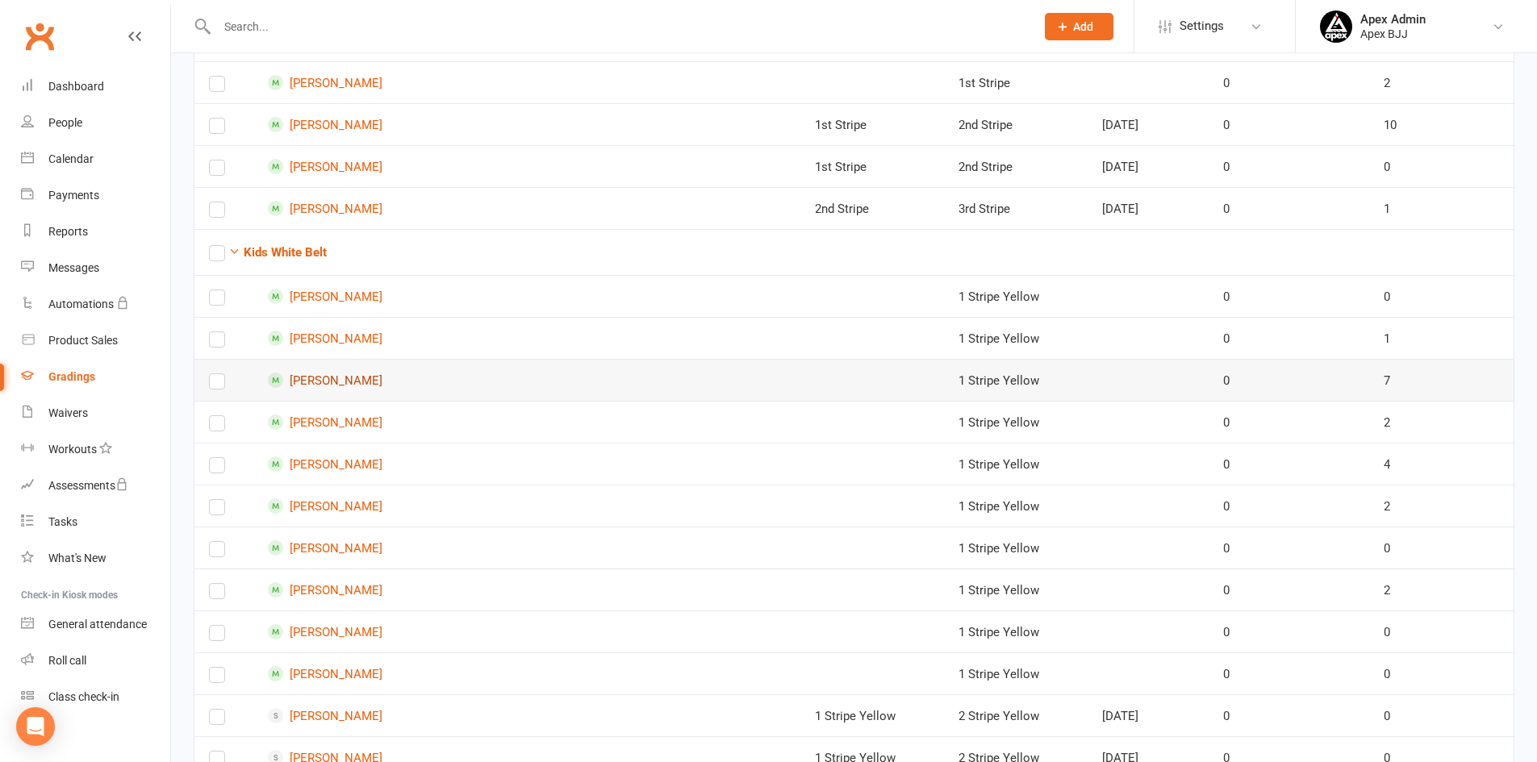
click at [344, 382] on link "Hady Hijazi" at bounding box center [478, 380] width 421 height 15
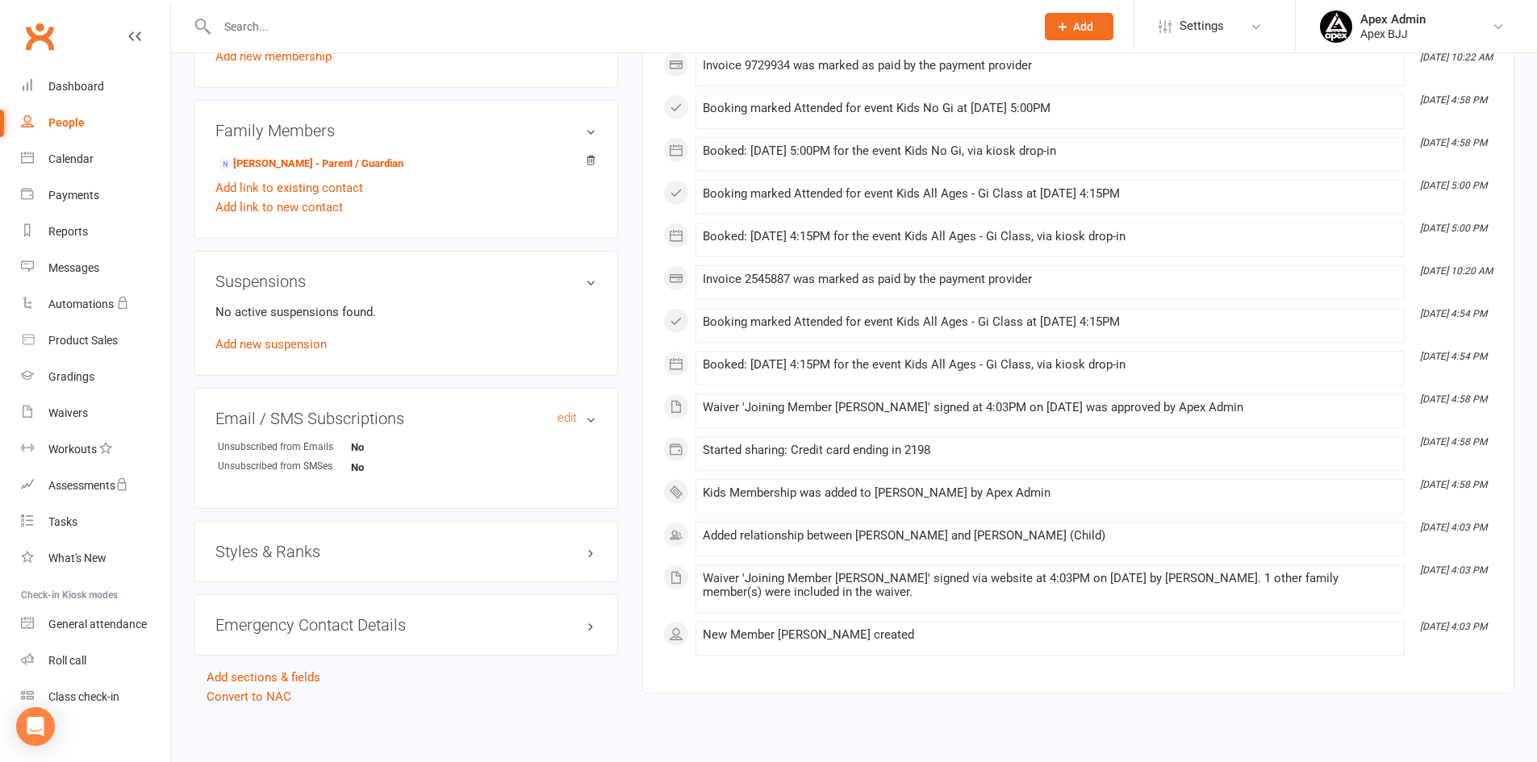
scroll to position [828, 0]
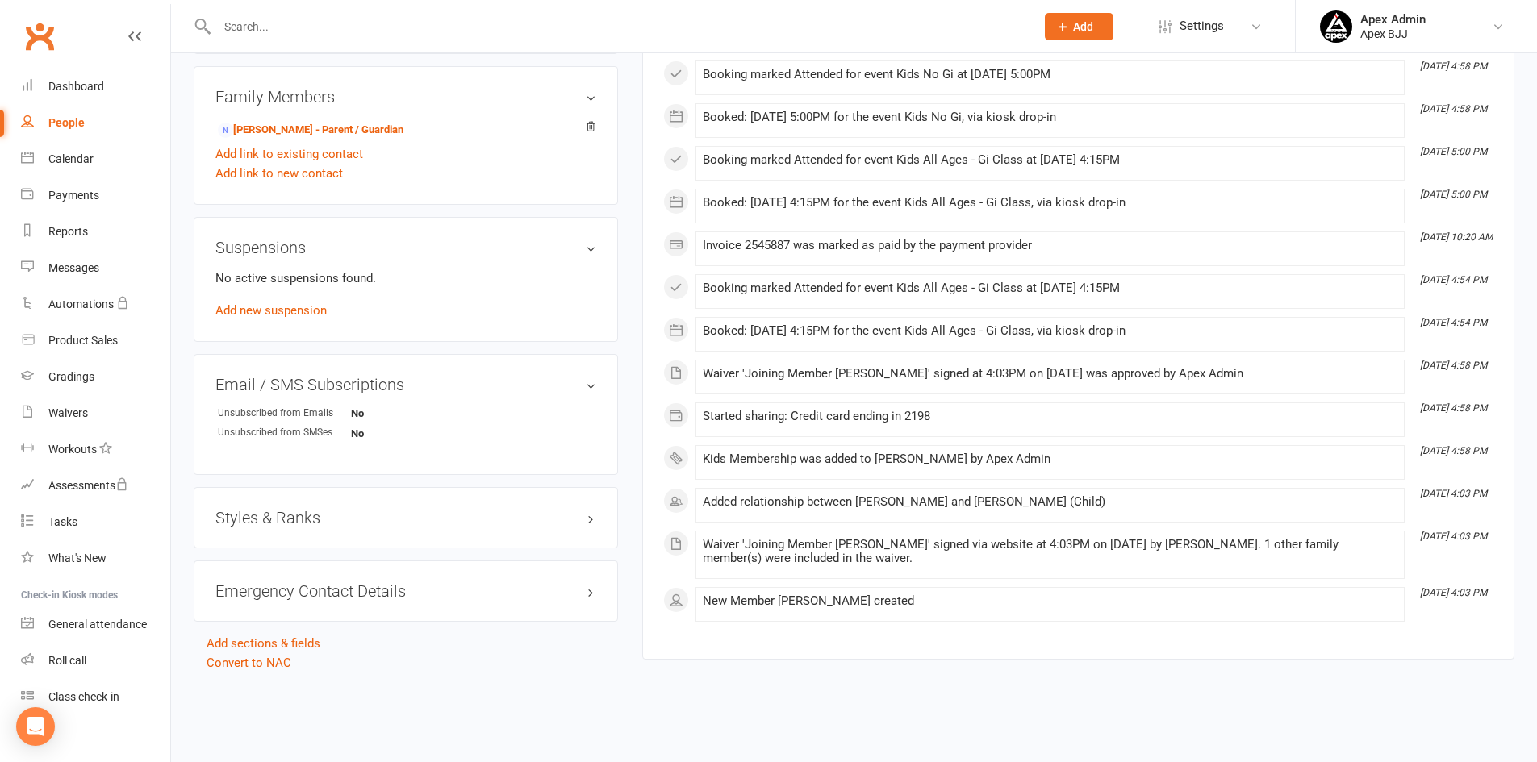
click at [390, 526] on h3 "Styles & Ranks" at bounding box center [405, 518] width 381 height 18
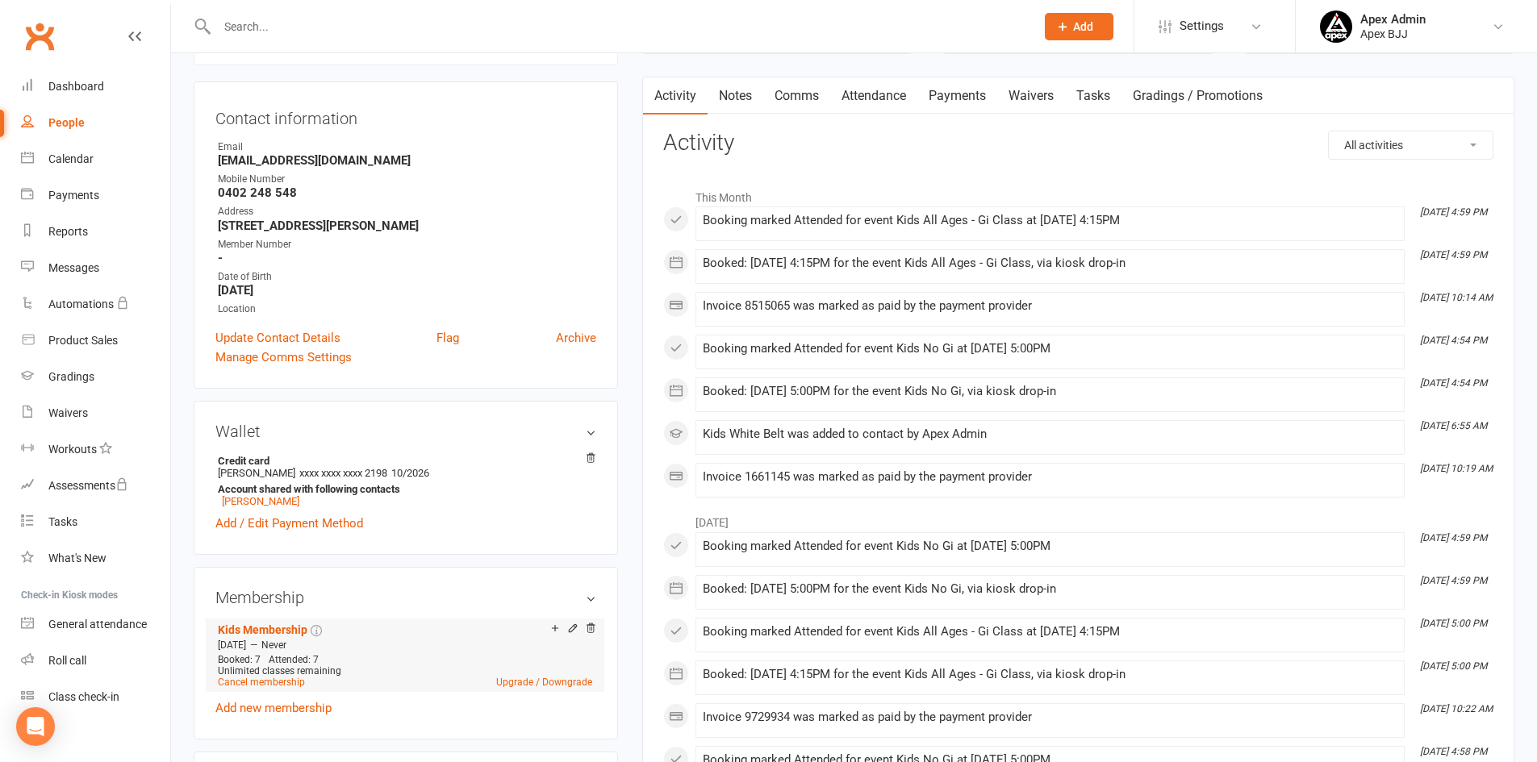
scroll to position [0, 0]
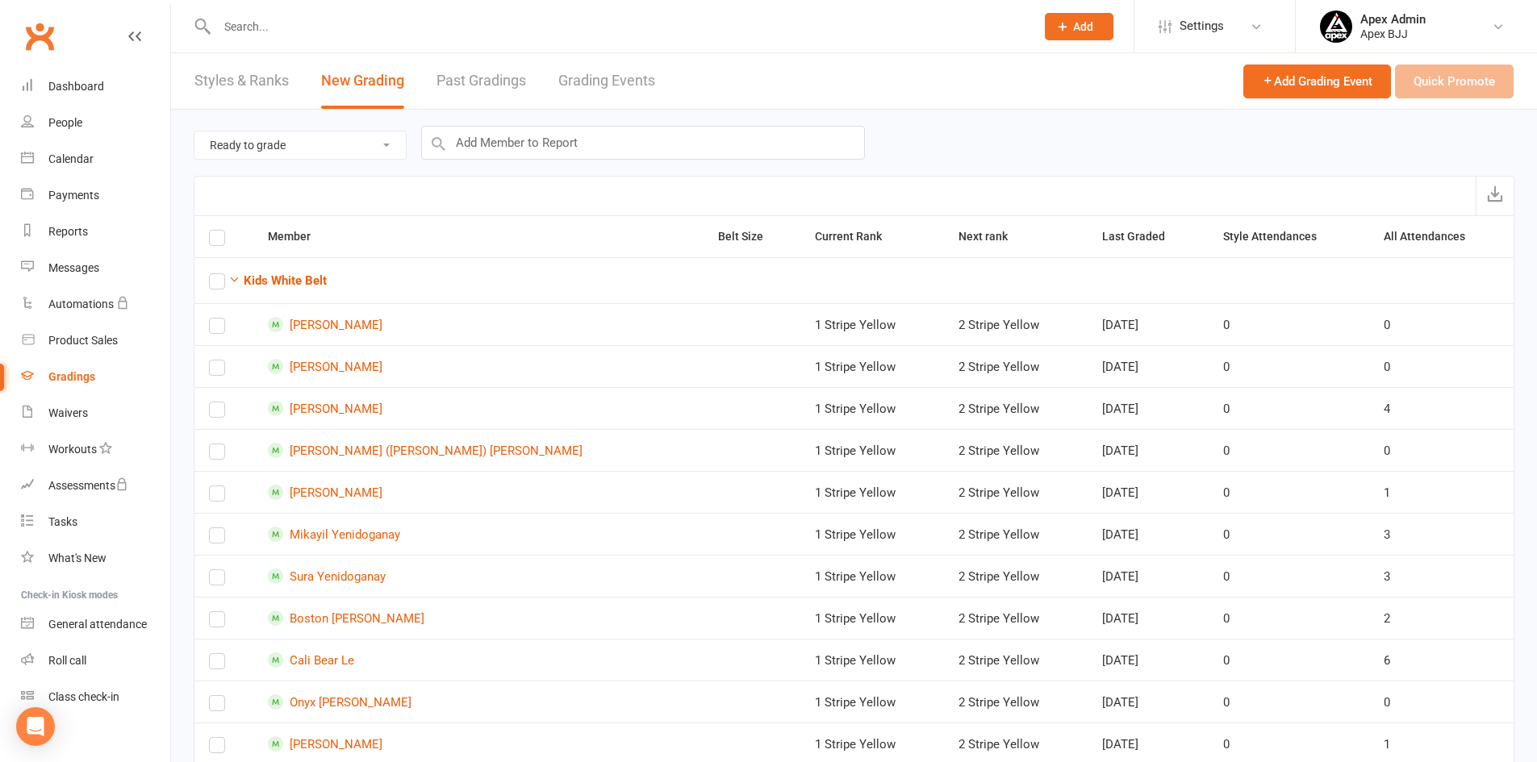
click at [369, 148] on select "Ready to grade All members enrolled in a style Active members enrolled in a sty…" at bounding box center [299, 145] width 211 height 27
select select "all_members_in_style"
click at [194, 132] on select "Ready to grade All members enrolled in a style Active members enrolled in a sty…" at bounding box center [299, 145] width 211 height 27
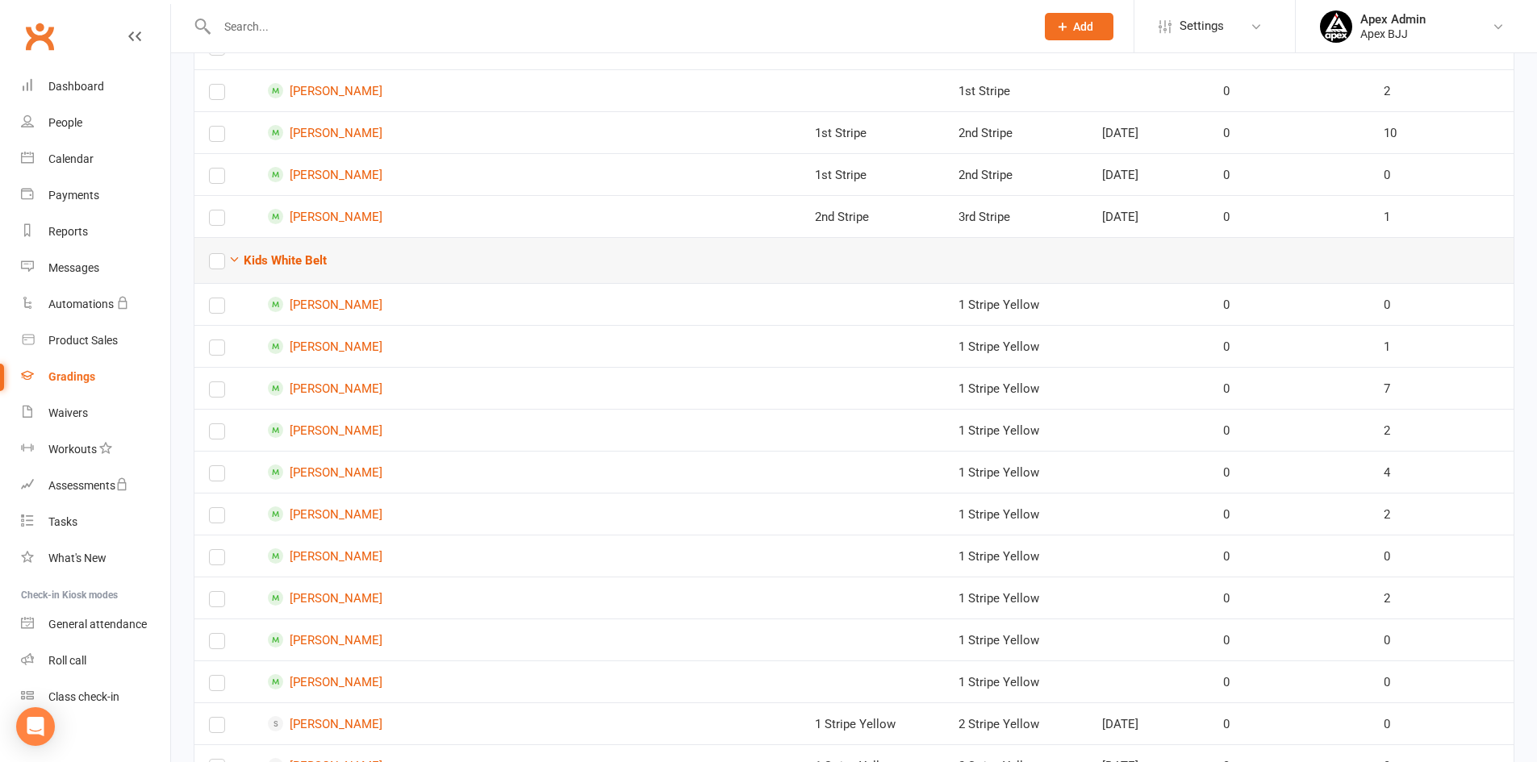
scroll to position [242, 0]
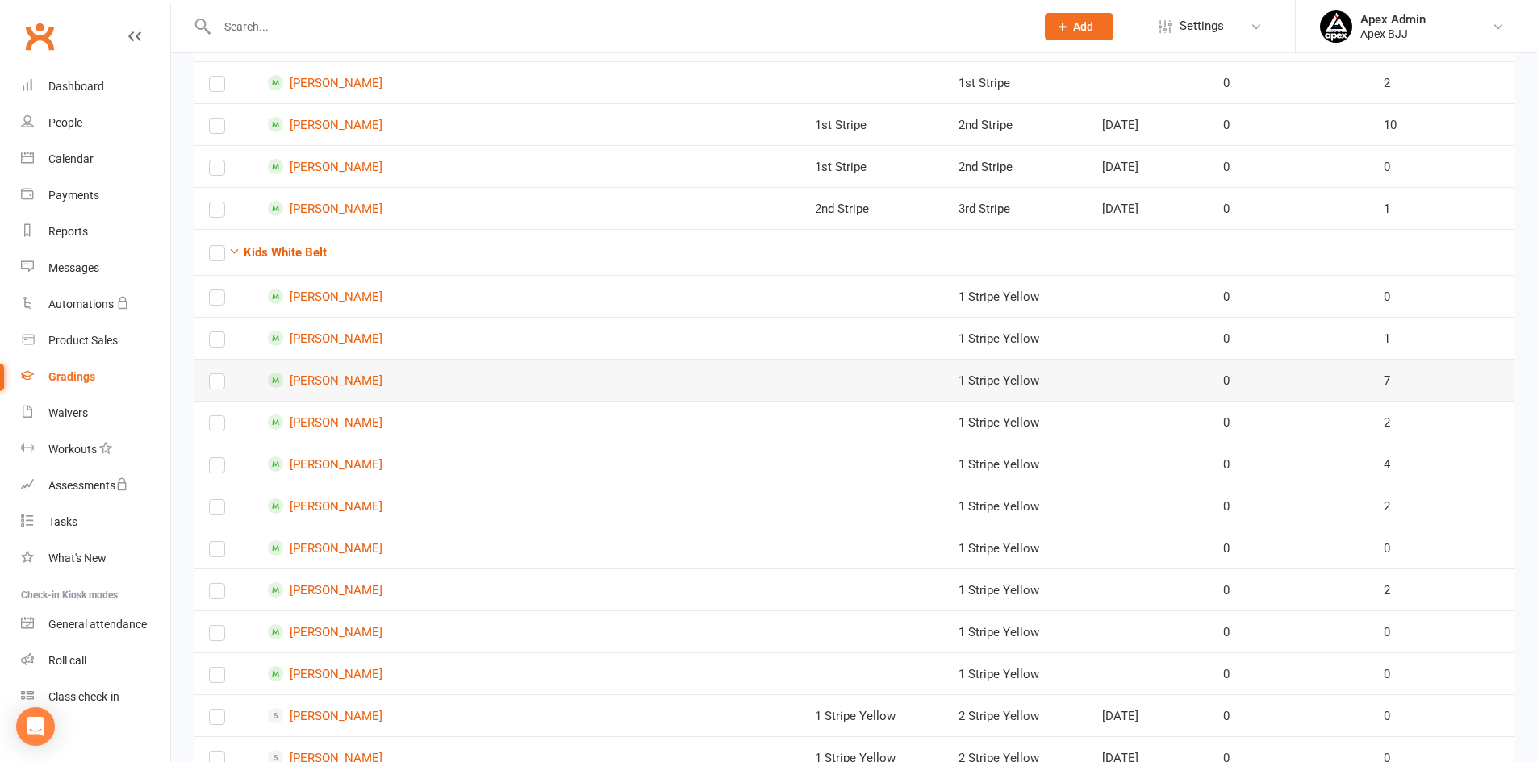
click at [217, 385] on label at bounding box center [217, 385] width 16 height 0
click at [217, 374] on input "checkbox" at bounding box center [217, 374] width 16 height 0
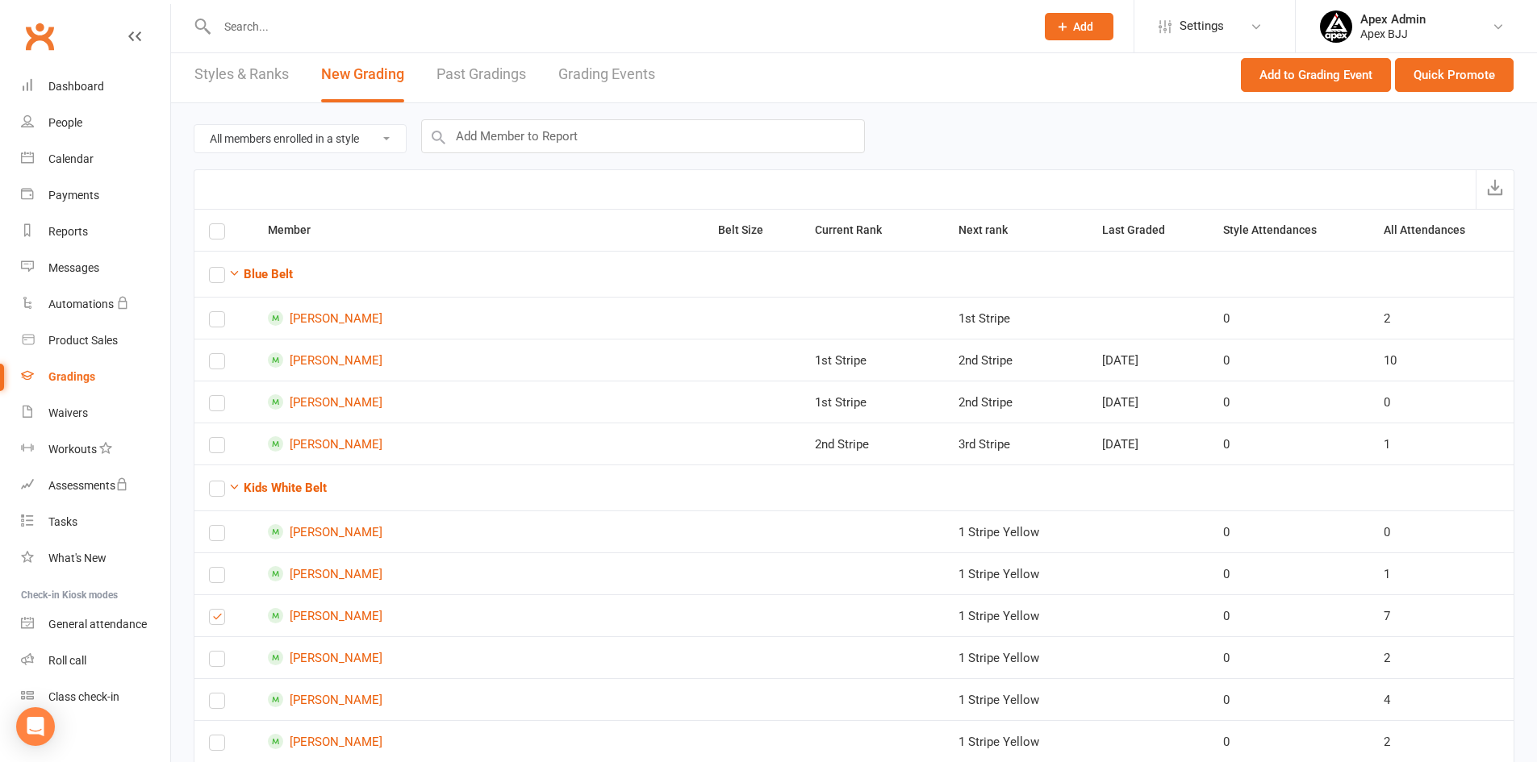
scroll to position [0, 0]
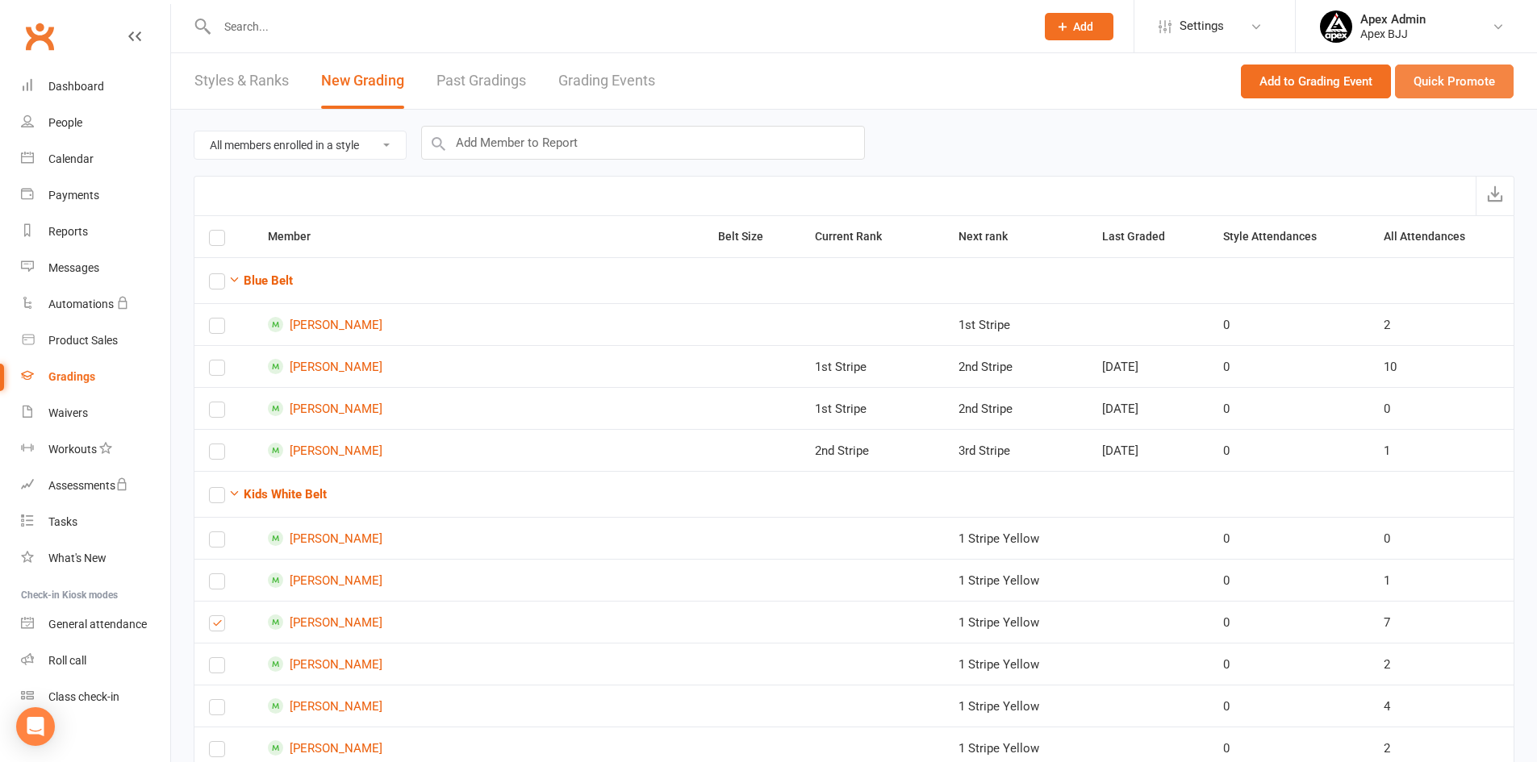
click at [1463, 90] on button "Quick Promote" at bounding box center [1454, 82] width 119 height 34
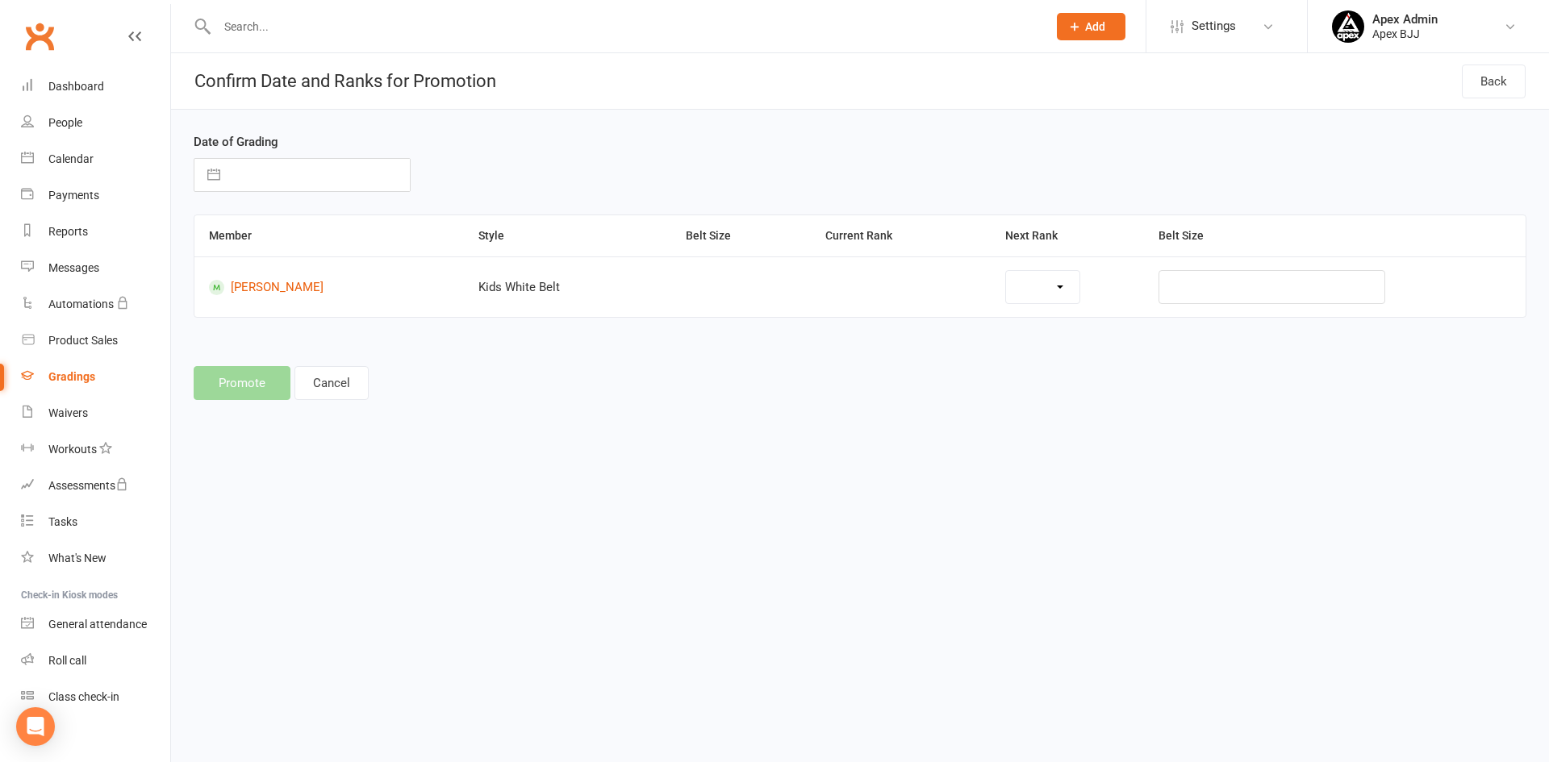
select select "44912"
click at [1276, 290] on input "text" at bounding box center [1293, 287] width 206 height 34
select select "8"
select select "2025"
select select "9"
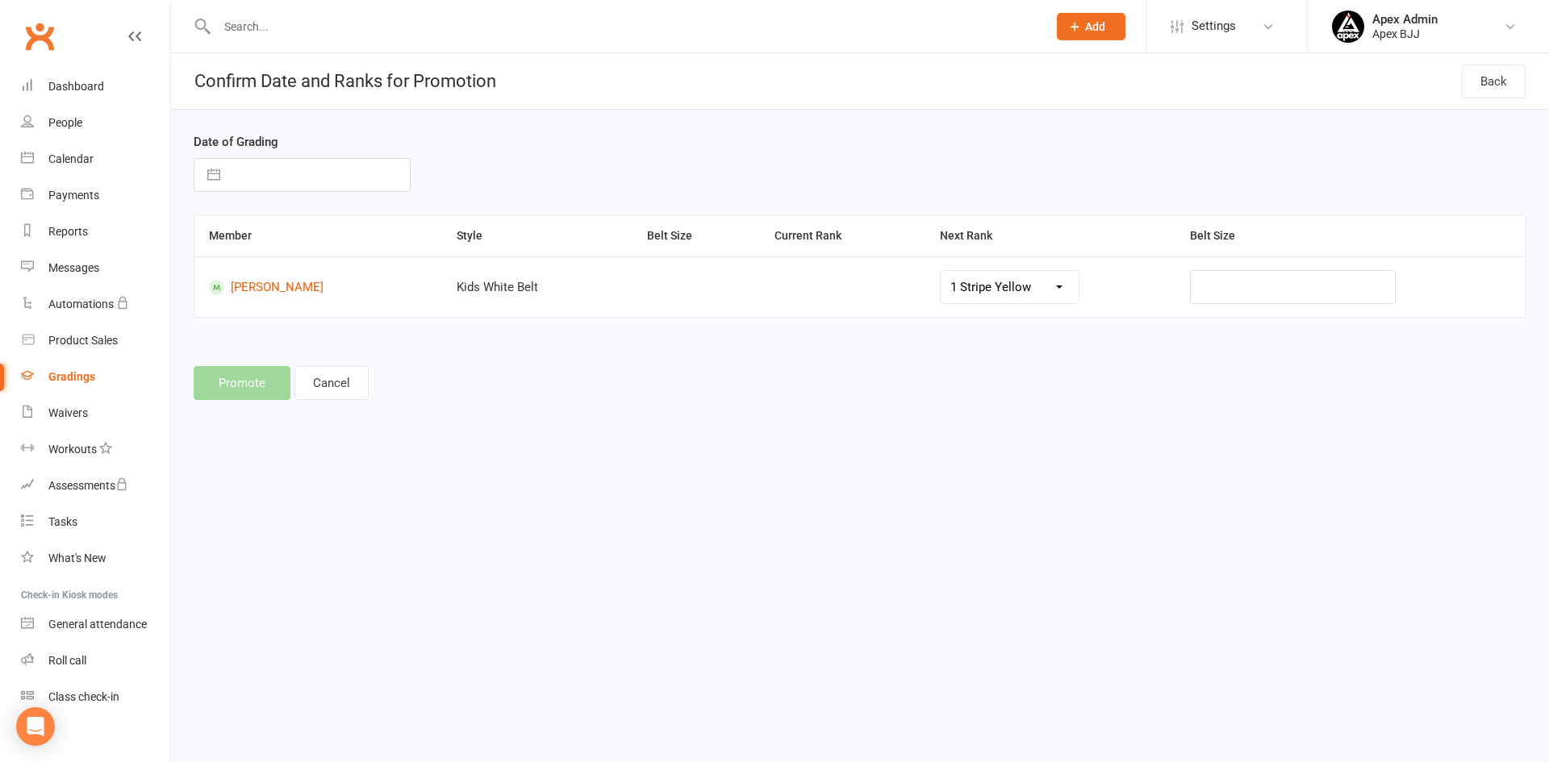
select select "2025"
select select "10"
select select "2025"
click at [278, 176] on input "text" at bounding box center [319, 175] width 182 height 32
click at [267, 356] on td "13" at bounding box center [259, 359] width 31 height 31
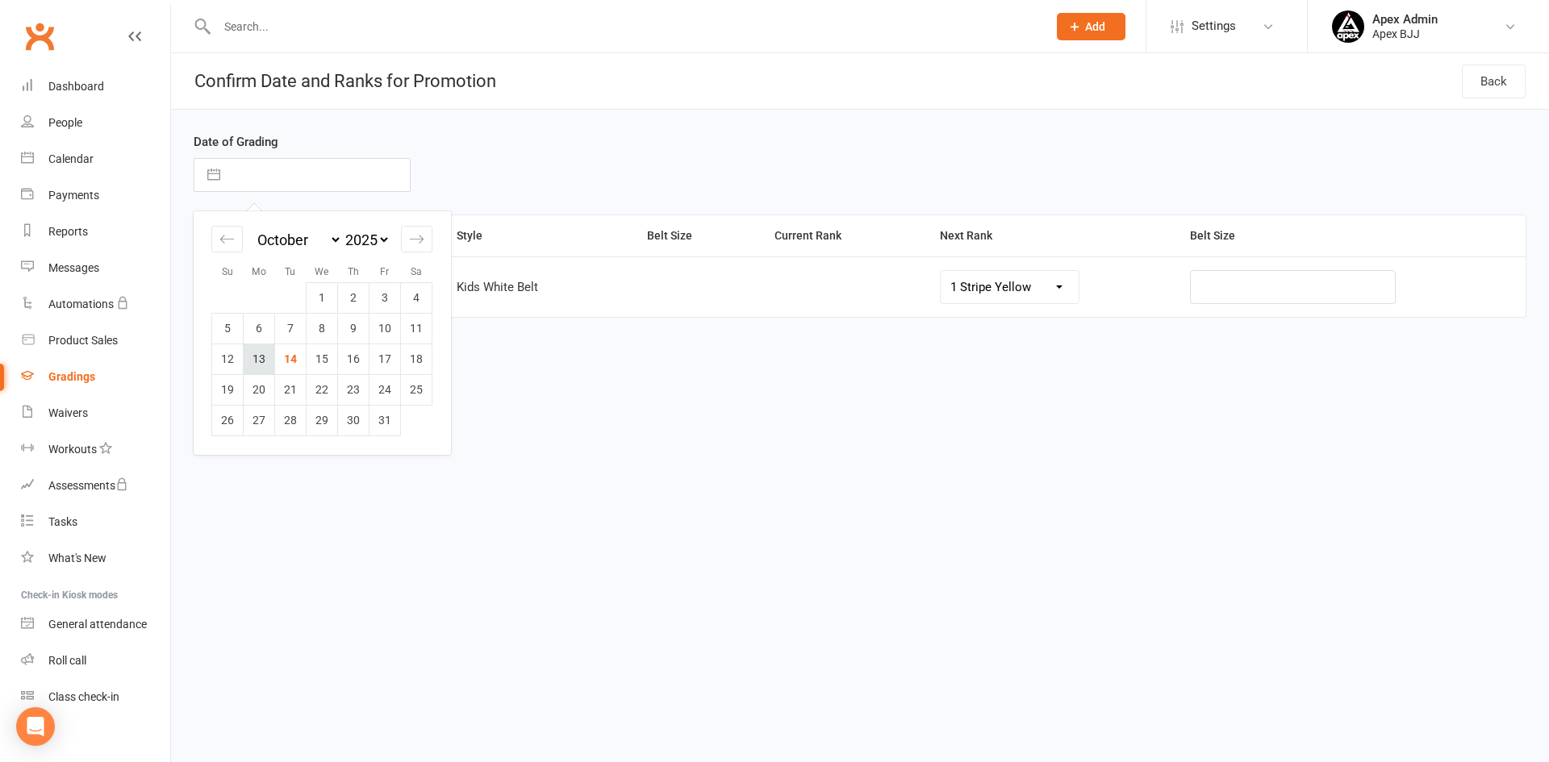
type input "13 Oct 2025"
click at [236, 378] on button "Promote" at bounding box center [242, 383] width 97 height 34
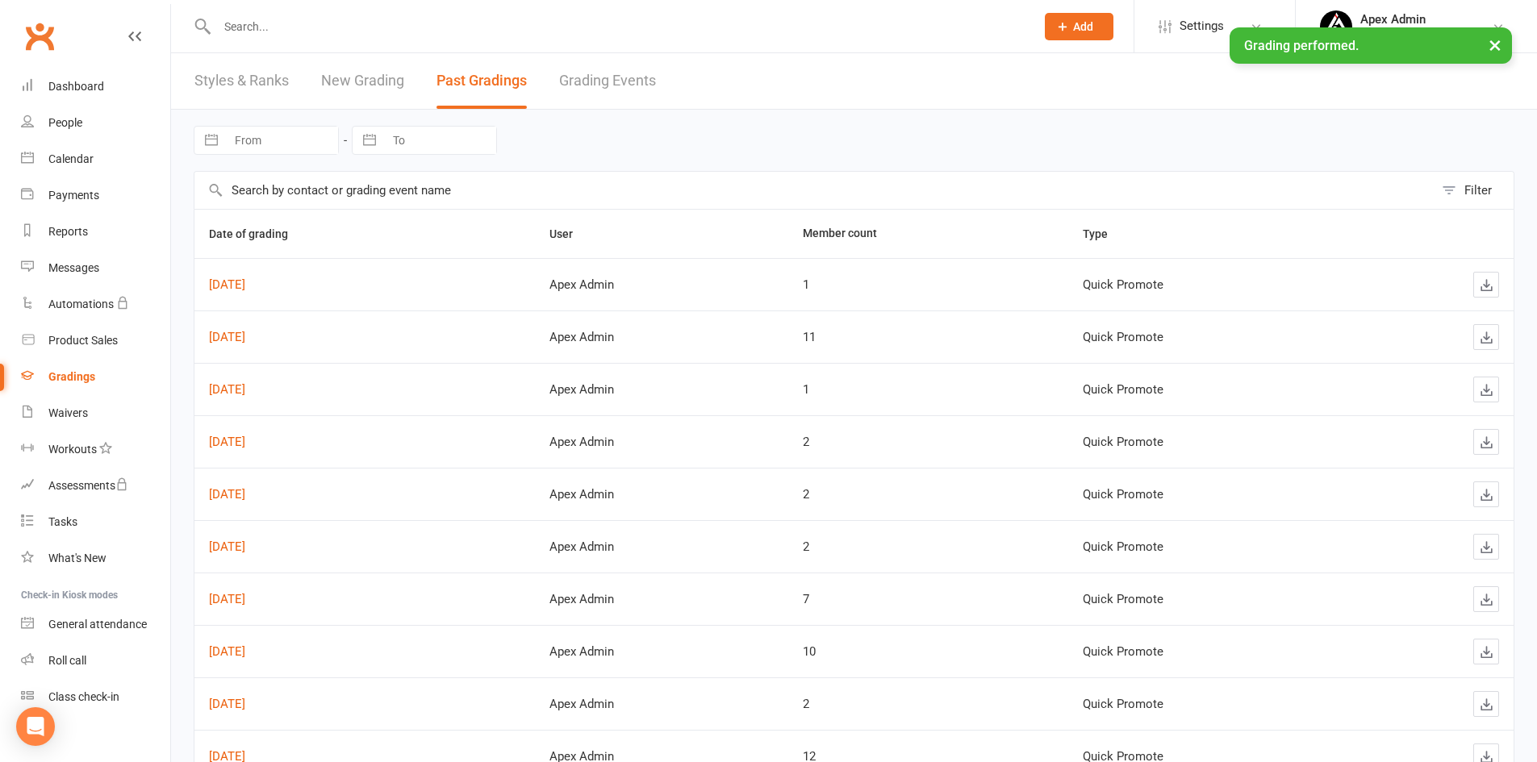
click at [89, 377] on div "Gradings" at bounding box center [71, 376] width 47 height 13
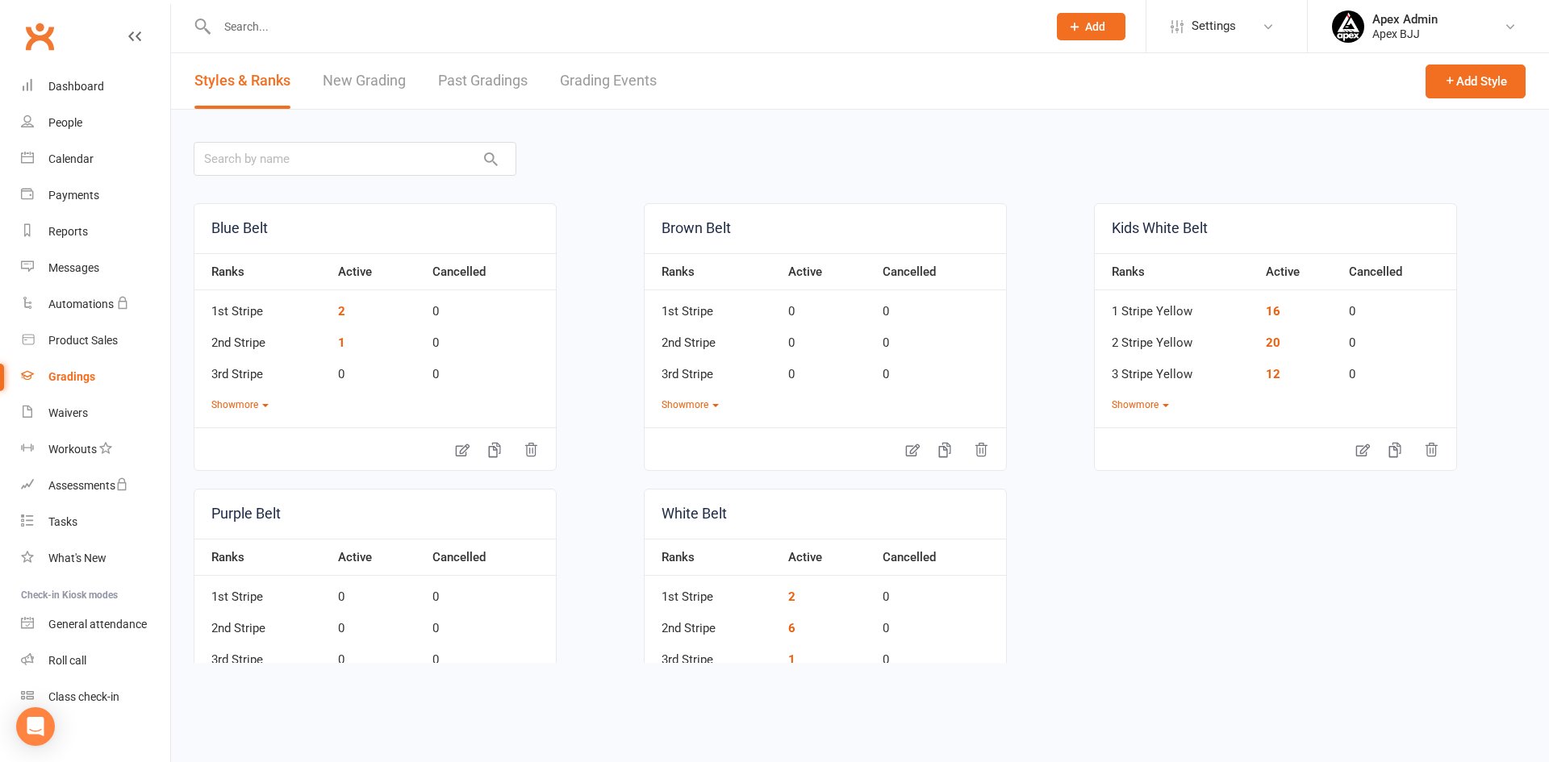
click at [387, 84] on link "New Grading" at bounding box center [364, 81] width 83 height 56
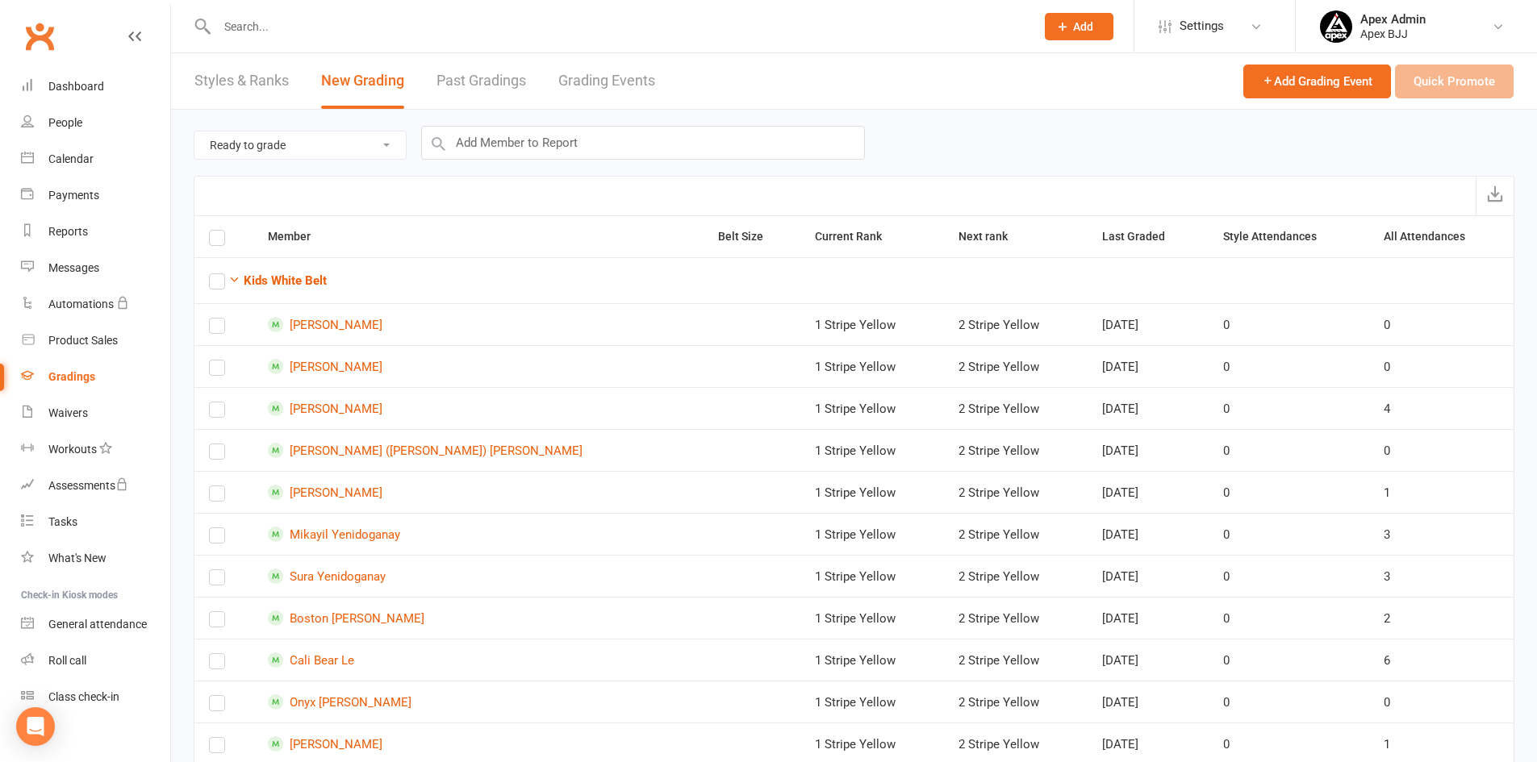
click at [383, 139] on select "Ready to grade All members enrolled in a style Active members enrolled in a sty…" at bounding box center [299, 145] width 211 height 27
select select "all_members_in_style"
click at [194, 132] on select "Ready to grade All members enrolled in a style Active members enrolled in a sty…" at bounding box center [299, 145] width 211 height 27
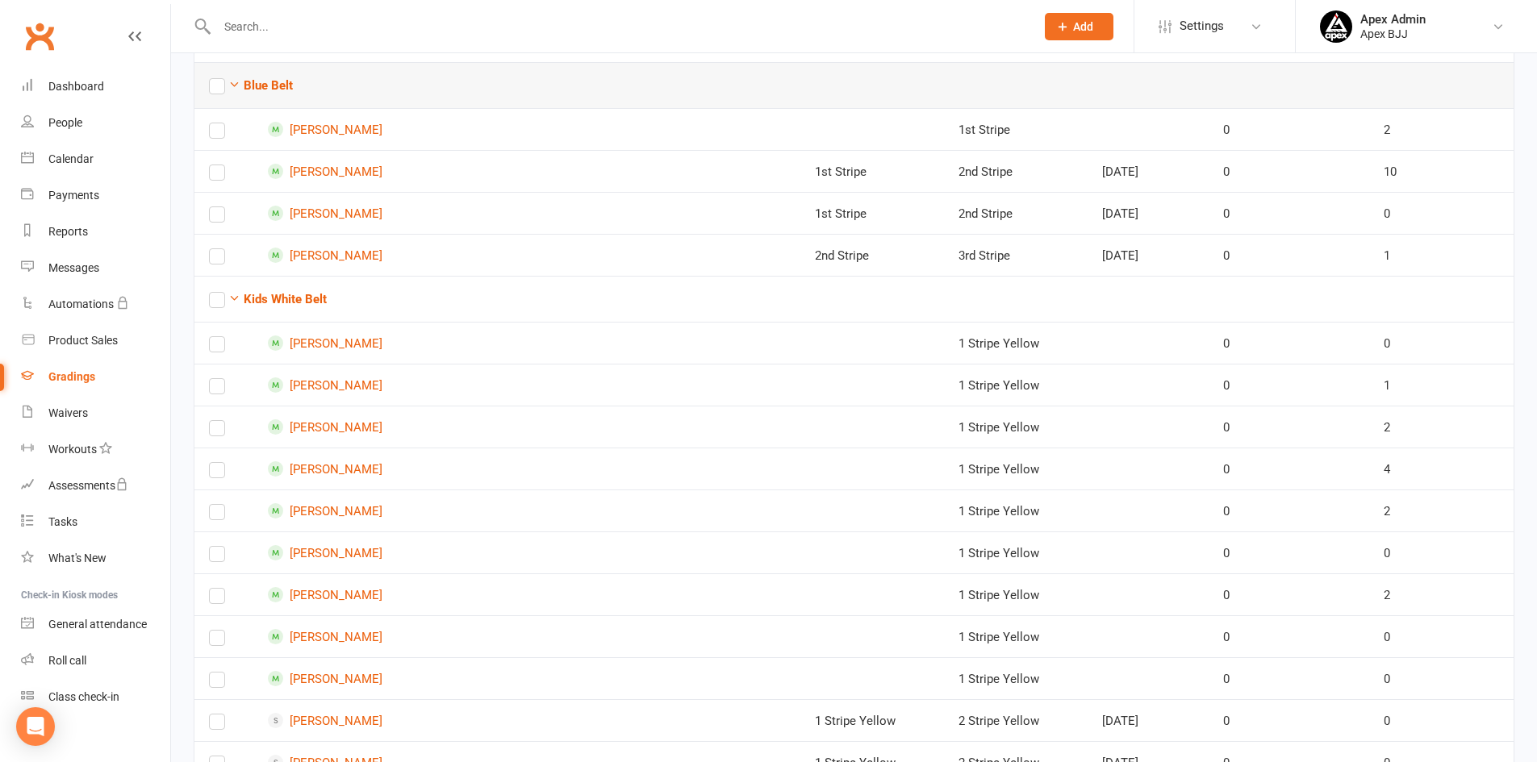
scroll to position [242, 0]
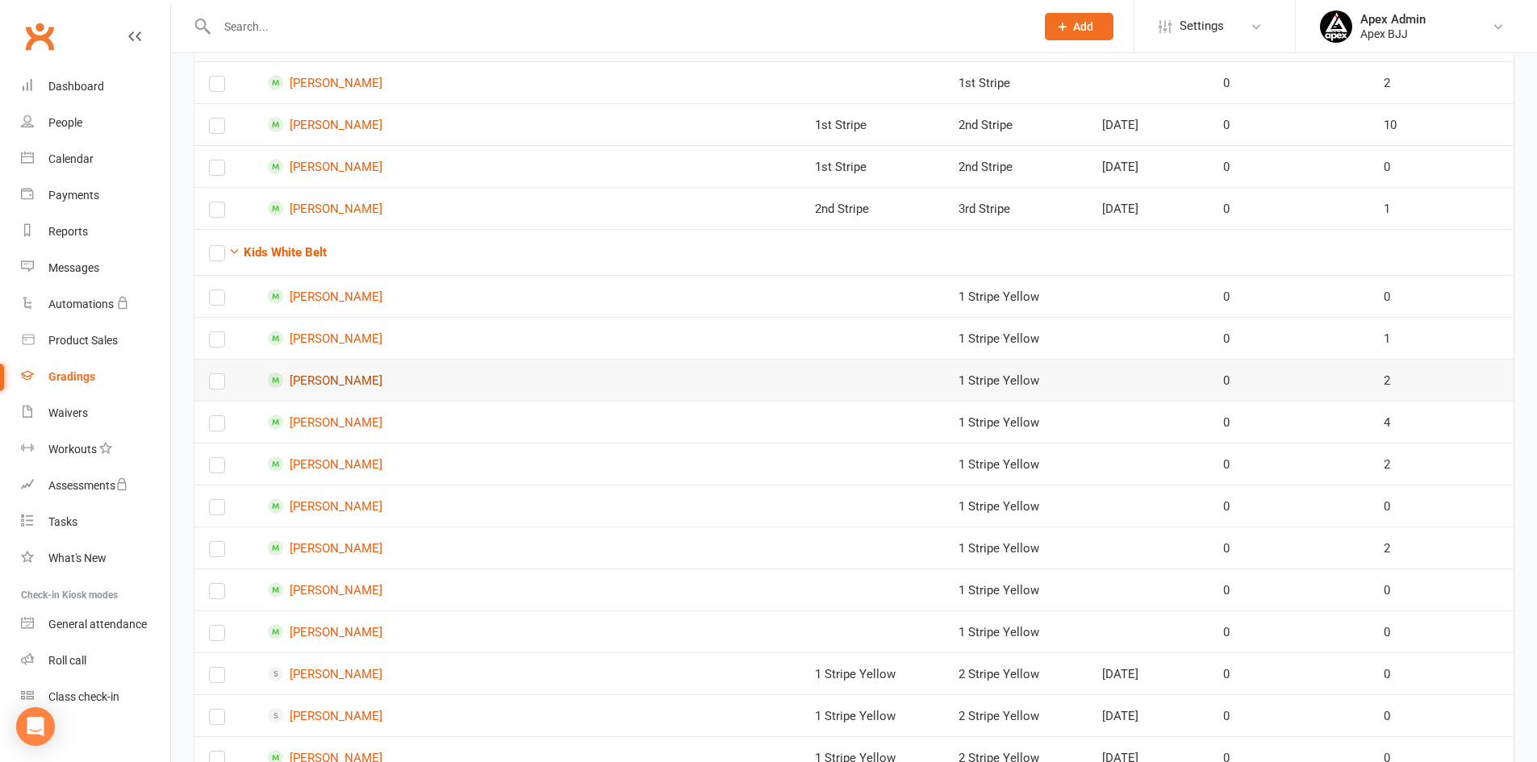
click at [336, 382] on link "Gabriel Khouri" at bounding box center [478, 380] width 421 height 15
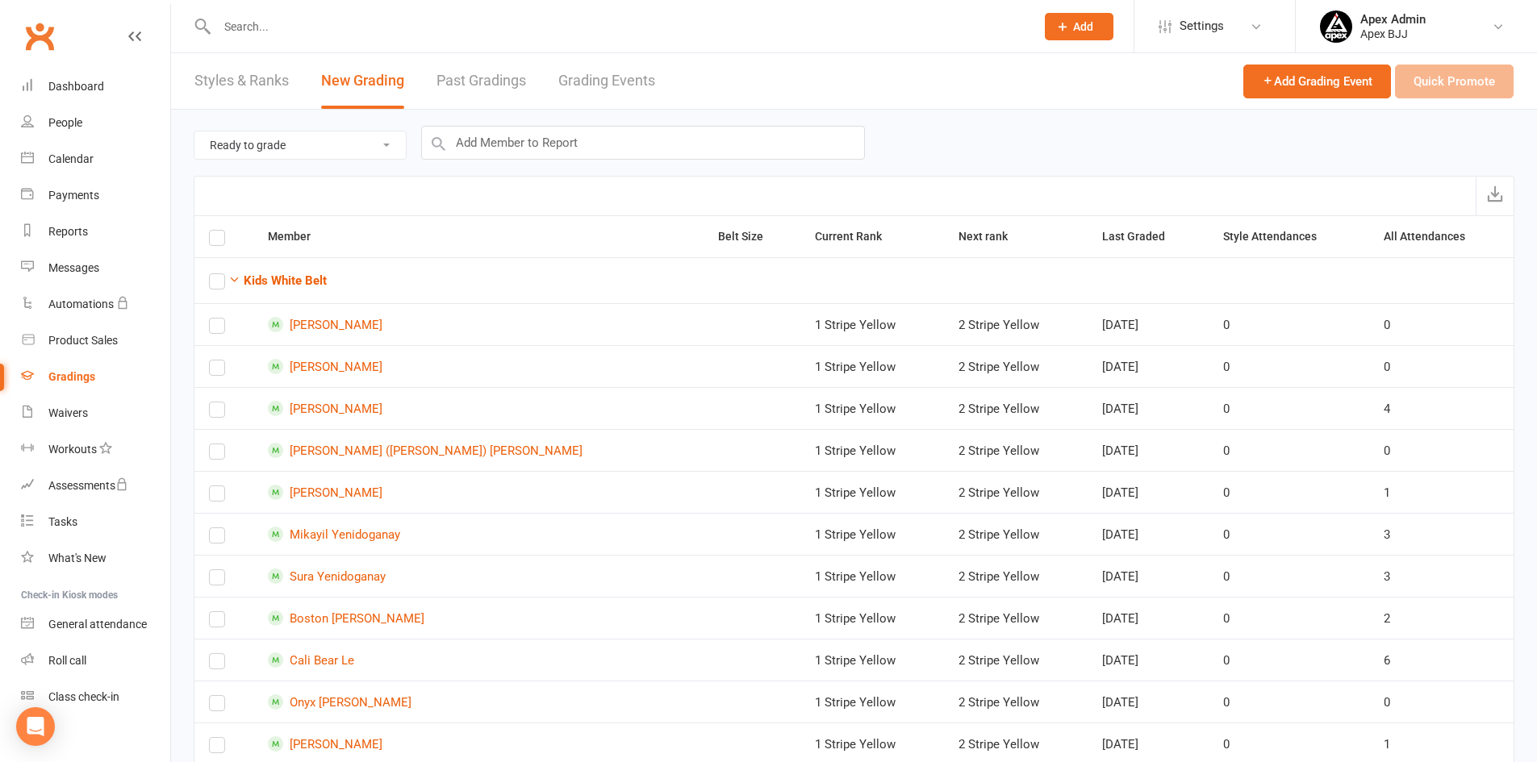
click at [344, 147] on select "Ready to grade All members enrolled in a style Active members enrolled in a sty…" at bounding box center [299, 145] width 211 height 27
select select "all_members_in_style"
click at [194, 132] on select "Ready to grade All members enrolled in a style Active members enrolled in a sty…" at bounding box center [299, 145] width 211 height 27
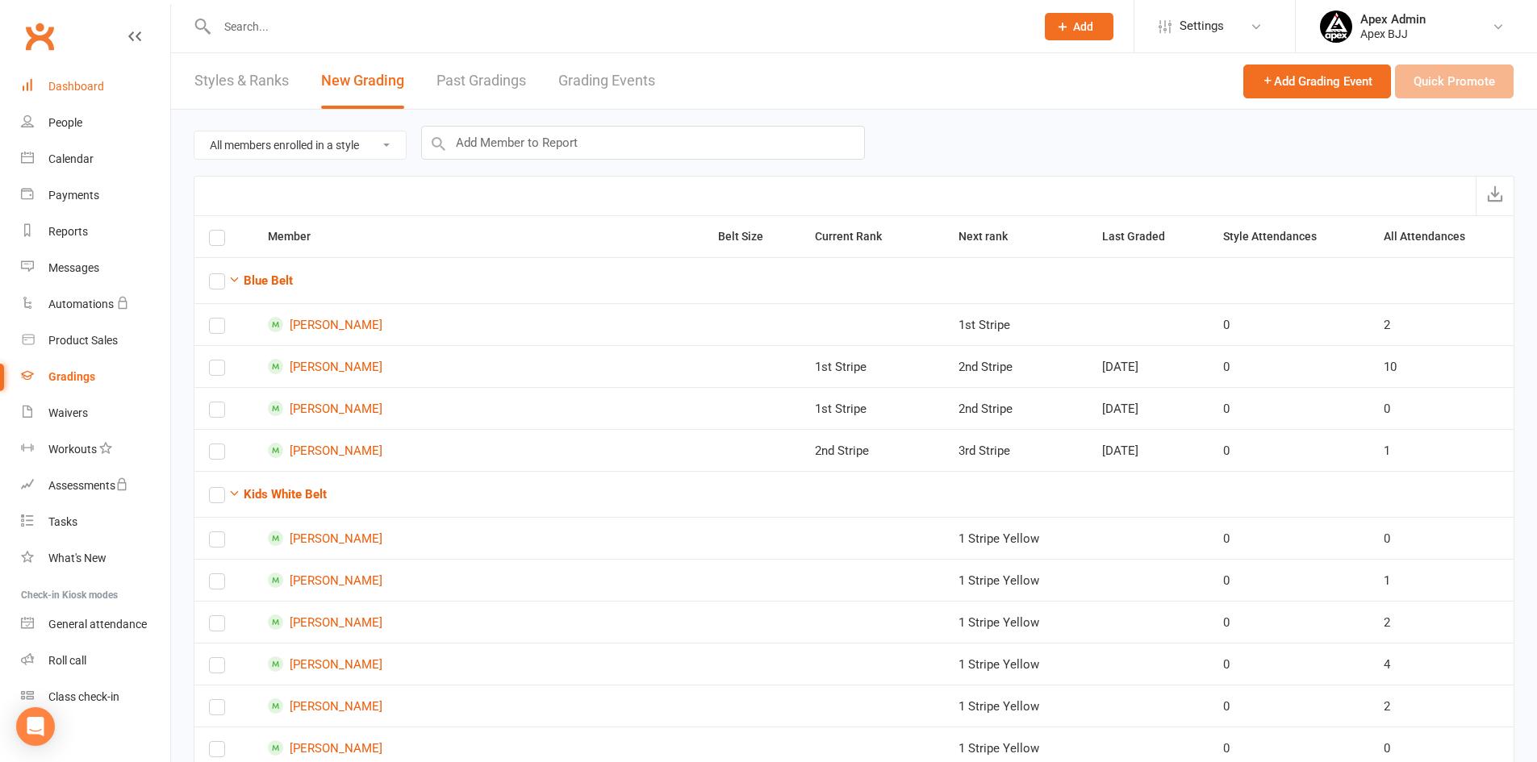
click at [96, 81] on div "Dashboard" at bounding box center [76, 86] width 56 height 13
